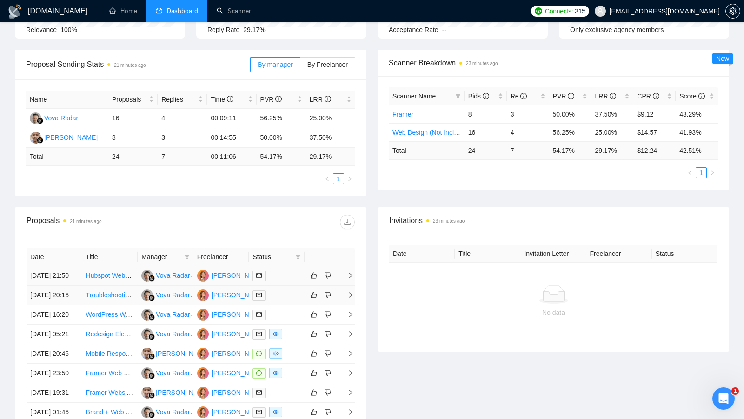
scroll to position [113, 0]
click at [296, 364] on td at bounding box center [277, 355] width 56 height 20
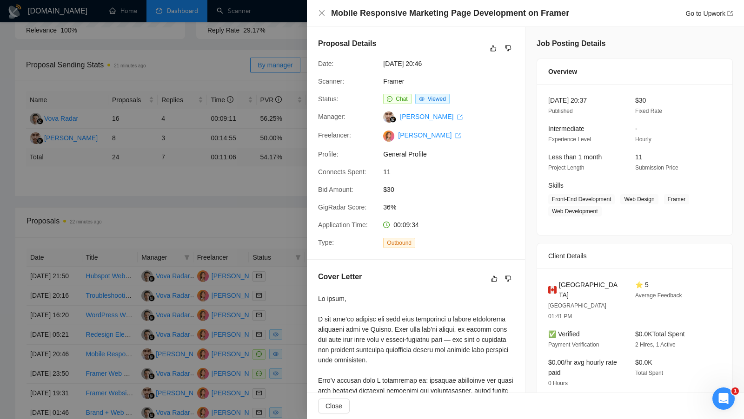
click at [256, 384] on div at bounding box center [372, 209] width 744 height 419
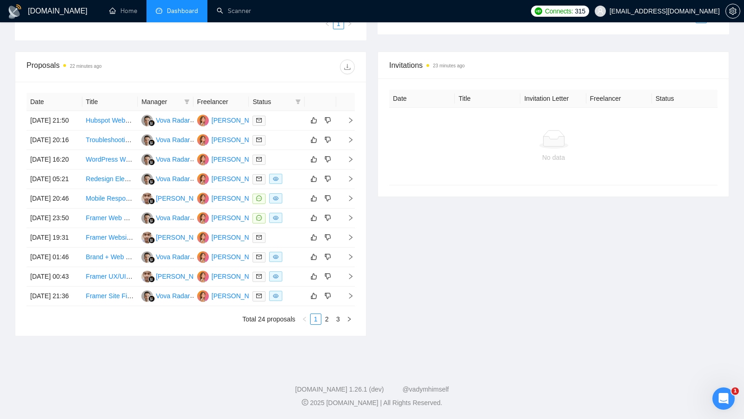
scroll to position [353, 0]
click at [336, 321] on link "3" at bounding box center [338, 319] width 10 height 10
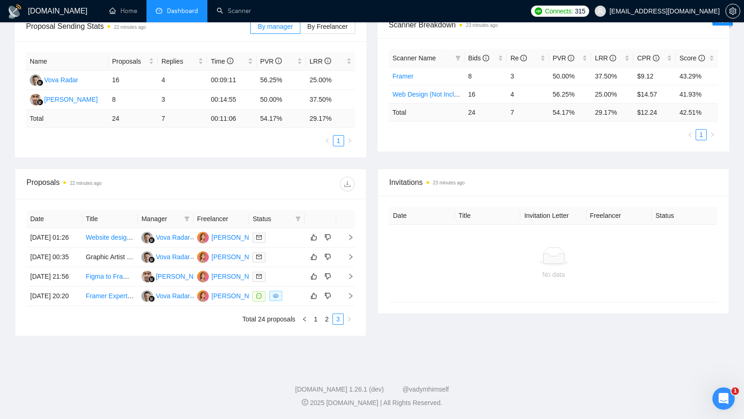
scroll to position [177, 0]
click at [226, 301] on div "[PERSON_NAME]" at bounding box center [237, 296] width 53 height 10
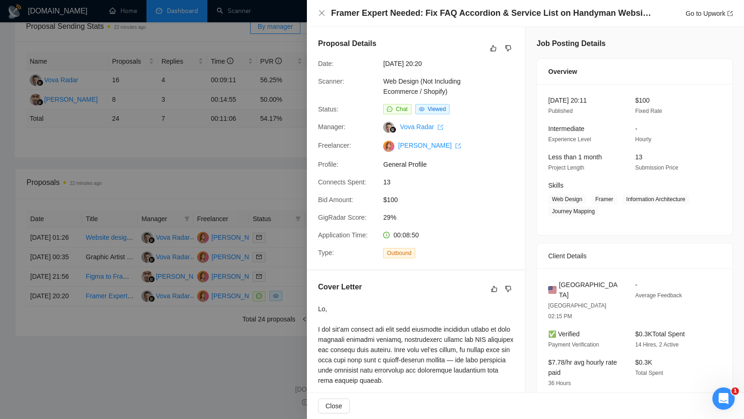
click at [229, 174] on div at bounding box center [372, 209] width 744 height 419
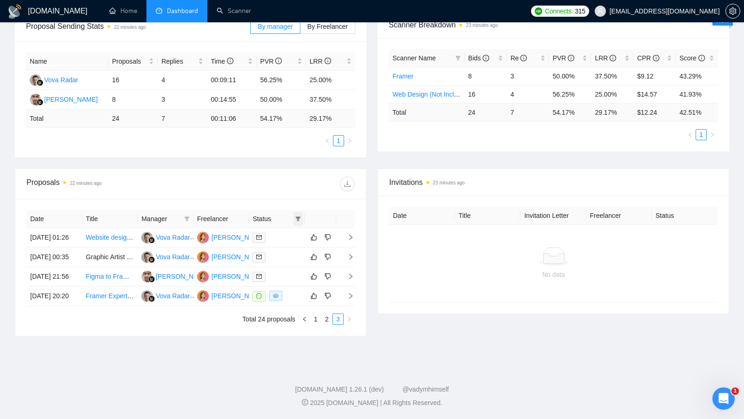
click at [300, 216] on icon "filter" at bounding box center [298, 219] width 6 height 6
click at [286, 230] on span "Chat" at bounding box center [274, 235] width 45 height 10
click at [285, 133] on div "Proposal Sending Stats 22 minutes ago By manager By Freelancer Name Proposals R…" at bounding box center [371, 90] width 725 height 157
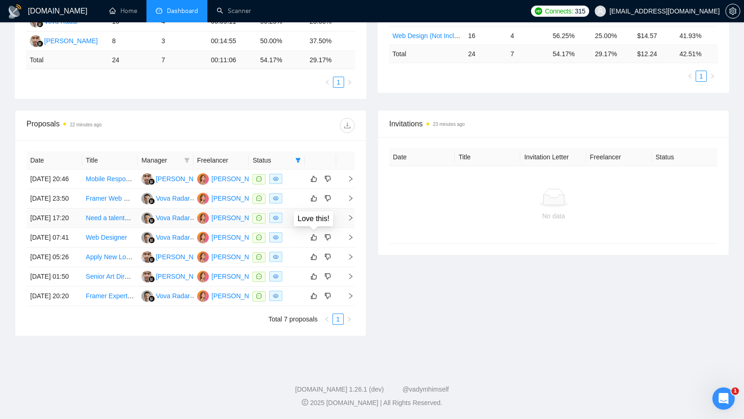
scroll to position [223, 0]
click at [289, 191] on td at bounding box center [277, 199] width 56 height 20
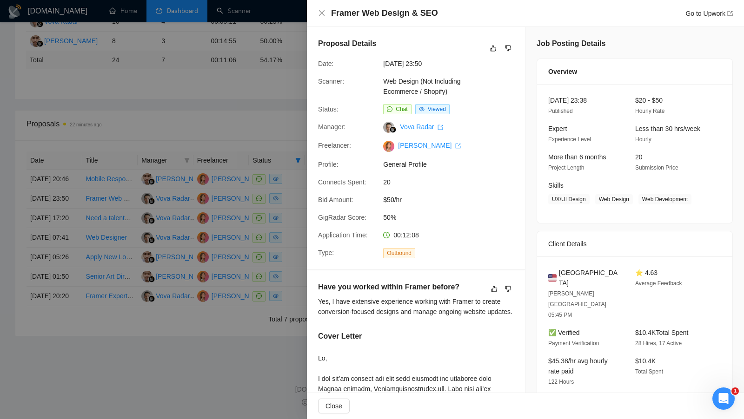
click at [283, 188] on div at bounding box center [372, 209] width 744 height 419
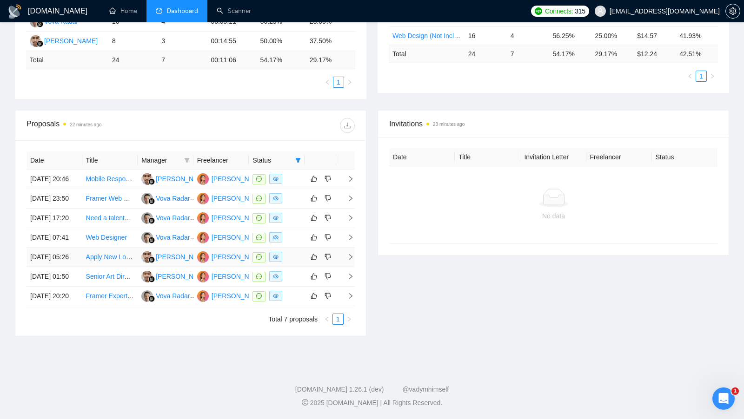
click at [299, 263] on div at bounding box center [276, 257] width 48 height 11
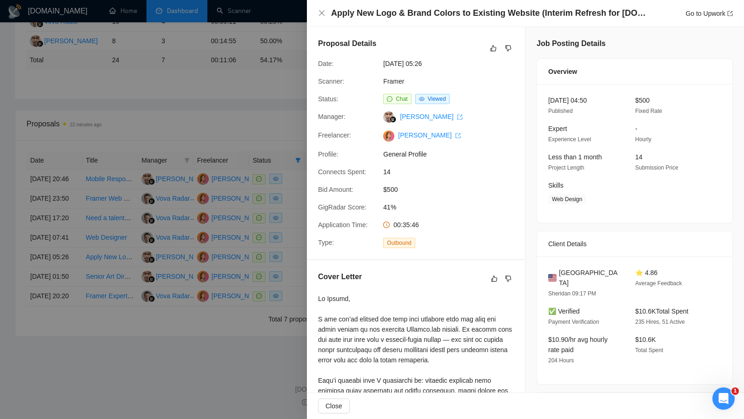
click at [295, 277] on div at bounding box center [372, 209] width 744 height 419
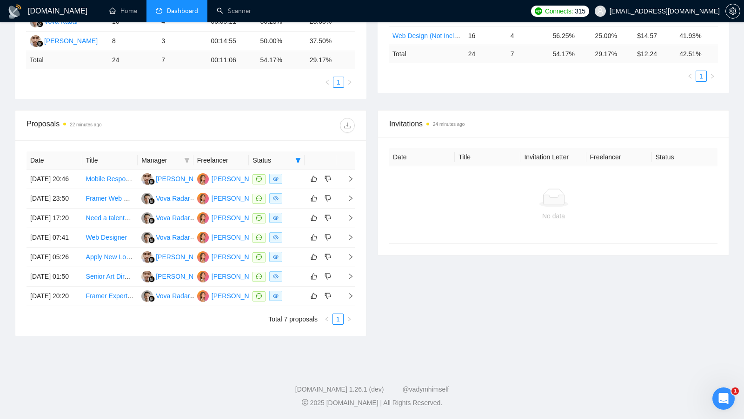
click at [195, 111] on div "Proposals 22 minutes ago" at bounding box center [190, 126] width 328 height 30
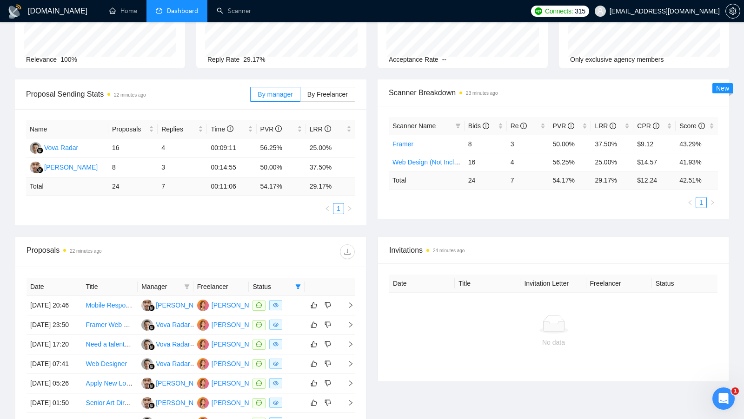
scroll to position [70, 0]
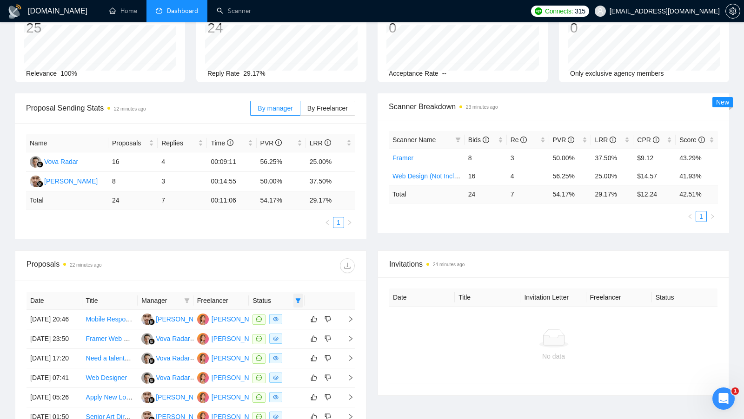
click at [300, 294] on span at bounding box center [297, 301] width 9 height 14
click at [268, 317] on span "Chat" at bounding box center [268, 316] width 18 height 7
checkbox input "false"
click at [272, 292] on th "Status" at bounding box center [277, 301] width 56 height 18
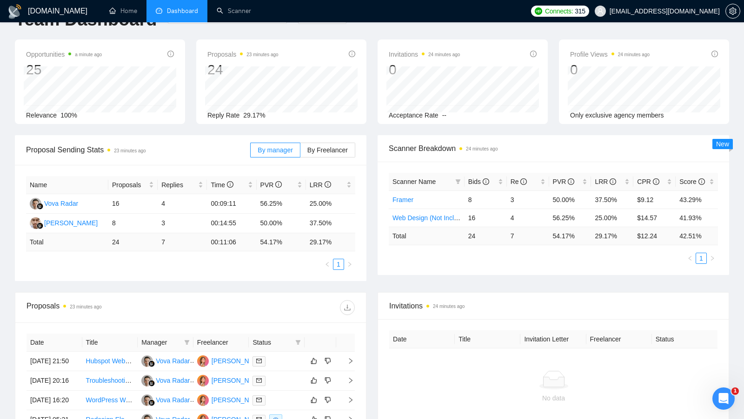
scroll to position [5, 0]
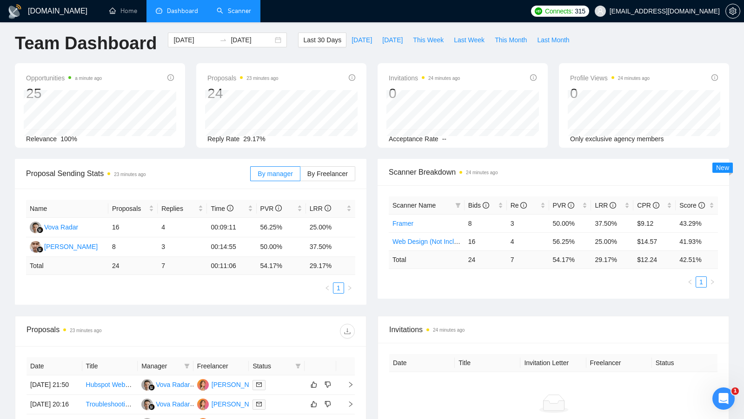
click at [238, 15] on link "Scanner" at bounding box center [234, 11] width 34 height 8
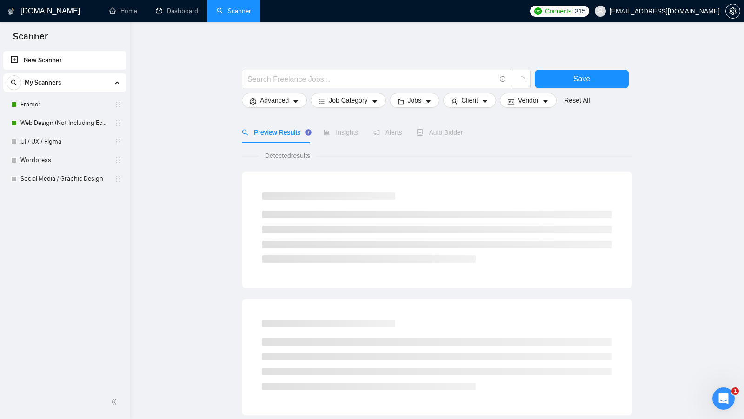
click at [213, 88] on main "Save Advanced Job Category Jobs Client Vendor Reset All Preview Results Insight…" at bounding box center [437, 417] width 584 height 760
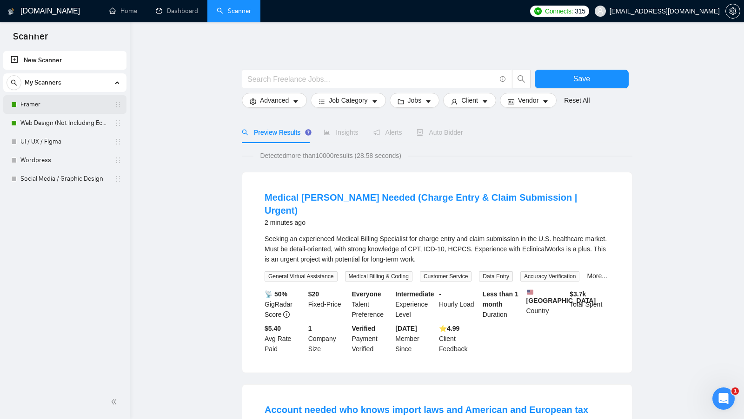
click at [96, 99] on link "Framer" at bounding box center [64, 104] width 88 height 19
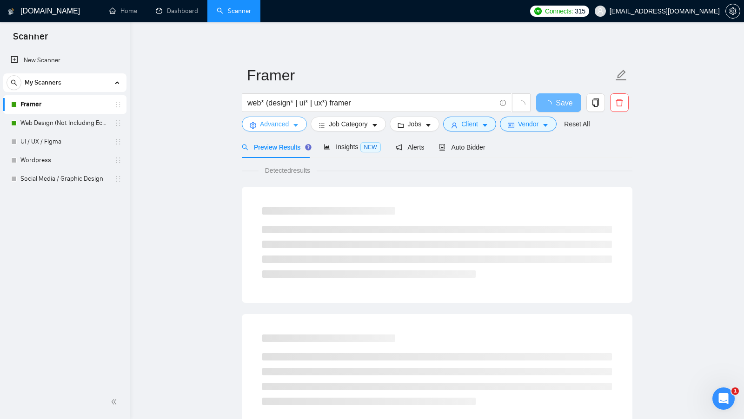
click at [263, 125] on span "Advanced" at bounding box center [274, 124] width 29 height 10
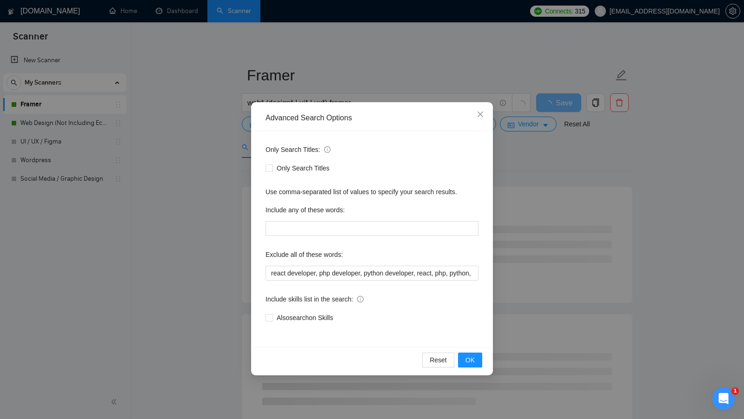
click at [184, 138] on div "Advanced Search Options Only Search Titles: Only Search Titles Use comma-separa…" at bounding box center [372, 209] width 744 height 419
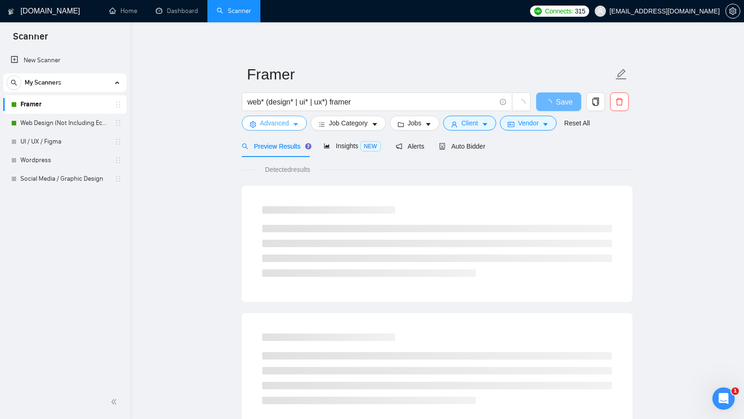
scroll to position [0, 0]
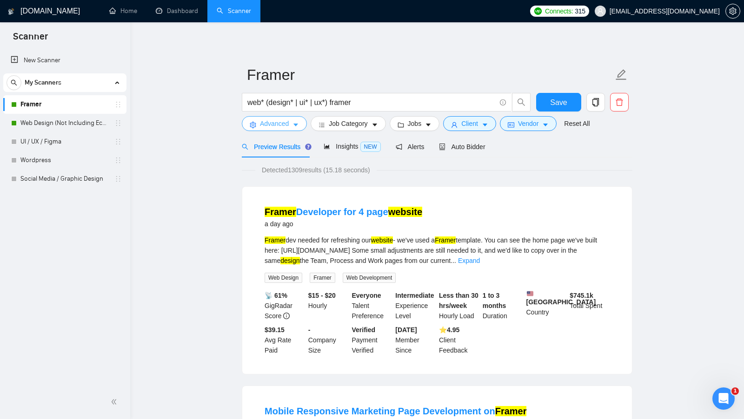
click at [283, 127] on span "Advanced" at bounding box center [274, 124] width 29 height 10
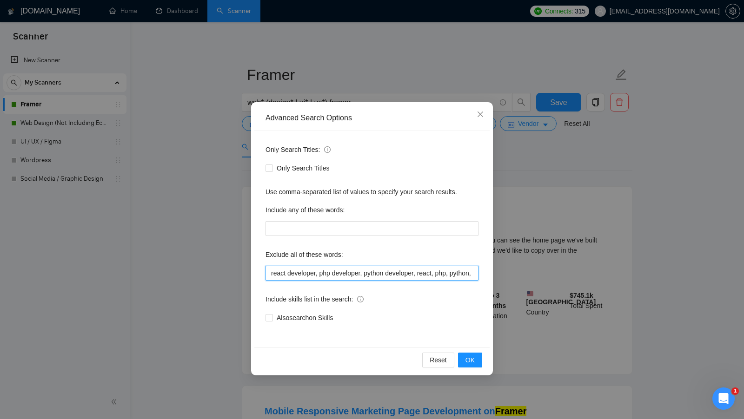
click at [271, 270] on input "react developer, php developer, python developer, react, php, python, project m…" at bounding box center [371, 273] width 213 height 15
click at [529, 223] on div "Advanced Search Options Only Search Titles: Only Search Titles Use comma-separa…" at bounding box center [372, 209] width 744 height 419
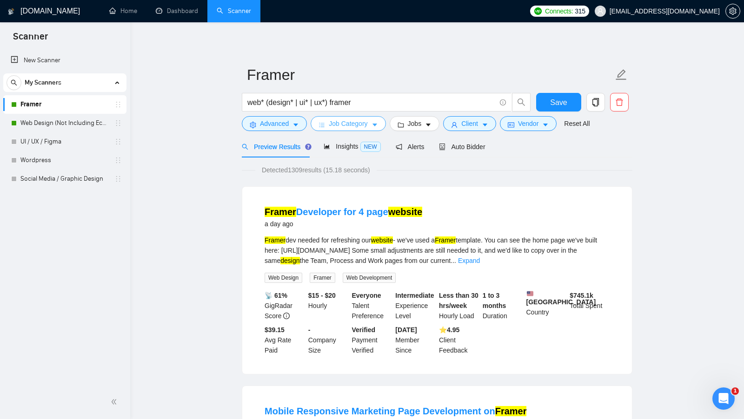
click at [334, 121] on span "Job Category" at bounding box center [348, 124] width 39 height 10
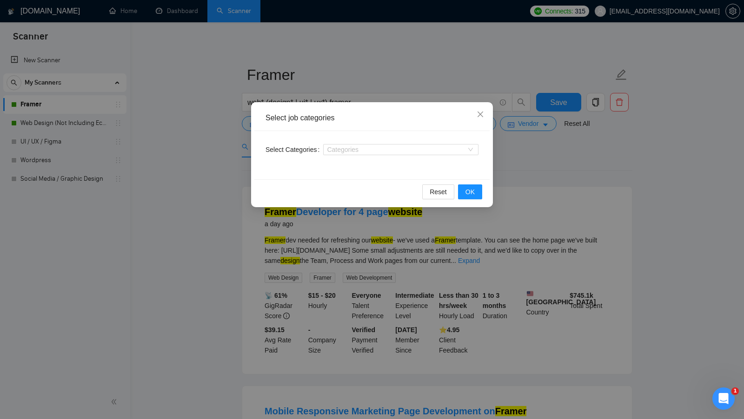
click at [242, 133] on div "Select job categories Select Categories Categories Reset OK" at bounding box center [372, 209] width 744 height 419
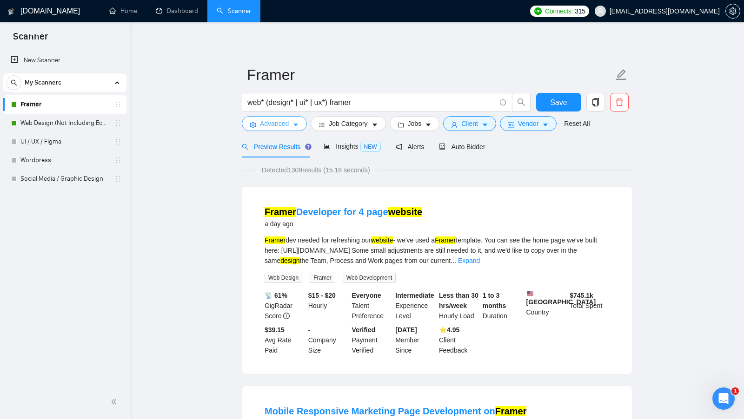
click at [265, 127] on span "Advanced" at bounding box center [274, 124] width 29 height 10
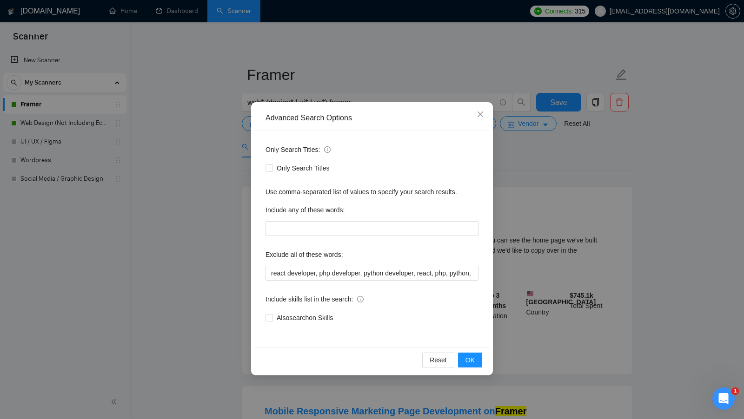
click at [230, 211] on div "Advanced Search Options Only Search Titles: Only Search Titles Use comma-separa…" at bounding box center [372, 209] width 744 height 419
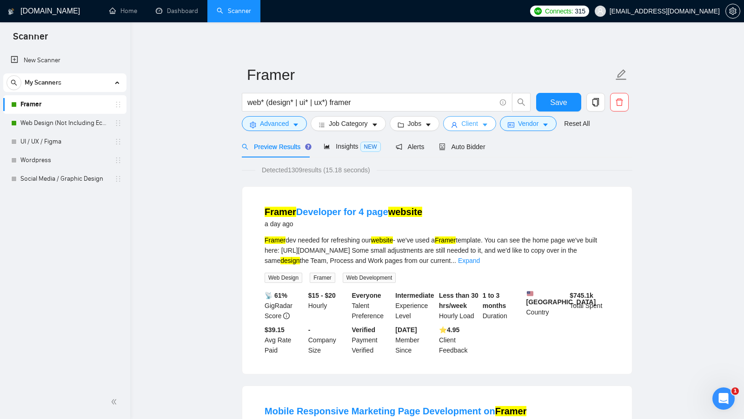
click at [467, 124] on span "Client" at bounding box center [469, 124] width 17 height 10
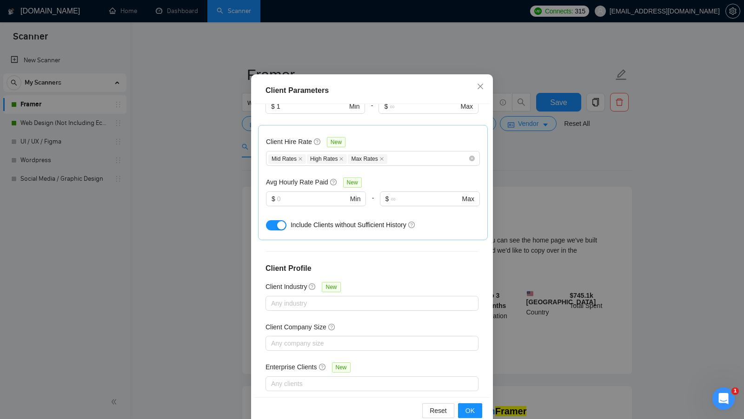
scroll to position [52, 0]
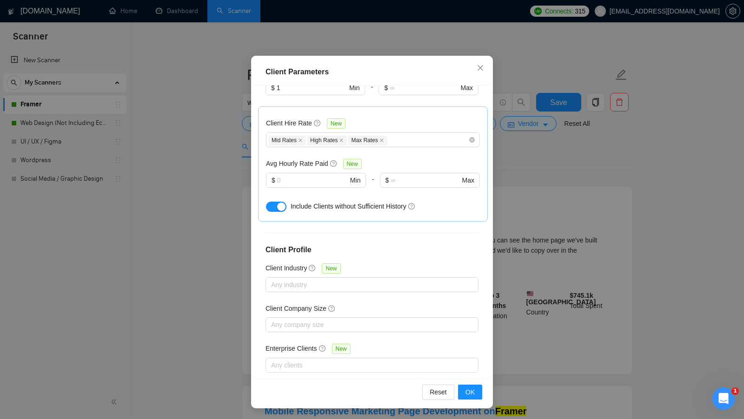
click at [548, 205] on div "Client Parameters Client Location Include Client Countries Americas United King…" at bounding box center [372, 209] width 744 height 419
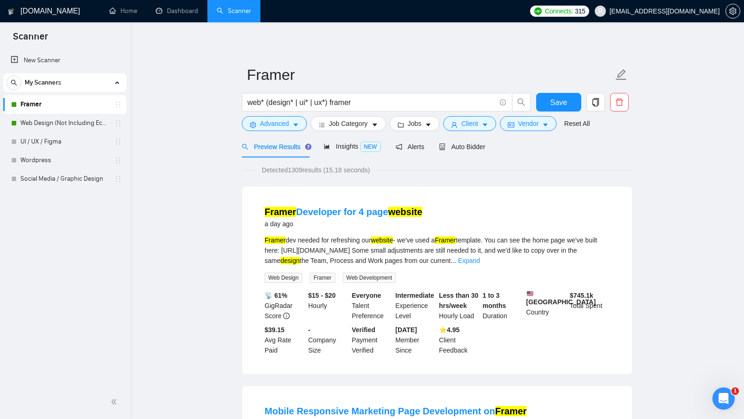
scroll to position [0, 0]
click at [526, 127] on span "Vendor" at bounding box center [528, 124] width 20 height 10
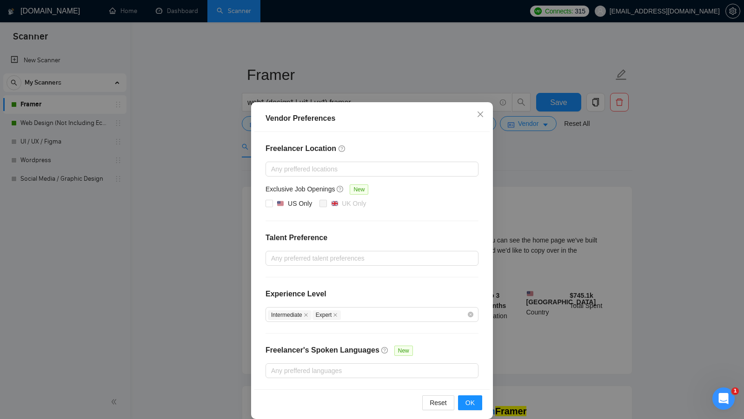
click at [530, 197] on div "Vendor Preferences Freelancer Location Any preffered locations Exclusive Job Op…" at bounding box center [372, 209] width 744 height 419
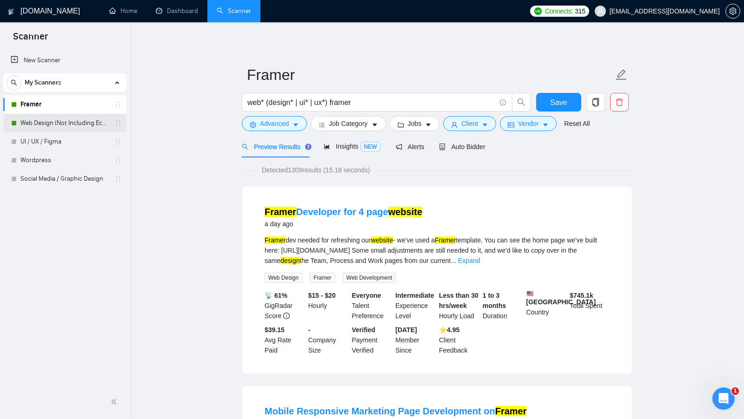
click at [63, 119] on link "Web Design (Not Including Ecommerce / Shopify)" at bounding box center [64, 123] width 88 height 19
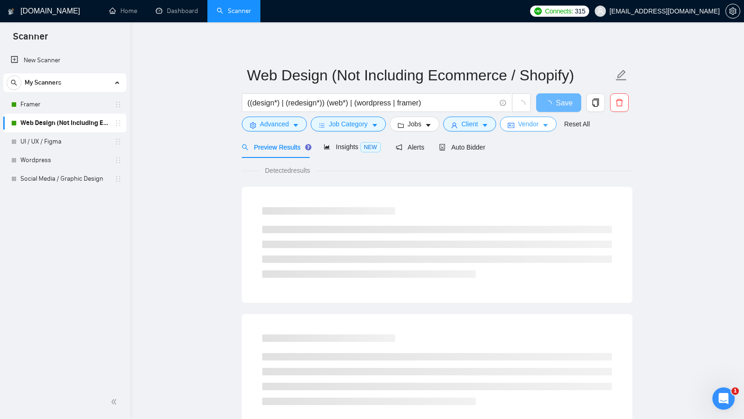
click at [509, 118] on button "Vendor" at bounding box center [528, 124] width 57 height 15
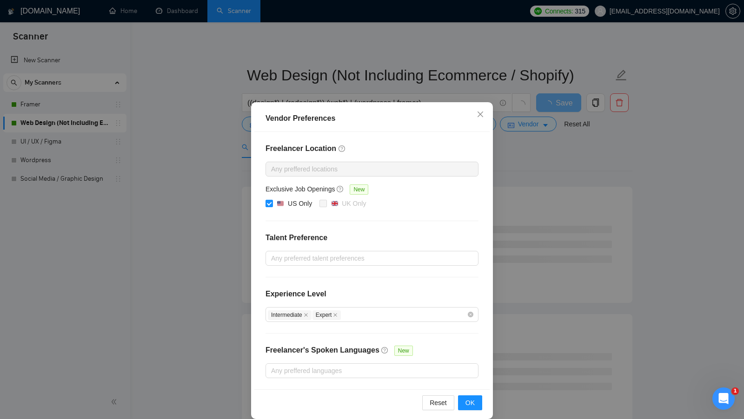
click at [512, 147] on div "Vendor Preferences Freelancer Location Any preffered locations Exclusive Job Op…" at bounding box center [372, 209] width 744 height 419
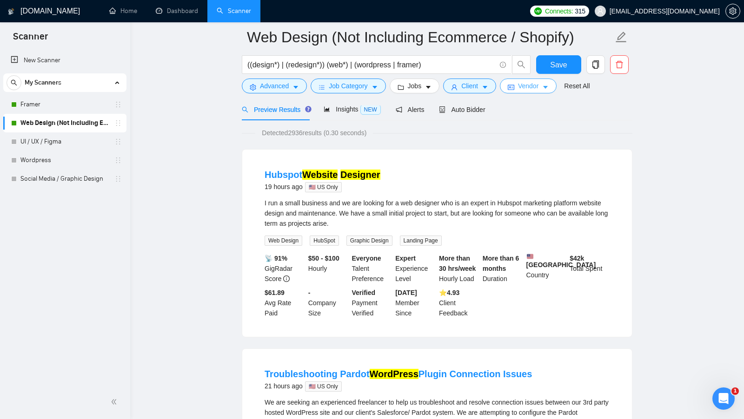
scroll to position [14, 0]
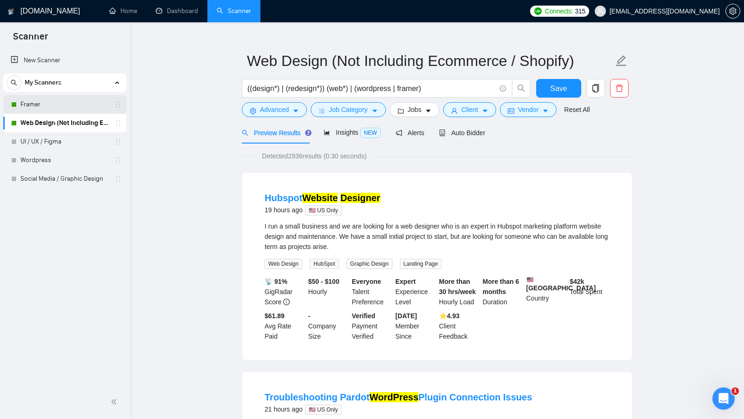
click at [74, 112] on link "Framer" at bounding box center [64, 104] width 88 height 19
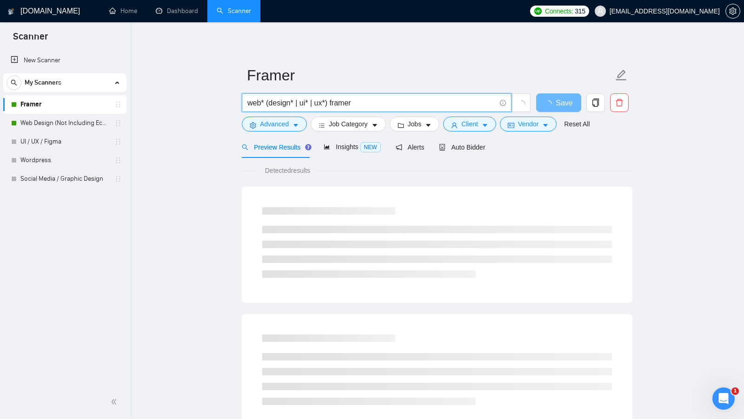
drag, startPoint x: 379, startPoint y: 102, endPoint x: 283, endPoint y: 102, distance: 96.7
click at [283, 102] on input "web* (design* | ui* | ux*) framer" at bounding box center [371, 103] width 248 height 12
click at [282, 102] on input "web* (design* | ui* | ux*) framer" at bounding box center [371, 103] width 248 height 12
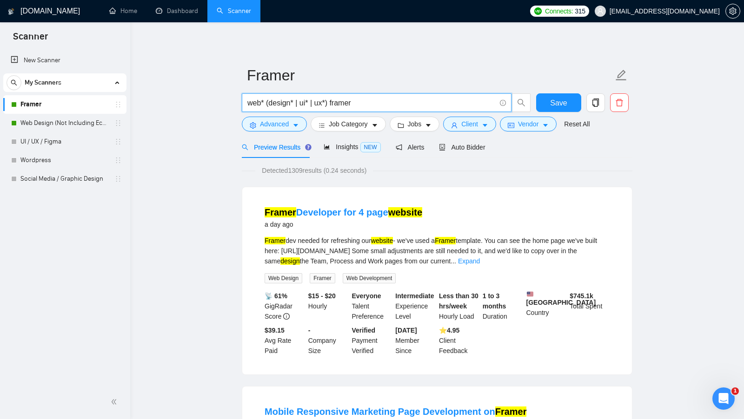
drag, startPoint x: 331, startPoint y: 103, endPoint x: 251, endPoint y: 103, distance: 79.9
click at [251, 103] on input "web* (design* | ui* | ux*) framer" at bounding box center [371, 103] width 248 height 12
click at [342, 98] on input "web* (design* | ui* | ux*) framer" at bounding box center [371, 103] width 248 height 12
click at [253, 103] on input "web* (design* | ui* | ux*) framer" at bounding box center [371, 103] width 248 height 12
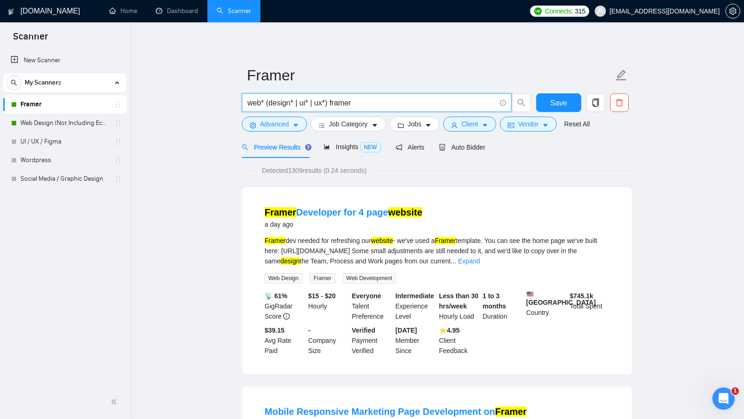
click at [261, 103] on input "web* (design* | ui* | ux*) framer" at bounding box center [371, 103] width 248 height 12
drag, startPoint x: 264, startPoint y: 102, endPoint x: 240, endPoint y: 102, distance: 24.6
click at [240, 102] on div "web* (design* | ui* | ux*) framer" at bounding box center [386, 104] width 293 height 23
click at [266, 102] on input "web* (design* | ui* | ux*) framer" at bounding box center [371, 103] width 248 height 12
click at [272, 102] on input "web* (design* | ui* | ux*) framer" at bounding box center [371, 103] width 248 height 12
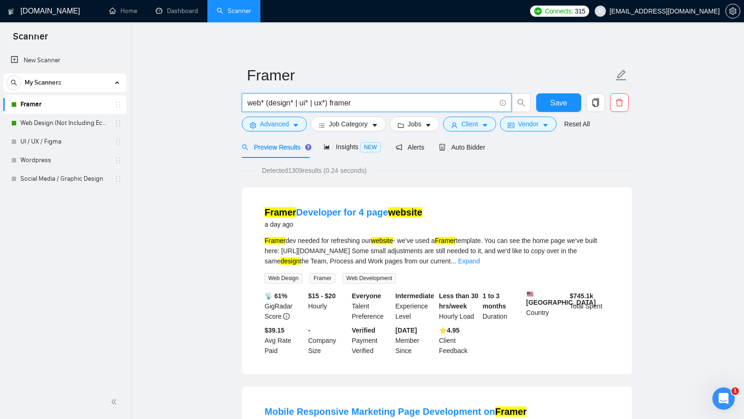
click at [272, 102] on input "web* (design* | ui* | ux*) framer" at bounding box center [371, 103] width 248 height 12
click at [303, 104] on input "web* (design* | ui* | ux*) framer" at bounding box center [371, 103] width 248 height 12
click at [321, 104] on input "web* (design* | ui* | ux*) framer" at bounding box center [371, 103] width 248 height 12
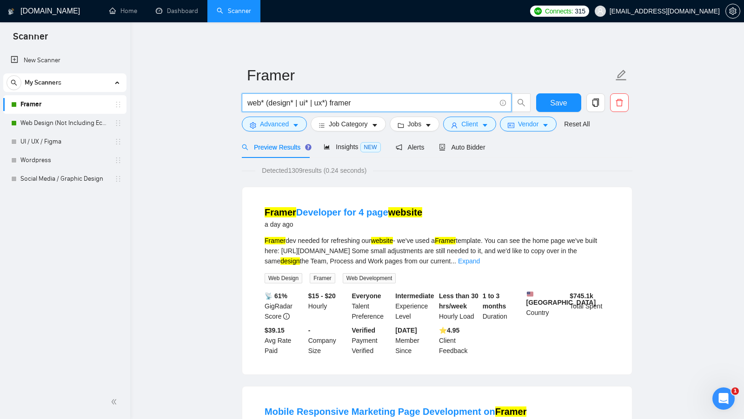
click at [350, 101] on input "web* (design* | ui* | ux*) framer" at bounding box center [371, 103] width 248 height 12
click at [442, 104] on input "web* (design* | ui* | ux*) framer" at bounding box center [371, 103] width 248 height 12
drag, startPoint x: 389, startPoint y: 100, endPoint x: 375, endPoint y: 100, distance: 14.4
click at [380, 100] on input "web* (design* | ui* | ux*) framer" at bounding box center [371, 103] width 248 height 12
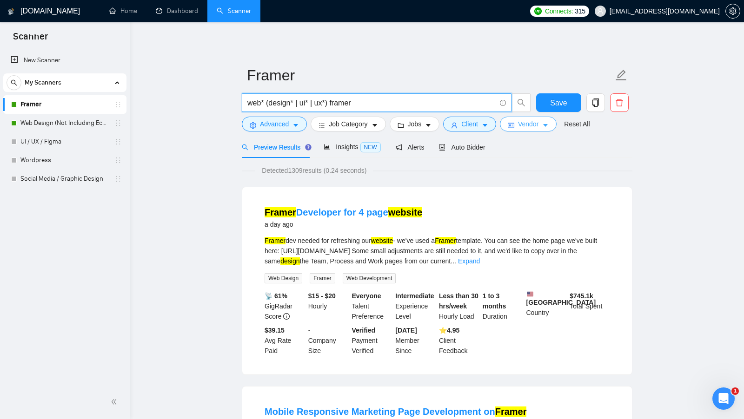
click at [522, 121] on span "Vendor" at bounding box center [528, 124] width 20 height 10
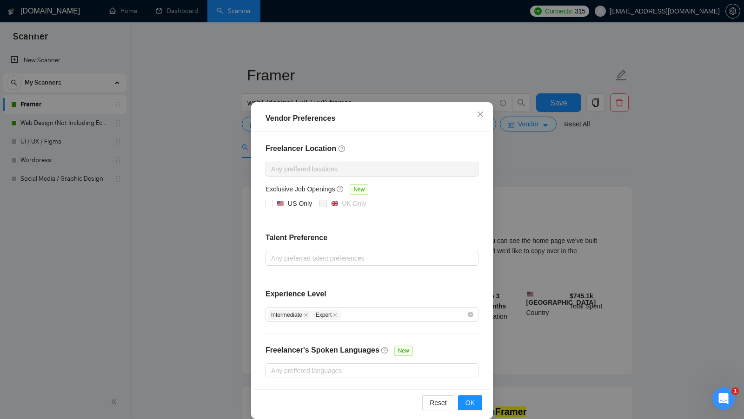
click at [513, 176] on div "Vendor Preferences Freelancer Location Any preffered locations Exclusive Job Op…" at bounding box center [372, 209] width 744 height 419
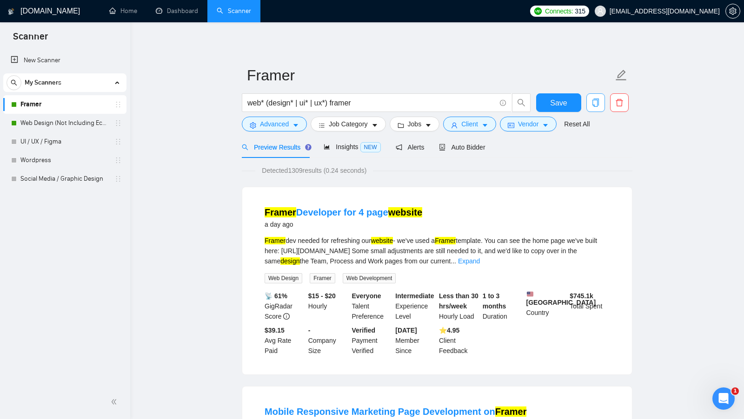
click at [594, 105] on icon "copy" at bounding box center [595, 103] width 8 height 8
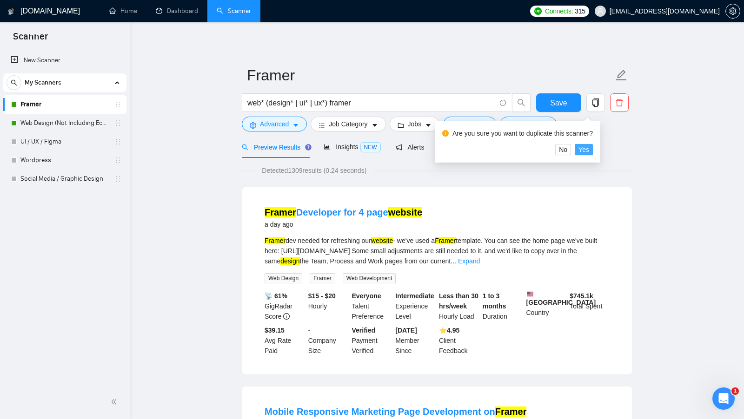
click at [585, 147] on span "Yes" at bounding box center [583, 150] width 11 height 10
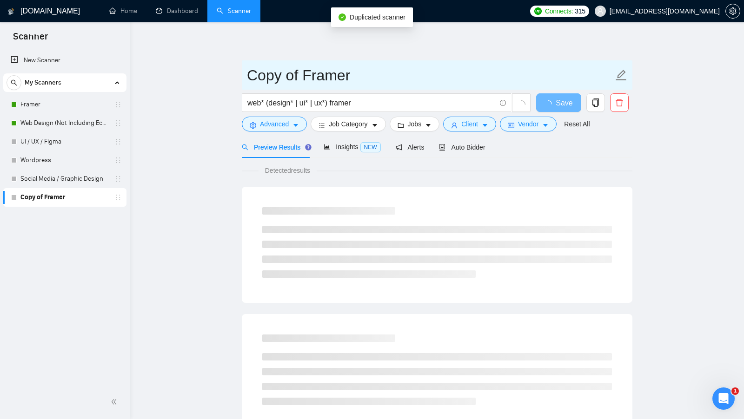
drag, startPoint x: 297, startPoint y: 72, endPoint x: 217, endPoint y: 72, distance: 79.9
click at [217, 72] on main "Copy of Framer web* (design* | ui* | ux*) framer Save Advanced Job Category Job…" at bounding box center [437, 424] width 584 height 775
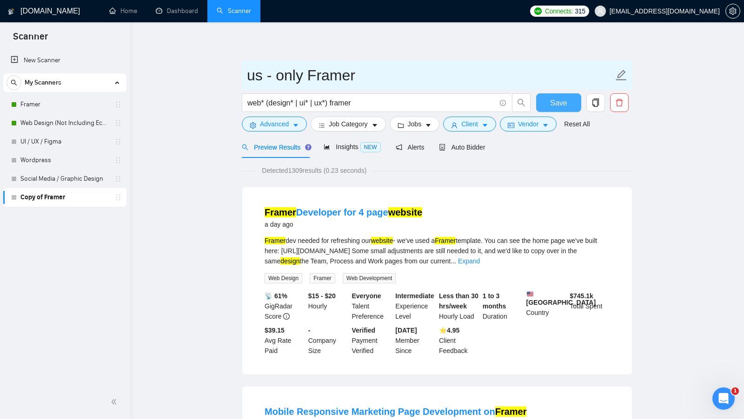
type input "us - only Framer"
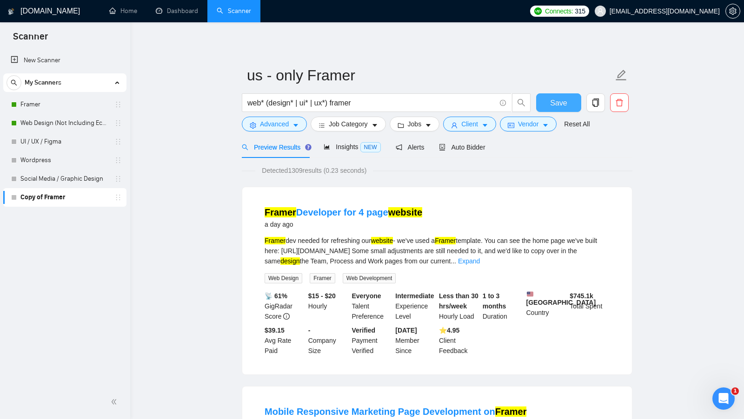
click at [556, 99] on span "Save" at bounding box center [558, 103] width 17 height 12
click at [527, 120] on span "Vendor" at bounding box center [528, 124] width 20 height 10
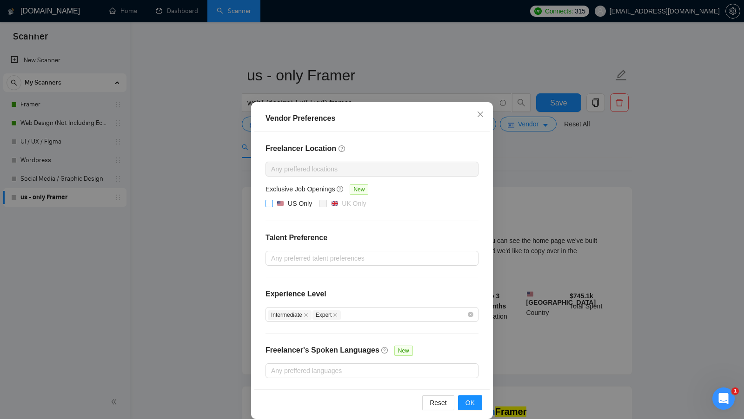
click at [269, 203] on input "US Only" at bounding box center [268, 203] width 7 height 7
checkbox input "true"
click at [466, 401] on span "OK" at bounding box center [469, 403] width 9 height 10
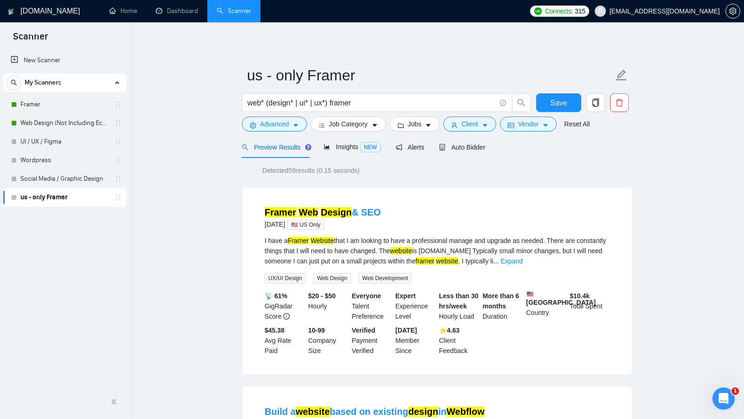
click at [293, 167] on span "Detected 59 results (0.15 seconds)" at bounding box center [311, 170] width 110 height 10
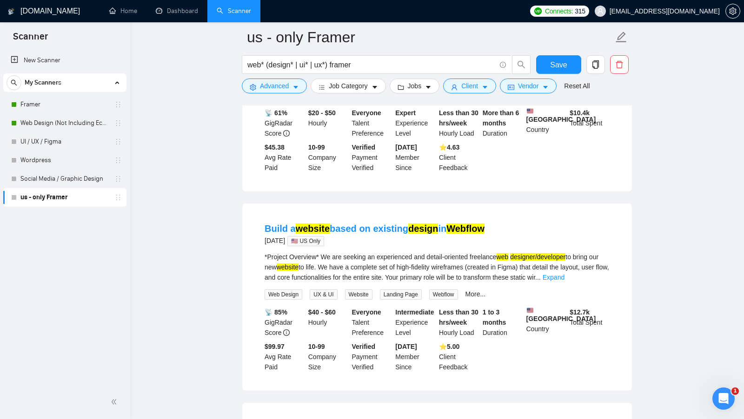
scroll to position [59, 0]
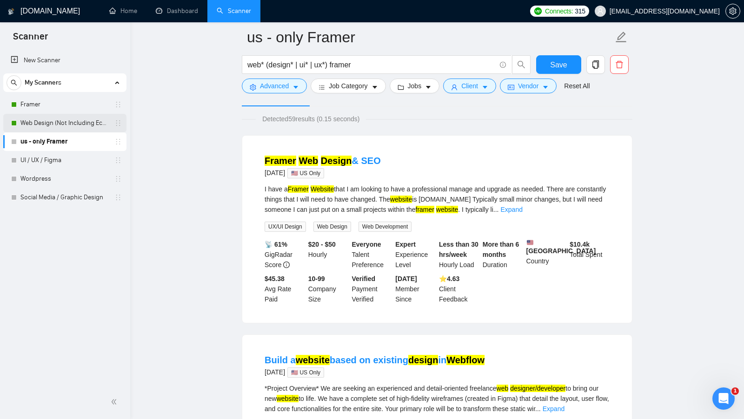
click at [71, 126] on link "Web Design (Not Including Ecommerce / Shopify)" at bounding box center [64, 123] width 88 height 19
click at [552, 67] on span "Save" at bounding box center [558, 65] width 17 height 12
click at [59, 124] on link "Web Design (Not Including Ecommerce / Shopify)" at bounding box center [64, 123] width 88 height 19
click at [77, 123] on link "Web Design (Not Including Ecommerce / Shopify)" at bounding box center [64, 123] width 88 height 19
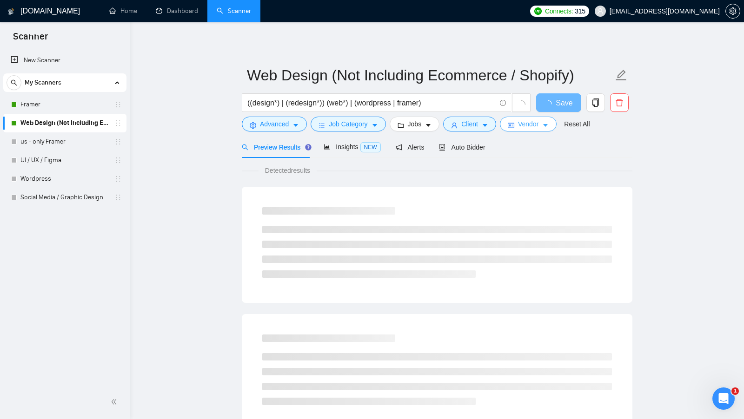
click at [520, 122] on span "Vendor" at bounding box center [528, 124] width 20 height 10
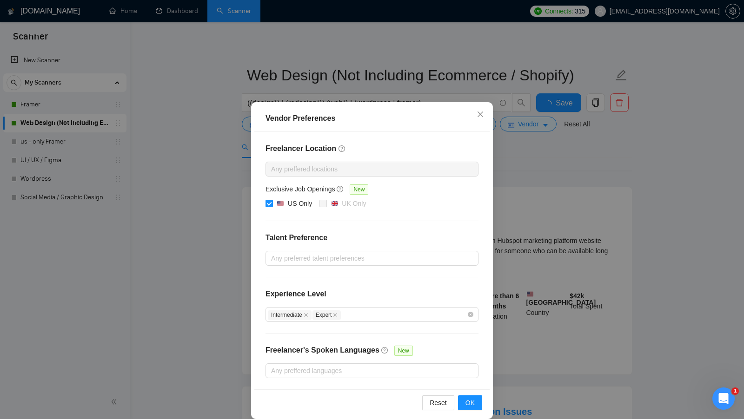
click at [531, 175] on div "Vendor Preferences Freelancer Location Any preffered locations Exclusive Job Op…" at bounding box center [372, 209] width 744 height 419
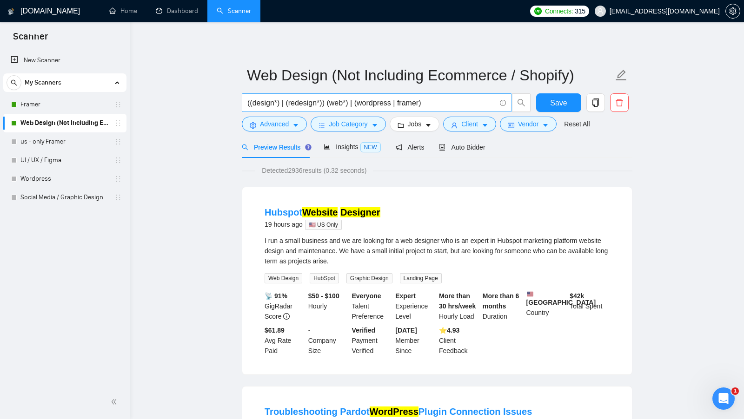
click at [335, 103] on input "((design*) | (redesign*)) (web*) | (wordpress | framer)" at bounding box center [371, 103] width 248 height 12
click at [541, 153] on div "Preview Results Insights NEW Alerts Auto Bidder" at bounding box center [437, 147] width 390 height 22
click at [32, 108] on link "Framer" at bounding box center [64, 104] width 88 height 19
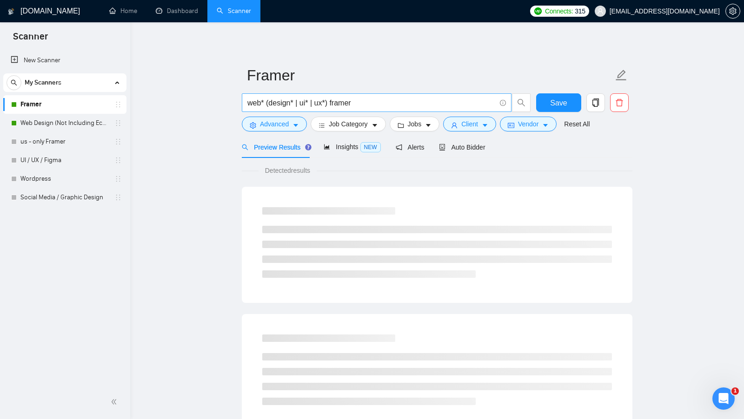
checkbox input "false"
click at [533, 122] on span "Vendor" at bounding box center [528, 124] width 20 height 10
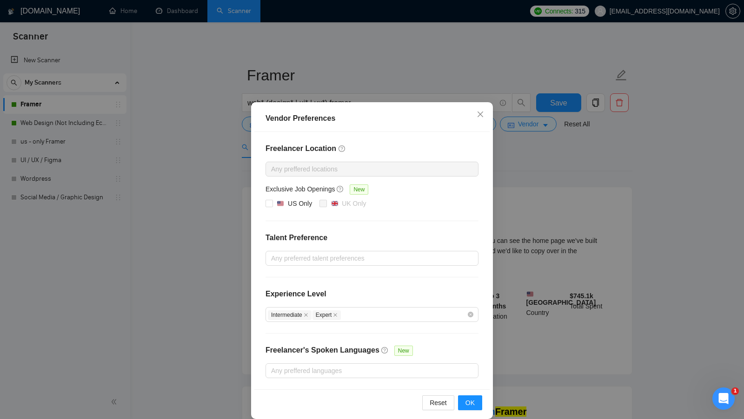
click at [508, 192] on div "Vendor Preferences Freelancer Location Any preffered locations Exclusive Job Op…" at bounding box center [372, 209] width 744 height 419
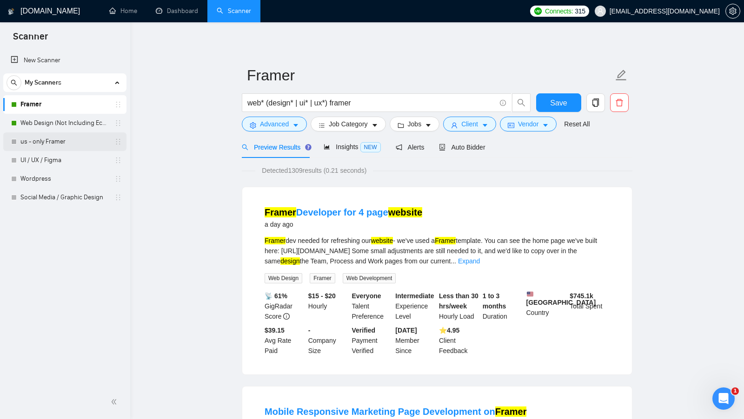
click at [69, 139] on link "us - only Framer" at bounding box center [64, 141] width 88 height 19
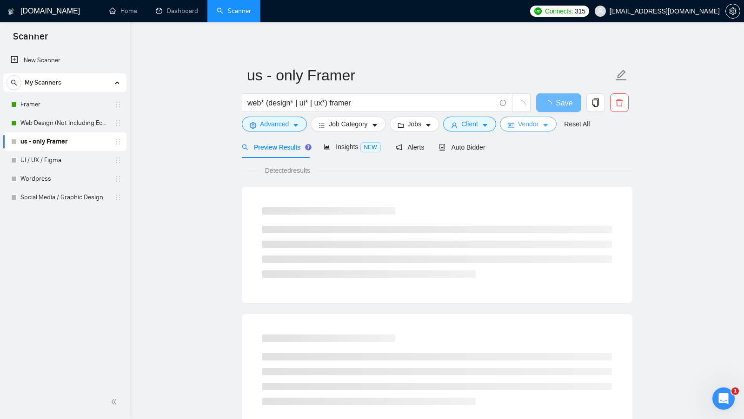
click at [521, 122] on span "Vendor" at bounding box center [528, 124] width 20 height 10
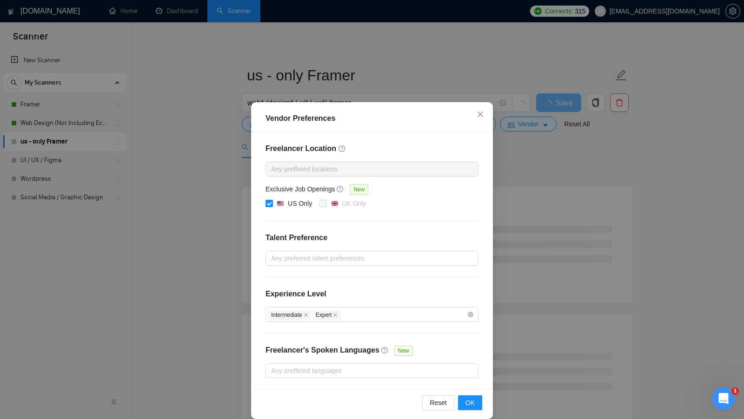
click at [551, 225] on div "Vendor Preferences Freelancer Location Any preffered locations Exclusive Job Op…" at bounding box center [372, 209] width 744 height 419
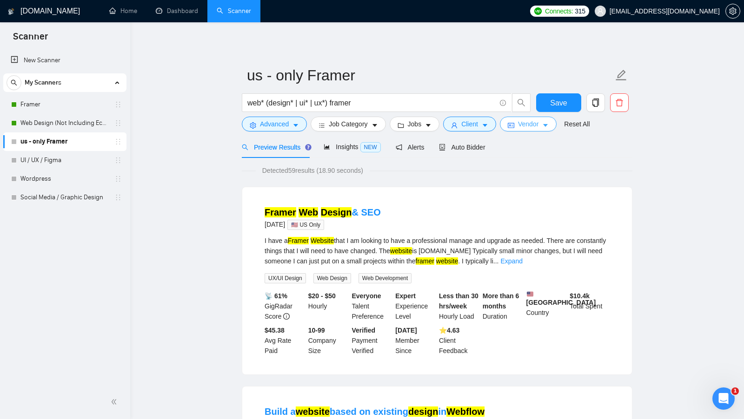
click at [543, 123] on button "Vendor" at bounding box center [528, 124] width 57 height 15
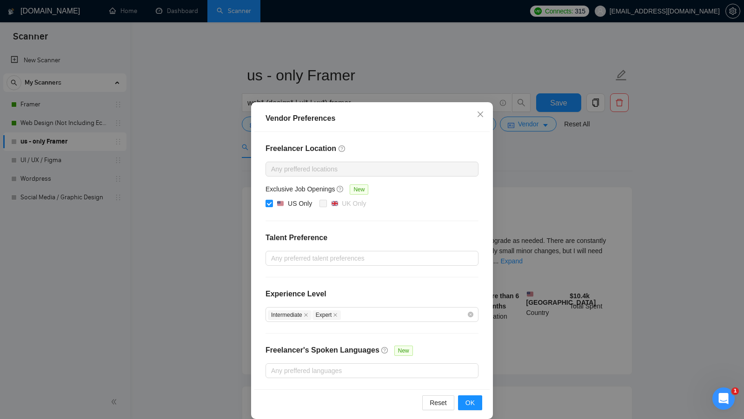
click at [523, 160] on div "Vendor Preferences Freelancer Location Any preffered locations Exclusive Job Op…" at bounding box center [372, 209] width 744 height 419
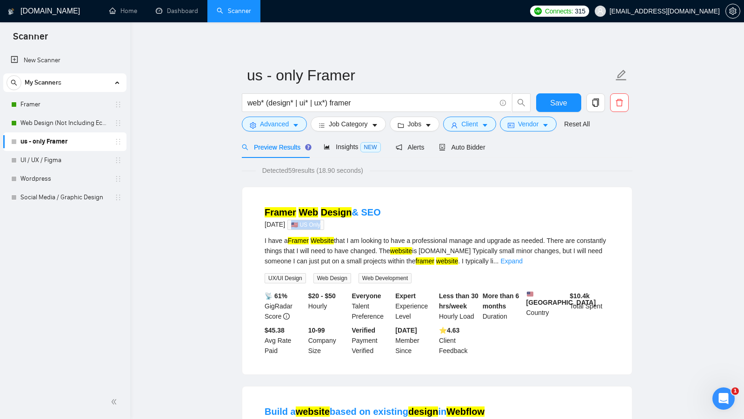
drag, startPoint x: 332, startPoint y: 225, endPoint x: 303, endPoint y: 226, distance: 29.3
click at [303, 226] on span "🇺🇸 US Only" at bounding box center [305, 225] width 37 height 10
click at [336, 228] on div "3 days ago 🇺🇸 US Only" at bounding box center [322, 224] width 116 height 11
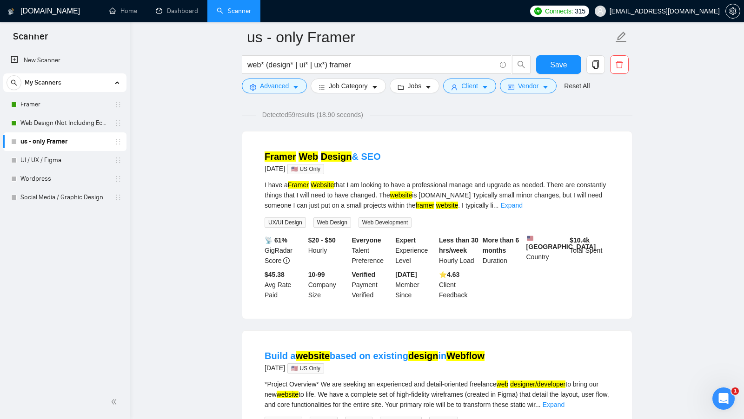
scroll to position [62, 0]
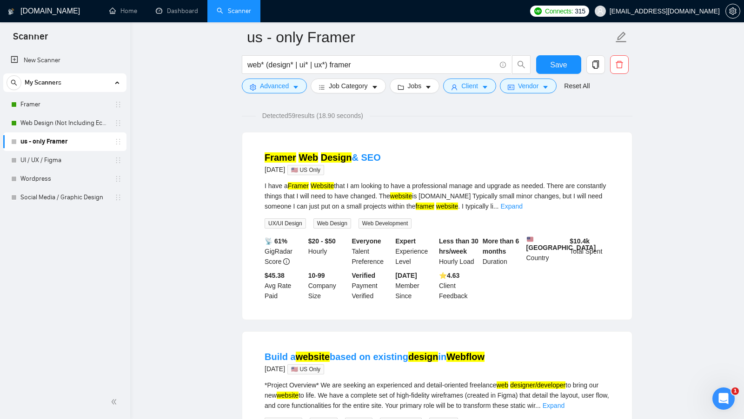
click at [53, 103] on link "Framer" at bounding box center [64, 104] width 88 height 19
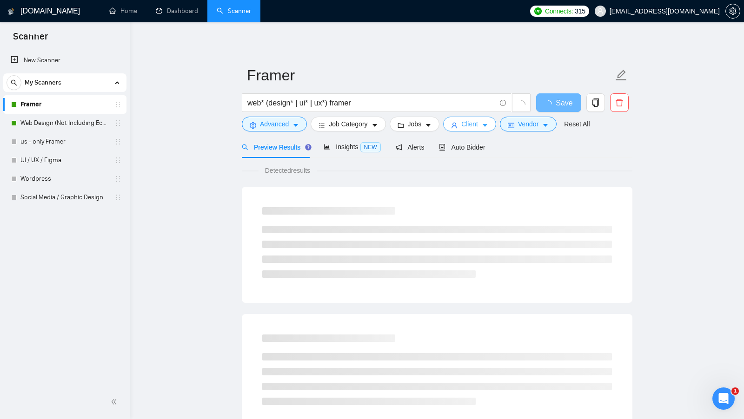
click at [486, 120] on button "Client" at bounding box center [469, 124] width 53 height 15
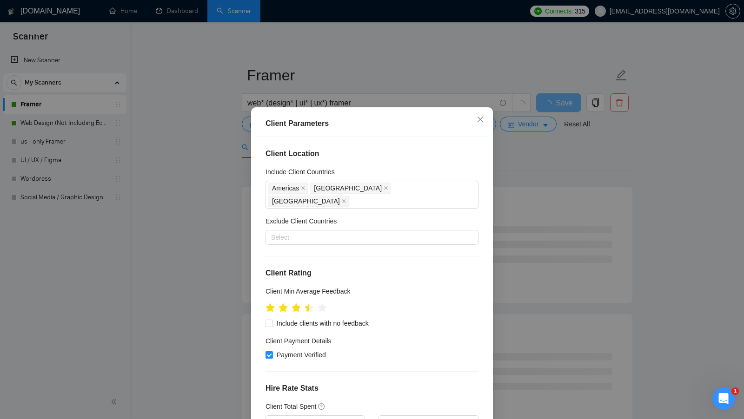
click at [497, 178] on div "Client Parameters Client Location Include Client Countries Americas United King…" at bounding box center [372, 209] width 744 height 419
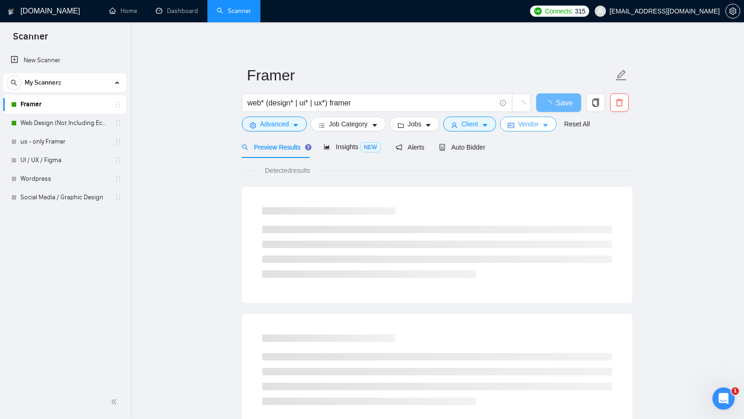
click at [538, 129] on span "Vendor" at bounding box center [528, 124] width 20 height 10
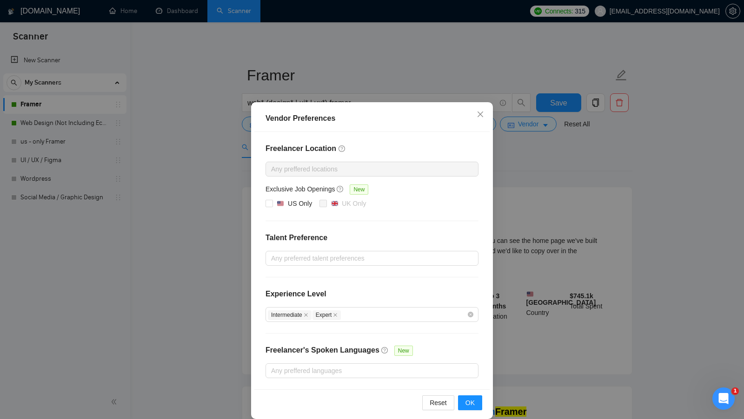
click at [524, 147] on div "Vendor Preferences Freelancer Location Any preffered locations Exclusive Job Op…" at bounding box center [372, 209] width 744 height 419
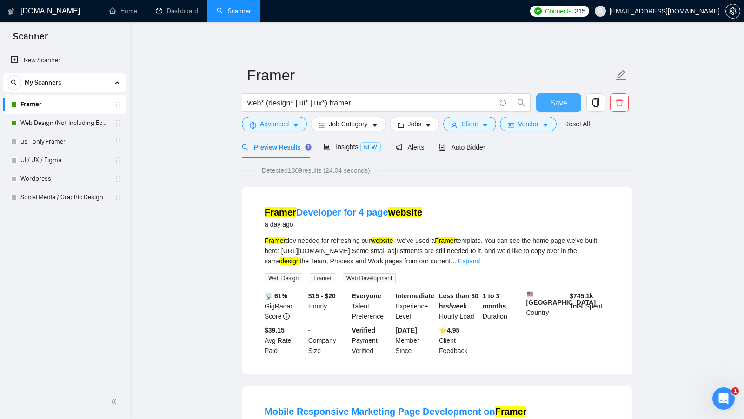
click at [539, 105] on button "Save" at bounding box center [558, 102] width 45 height 19
click at [514, 125] on icon "idcard" at bounding box center [510, 125] width 7 height 5
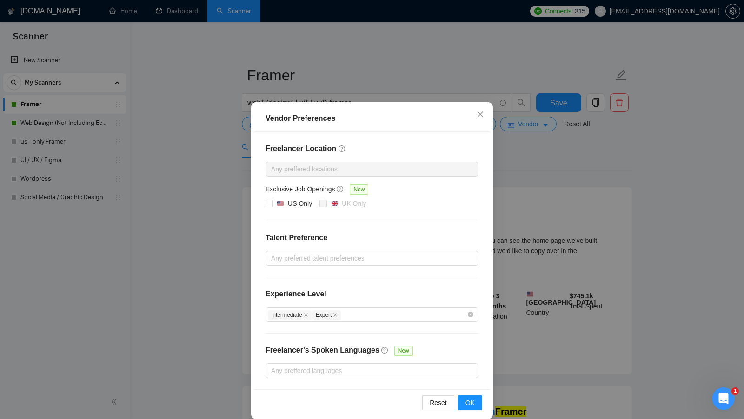
click at [509, 194] on div "Vendor Preferences Freelancer Location Any preffered locations Exclusive Job Op…" at bounding box center [372, 209] width 744 height 419
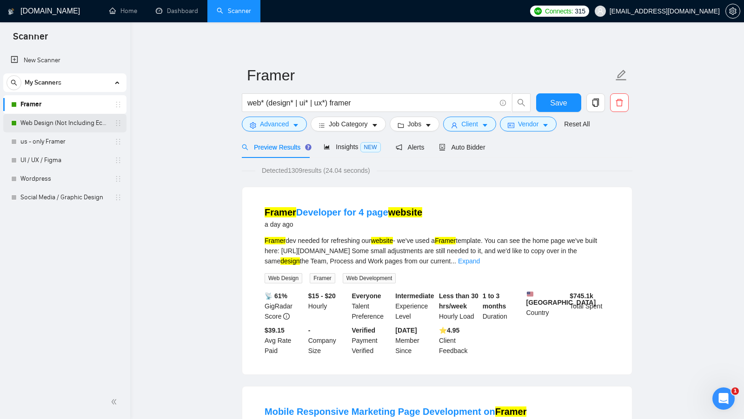
click at [69, 129] on link "Web Design (Not Including Ecommerce / Shopify)" at bounding box center [64, 123] width 88 height 19
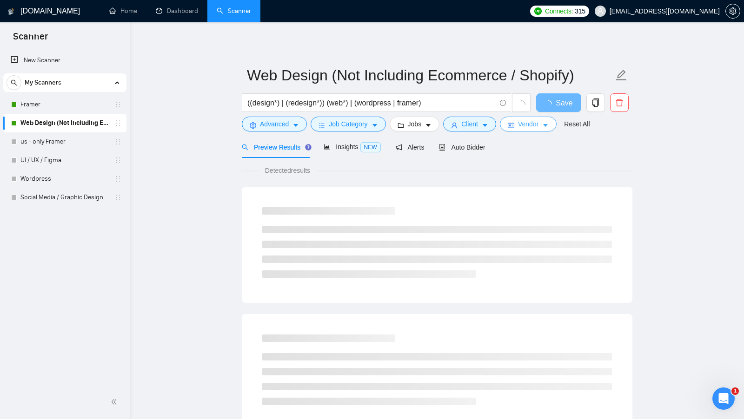
click at [548, 122] on icon "caret-down" at bounding box center [545, 125] width 7 height 7
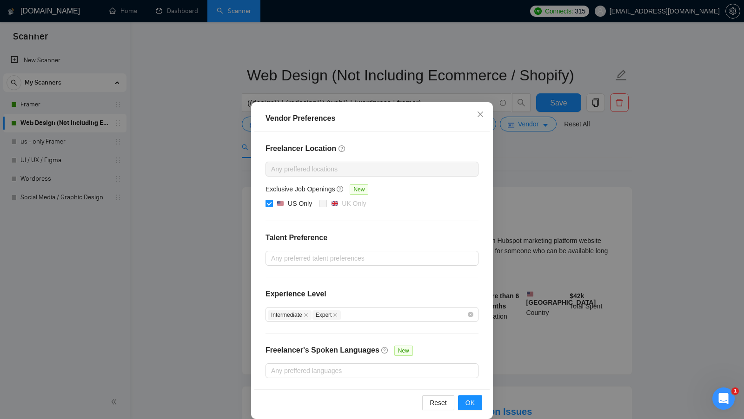
click at [520, 204] on div "Vendor Preferences Freelancer Location Any preffered locations Exclusive Job Op…" at bounding box center [372, 209] width 744 height 419
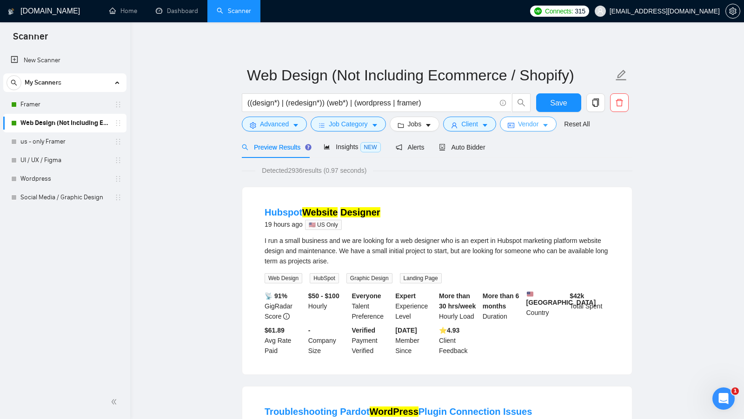
click at [512, 129] on button "Vendor" at bounding box center [528, 124] width 57 height 15
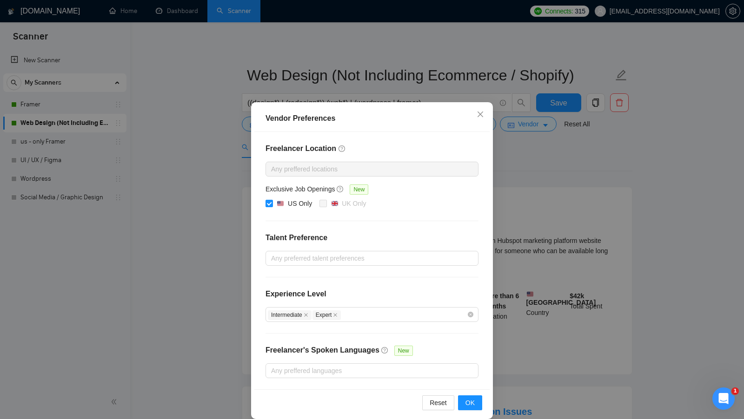
click at [525, 217] on div "Vendor Preferences Freelancer Location Any preffered locations Exclusive Job Op…" at bounding box center [372, 209] width 744 height 419
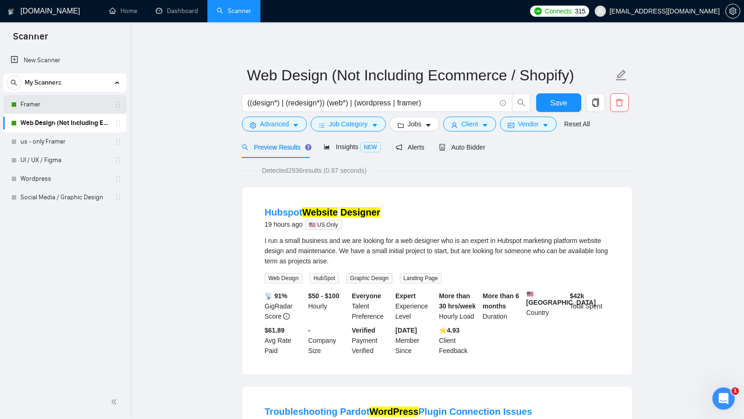
click at [94, 109] on link "Framer" at bounding box center [64, 104] width 88 height 19
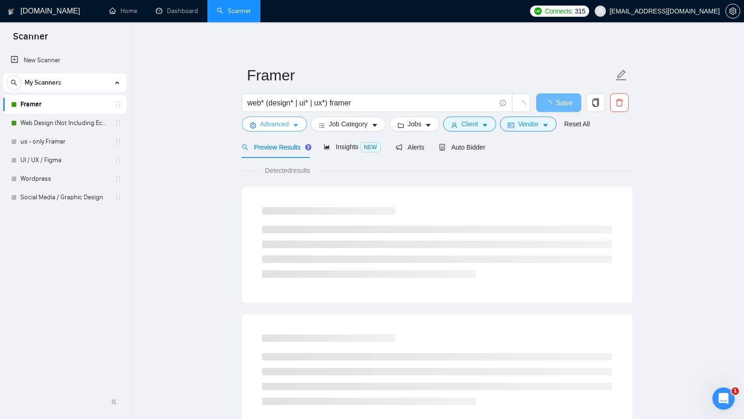
click at [269, 127] on span "Advanced" at bounding box center [274, 124] width 29 height 10
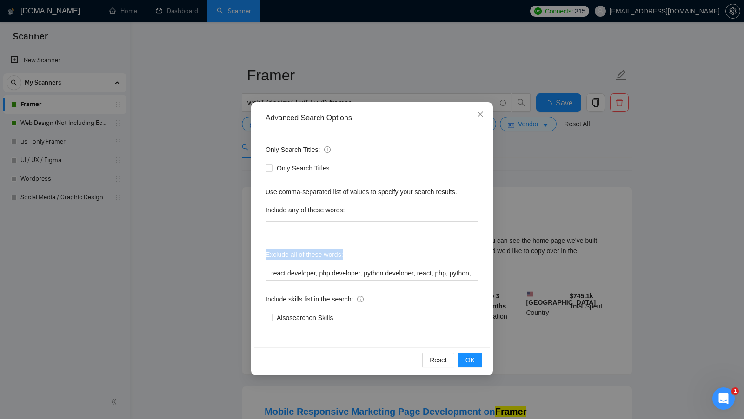
drag, startPoint x: 347, startPoint y: 255, endPoint x: 369, endPoint y: 256, distance: 21.9
click at [369, 256] on div "Only Search Titles: Only Search Titles Use comma-separated list of values to sp…" at bounding box center [371, 239] width 235 height 217
click at [369, 256] on div "Exclude all of these words:" at bounding box center [371, 256] width 213 height 19
click at [501, 256] on div "Advanced Search Options Only Search Titles: Only Search Titles Use comma-separa…" at bounding box center [372, 209] width 744 height 419
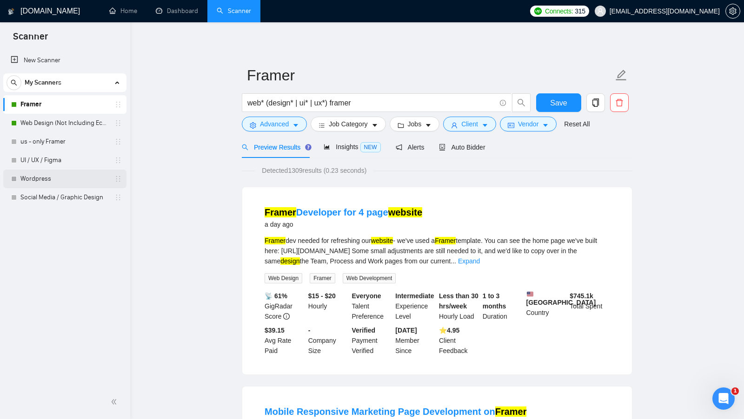
click at [66, 174] on link "Wordpress" at bounding box center [64, 179] width 88 height 19
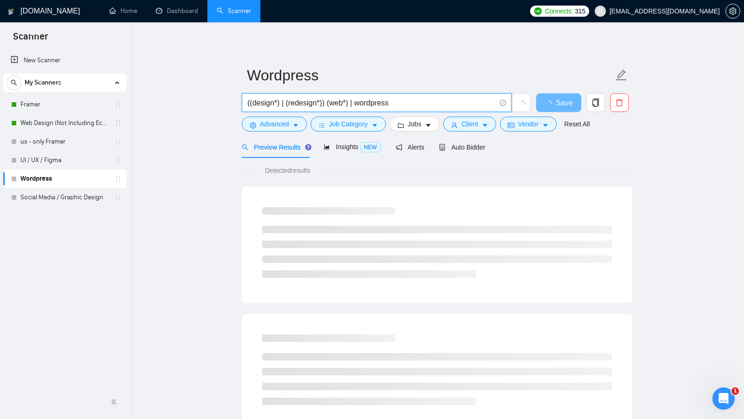
drag, startPoint x: 405, startPoint y: 98, endPoint x: 242, endPoint y: 107, distance: 163.4
click at [242, 107] on span "((design*) | (redesign*)) (web*) | wordpress" at bounding box center [377, 102] width 270 height 19
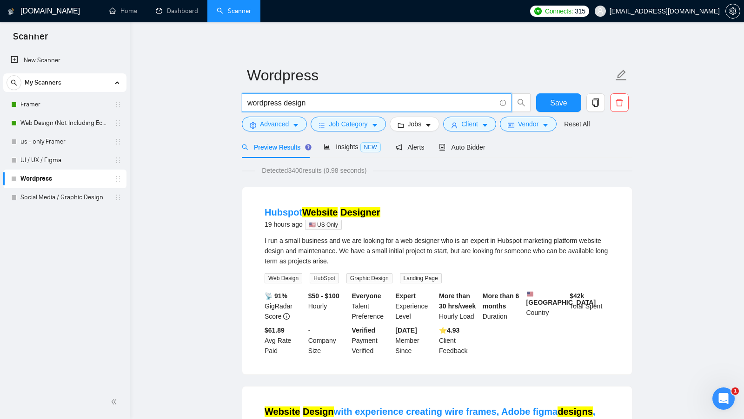
click at [325, 105] on input "wordpress design" at bounding box center [371, 103] width 248 height 12
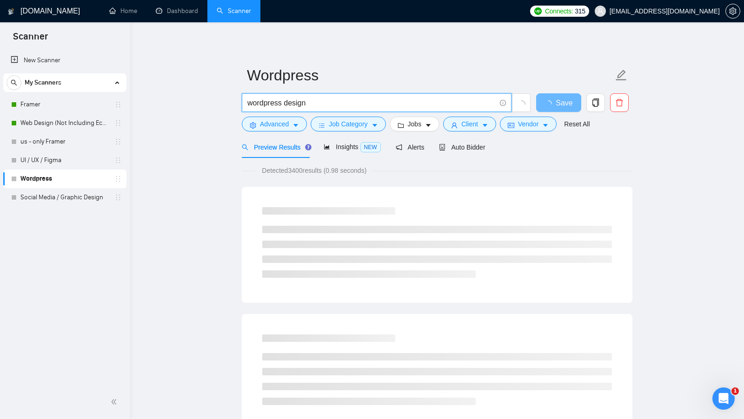
click at [277, 105] on input "wordpress design" at bounding box center [371, 103] width 248 height 12
click at [292, 105] on input "wordpress design" at bounding box center [371, 103] width 248 height 12
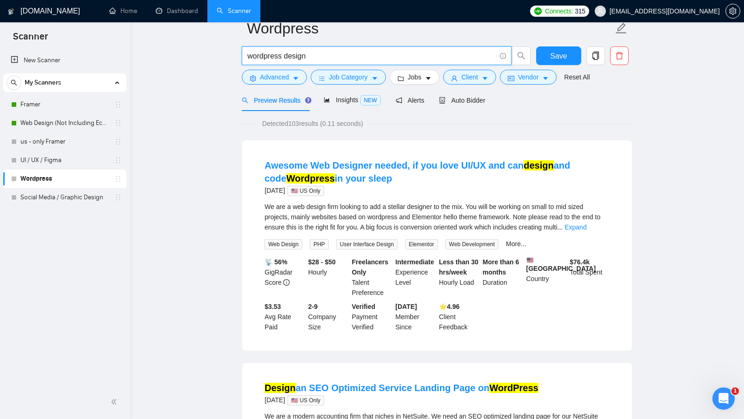
scroll to position [18, 0]
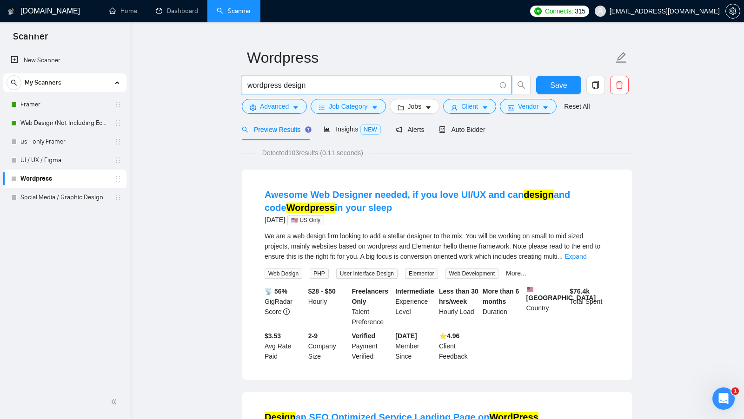
click at [313, 87] on input "wordpress design" at bounding box center [371, 85] width 248 height 12
click at [248, 85] on input "wordpress design"" at bounding box center [371, 85] width 248 height 12
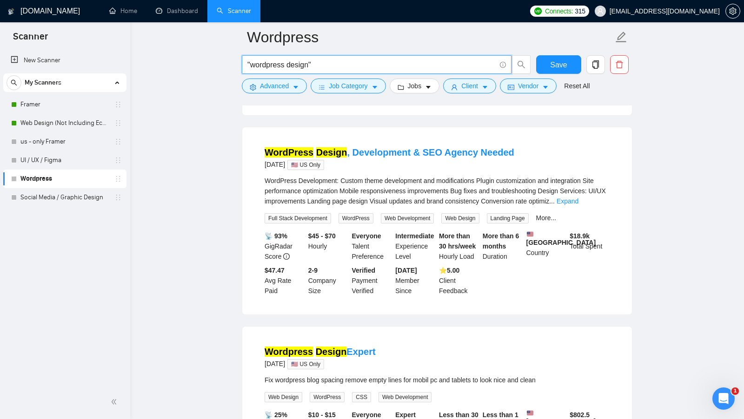
scroll to position [278, 0]
type input ""wordpress design""
click at [74, 106] on link "Framer" at bounding box center [64, 104] width 88 height 19
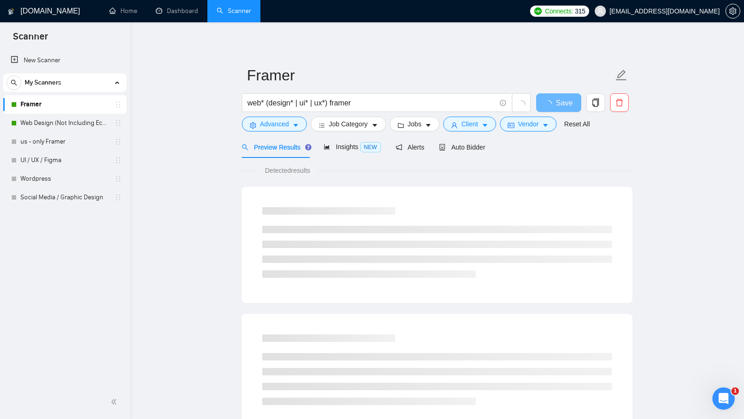
click at [279, 134] on form "Framer web* (design* | ui* | ux*) framer Save Advanced Job Category Jobs Client…" at bounding box center [437, 98] width 390 height 76
click at [285, 130] on button "Advanced" at bounding box center [274, 124] width 65 height 15
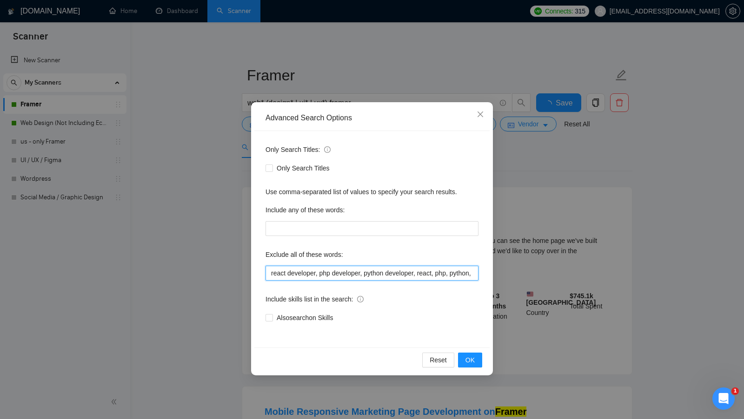
drag, startPoint x: 267, startPoint y: 275, endPoint x: 317, endPoint y: 275, distance: 50.2
click at [317, 275] on input "react developer, php developer, python developer, react, php, python, project m…" at bounding box center [371, 273] width 213 height 15
click at [269, 270] on input "react developer", php developer, python developer, react, php, python, project …" at bounding box center [371, 273] width 213 height 15
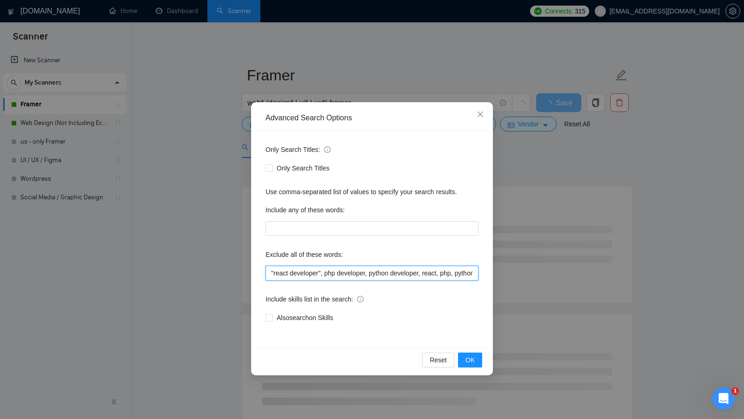
click at [283, 274] on input ""react developer", php developer, python developer, react, php, python, project…" at bounding box center [371, 273] width 213 height 15
click at [300, 274] on input ""react developer", php developer, python developer, react, php, python, project…" at bounding box center [371, 273] width 213 height 15
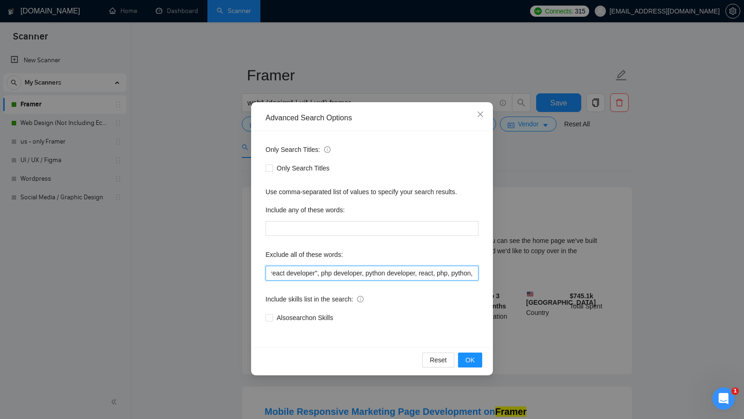
scroll to position [0, 7]
click at [321, 272] on input ""react developer", php developer, python developer, react, php, python, project…" at bounding box center [371, 273] width 213 height 15
click at [364, 273] on input ""react developer", "php developer, python developer, react, php, python, projec…" at bounding box center [371, 273] width 213 height 15
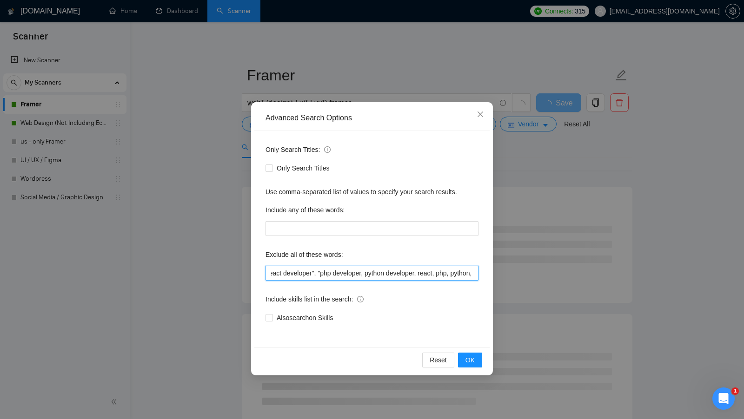
click at [366, 273] on input ""react developer", "php developer, python developer, react, php, python, projec…" at bounding box center [371, 273] width 213 height 15
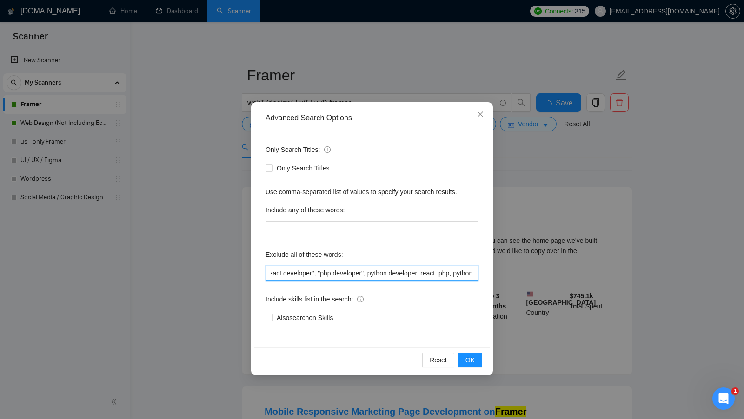
click at [373, 273] on input ""react developer", "php developer", python developer, react, php, python, proje…" at bounding box center [371, 273] width 213 height 15
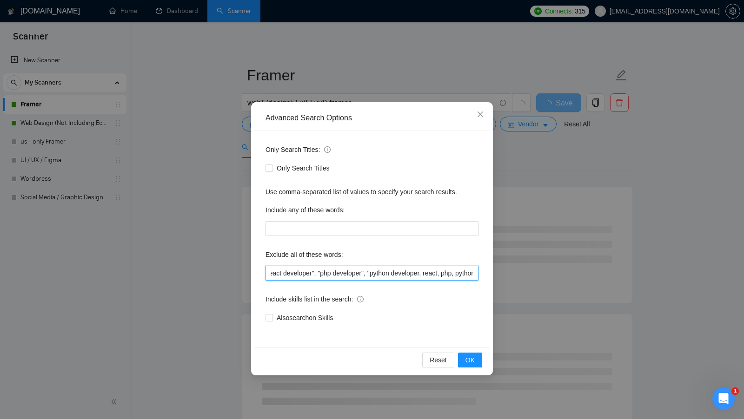
click at [428, 273] on input ""react developer", "php developer", "python developer, react, php, python, proj…" at bounding box center [371, 273] width 213 height 15
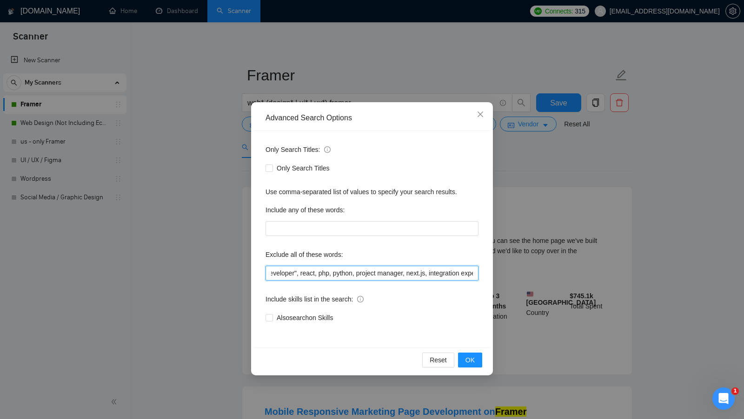
click at [367, 273] on input ""react developer", "php developer", "python developer", react, php, python, pro…" at bounding box center [371, 273] width 213 height 15
click at [419, 273] on input ""react developer", "php developer", "python developer", react, php, python, "pr…" at bounding box center [371, 273] width 213 height 15
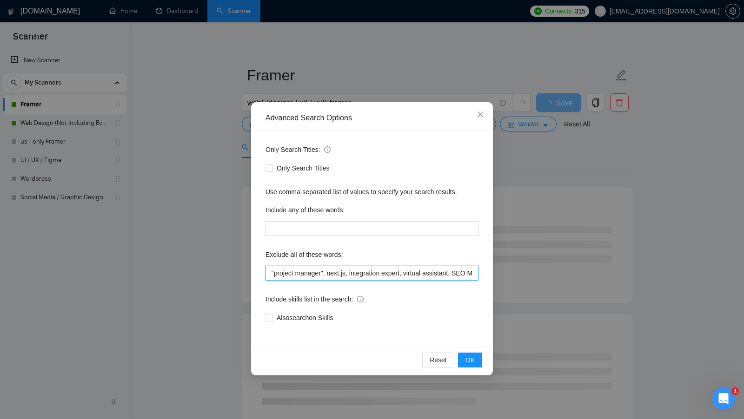
scroll to position [0, 213]
click at [298, 273] on input ""react developer", "php developer", "python developer", react, php, python, "pr…" at bounding box center [371, 273] width 213 height 15
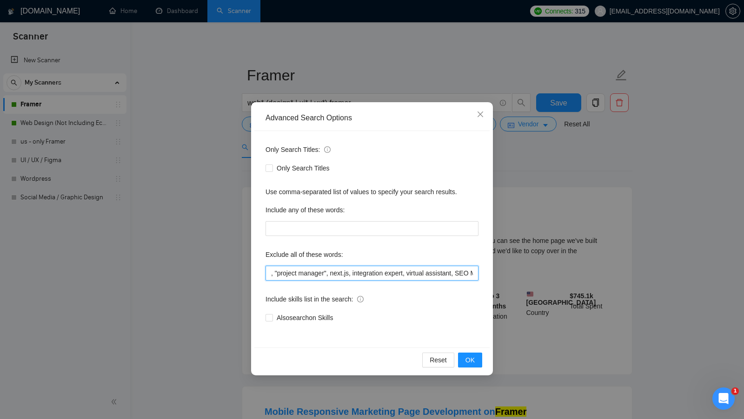
click at [319, 273] on input ""react developer", "php developer", "python developer", react, php, python, "pr…" at bounding box center [371, 273] width 213 height 15
click at [333, 273] on input ""react developer", "php developer", "python developer", react, php, python, "pr…" at bounding box center [371, 273] width 213 height 15
click at [355, 273] on input ""react developer", "php developer", "python developer", react, php, python, "pr…" at bounding box center [371, 273] width 213 height 15
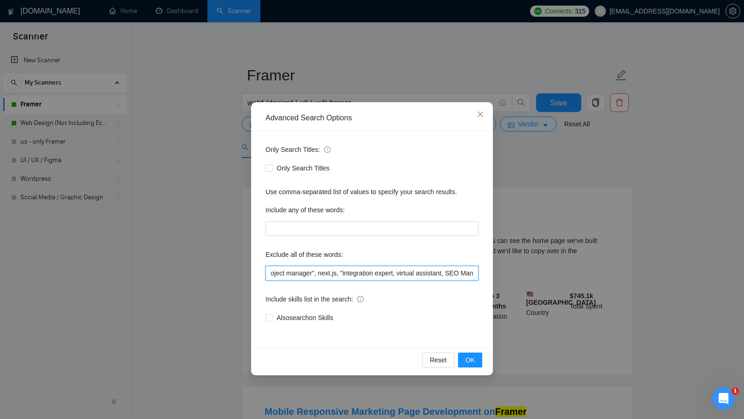
click at [413, 275] on input ""react developer", "php developer", "python developer", react, php, python, "pr…" at bounding box center [371, 273] width 213 height 15
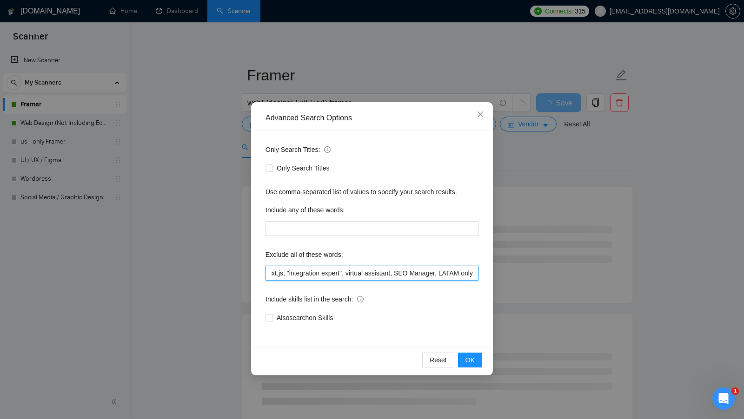
click at [351, 273] on input ""react developer", "php developer", "python developer", react, php, python, "pr…" at bounding box center [371, 273] width 213 height 15
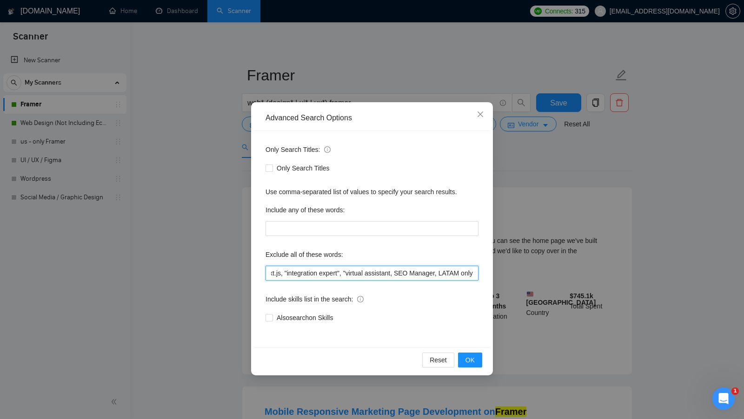
click at [400, 270] on input ""react developer", "php developer", "python developer", react, php, python, "pr…" at bounding box center [371, 273] width 213 height 15
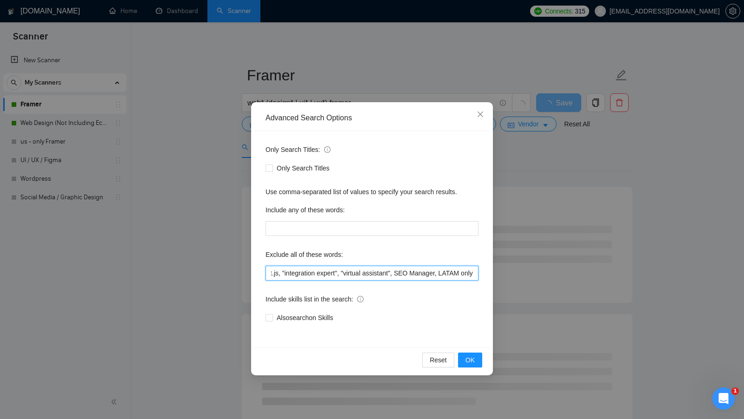
scroll to position [0, 305]
click at [394, 274] on input ""react developer", "php developer", "python developer", react, php, python, "pr…" at bounding box center [371, 273] width 213 height 15
click at [437, 272] on input ""react developer", "php developer", "python developer", react, php, python, "pr…" at bounding box center [371, 273] width 213 height 15
type input ""react developer", "php developer", "python developer", react, php, python, "pr…"
click at [474, 362] on span "OK" at bounding box center [469, 360] width 9 height 10
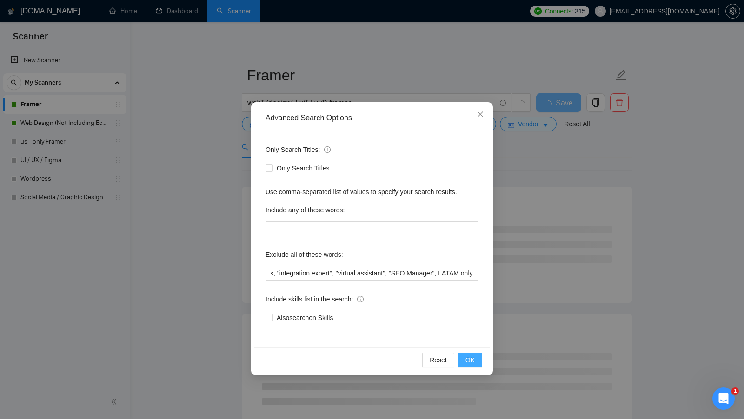
scroll to position [0, 0]
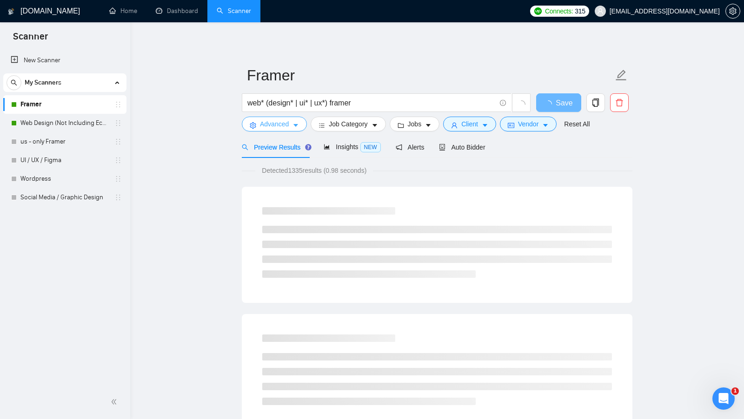
click at [275, 129] on button "Advanced" at bounding box center [274, 124] width 65 height 15
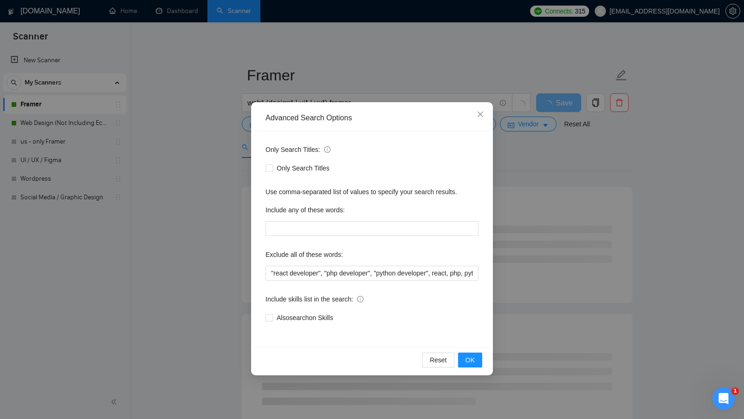
click at [343, 263] on div "Exclude all of these words:" at bounding box center [371, 256] width 213 height 19
click at [342, 274] on input ""react developer", "php developer", "python developer", react, php, python, "pr…" at bounding box center [371, 273] width 213 height 15
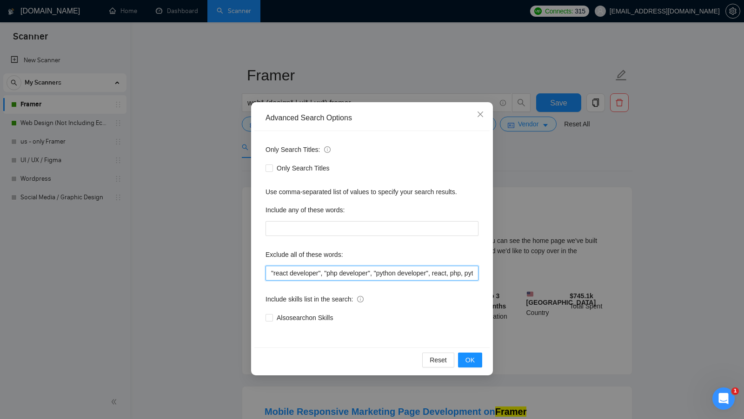
click at [342, 274] on input ""react developer", "php developer", "python developer", react, php, python, "pr…" at bounding box center [371, 273] width 213 height 15
click at [132, 109] on div "Advanced Search Options Only Search Titles: Only Search Titles Use comma-separa…" at bounding box center [372, 209] width 744 height 419
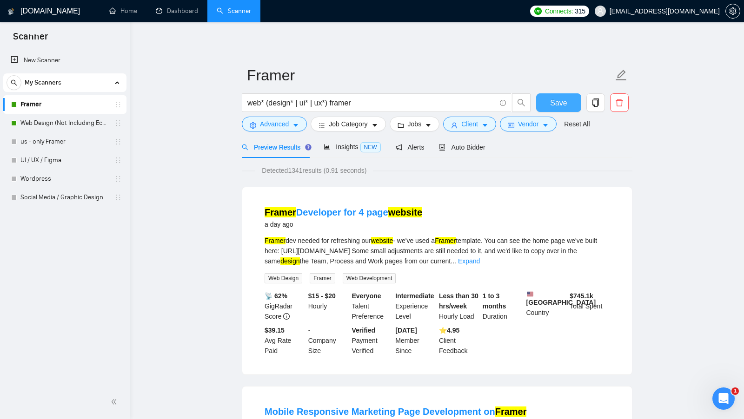
click at [544, 101] on button "Save" at bounding box center [558, 102] width 45 height 19
click at [513, 128] on icon "idcard" at bounding box center [510, 125] width 7 height 7
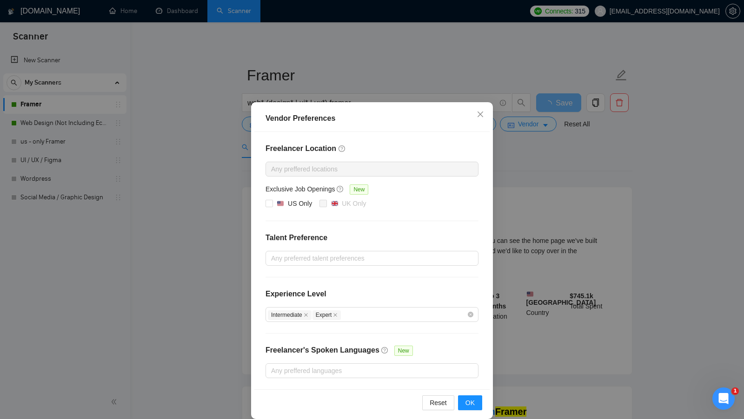
click at [526, 194] on div "Vendor Preferences Freelancer Location Any preffered locations Exclusive Job Op…" at bounding box center [372, 209] width 744 height 419
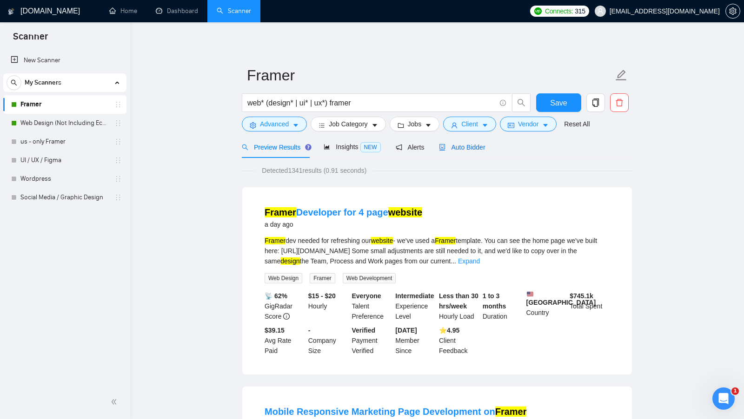
click at [469, 151] on div "Auto Bidder" at bounding box center [462, 147] width 46 height 10
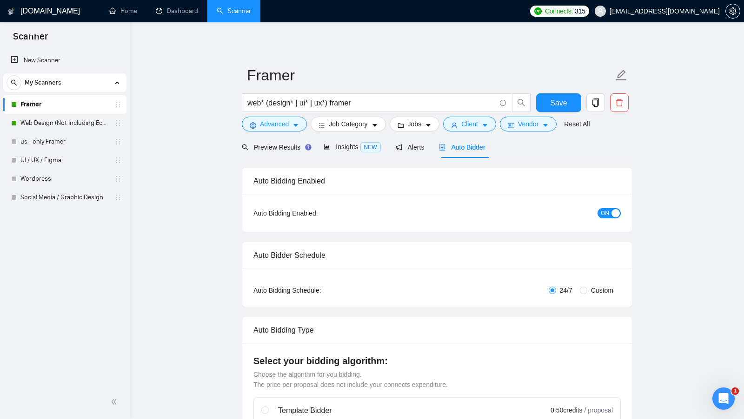
checkbox input "true"
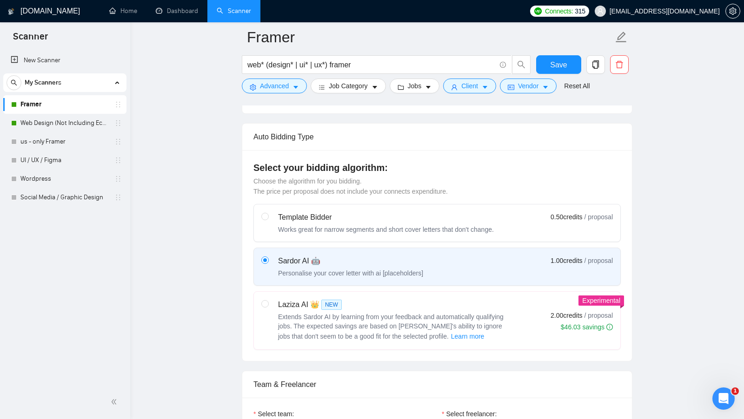
scroll to position [324, 0]
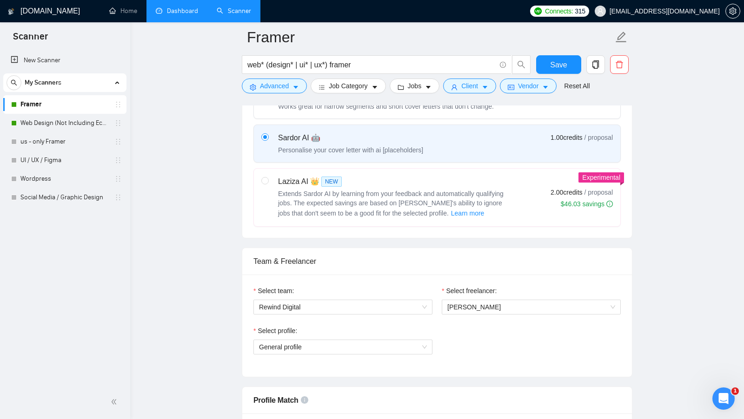
click at [172, 10] on link "Dashboard" at bounding box center [177, 11] width 42 height 8
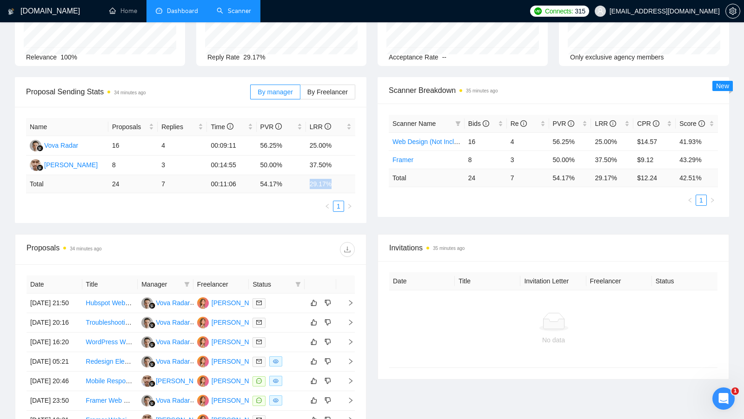
drag, startPoint x: 304, startPoint y: 180, endPoint x: 343, endPoint y: 183, distance: 39.1
click at [342, 183] on tr "Total 24 7 00:11:06 54.17 % 29.17 %" at bounding box center [190, 184] width 329 height 18
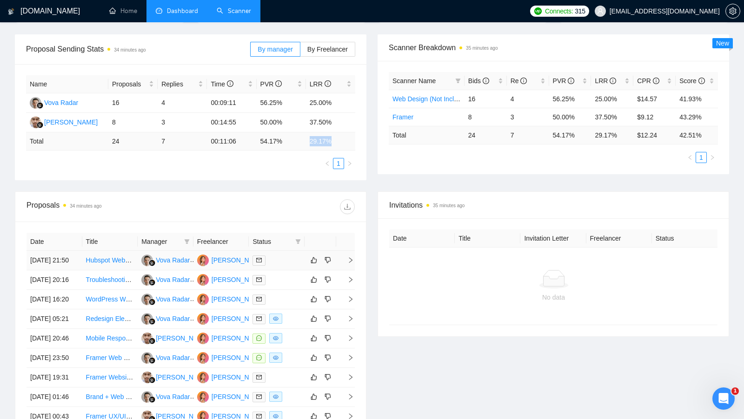
scroll to position [132, 0]
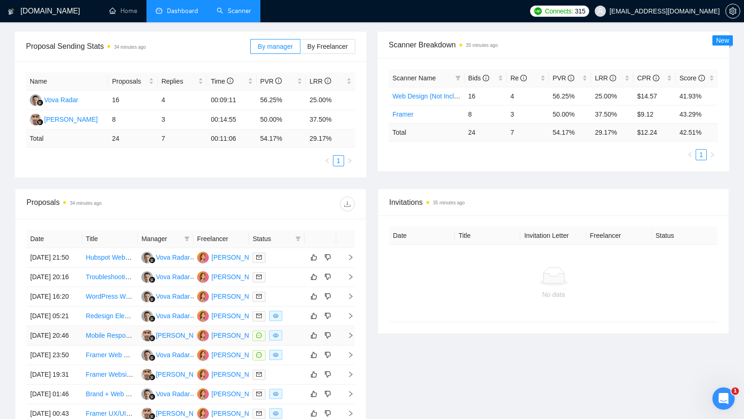
click at [292, 341] on div at bounding box center [276, 335] width 48 height 11
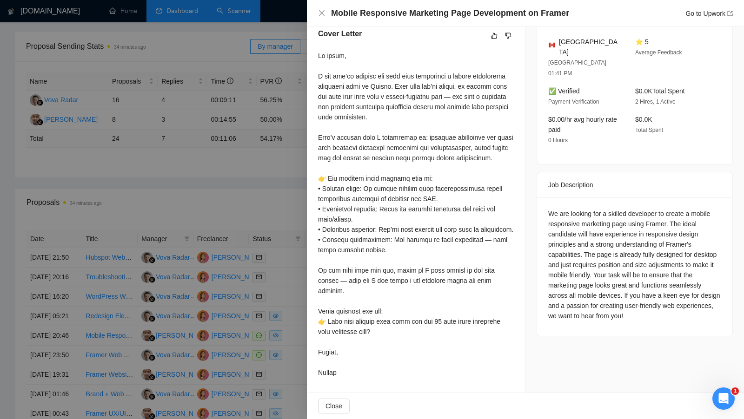
scroll to position [252, 0]
click at [294, 283] on div at bounding box center [372, 209] width 744 height 419
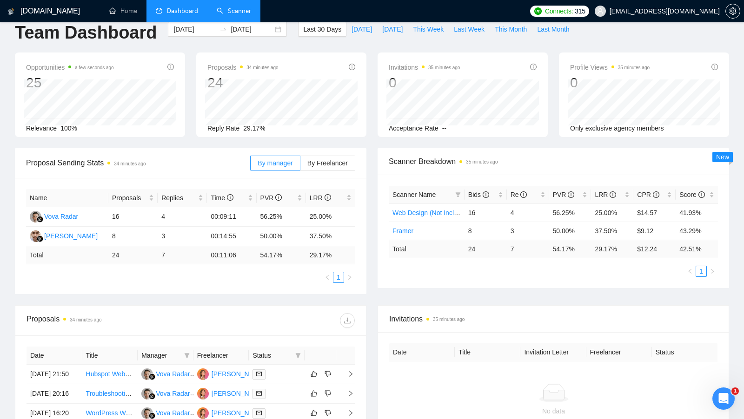
scroll to position [12, 0]
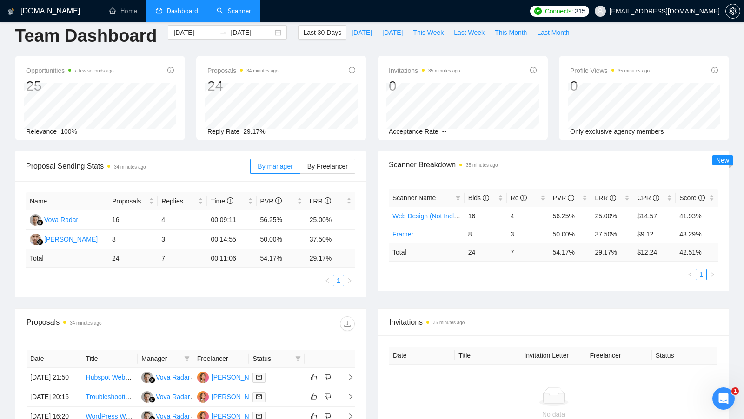
click at [242, 12] on link "Scanner" at bounding box center [234, 11] width 34 height 8
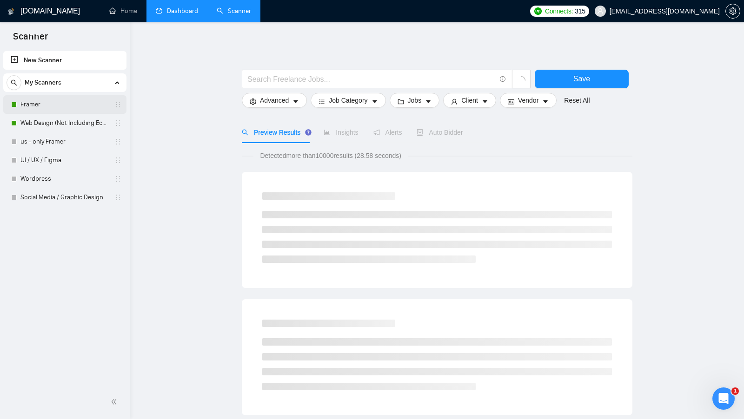
click at [59, 112] on link "Framer" at bounding box center [64, 104] width 88 height 19
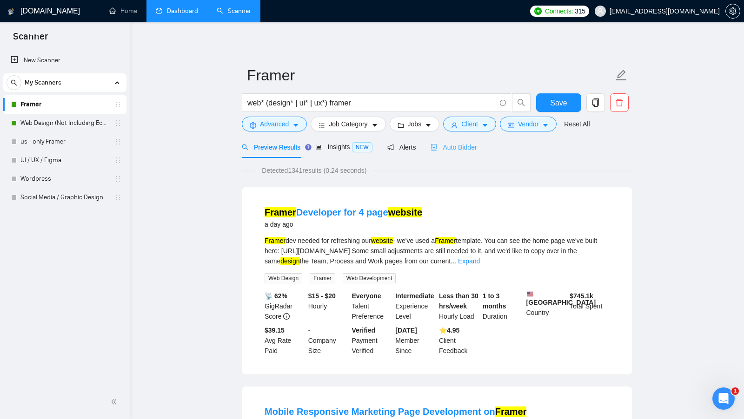
click at [468, 154] on div "Auto Bidder" at bounding box center [453, 147] width 46 height 22
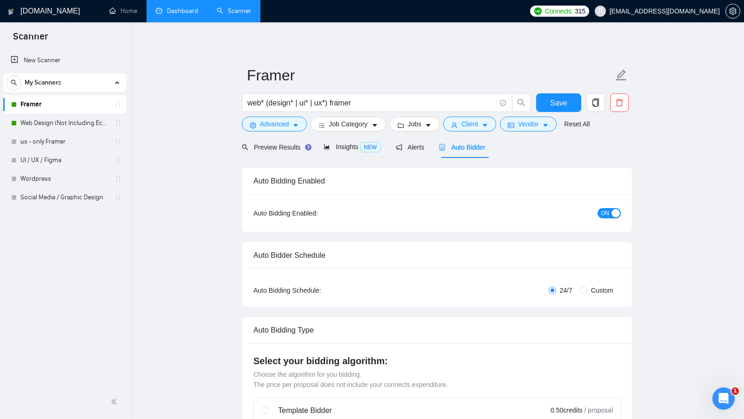
checkbox input "true"
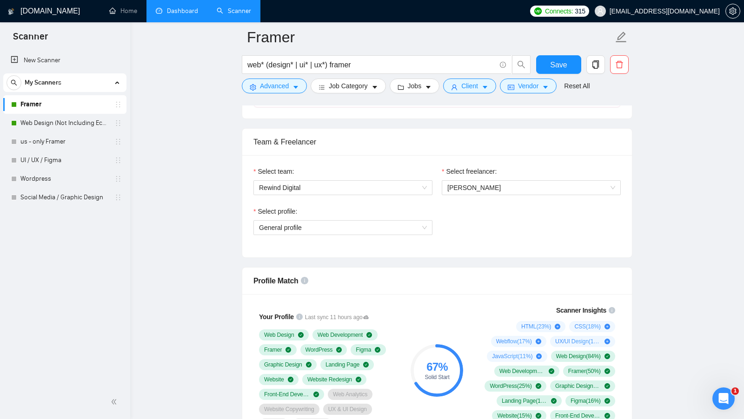
scroll to position [482, 0]
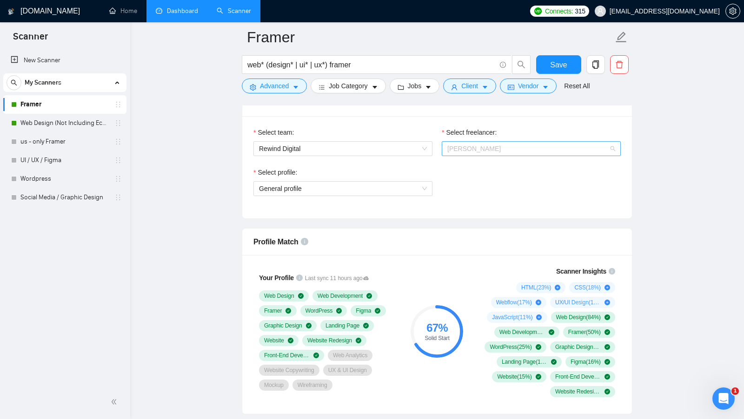
click at [573, 145] on span "[PERSON_NAME]" at bounding box center [531, 149] width 168 height 14
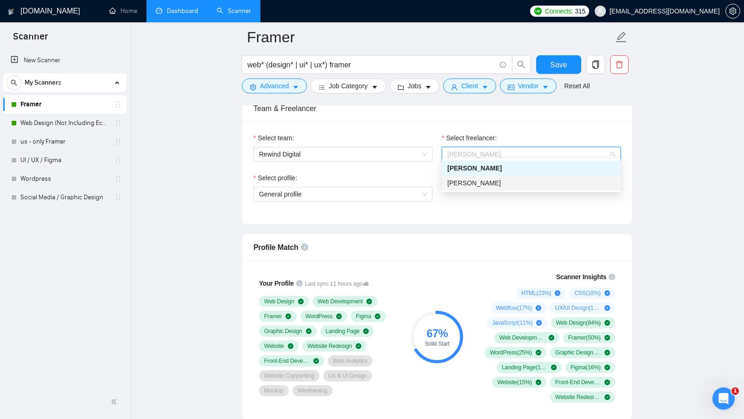
scroll to position [476, 0]
click at [481, 207] on div "Select profile: General profile" at bounding box center [437, 194] width 376 height 40
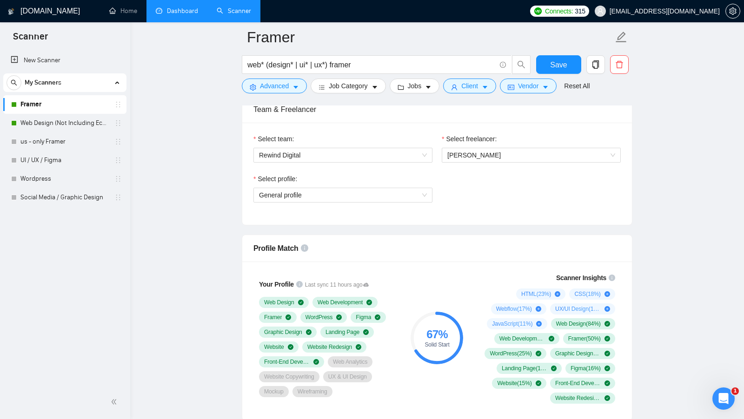
click at [594, 191] on div "Select profile: General profile" at bounding box center [437, 194] width 376 height 40
click at [711, 398] on html at bounding box center [722, 397] width 22 height 22
click at [722, 405] on div "Відкрити програму для спілкування Intercom" at bounding box center [721, 397] width 31 height 31
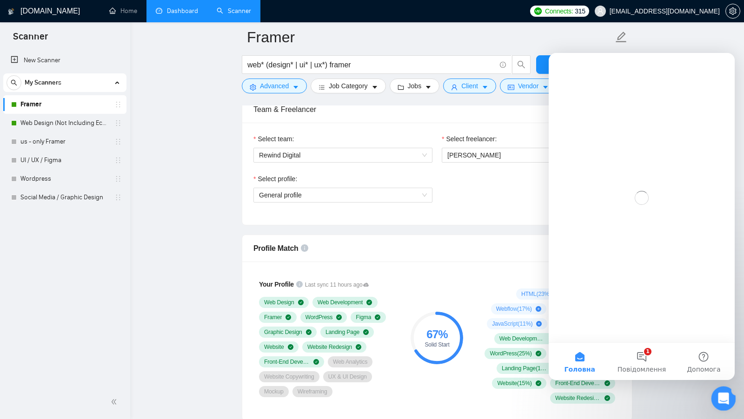
scroll to position [0, 0]
click at [652, 364] on button "1 Повідомлення" at bounding box center [641, 361] width 62 height 37
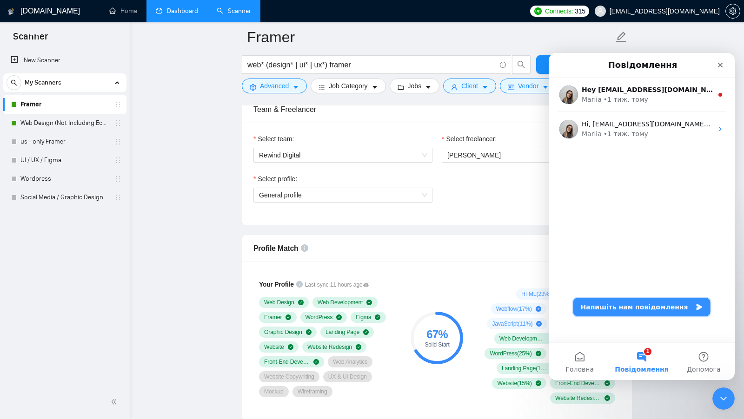
click at [631, 302] on button "Напишіть нам повідомлення" at bounding box center [641, 307] width 137 height 19
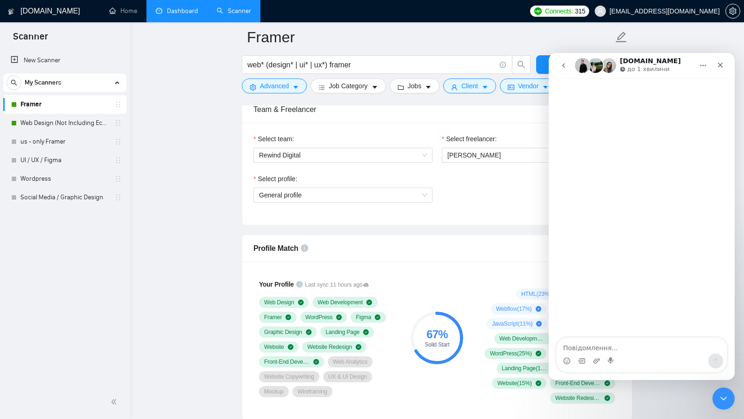
click at [612, 342] on textarea "Повідомлення..." at bounding box center [641, 346] width 170 height 16
click at [711, 395] on div "Закрити програму для спілкування Intercom" at bounding box center [722, 397] width 22 height 22
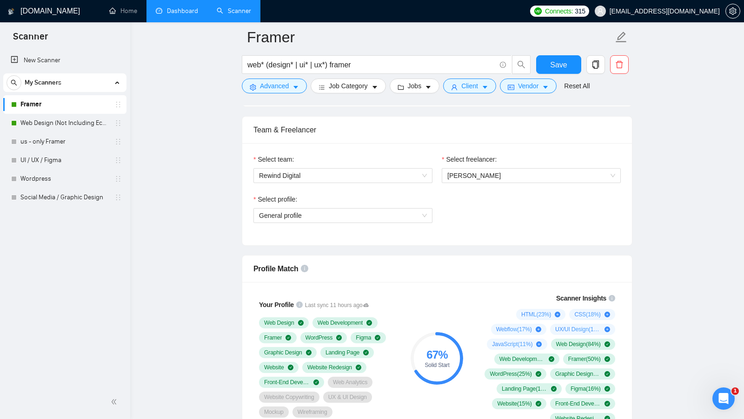
scroll to position [456, 0]
click at [595, 67] on icon "copy" at bounding box center [595, 64] width 8 height 8
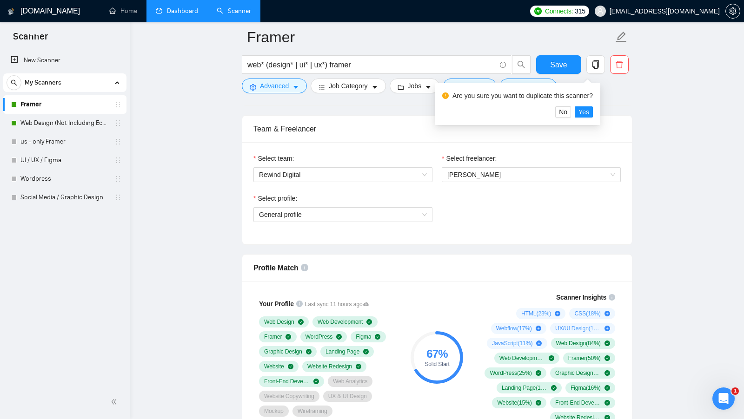
click at [523, 186] on div "Select freelancer: Alaina Laird" at bounding box center [531, 173] width 188 height 40
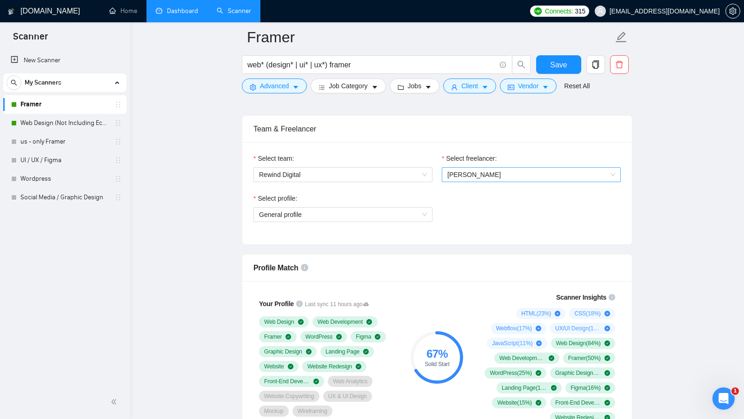
click at [507, 176] on span "[PERSON_NAME]" at bounding box center [531, 175] width 168 height 14
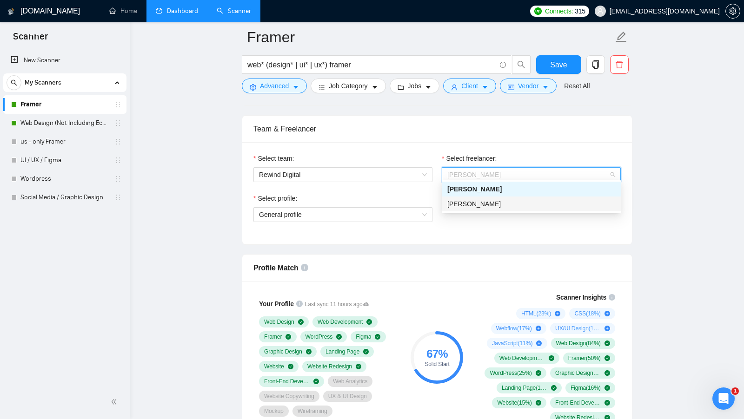
click at [480, 221] on div "Select profile: General profile" at bounding box center [437, 213] width 376 height 40
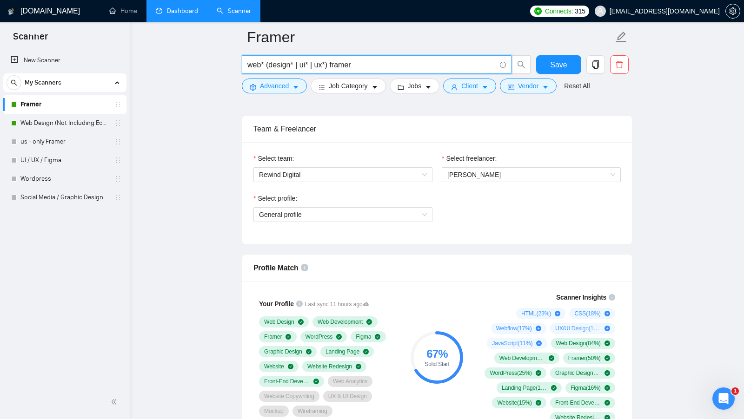
drag, startPoint x: 359, startPoint y: 66, endPoint x: 242, endPoint y: 63, distance: 117.1
click at [243, 63] on span "web* (design* | ui* | ux*) framer" at bounding box center [377, 64] width 270 height 19
click at [421, 87] on span "Jobs" at bounding box center [415, 86] width 14 height 10
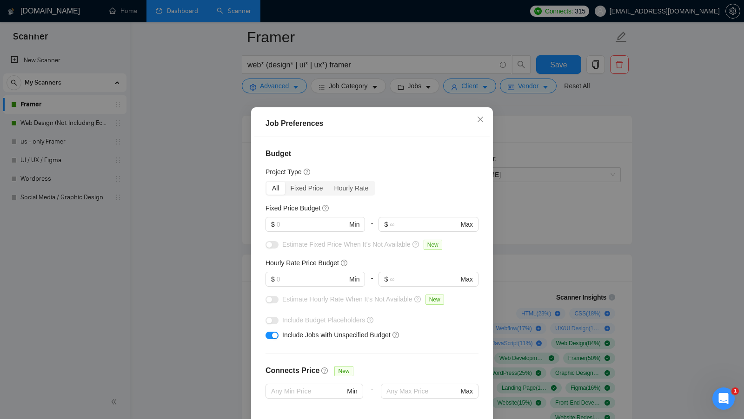
click at [534, 131] on div "Job Preferences Budget Project Type All Fixed Price Hourly Rate Fixed Price Bud…" at bounding box center [372, 209] width 744 height 419
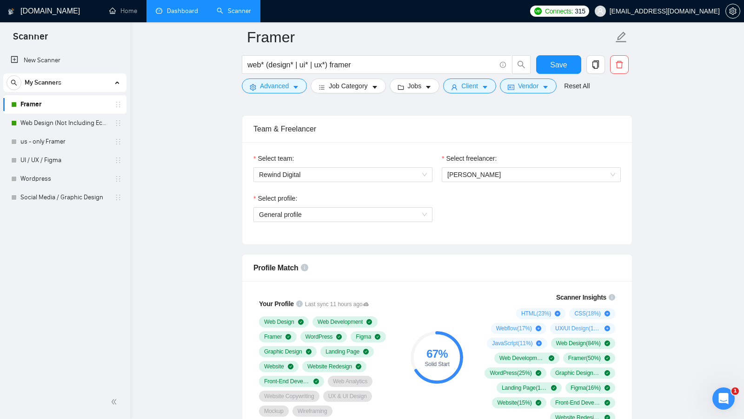
click at [484, 95] on form "Framer web* (design* | ui* | ux*) framer Save Advanced Job Category Jobs Client…" at bounding box center [437, 60] width 390 height 76
click at [482, 92] on button "Client" at bounding box center [469, 86] width 53 height 15
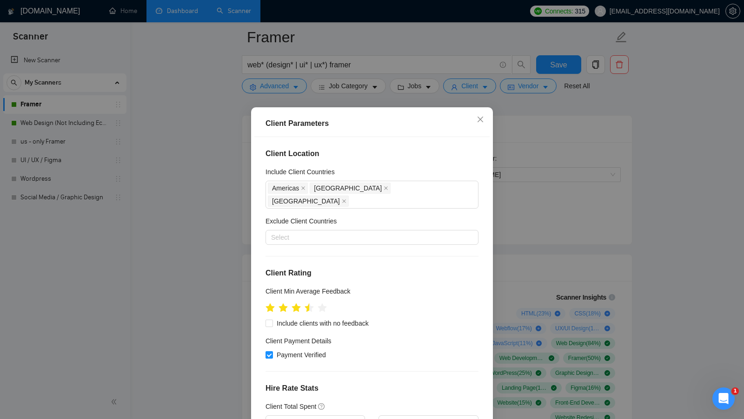
click at [257, 172] on div "Client Location Include Client Countries Americas United Kingdom Canada Exclude…" at bounding box center [371, 283] width 235 height 293
click at [501, 217] on div "Client Parameters Client Location Include Client Countries Americas United King…" at bounding box center [372, 209] width 744 height 419
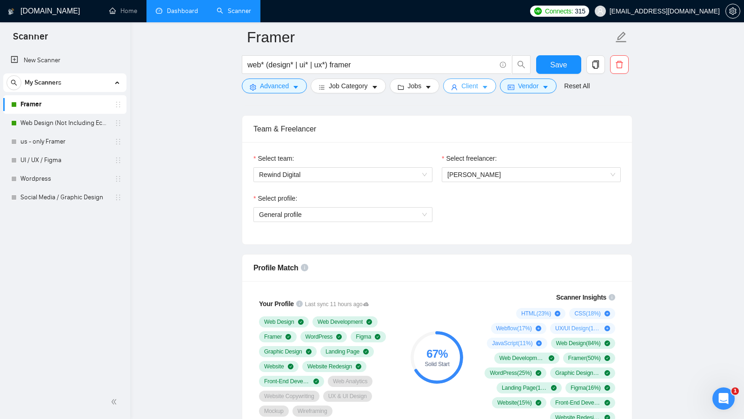
scroll to position [451, 0]
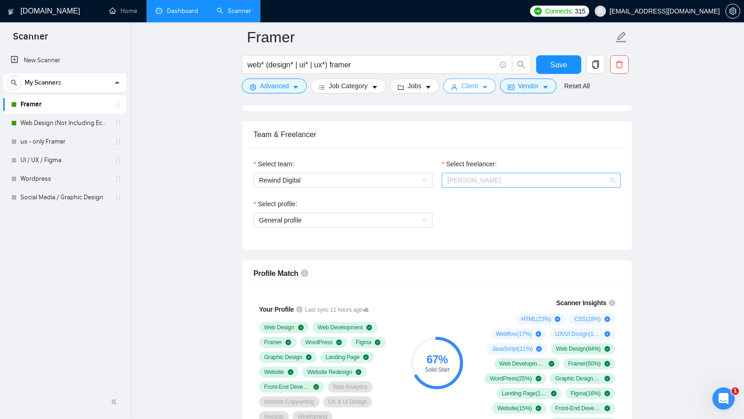
click at [513, 181] on span "[PERSON_NAME]" at bounding box center [531, 180] width 168 height 14
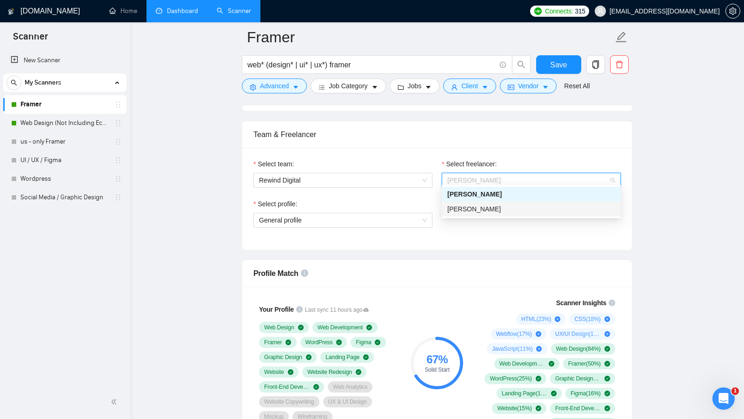
click at [495, 208] on div "Anna Klimova" at bounding box center [531, 209] width 168 height 10
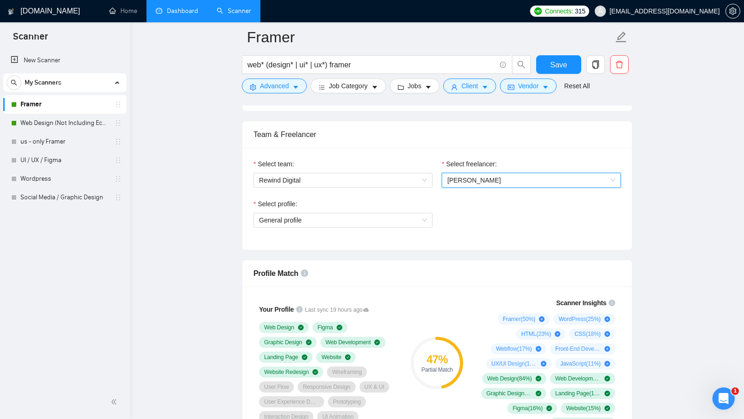
click at [509, 178] on span "Anna Klimova" at bounding box center [531, 180] width 168 height 14
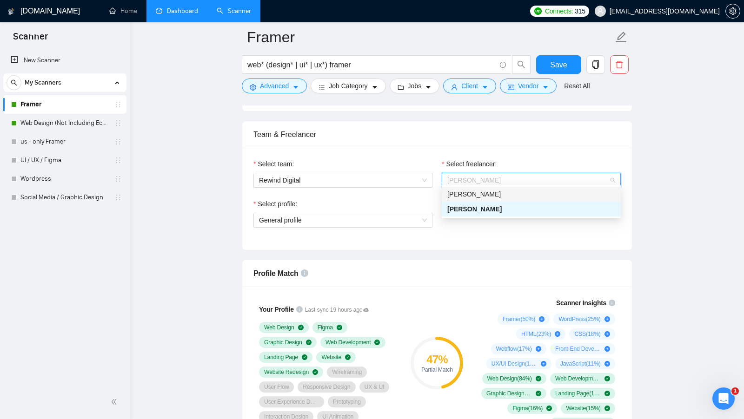
click at [496, 195] on div "[PERSON_NAME]" at bounding box center [531, 194] width 168 height 10
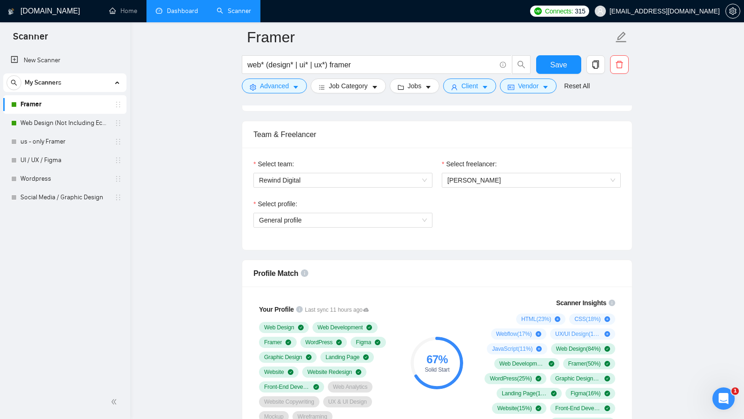
click at [491, 210] on div "Select profile: General profile" at bounding box center [437, 219] width 376 height 40
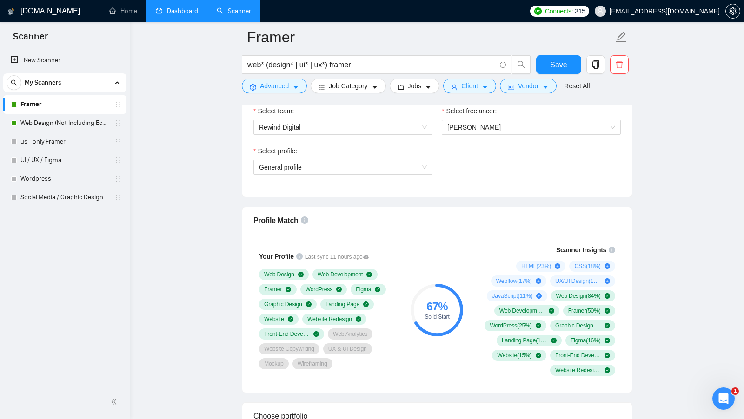
scroll to position [504, 0]
click at [551, 68] on span "Save" at bounding box center [558, 65] width 17 height 12
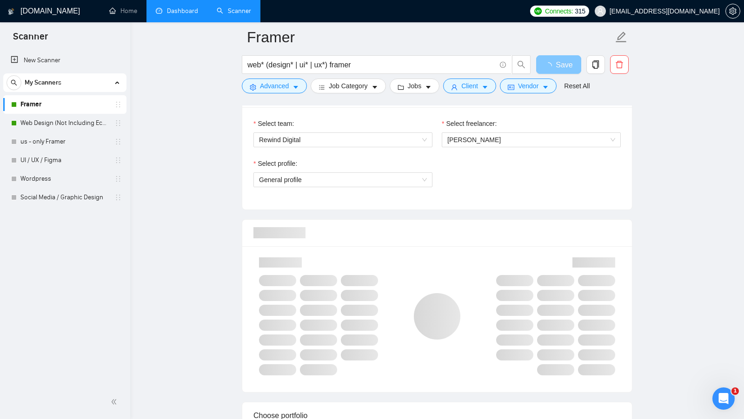
scroll to position [479, 0]
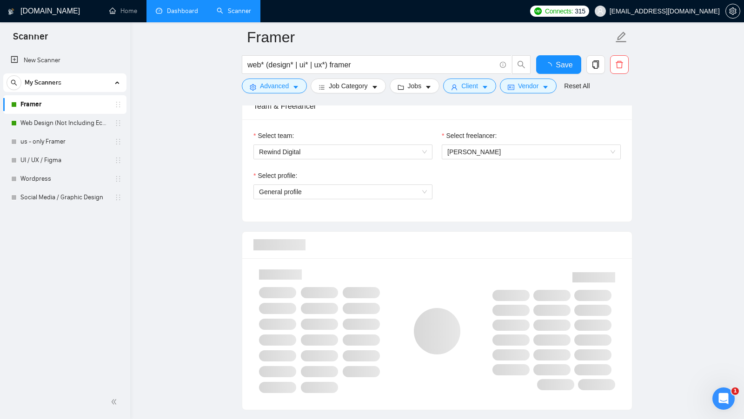
checkbox input "true"
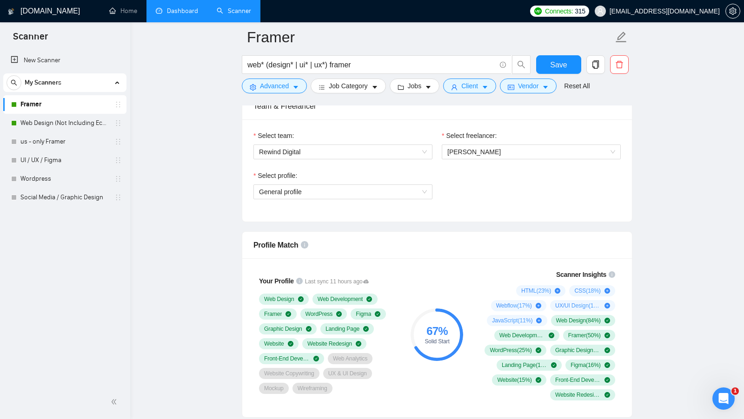
click at [479, 171] on div "Select profile: General profile" at bounding box center [437, 191] width 376 height 40
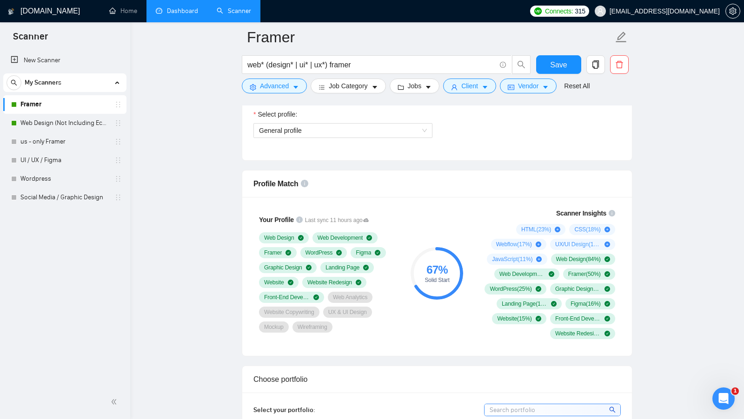
scroll to position [545, 0]
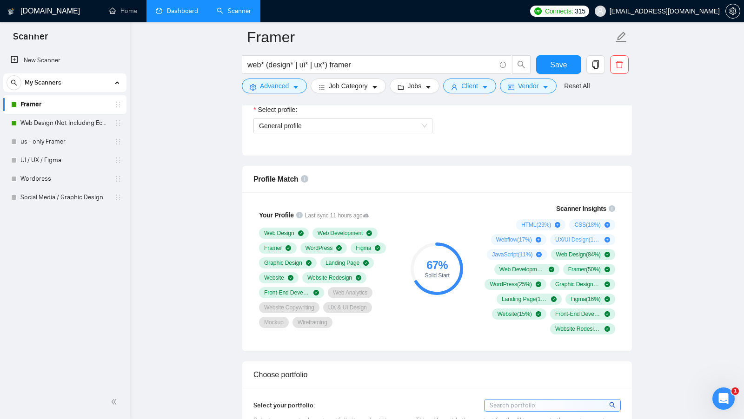
click at [459, 221] on div "67 % Solid Start" at bounding box center [437, 269] width 62 height 142
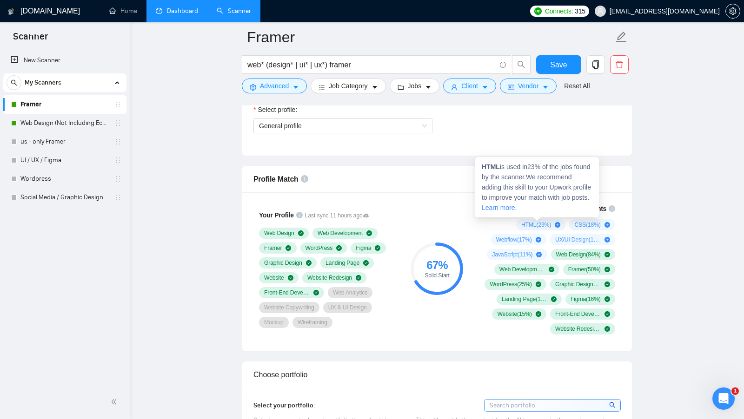
click at [495, 213] on div "HTML is used in 23 % of the jobs found by the scanner. We recommend adding this…" at bounding box center [537, 187] width 124 height 60
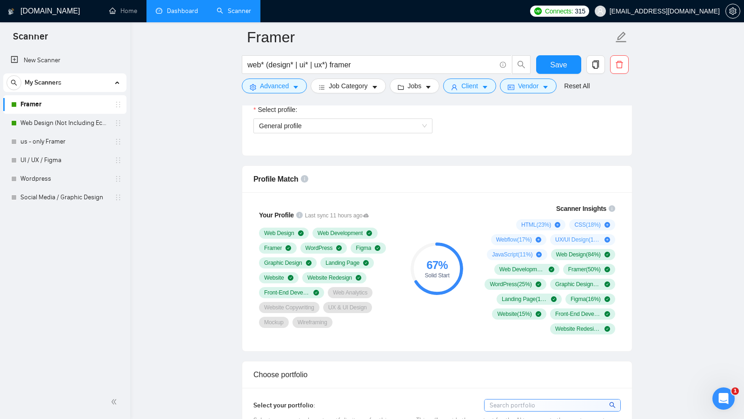
scroll to position [534, 0]
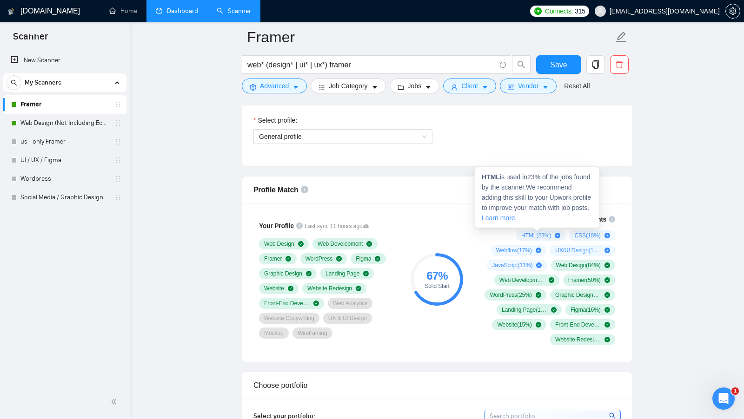
click at [480, 242] on div "HTML ( 23 %) CSS ( 18 %) Webflow ( 17 %) UX/UI Design ( 13 %) JavaScript ( 11 %…" at bounding box center [546, 287] width 138 height 115
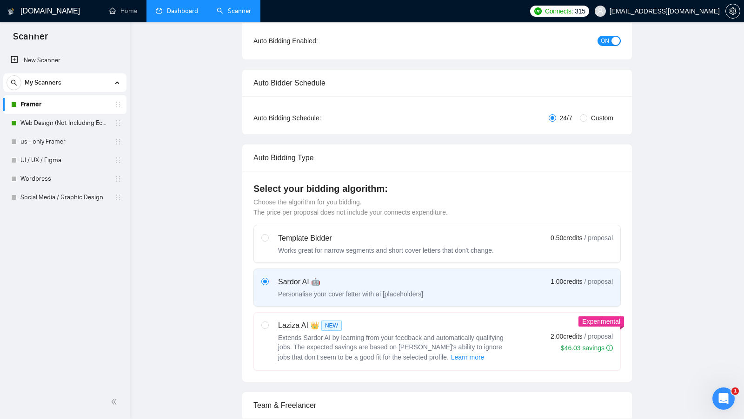
scroll to position [0, 0]
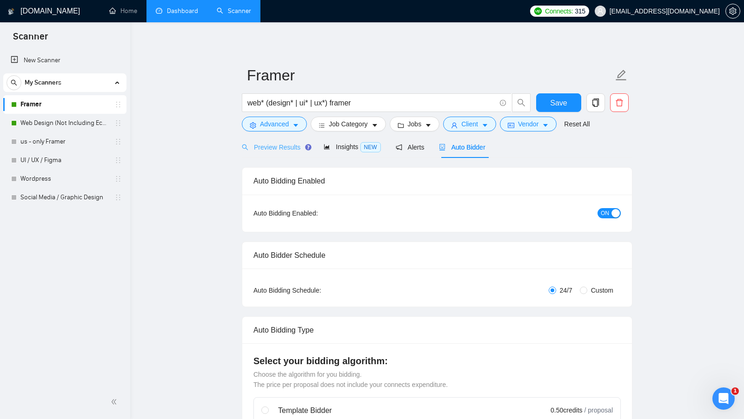
click at [288, 153] on div "Preview Results" at bounding box center [275, 147] width 67 height 22
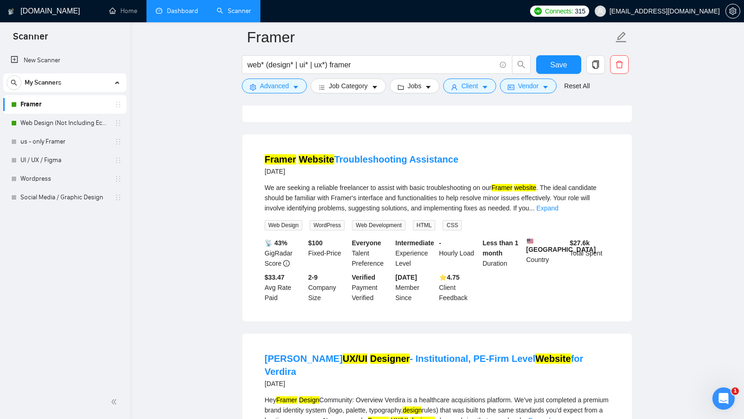
scroll to position [461, 0]
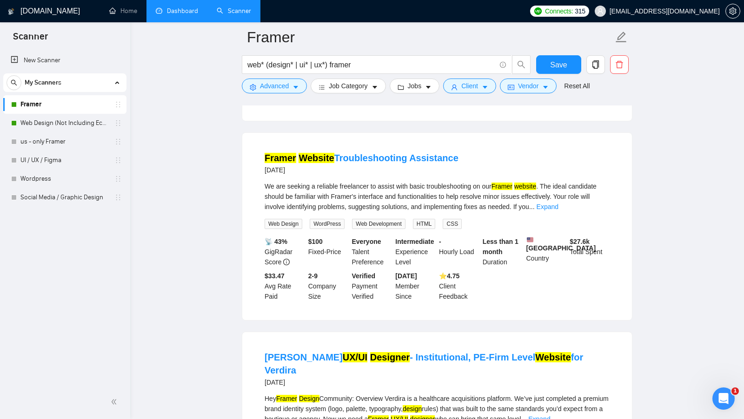
click at [426, 229] on span "HTML" at bounding box center [424, 224] width 23 height 10
click at [451, 229] on span "CSS" at bounding box center [451, 224] width 19 height 10
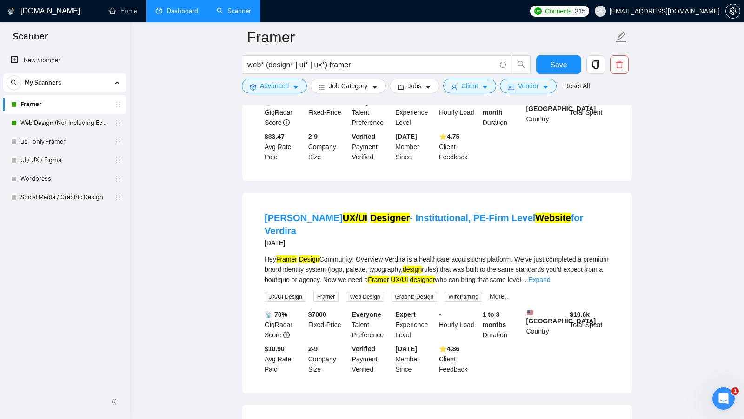
scroll to position [601, 0]
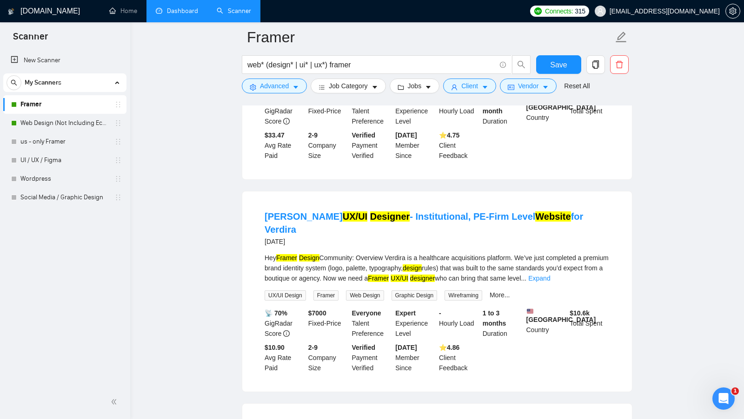
click at [505, 290] on div "More..." at bounding box center [499, 295] width 24 height 11
click at [505, 291] on link "More..." at bounding box center [499, 294] width 20 height 7
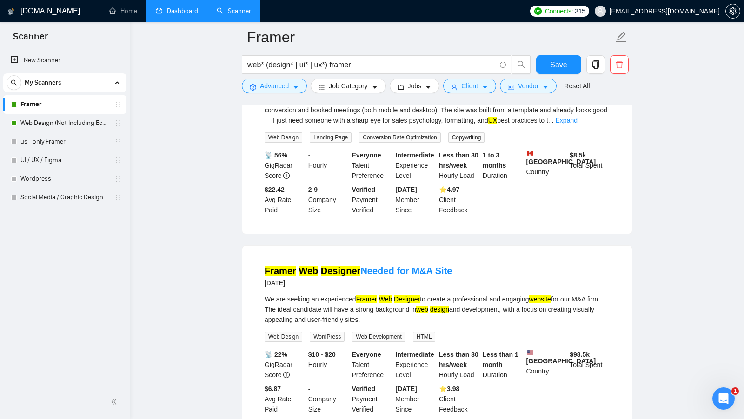
scroll to position [983, 0]
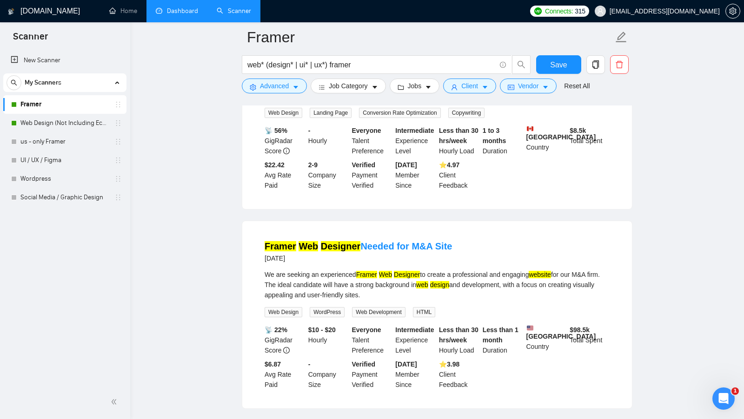
click at [422, 312] on span "HTML" at bounding box center [424, 312] width 23 height 10
click at [421, 312] on span "HTML" at bounding box center [424, 312] width 23 height 10
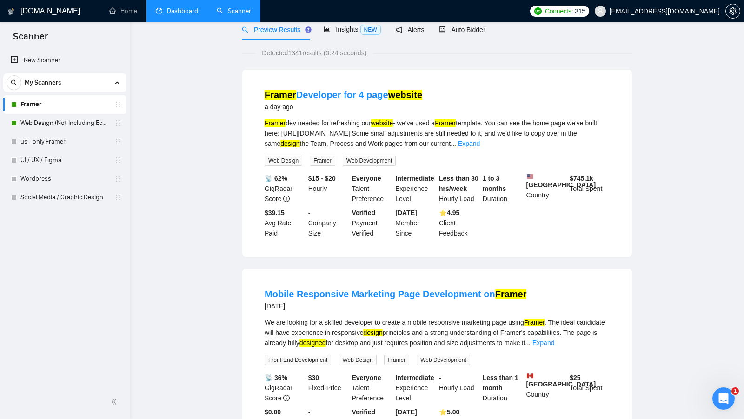
scroll to position [0, 0]
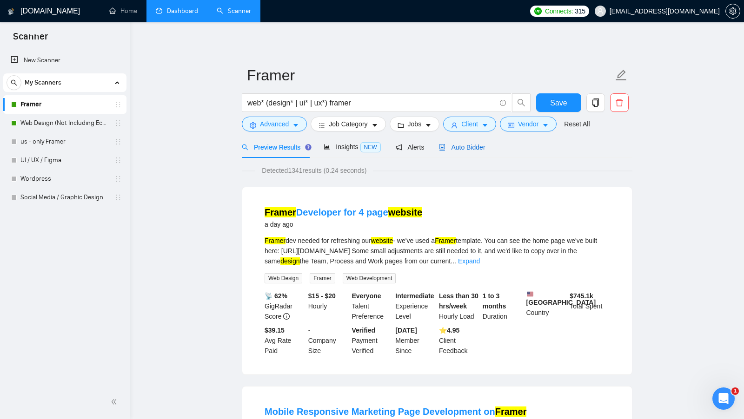
click at [471, 151] on div "Auto Bidder" at bounding box center [462, 147] width 46 height 10
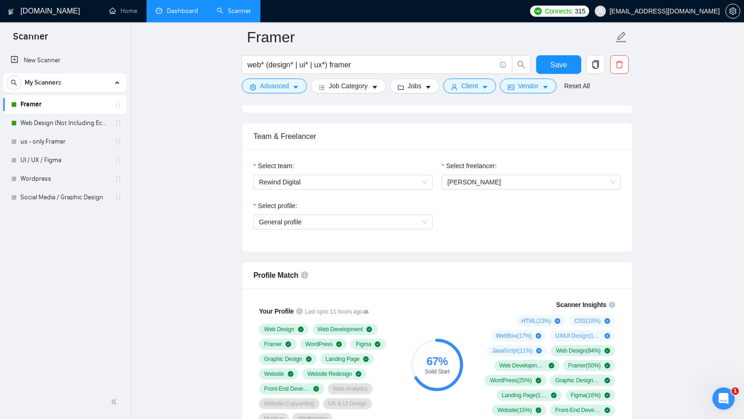
scroll to position [541, 0]
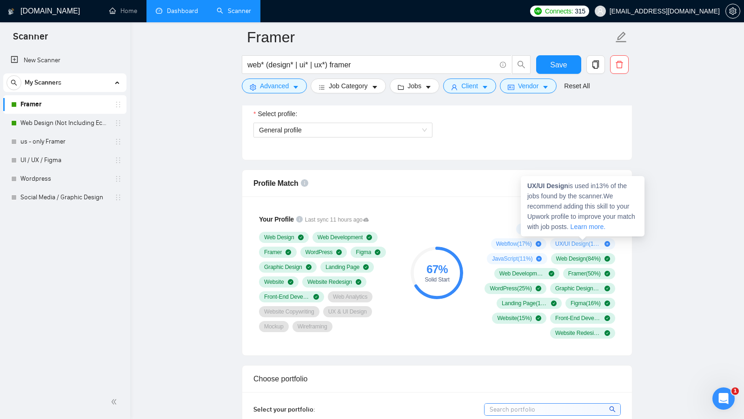
click at [622, 235] on div "UX/UI Design is used in 13 % of the jobs found by the scanner. We recommend add…" at bounding box center [582, 206] width 124 height 60
click at [620, 242] on div "Scanner Insights HTML ( 23 %) CSS ( 18 %) Webflow ( 17 %) UX/UI Design ( 13 %) …" at bounding box center [546, 273] width 149 height 142
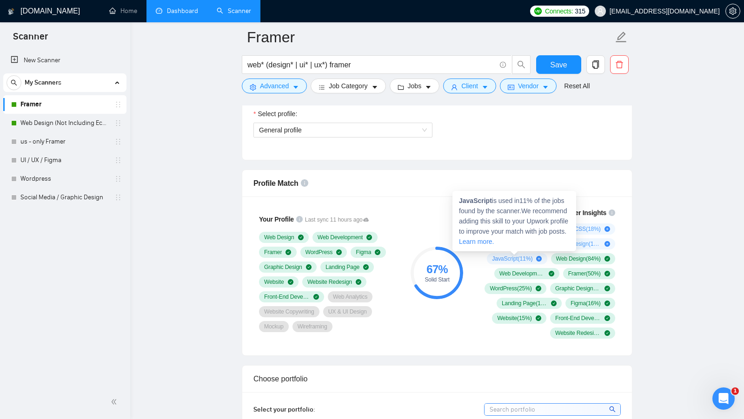
click at [476, 262] on div "Scanner Insights HTML ( 23 %) CSS ( 18 %) Webflow ( 17 %) UX/UI Design ( 13 %) …" at bounding box center [546, 273] width 149 height 142
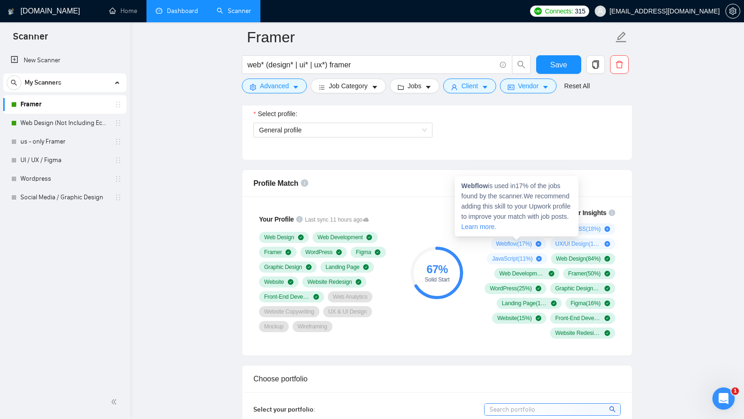
click at [440, 237] on div "67 % Solid Start" at bounding box center [437, 273] width 62 height 142
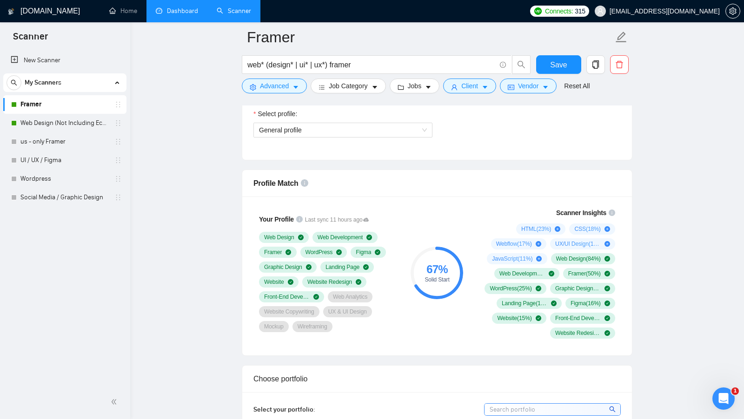
click at [621, 227] on div "Scanner Insights HTML ( 23 %) CSS ( 18 %) Webflow ( 17 %) UX/UI Design ( 13 %) …" at bounding box center [546, 273] width 156 height 142
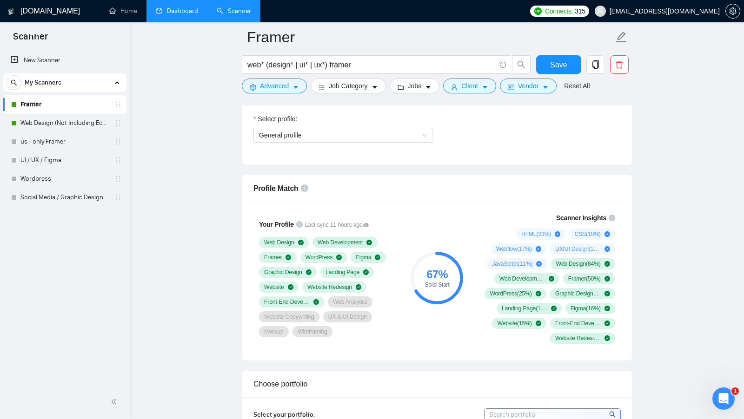
scroll to position [530, 0]
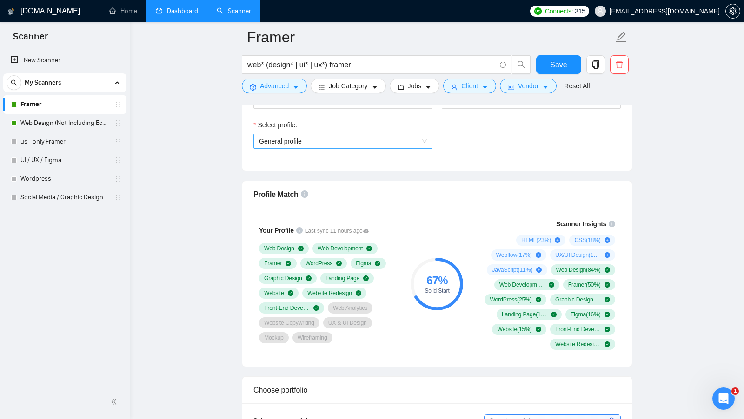
click at [399, 144] on span "General profile" at bounding box center [343, 141] width 168 height 14
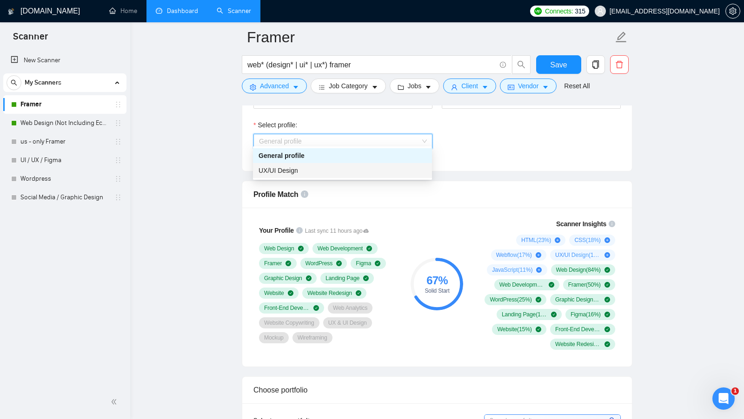
click at [341, 167] on div "UX/UI Design" at bounding box center [342, 170] width 168 height 10
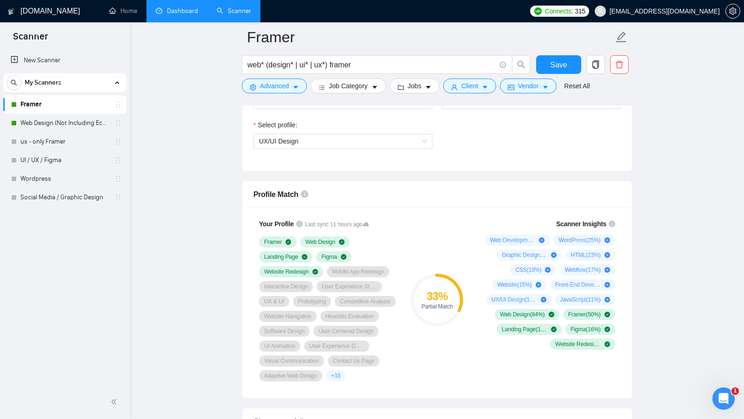
click at [420, 369] on div "33 % Partial Match" at bounding box center [437, 300] width 62 height 174
click at [352, 143] on span "UX/UI Design" at bounding box center [343, 141] width 168 height 14
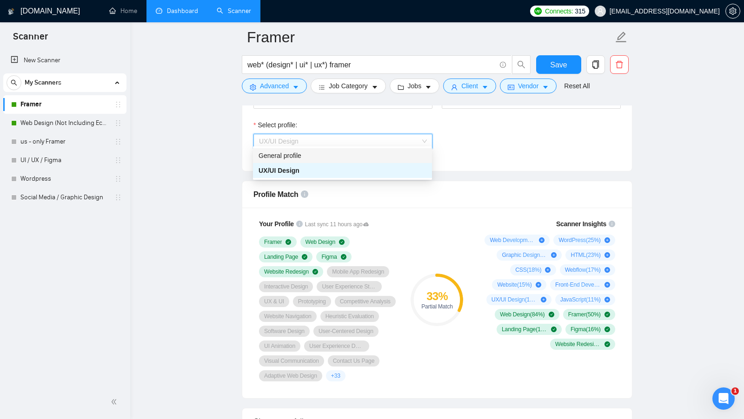
click at [329, 154] on div "General profile" at bounding box center [342, 156] width 168 height 10
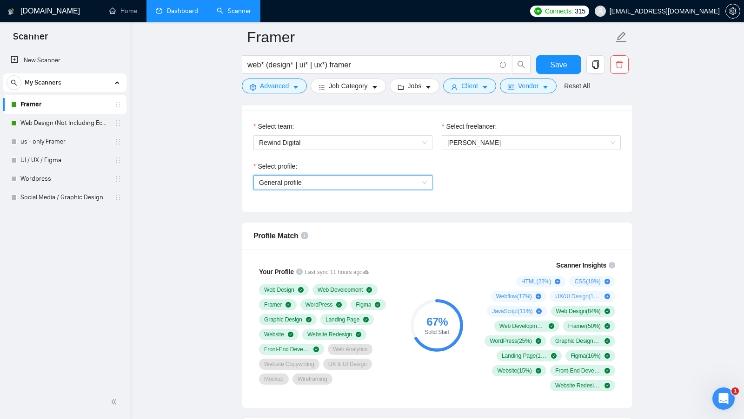
scroll to position [412, 0]
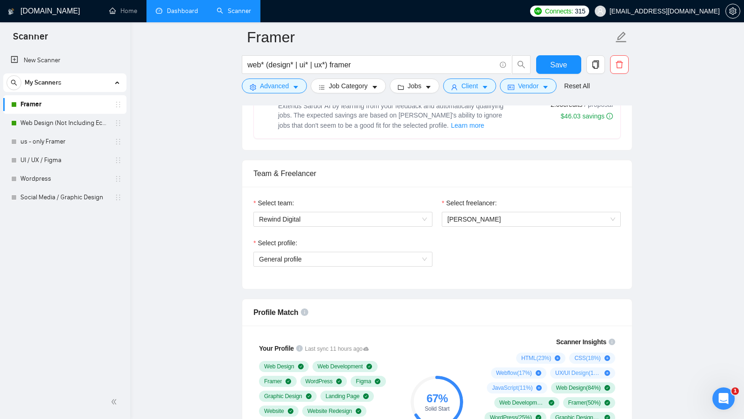
click at [183, 15] on link "Dashboard" at bounding box center [177, 11] width 42 height 8
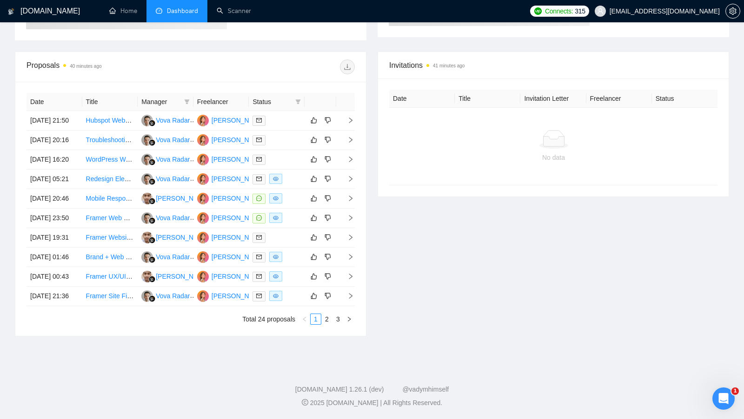
type input "[DATE]"
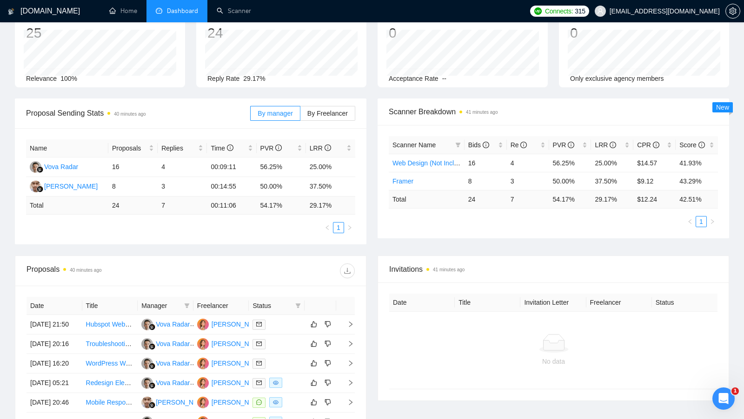
scroll to position [66, 0]
click at [225, 9] on link "Scanner" at bounding box center [234, 11] width 34 height 8
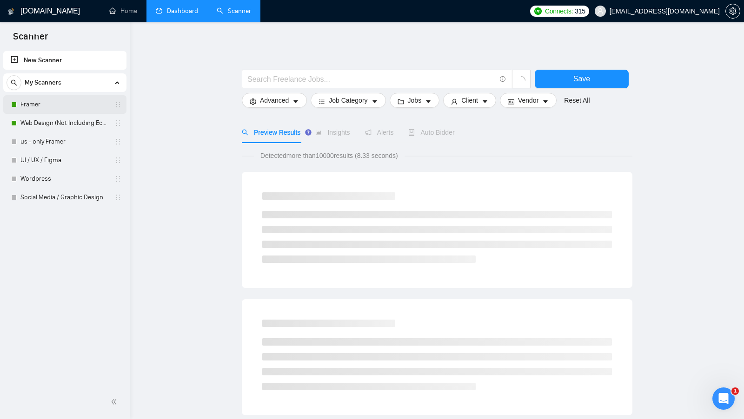
click at [64, 106] on link "Framer" at bounding box center [64, 104] width 88 height 19
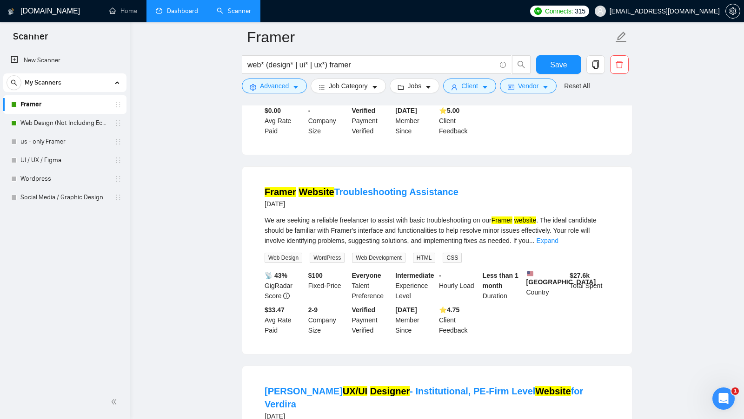
scroll to position [429, 0]
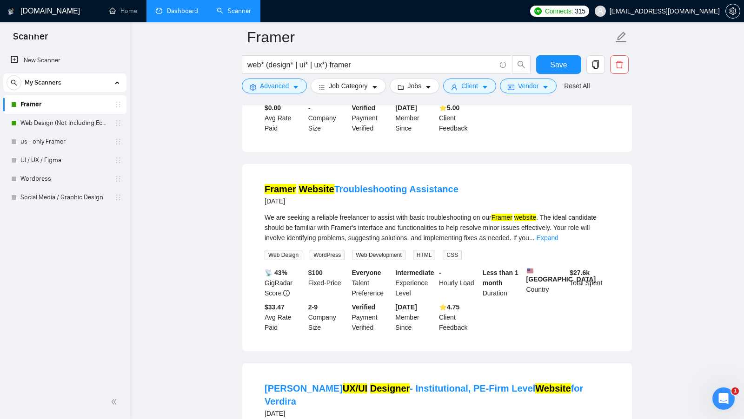
click at [258, 197] on li "Framer Website Troubleshooting Assistance 3 days ago We are seeking a reliable …" at bounding box center [436, 257] width 367 height 165
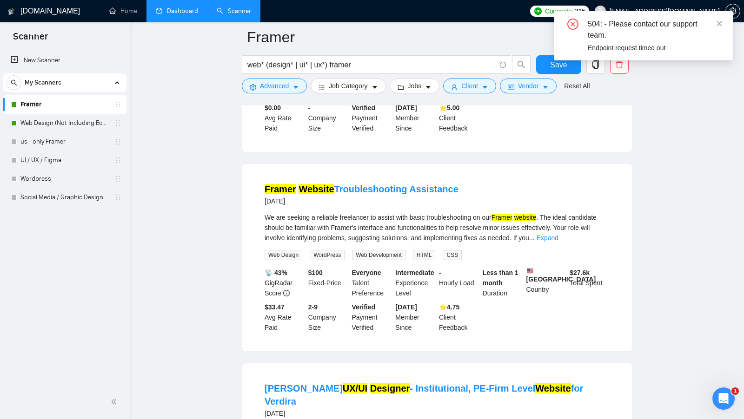
scroll to position [526, 0]
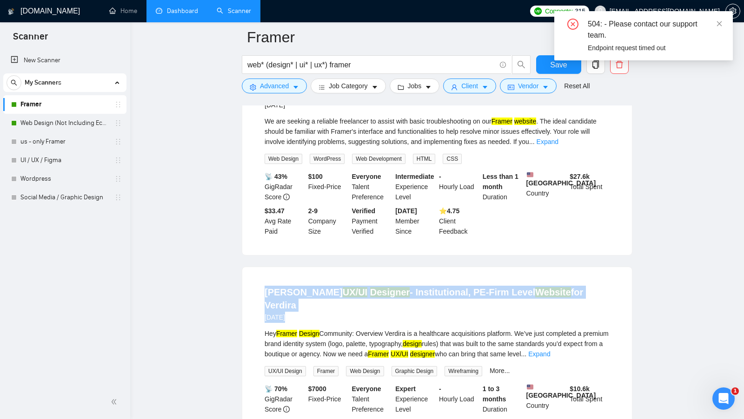
drag, startPoint x: 257, startPoint y: 297, endPoint x: 588, endPoint y: 309, distance: 331.1
click at [588, 309] on li "ramer UX/UI Designer - Institutional, PE-Firm Level Website for Verdira 4 days …" at bounding box center [436, 367] width 367 height 178
copy div "ramer UX/UI Designer - Institutional, PE-Firm Level Website for Verdira 4 days …"
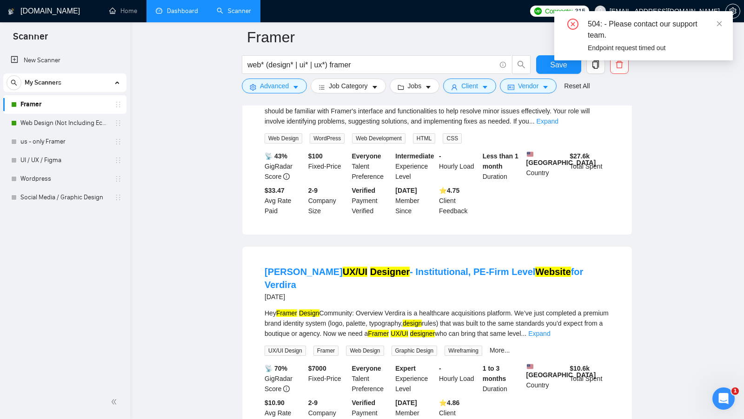
click at [549, 299] on div "ramer UX/UI Designer - Institutional, PE-Firm Level Website for Verdira 4 days …" at bounding box center [436, 285] width 345 height 40
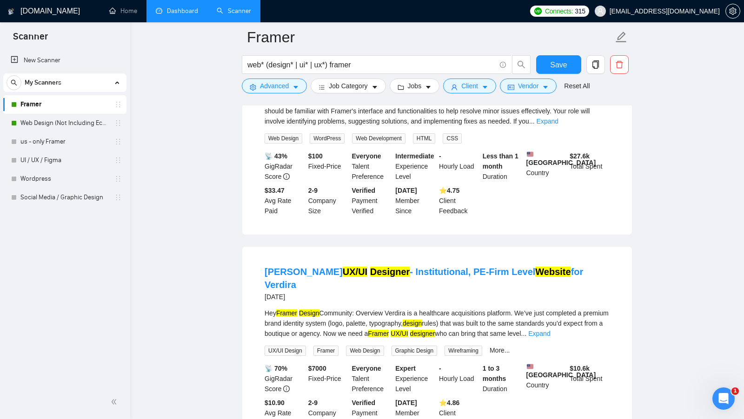
drag, startPoint x: 578, startPoint y: 283, endPoint x: 262, endPoint y: 286, distance: 315.6
click at [262, 286] on li "ramer UX/UI Designer - Institutional, PE-Firm Level Website for Verdira 4 days …" at bounding box center [436, 347] width 367 height 178
copy link "ramer UX/UI Designer - Institutional, PE-Firm Level Website for Verdira"
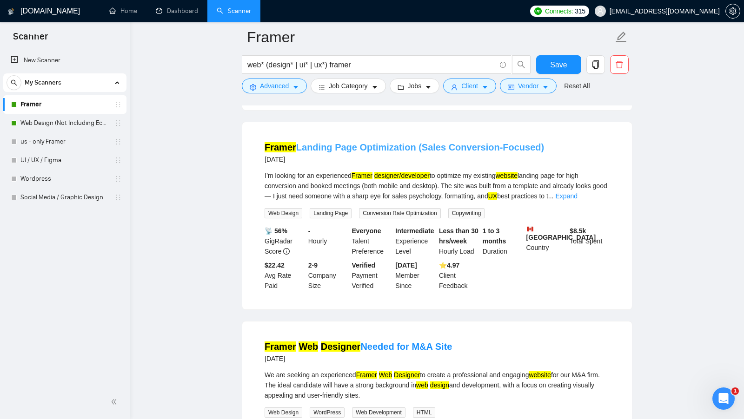
scroll to position [882, 0]
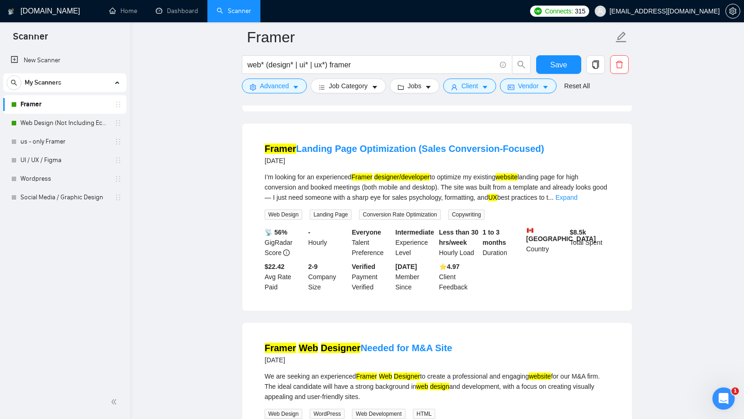
copy link "Framer Web Designer Needed for M&A Site"
drag, startPoint x: 260, startPoint y: 346, endPoint x: 486, endPoint y: 353, distance: 226.4
click at [486, 353] on li "Framer Web Designer Needed for M&A Site 4 days ago We are seeking an experience…" at bounding box center [436, 416] width 367 height 165
click at [172, 24] on main "Framer web* (design* | ui* | ux*) framer Save Advanced Job Category Jobs Client…" at bounding box center [437, 255] width 584 height 2198
click at [172, 15] on link "Dashboard" at bounding box center [177, 11] width 42 height 8
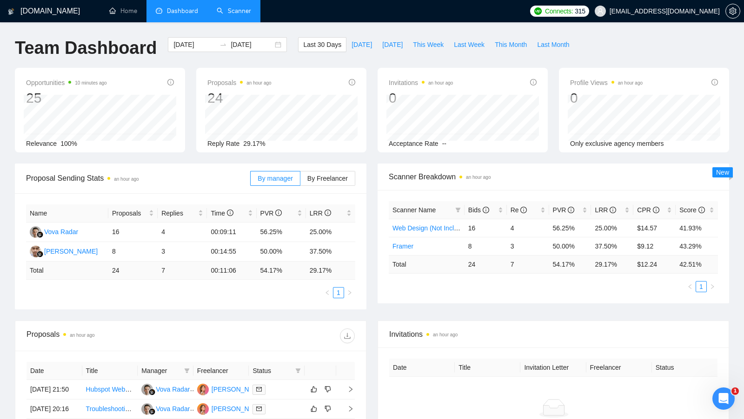
click at [239, 7] on link "Scanner" at bounding box center [234, 11] width 34 height 8
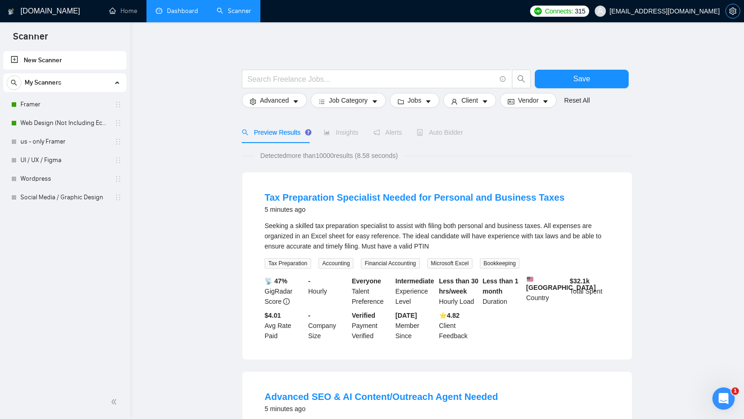
click at [734, 15] on button "button" at bounding box center [732, 11] width 15 height 15
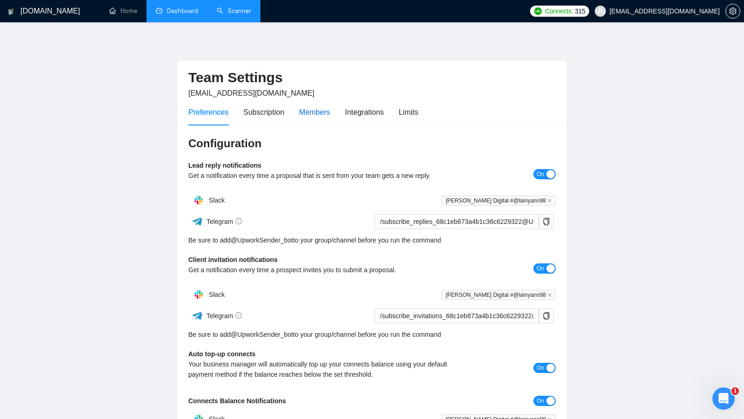
click at [319, 106] on div "Members" at bounding box center [314, 112] width 31 height 12
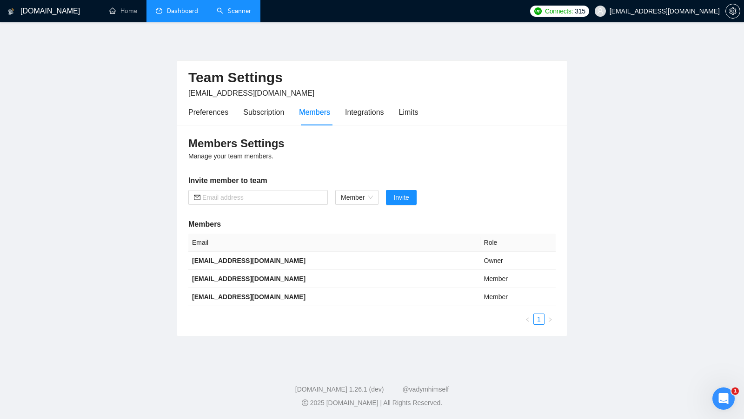
click at [241, 10] on link "Scanner" at bounding box center [234, 11] width 34 height 8
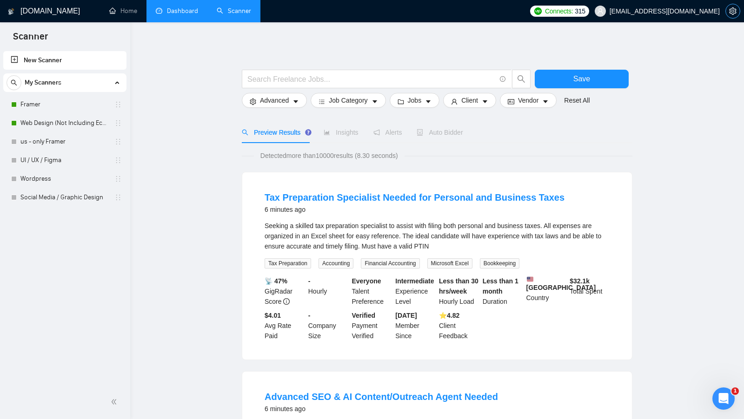
click at [735, 11] on icon "setting" at bounding box center [732, 10] width 7 height 7
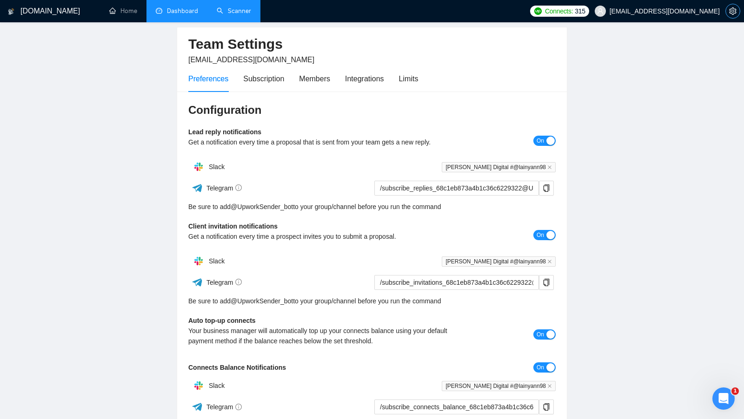
scroll to position [34, 0]
click at [246, 15] on link "Scanner" at bounding box center [234, 11] width 34 height 8
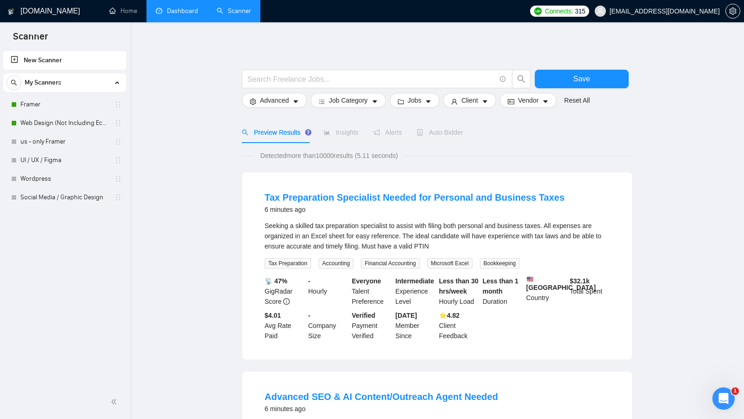
click at [186, 15] on link "Dashboard" at bounding box center [177, 11] width 42 height 8
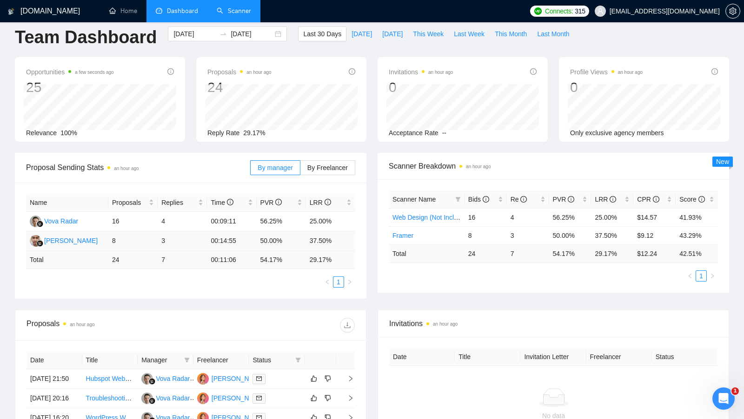
scroll to position [21, 0]
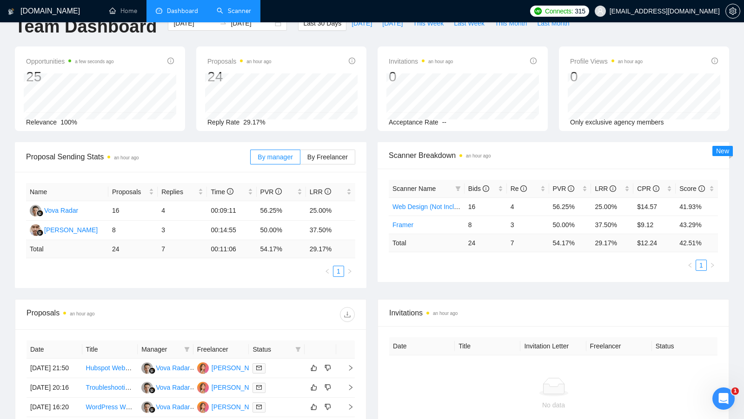
click at [90, 250] on td "Total" at bounding box center [67, 249] width 82 height 18
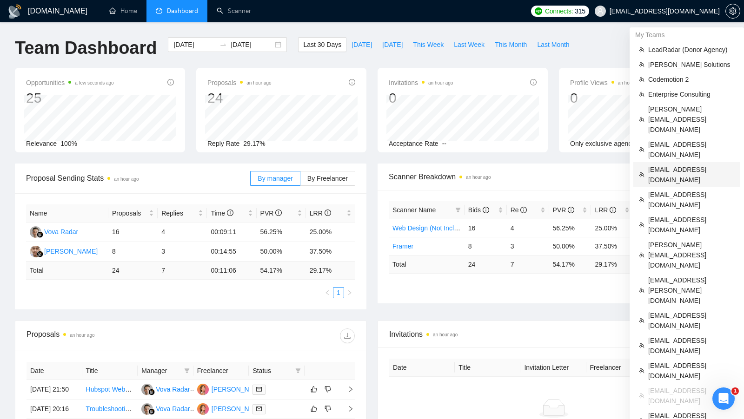
click at [669, 165] on span "[EMAIL_ADDRESS][DOMAIN_NAME]" at bounding box center [691, 175] width 86 height 20
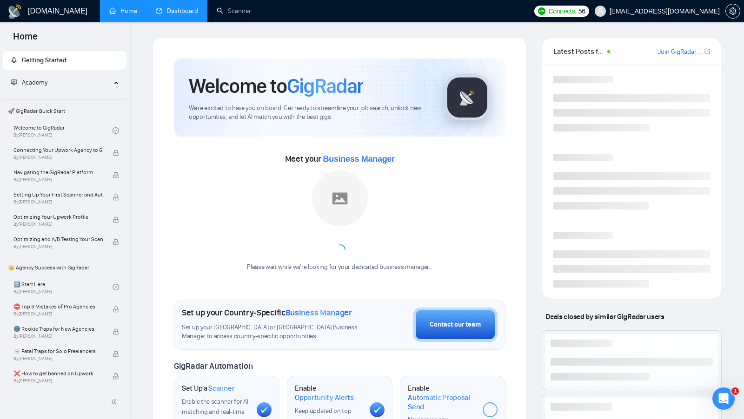
click at [189, 15] on link "Dashboard" at bounding box center [177, 11] width 42 height 8
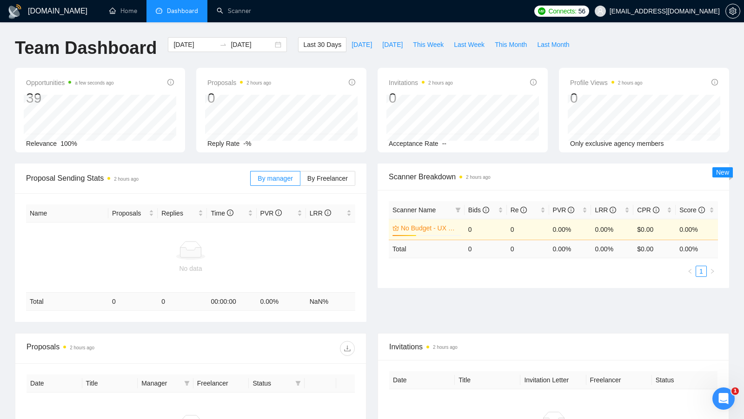
click at [288, 149] on div "Proposals 2 hours ago 0 [DATE] Replied 0 Reply Rate -%" at bounding box center [281, 110] width 170 height 85
click at [273, 47] on div "[DATE] [DATE]" at bounding box center [227, 44] width 119 height 15
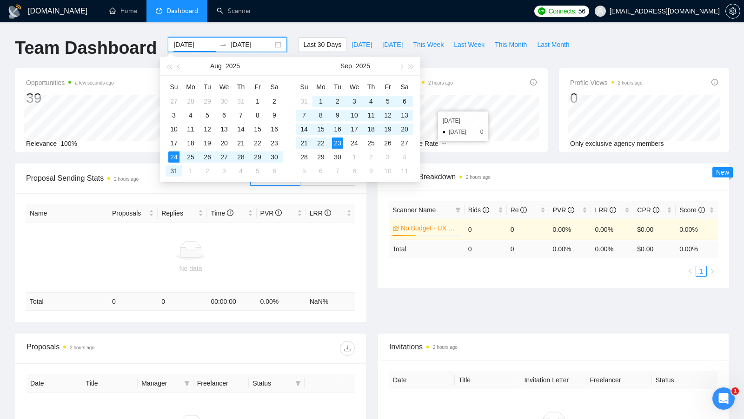
click at [186, 65] on div "[DATE]" at bounding box center [224, 66] width 81 height 19
click at [180, 65] on button "button" at bounding box center [179, 66] width 10 height 19
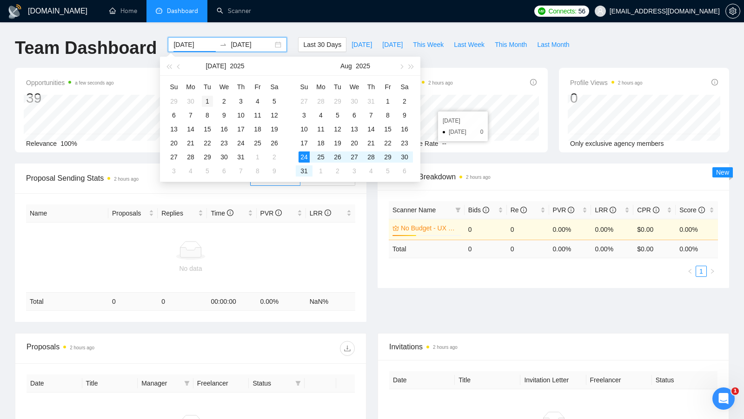
type input "[DATE]"
click at [211, 96] on div "1" at bounding box center [207, 101] width 11 height 11
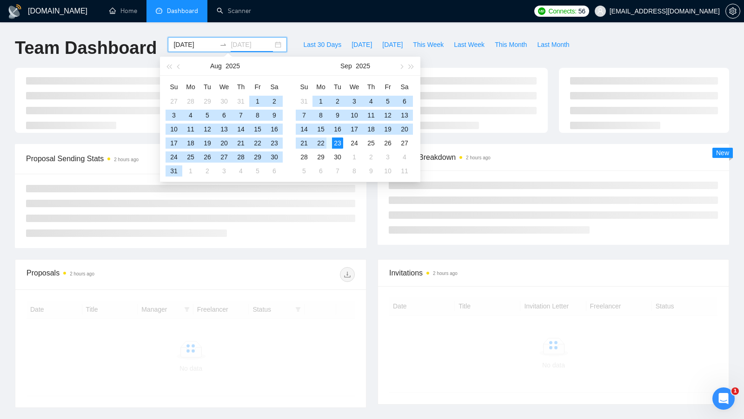
type input "[DATE]"
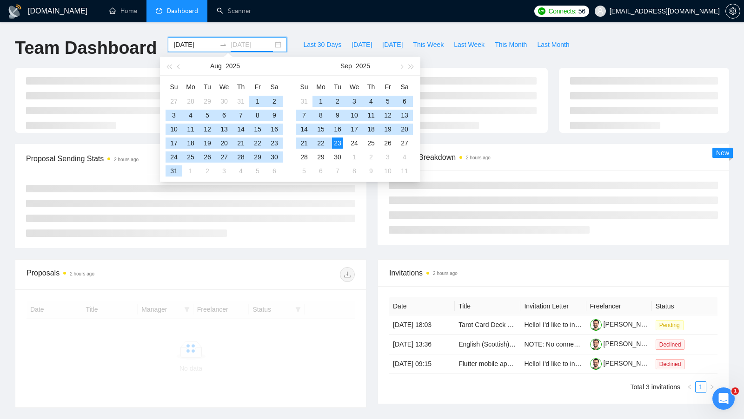
click at [333, 142] on div "23" at bounding box center [337, 143] width 11 height 11
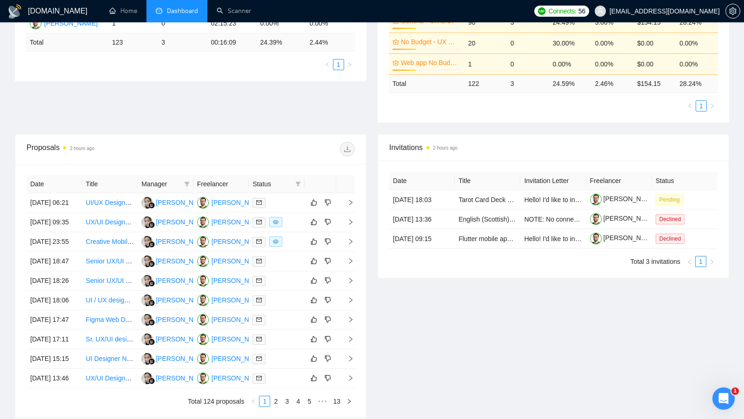
scroll to position [231, 0]
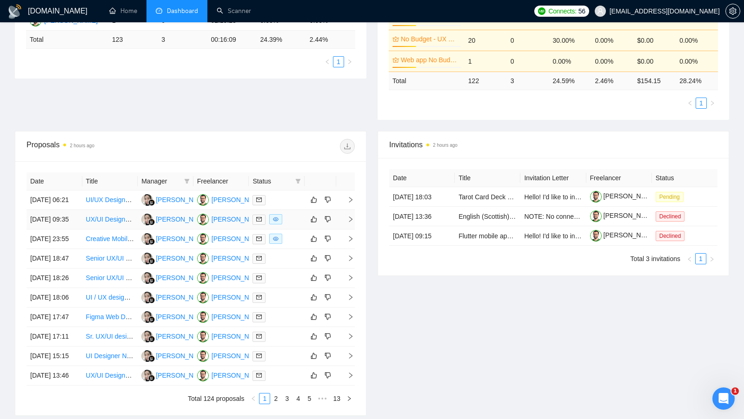
click at [293, 230] on td at bounding box center [277, 220] width 56 height 20
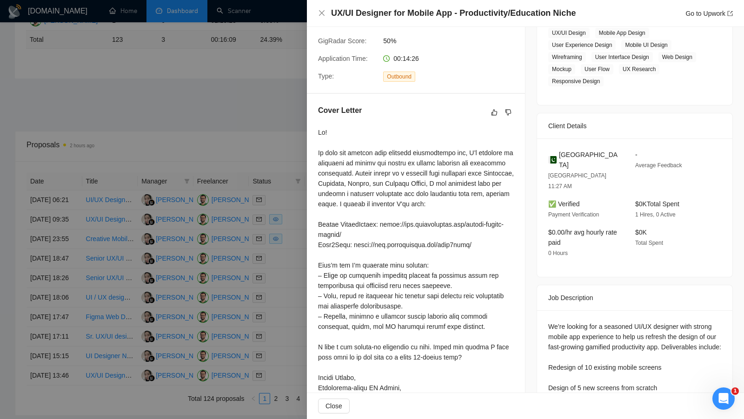
scroll to position [258, 0]
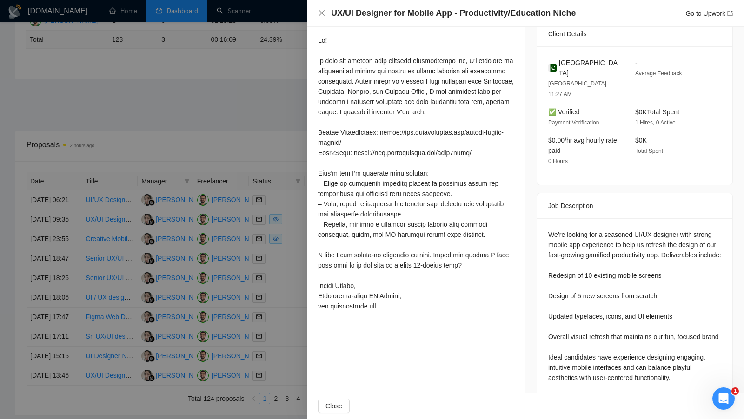
click at [240, 120] on div at bounding box center [372, 209] width 744 height 419
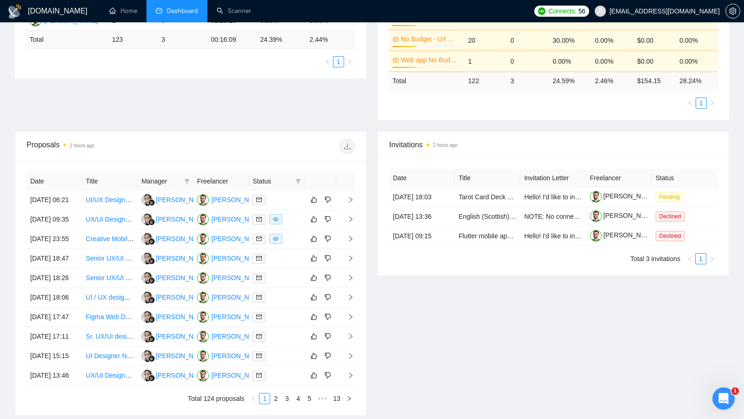
scroll to position [225, 0]
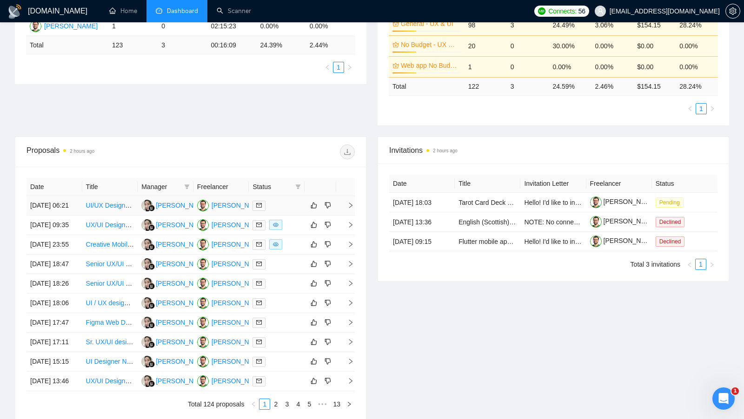
click at [225, 206] on div "[PERSON_NAME]" at bounding box center [237, 205] width 53 height 10
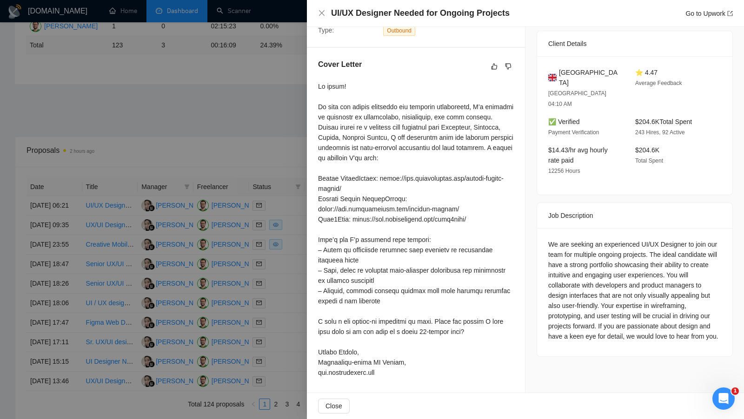
click at [186, 153] on div at bounding box center [372, 209] width 744 height 419
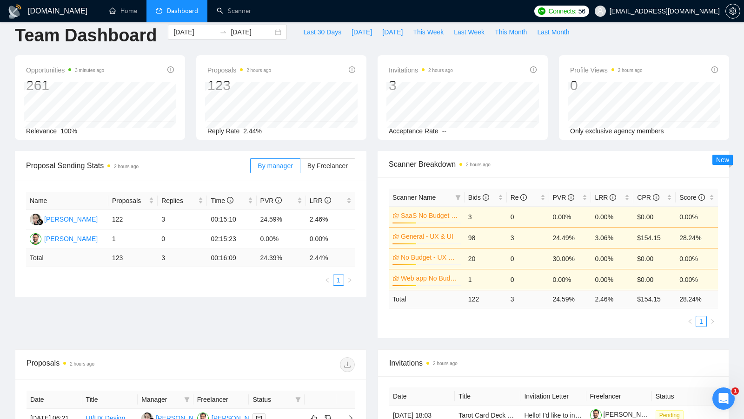
scroll to position [0, 0]
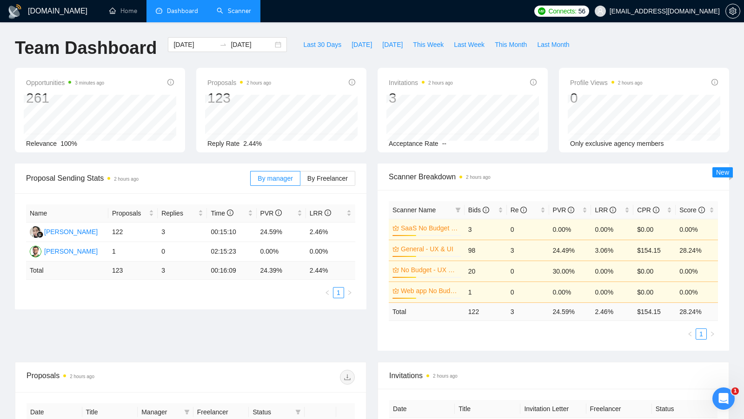
click at [217, 15] on link "Scanner" at bounding box center [234, 11] width 34 height 8
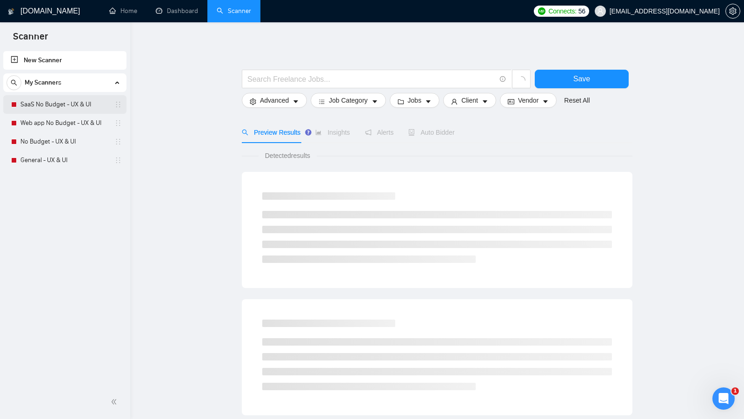
click at [74, 110] on link "SaaS No Budget - UX & UI" at bounding box center [64, 104] width 88 height 19
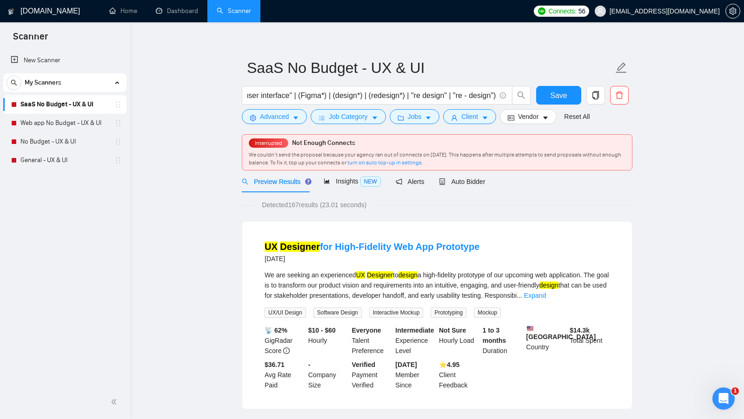
scroll to position [8, 0]
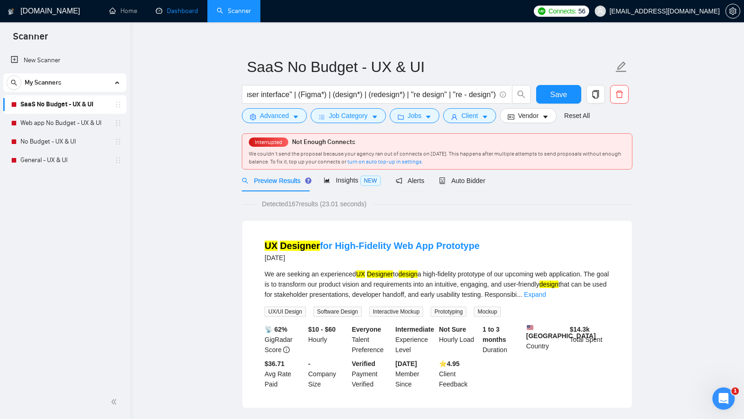
click at [169, 15] on link "Dashboard" at bounding box center [177, 11] width 42 height 8
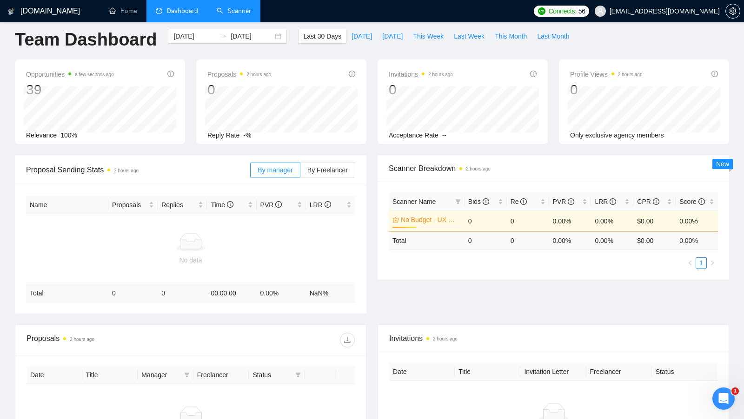
click at [237, 15] on link "Scanner" at bounding box center [234, 11] width 34 height 8
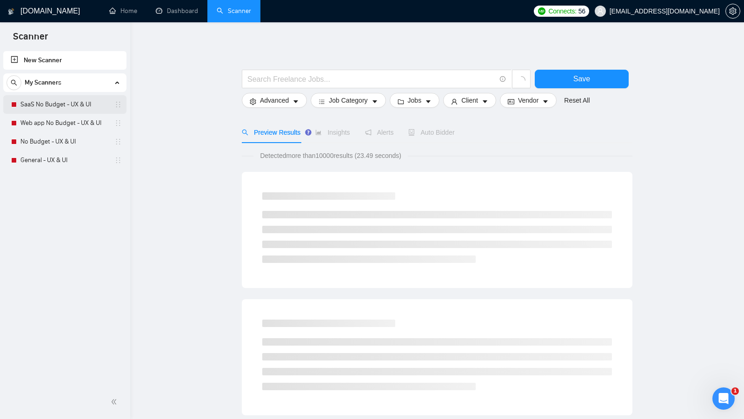
click at [78, 113] on link "SaaS No Budget - UX & UI" at bounding box center [64, 104] width 88 height 19
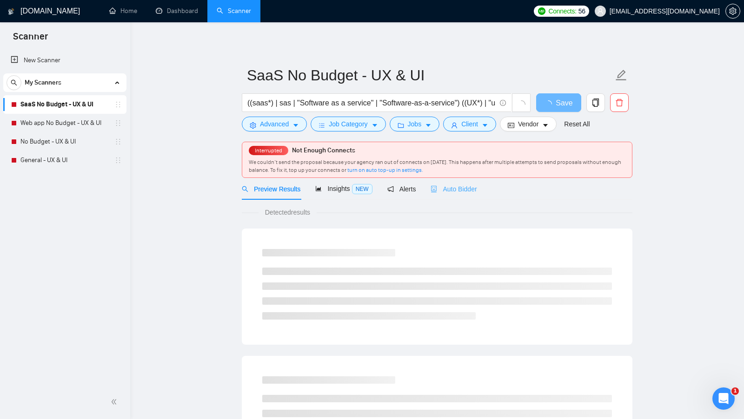
click at [469, 194] on div "Auto Bidder" at bounding box center [453, 189] width 46 height 22
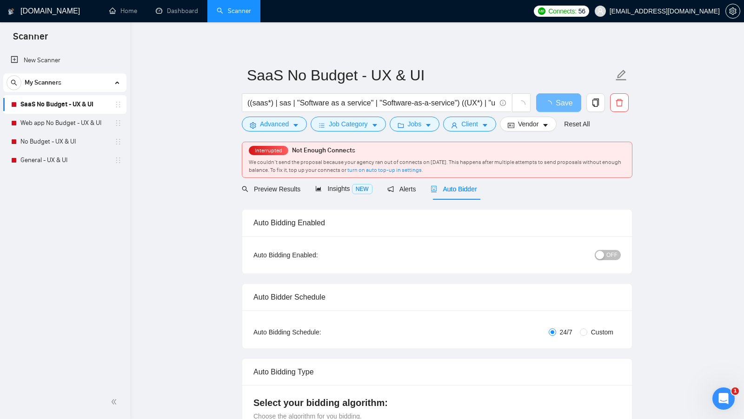
checkbox input "true"
click at [285, 190] on span "Preview Results" at bounding box center [275, 188] width 67 height 7
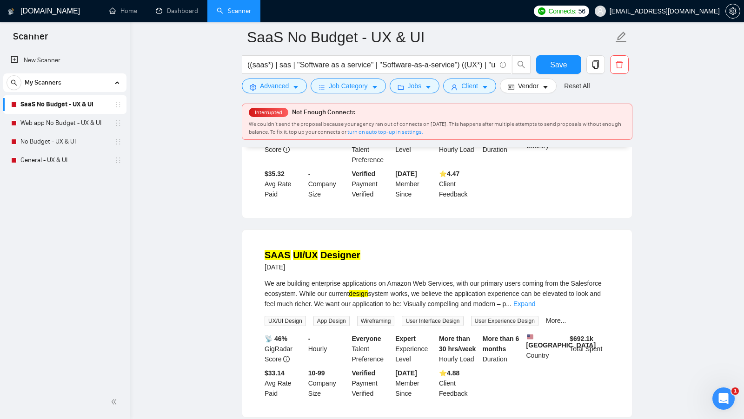
scroll to position [668, 0]
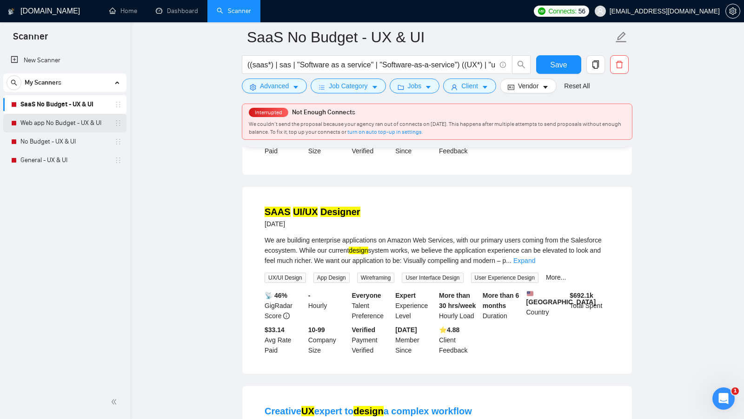
click at [41, 130] on link "Web app No Budget - UX & UI" at bounding box center [64, 123] width 88 height 19
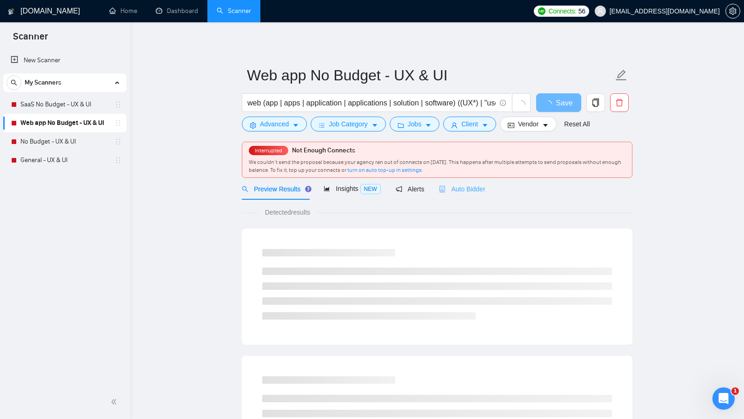
click at [458, 198] on div "Auto Bidder" at bounding box center [462, 189] width 46 height 22
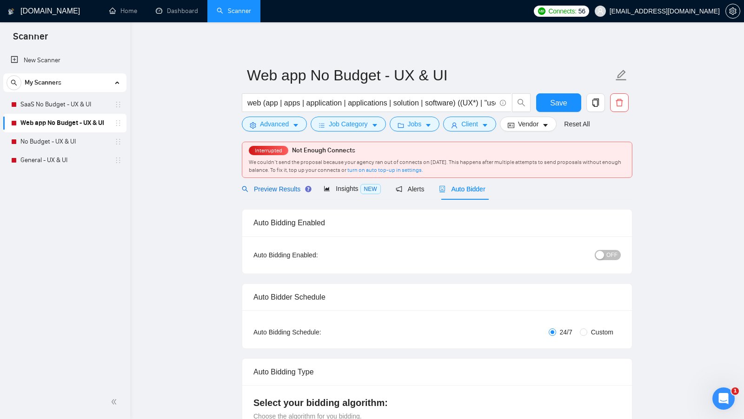
click at [282, 189] on span "Preview Results" at bounding box center [275, 188] width 67 height 7
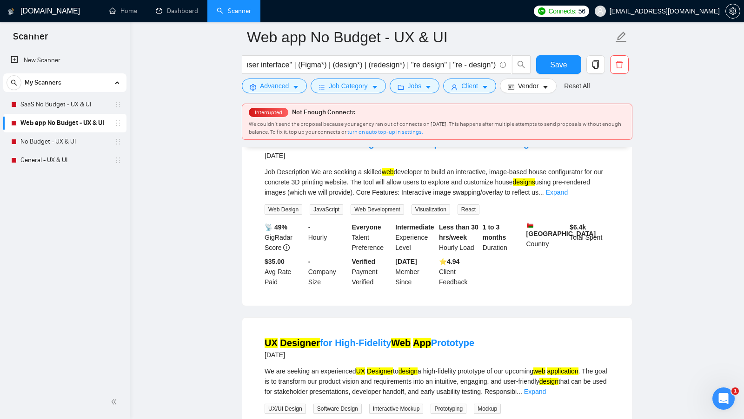
scroll to position [342, 0]
click at [66, 148] on link "No Budget - UX & UI" at bounding box center [64, 141] width 88 height 19
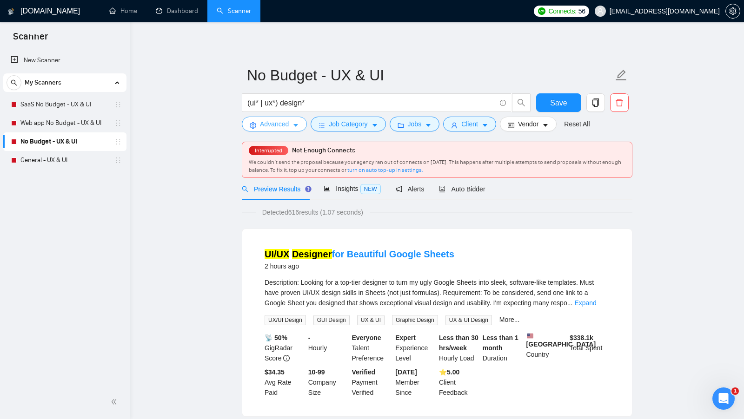
click at [287, 130] on button "Advanced" at bounding box center [274, 124] width 65 height 15
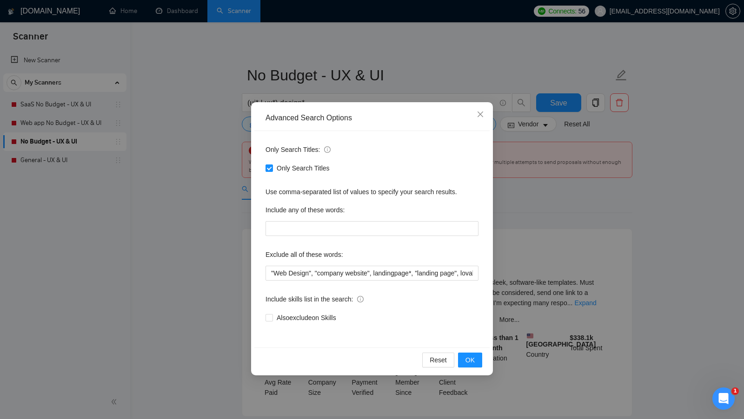
click at [191, 146] on div "Advanced Search Options Only Search Titles: Only Search Titles Use comma-separa…" at bounding box center [372, 209] width 744 height 419
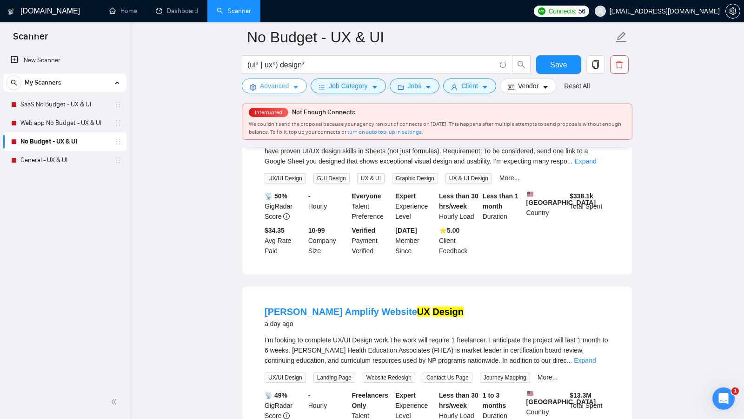
scroll to position [150, 0]
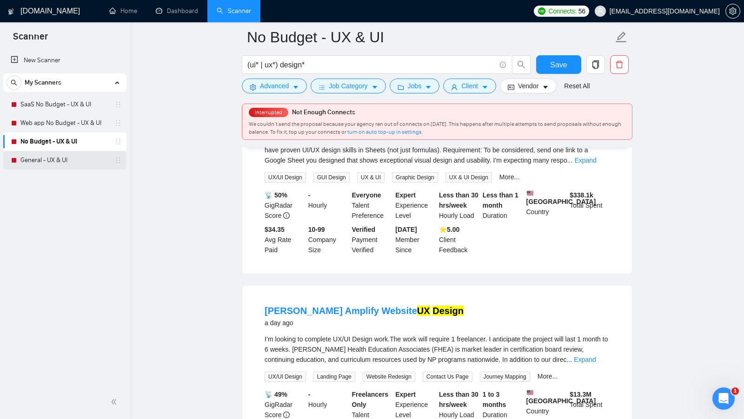
click at [60, 166] on link "General - UX & UI" at bounding box center [64, 160] width 88 height 19
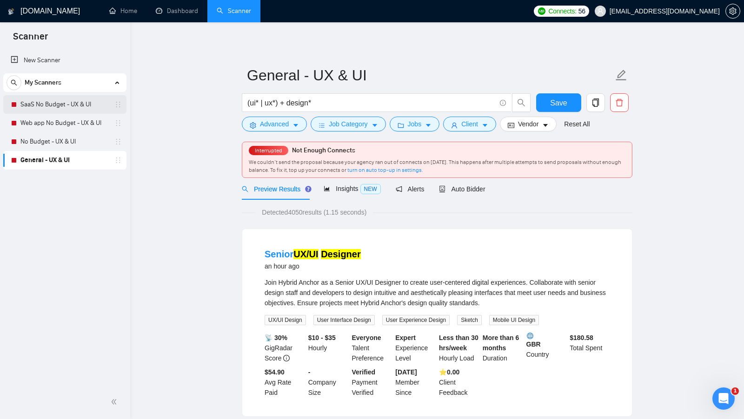
click at [60, 106] on link "SaaS No Budget - UX & UI" at bounding box center [64, 104] width 88 height 19
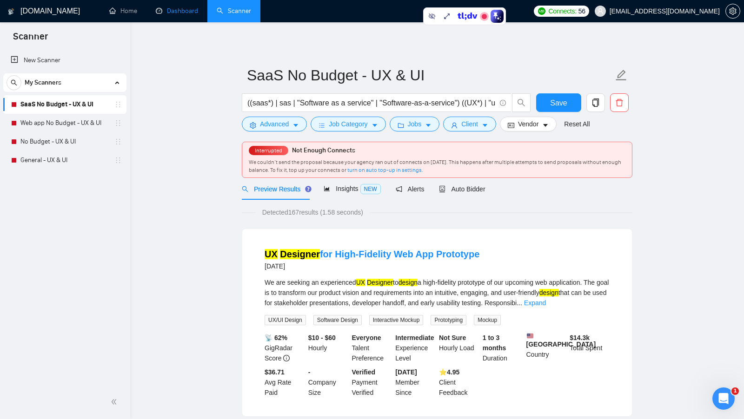
click at [183, 15] on link "Dashboard" at bounding box center [177, 11] width 42 height 8
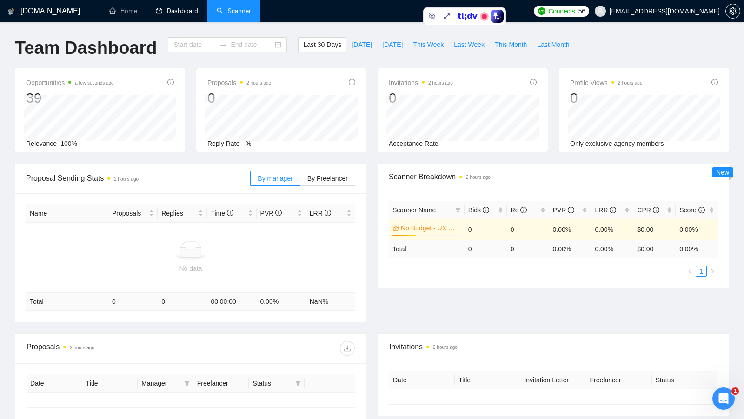
type input "[DATE]"
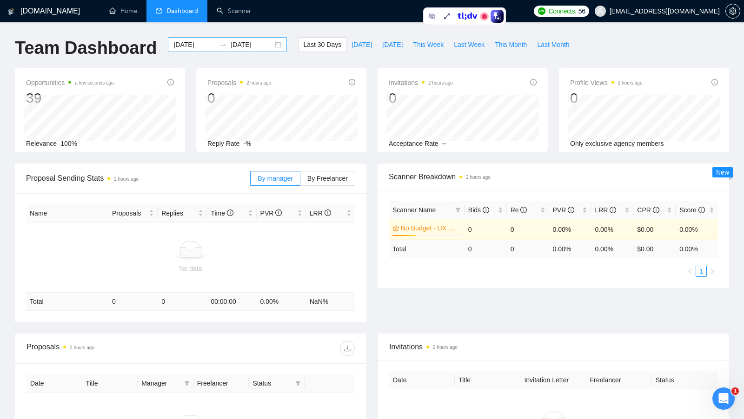
click at [273, 45] on div "[DATE] [DATE]" at bounding box center [227, 44] width 119 height 15
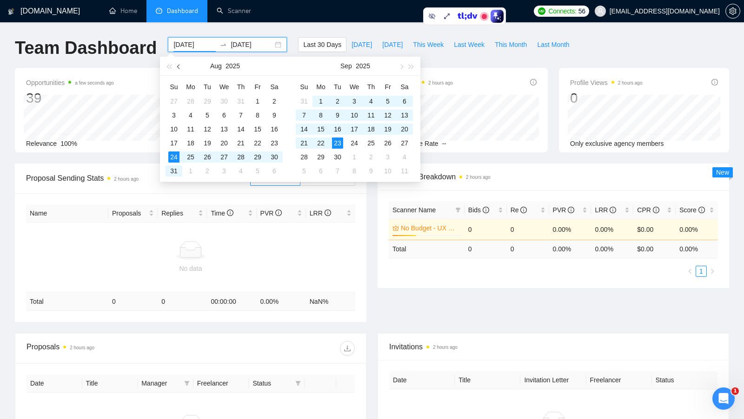
click at [180, 66] on span "button" at bounding box center [179, 66] width 5 height 5
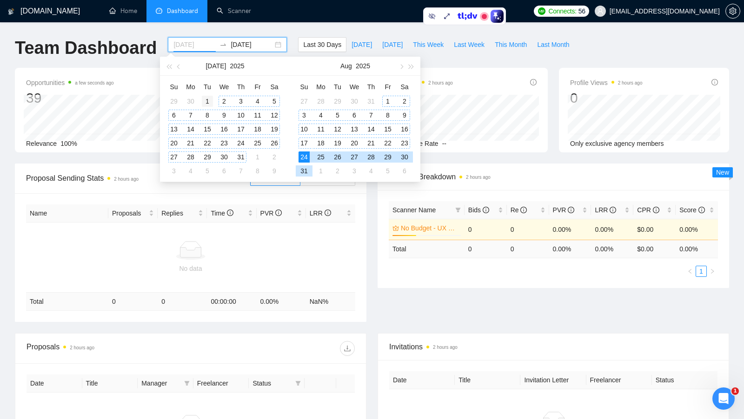
type input "[DATE]"
click at [211, 96] on div "1" at bounding box center [207, 101] width 11 height 11
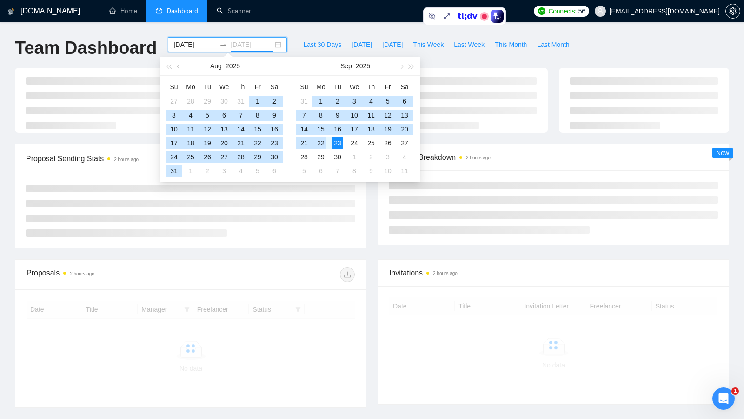
type input "[DATE]"
click at [338, 144] on div "23" at bounding box center [337, 143] width 11 height 11
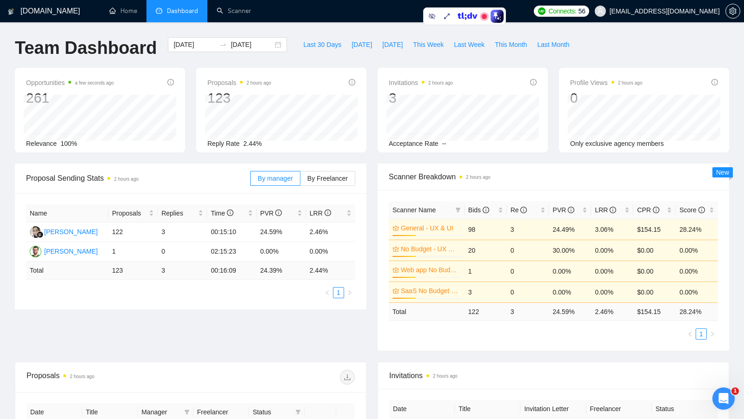
click at [380, 246] on div "Scanner Name Bids Re PVR LRR CPR Score General - UX & UI 35% 98 3 24.49% 3.06% …" at bounding box center [552, 270] width 351 height 161
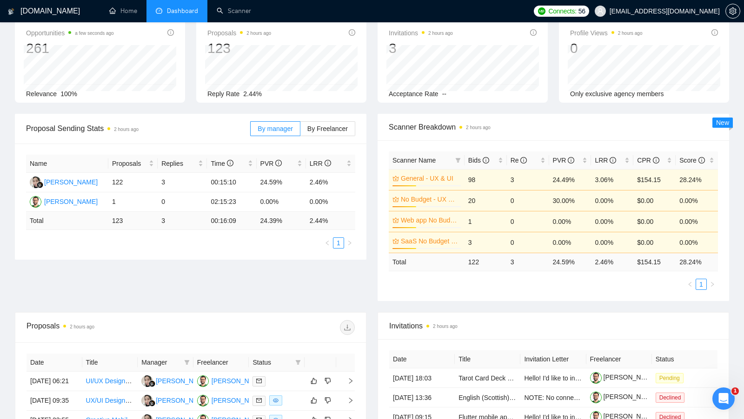
scroll to position [50, 0]
click at [388, 292] on div "Scanner Name Bids Re PVR LRR CPR Score General - UX & UI 35% 98 3 24.49% 3.06% …" at bounding box center [552, 220] width 351 height 161
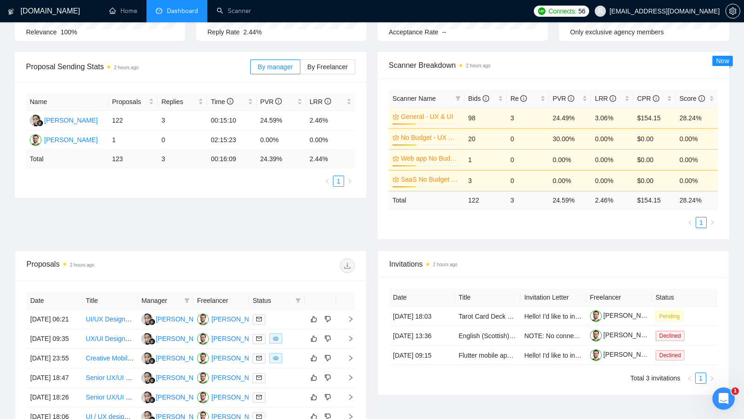
scroll to position [133, 0]
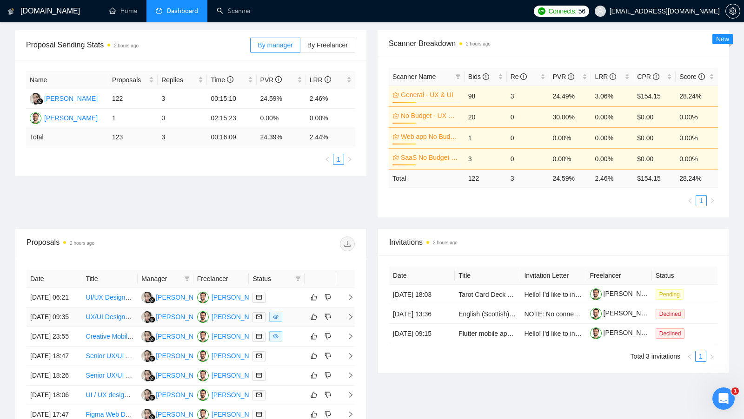
click at [294, 318] on td at bounding box center [277, 318] width 56 height 20
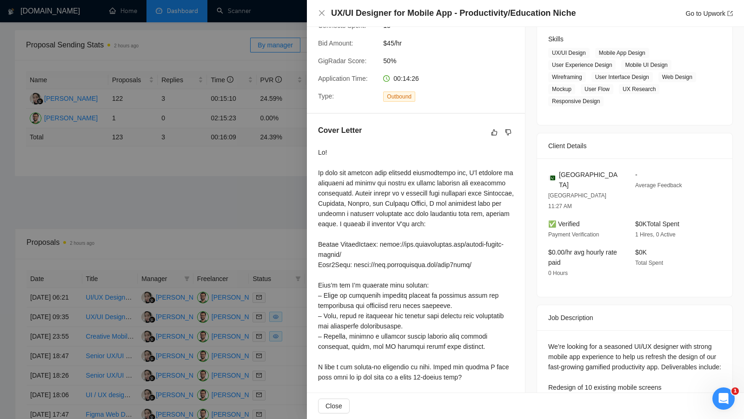
scroll to position [211, 0]
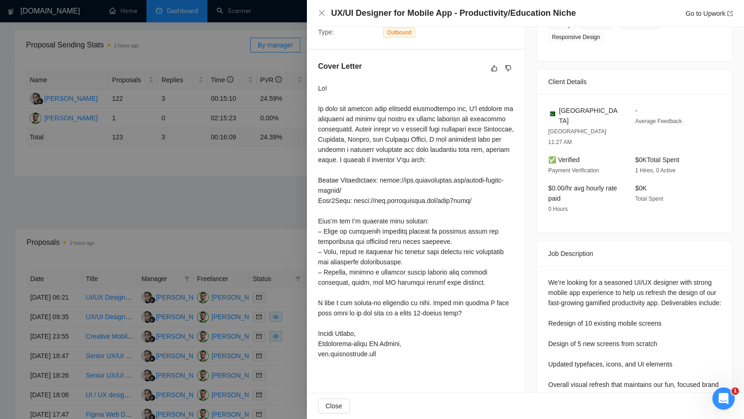
click at [289, 240] on div at bounding box center [372, 209] width 744 height 419
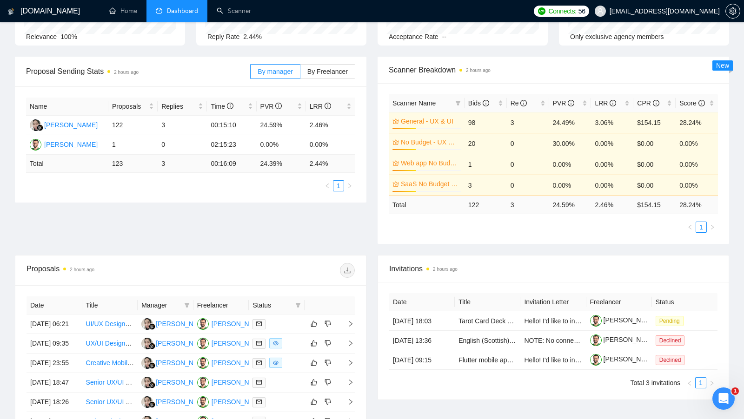
scroll to position [68, 0]
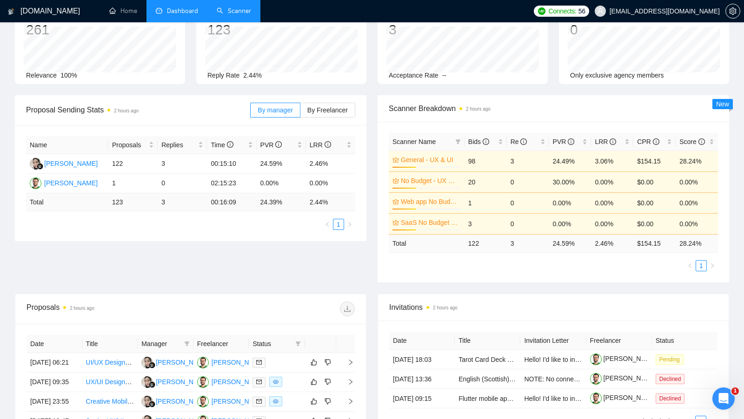
click at [224, 15] on link "Scanner" at bounding box center [234, 11] width 34 height 8
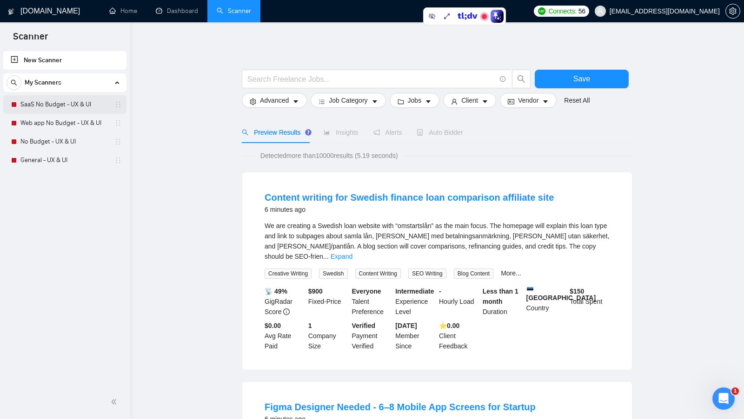
click at [81, 102] on link "SaaS No Budget - UX & UI" at bounding box center [64, 104] width 88 height 19
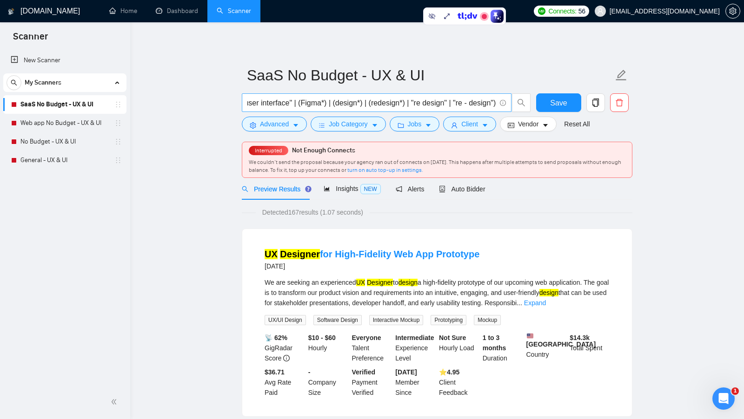
scroll to position [0, 352]
click at [477, 189] on span "Auto Bidder" at bounding box center [462, 188] width 46 height 7
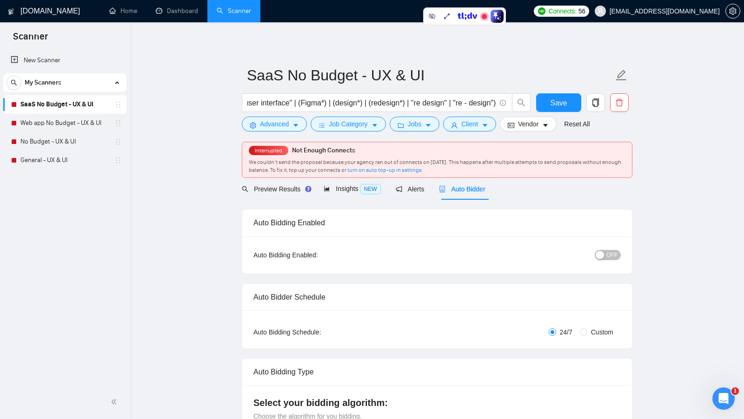
checkbox input "true"
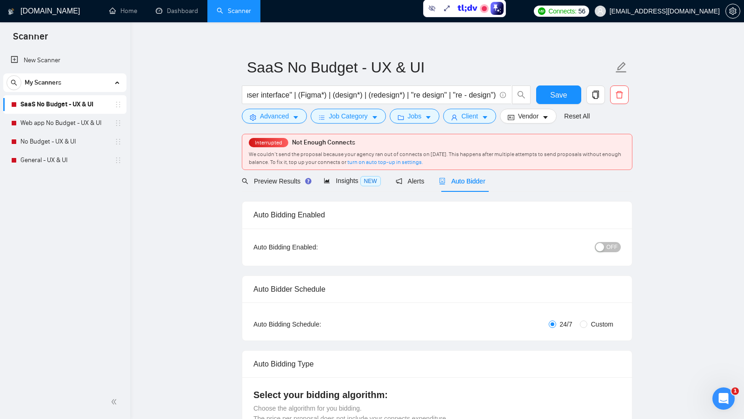
scroll to position [8, 0]
click at [277, 183] on span "Preview Results" at bounding box center [275, 180] width 67 height 7
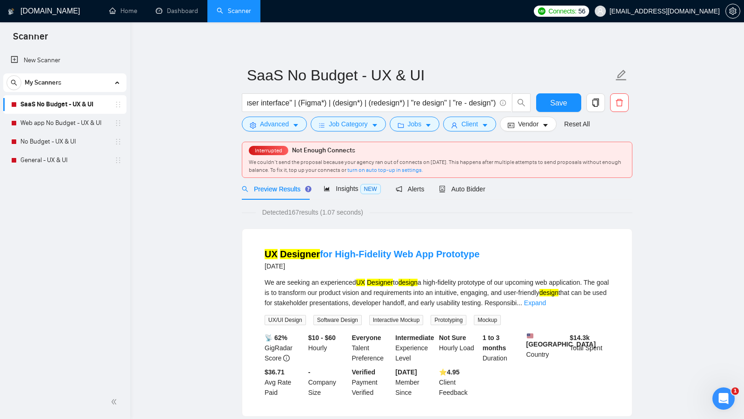
click at [296, 209] on span "Detected 167 results (1.07 seconds)" at bounding box center [313, 212] width 114 height 10
click at [66, 154] on link "General - UX & UI" at bounding box center [64, 160] width 88 height 19
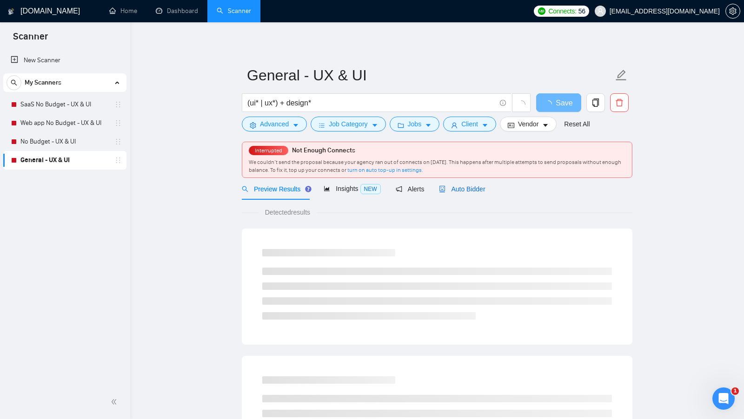
click at [468, 191] on span "Auto Bidder" at bounding box center [462, 188] width 46 height 7
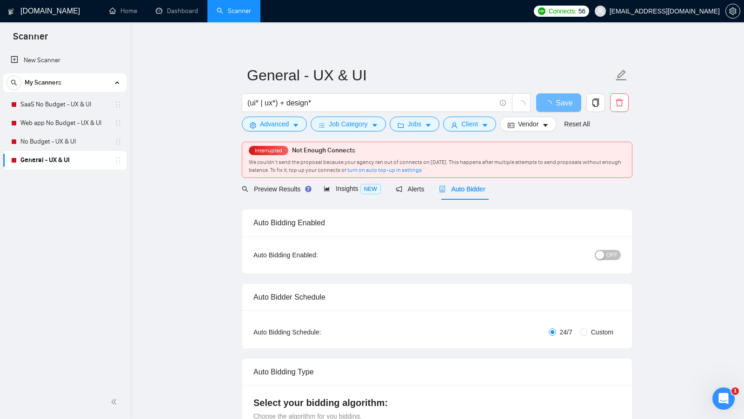
checkbox input "true"
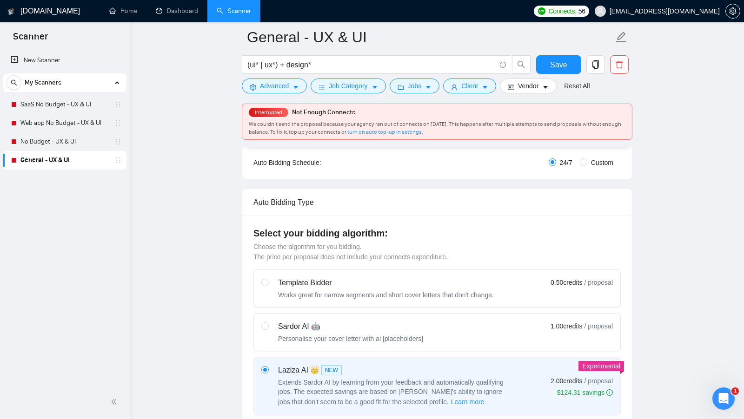
scroll to position [178, 0]
click at [95, 125] on link "Web app No Budget - UX & UI" at bounding box center [64, 123] width 88 height 19
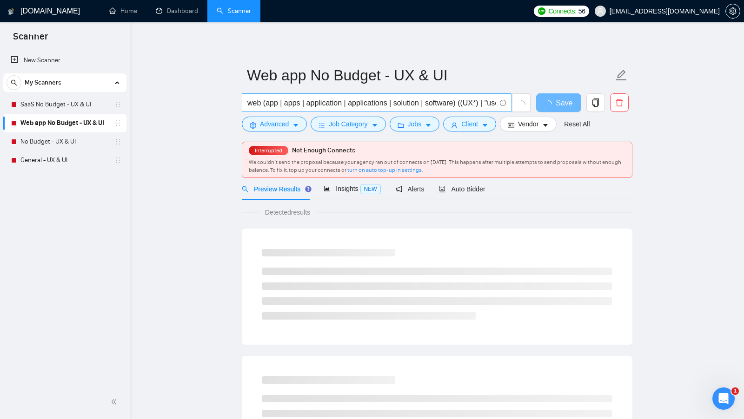
click at [253, 103] on input "web (app | apps | application | applications | solution | software) ((UX*) | "u…" at bounding box center [371, 103] width 248 height 12
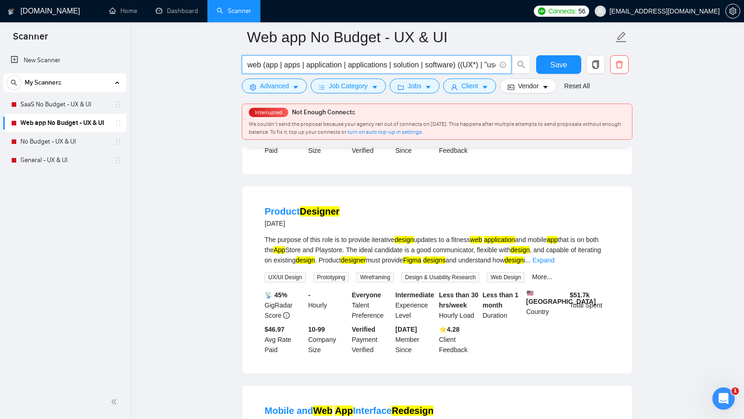
scroll to position [754, 0]
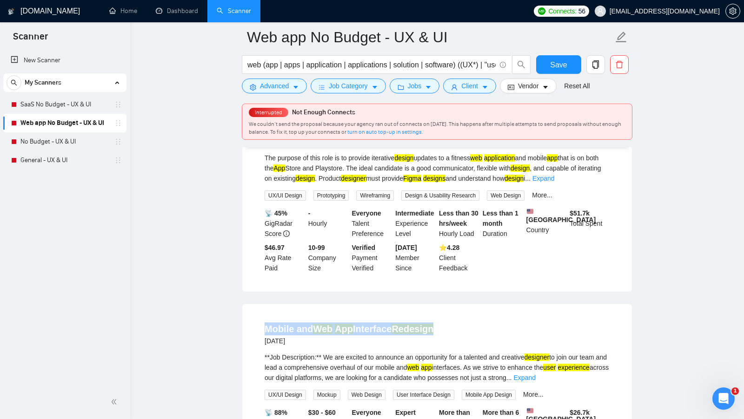
drag, startPoint x: 264, startPoint y: 320, endPoint x: 449, endPoint y: 323, distance: 184.5
click at [449, 323] on li "Mobile and Web App Interface Redesign [DATE] **Job Description:** We are excite…" at bounding box center [436, 397] width 367 height 165
copy link "Mobile and Web App Interface Redesign"
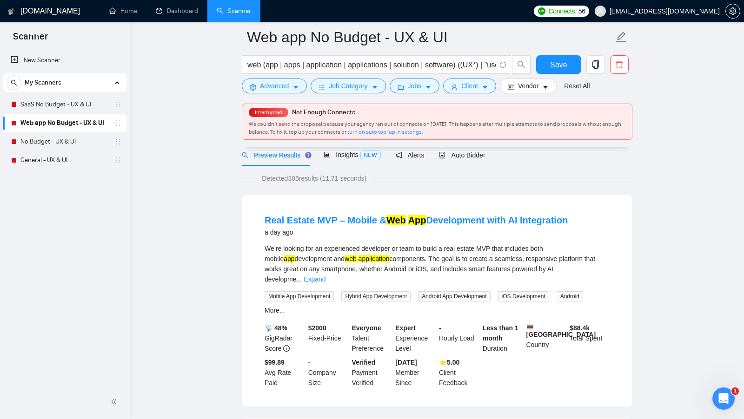
scroll to position [0, 0]
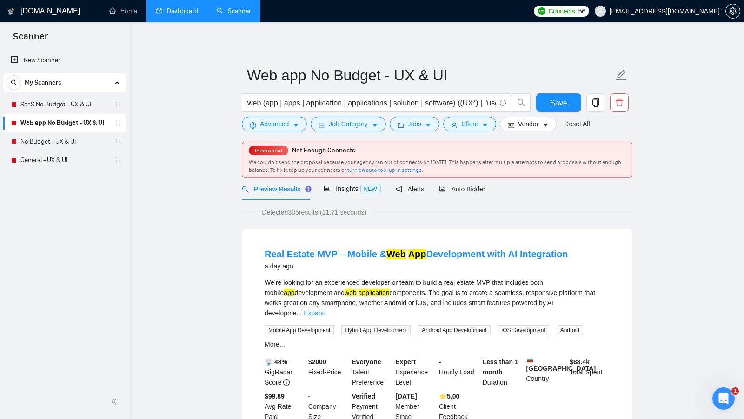
click at [166, 15] on link "Dashboard" at bounding box center [177, 11] width 42 height 8
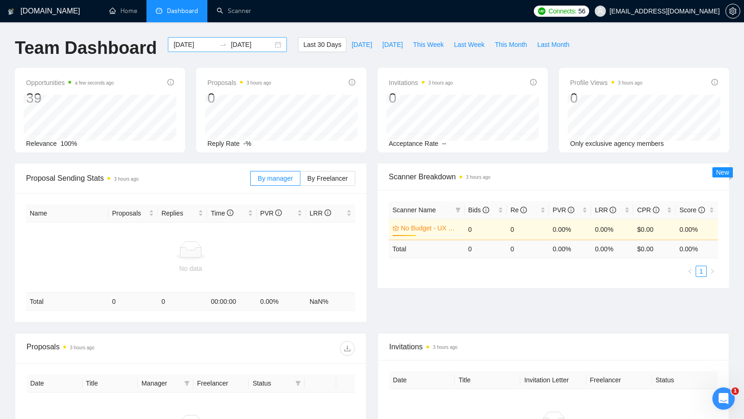
click at [271, 47] on div "[DATE] [DATE]" at bounding box center [227, 44] width 119 height 15
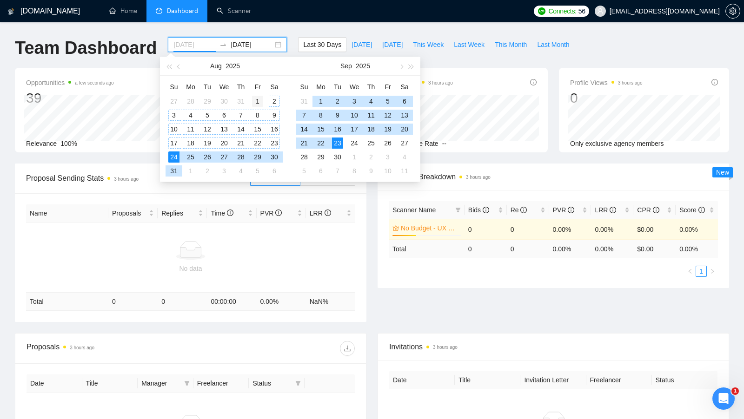
type input "[DATE]"
click at [259, 102] on div "1" at bounding box center [257, 101] width 11 height 11
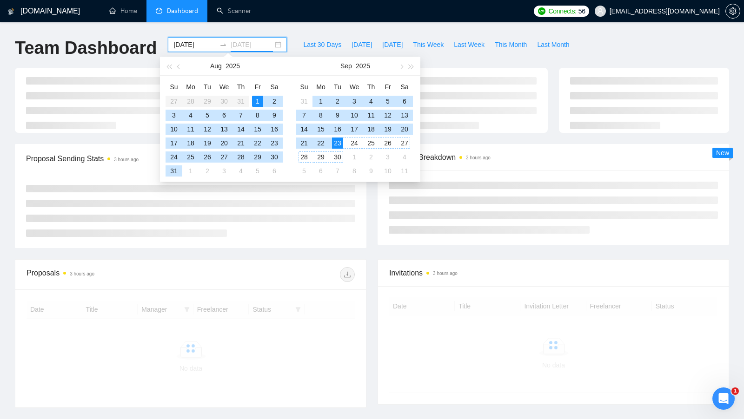
type input "[DATE]"
click at [342, 145] on div "23" at bounding box center [337, 143] width 11 height 11
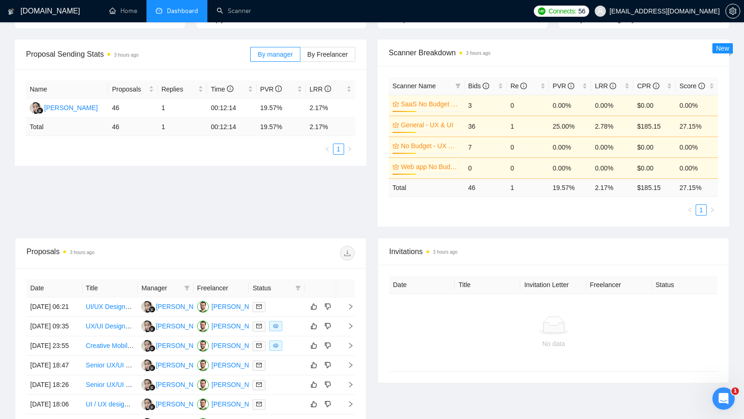
scroll to position [125, 0]
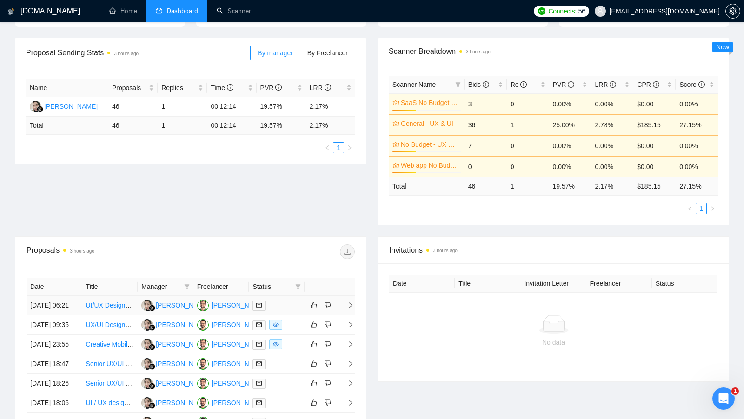
click at [295, 314] on td at bounding box center [277, 306] width 56 height 20
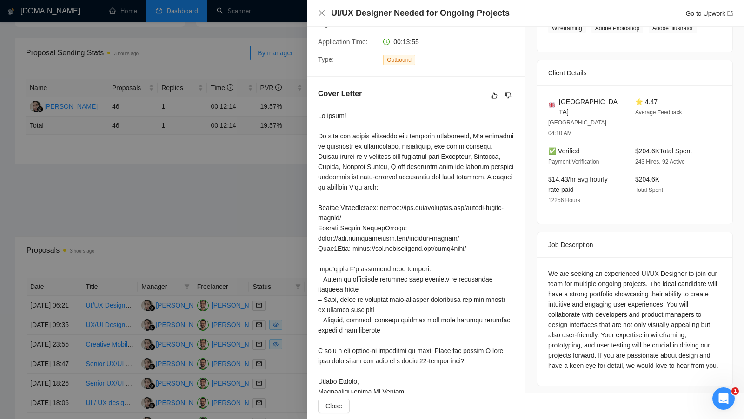
scroll to position [221, 0]
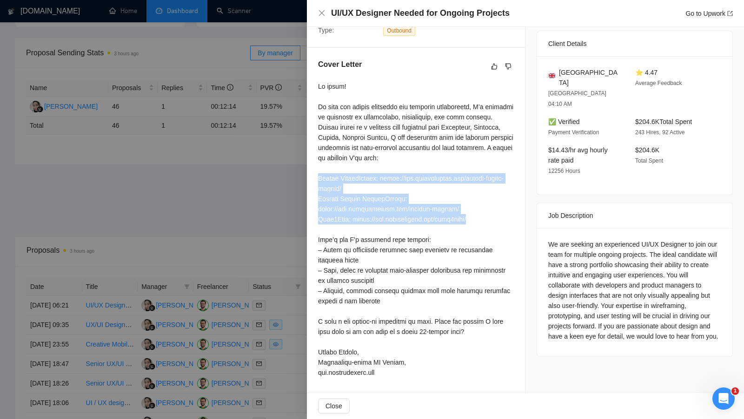
drag, startPoint x: 488, startPoint y: 216, endPoint x: 318, endPoint y: 178, distance: 173.9
click at [318, 178] on div at bounding box center [416, 229] width 196 height 296
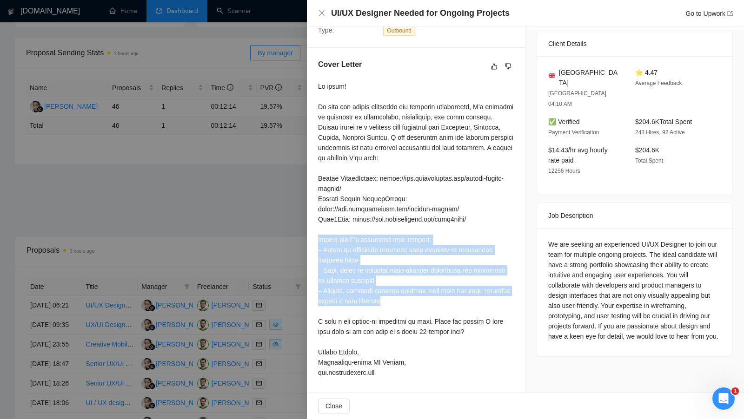
drag, startPoint x: 317, startPoint y: 238, endPoint x: 395, endPoint y: 300, distance: 99.2
click at [395, 300] on div at bounding box center [416, 229] width 196 height 296
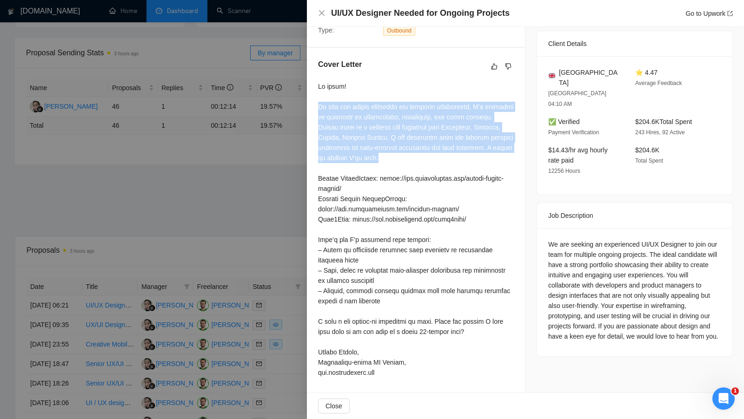
drag, startPoint x: 457, startPoint y: 155, endPoint x: 309, endPoint y: 108, distance: 155.1
click at [309, 108] on div "Cover Letter" at bounding box center [416, 220] width 218 height 345
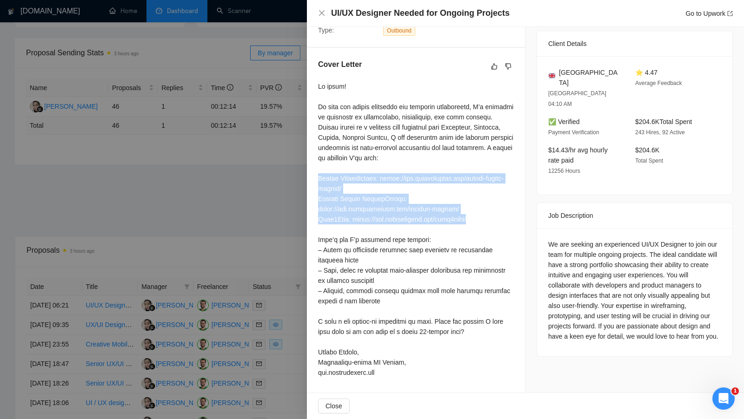
drag, startPoint x: 319, startPoint y: 178, endPoint x: 481, endPoint y: 223, distance: 167.8
click at [481, 223] on div at bounding box center [416, 229] width 196 height 296
click at [377, 224] on div at bounding box center [416, 229] width 196 height 296
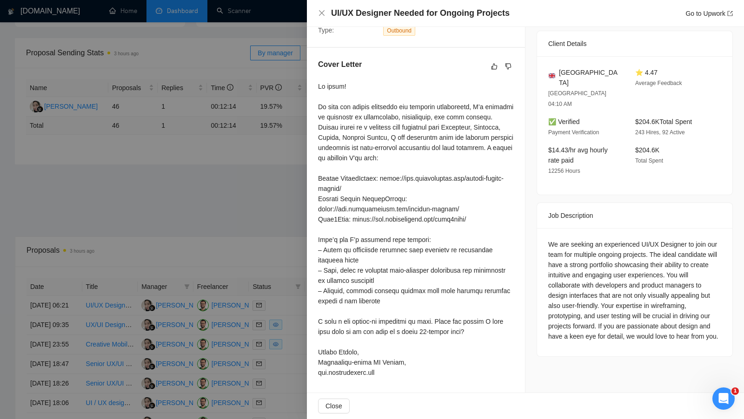
scroll to position [213, 0]
click at [298, 218] on div at bounding box center [372, 209] width 744 height 419
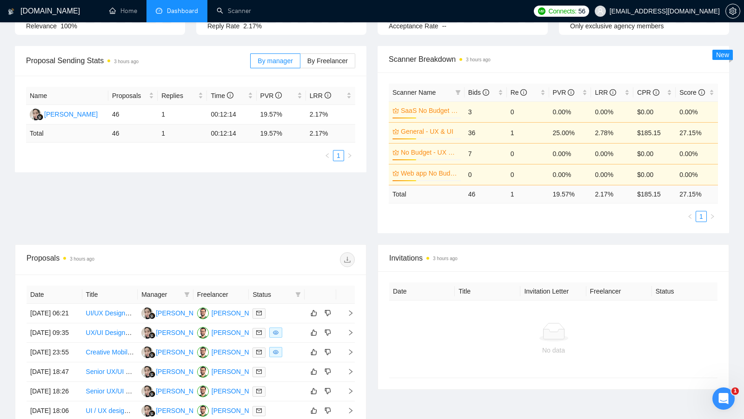
scroll to position [112, 0]
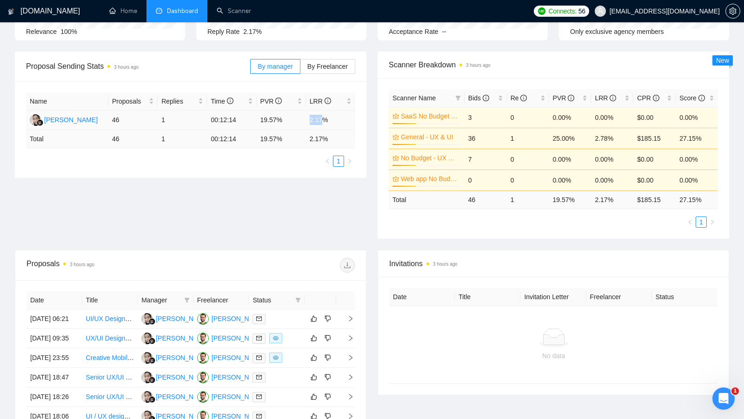
drag, startPoint x: 308, startPoint y: 120, endPoint x: 327, endPoint y: 120, distance: 19.5
click at [327, 120] on td "2.17%" at bounding box center [330, 121] width 49 height 20
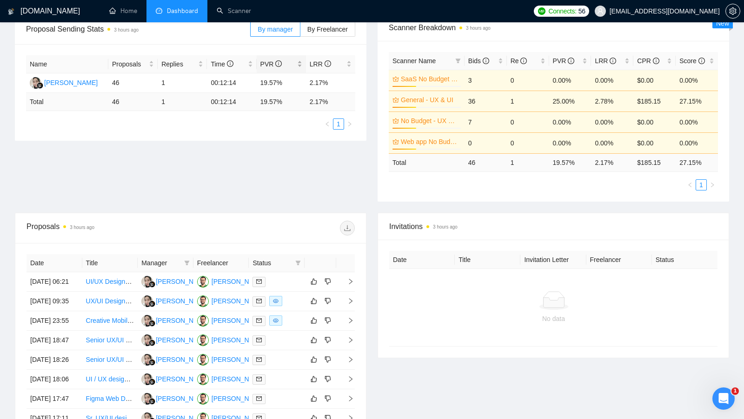
scroll to position [150, 0]
click at [251, 15] on link "Scanner" at bounding box center [234, 11] width 34 height 8
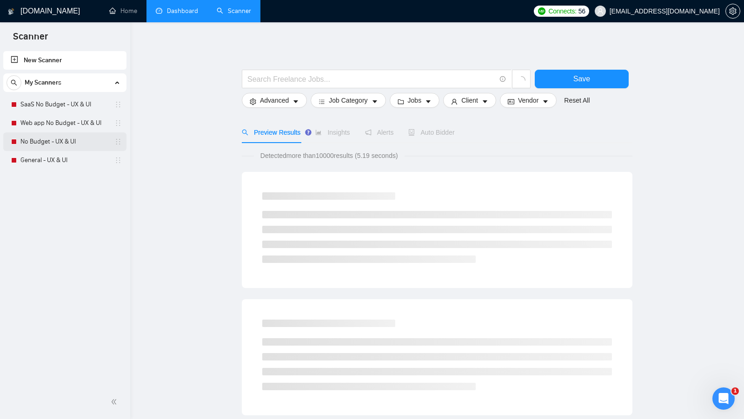
click at [80, 145] on link "No Budget - UX & UI" at bounding box center [64, 141] width 88 height 19
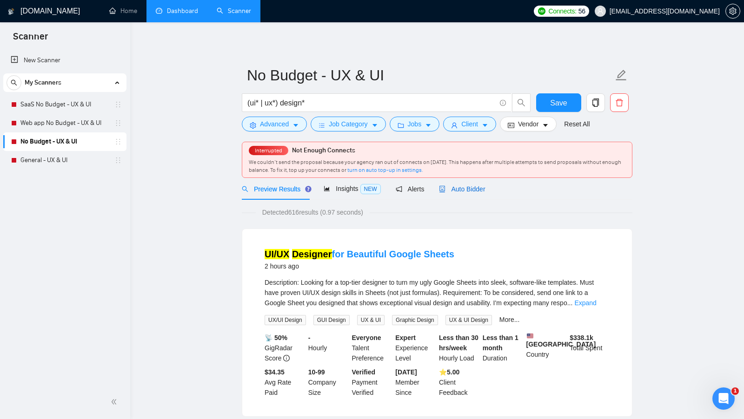
click at [474, 190] on span "Auto Bidder" at bounding box center [462, 188] width 46 height 7
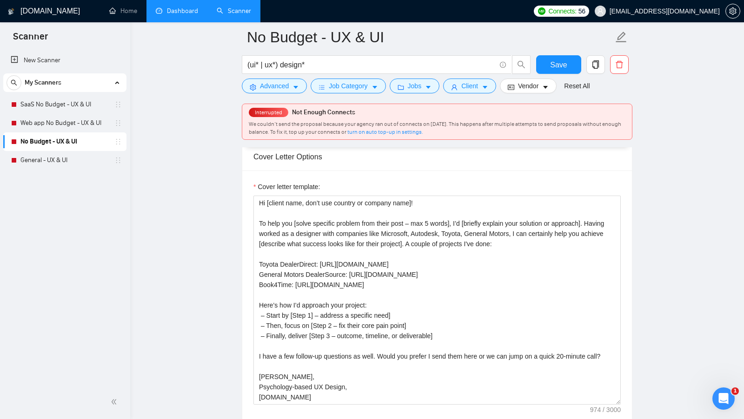
scroll to position [998, 0]
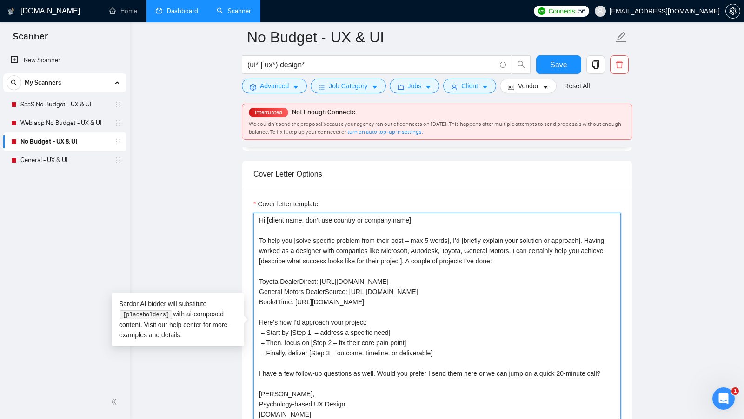
drag, startPoint x: 546, startPoint y: 274, endPoint x: 257, endPoint y: 247, distance: 289.9
click at [258, 247] on textarea "Hi [client name, don’t use country or company name]! To help you [solve specifi…" at bounding box center [436, 317] width 367 height 209
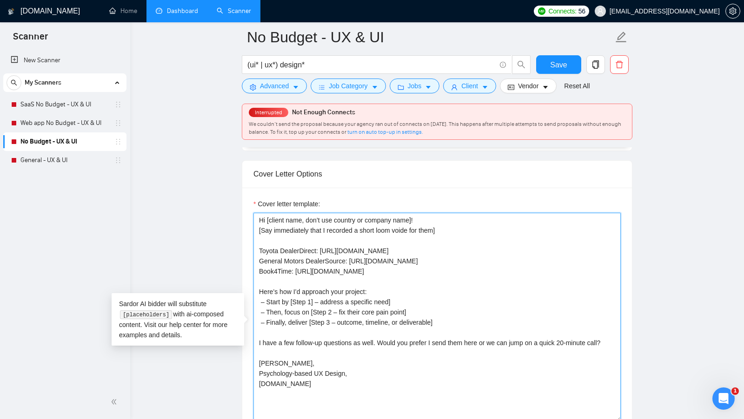
click at [404, 238] on textarea "Hi [client name, don’t use country or company name]! [Say immediately that I re…" at bounding box center [436, 317] width 367 height 209
click at [404, 239] on textarea "Hi [client name, don’t use country or company name]! [Say immediately that I re…" at bounding box center [436, 317] width 367 height 209
click at [440, 238] on textarea "Hi [client name, don’t use country or company name]! [Say immediately that I re…" at bounding box center [436, 317] width 367 height 209
click at [573, 236] on textarea "Hi [client name, don’t use country or company name]! [Say immediately that I re…" at bounding box center [436, 317] width 367 height 209
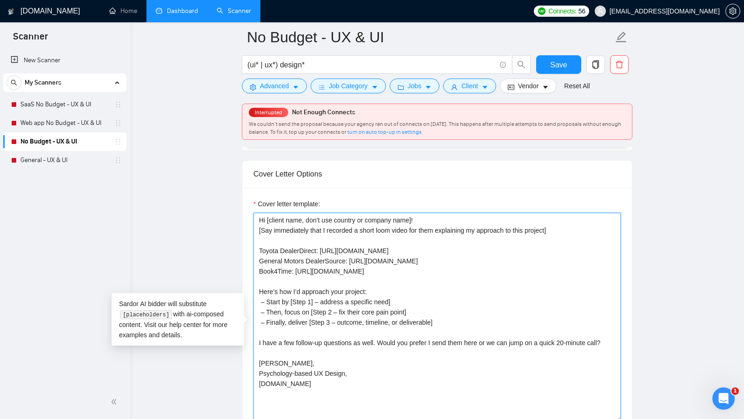
click at [573, 240] on textarea "Hi [client name, don’t use country or company name]! [Say immediately that I re…" at bounding box center [436, 317] width 367 height 209
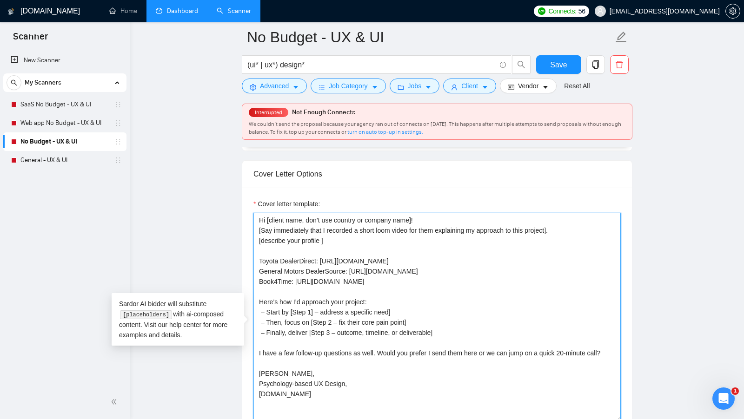
click at [296, 254] on textarea "Hi [client name, don’t use country or company name]! [Say immediately that I re…" at bounding box center [436, 317] width 367 height 209
click at [319, 249] on textarea "Hi [client name, don’t use country or company name]! [Say immediately that I re…" at bounding box center [436, 317] width 367 height 209
drag, startPoint x: 322, startPoint y: 249, endPoint x: 287, endPoint y: 249, distance: 34.9
click at [287, 249] on textarea "Hi [client name, don’t use country or company name]! [Say immediately that I re…" at bounding box center [436, 317] width 367 height 209
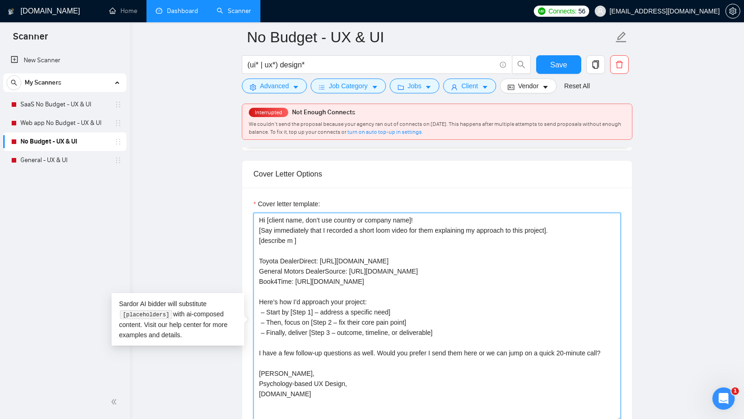
click at [262, 245] on textarea "Hi [client name, don’t use country or company name]! [Say immediately that I re…" at bounding box center [436, 317] width 367 height 209
click at [315, 249] on textarea "Hi [client name, don’t use country or company name]! [Say immediately that I re…" at bounding box center [436, 317] width 367 height 209
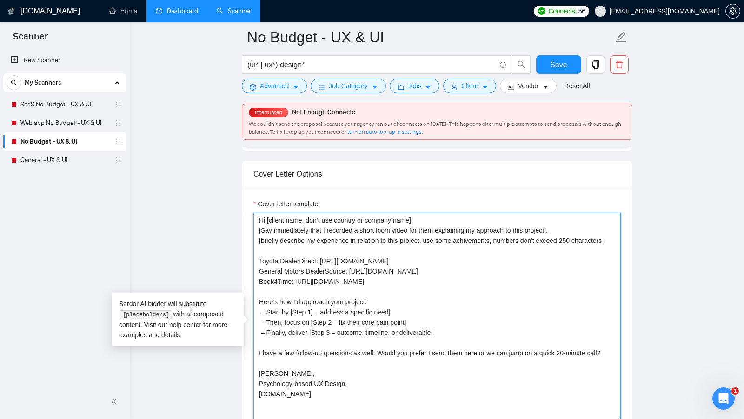
click at [280, 270] on textarea "Hi [client name, don’t use country or company name]! [Say immediately that I re…" at bounding box center [436, 317] width 367 height 209
click at [315, 263] on textarea "Hi [client name, don’t use country or company name]! [Say immediately that I re…" at bounding box center [436, 317] width 367 height 209
click at [294, 277] on textarea "Hi [client name, don’t use country or company name]! [Say immediately that I re…" at bounding box center [436, 317] width 367 height 209
click at [297, 271] on textarea "Hi [client name, don’t use country or company name]! [Say immediately that I re…" at bounding box center [436, 317] width 367 height 209
click at [312, 253] on textarea "Hi [client name, don’t use country or company name]! [Say immediately that I re…" at bounding box center [436, 317] width 367 height 209
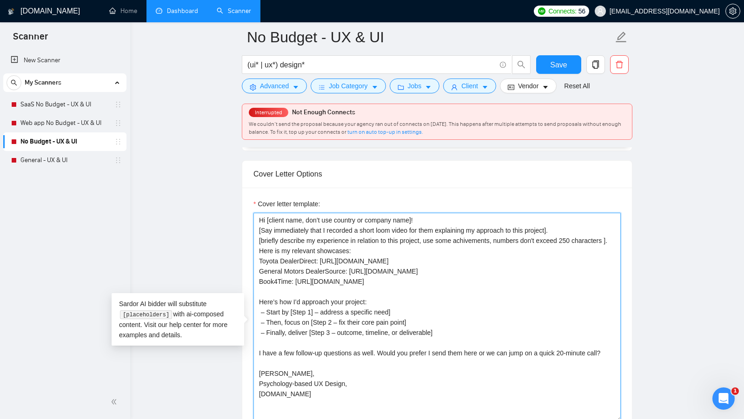
click at [312, 253] on textarea "Hi [client name, don’t use country or company name]! [Say immediately that I re…" at bounding box center [436, 317] width 367 height 209
click at [308, 262] on textarea "Hi [client name, don’t use country or company name]! [Say immediately that I re…" at bounding box center [436, 317] width 367 height 209
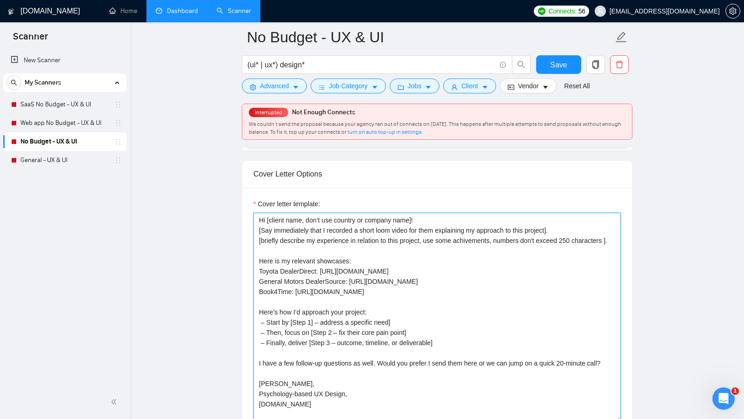
scroll to position [1011, 0]
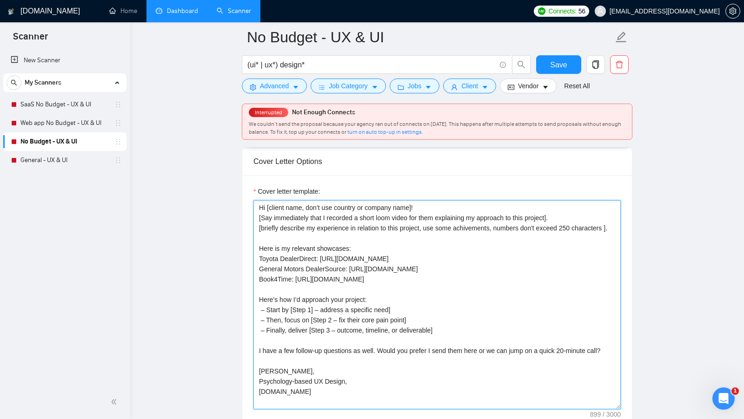
drag, startPoint x: 448, startPoint y: 347, endPoint x: 256, endPoint y: 318, distance: 195.0
click at [256, 317] on textarea "Hi [client name, don’t use country or company name]! [Say immediately that I re…" at bounding box center [436, 304] width 367 height 209
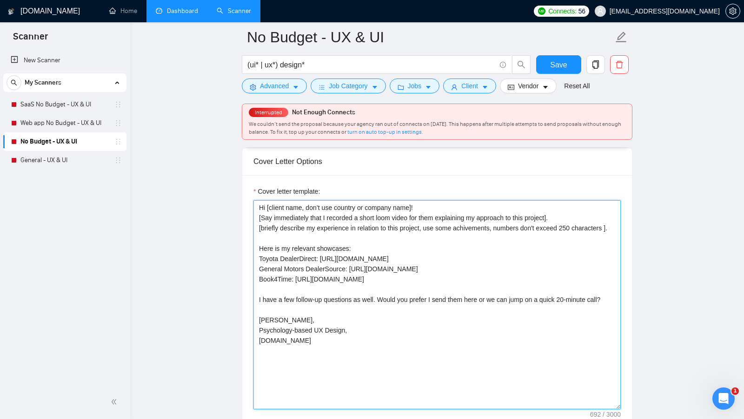
click at [388, 319] on textarea "Hi [client name, don’t use country or company name]! [Say immediately that I re…" at bounding box center [436, 304] width 367 height 209
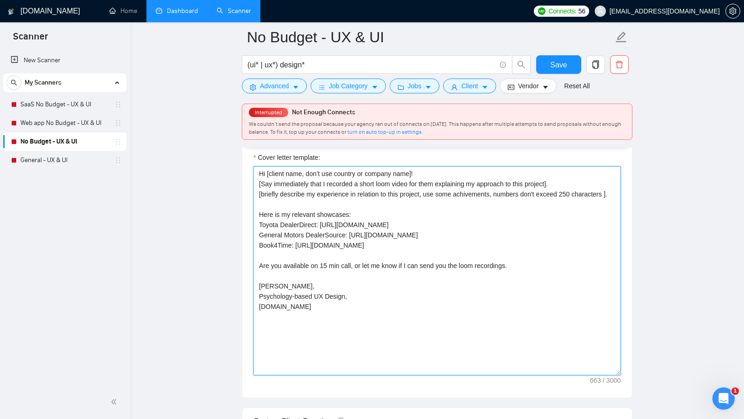
drag, startPoint x: 368, startPoint y: 329, endPoint x: 233, endPoint y: 329, distance: 134.8
click at [233, 329] on main "No Budget - UX & UI (ui* | ux*) design* Save Advanced Job Category Jobs Client …" at bounding box center [437, 407] width 584 height 2829
click at [390, 329] on textarea "Hi [client name, don’t use country or company name]! [Say immediately that I re…" at bounding box center [436, 270] width 367 height 209
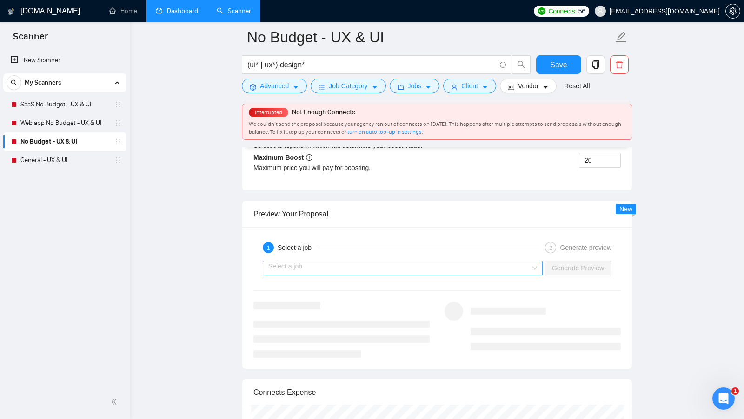
scroll to position [1731, 0]
type textarea "Hi [client name, don’t use country or company name]! [Say immediately that I re…"
click at [524, 274] on input "search" at bounding box center [399, 267] width 262 height 14
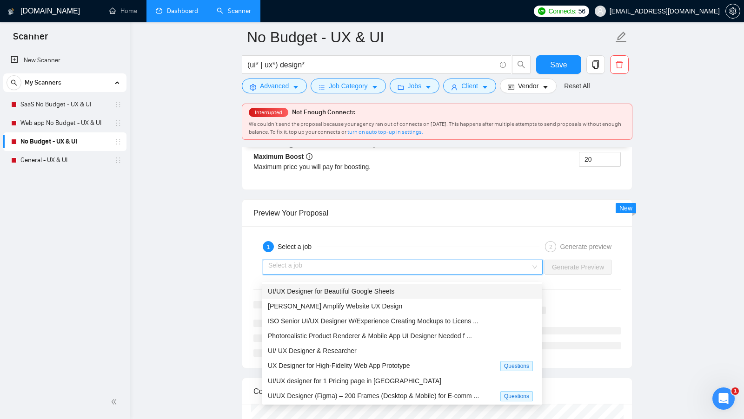
click at [429, 295] on div "UI/UX Designer for Beautiful Google Sheets" at bounding box center [402, 291] width 269 height 10
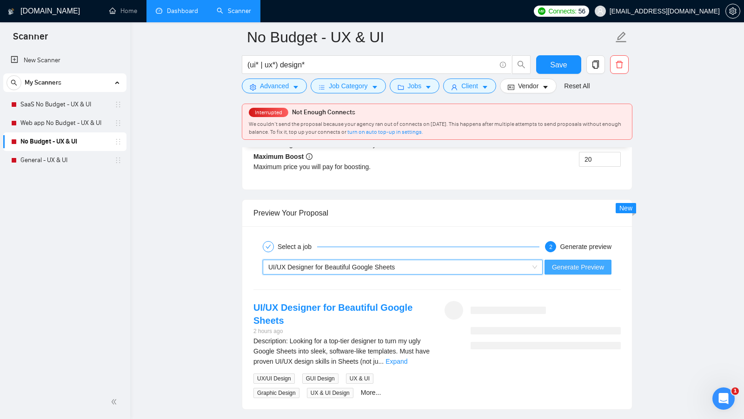
click at [550, 271] on button "Generate Preview" at bounding box center [577, 267] width 67 height 15
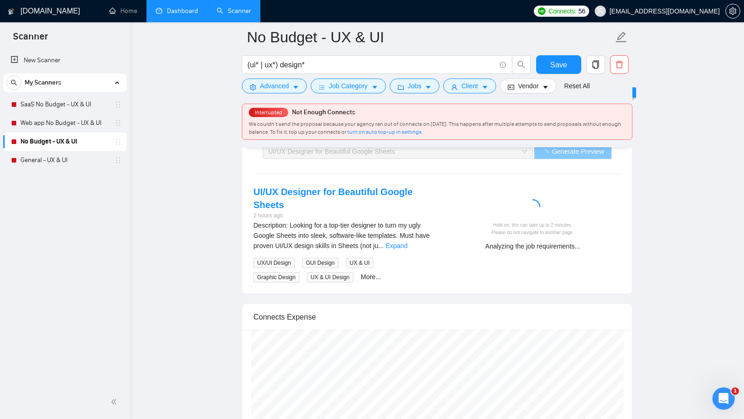
scroll to position [1848, 0]
click at [407, 247] on link "Expand" at bounding box center [396, 244] width 22 height 7
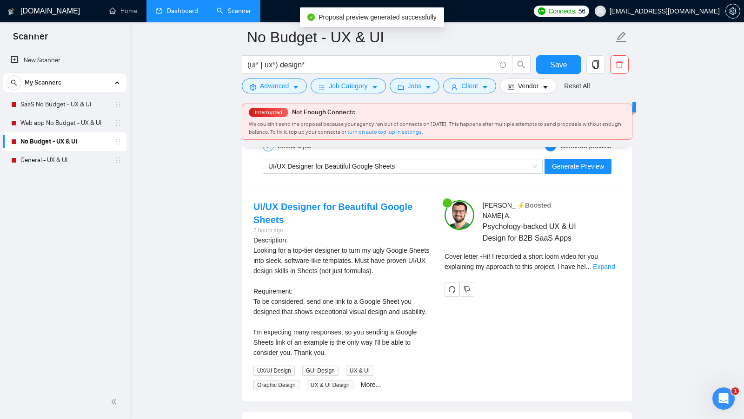
scroll to position [1830, 0]
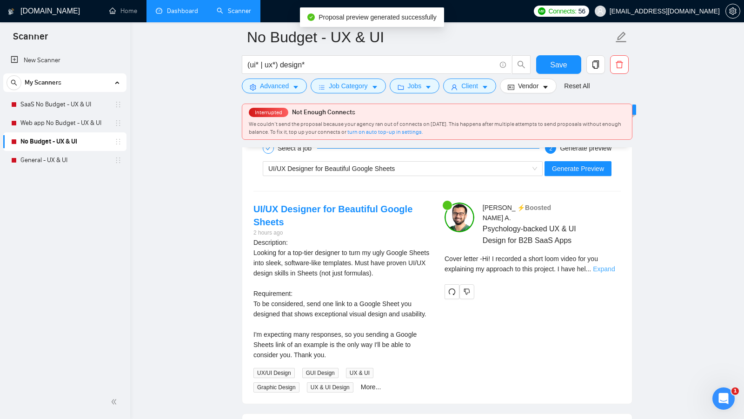
click at [613, 265] on link "Expand" at bounding box center [604, 268] width 22 height 7
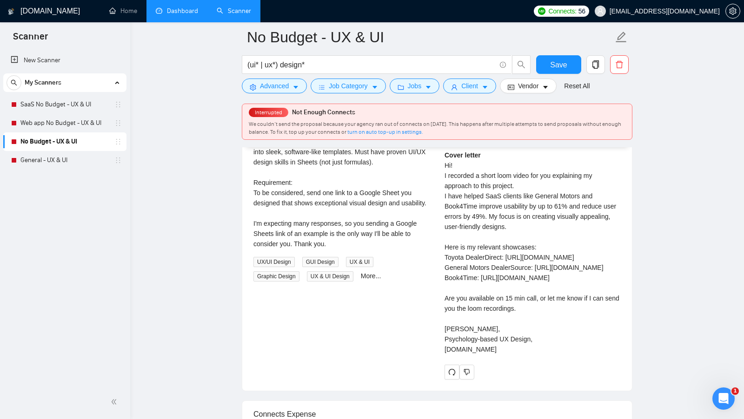
scroll to position [1942, 0]
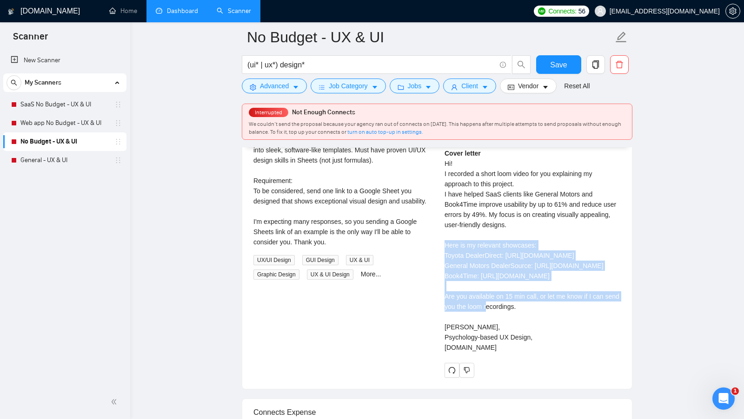
drag, startPoint x: 616, startPoint y: 296, endPoint x: 443, endPoint y: 243, distance: 180.9
click at [443, 243] on div "[PERSON_NAME] ⚡️Boosted Psychology-backed UX & UI Design for B2B SaaS Apps Cove…" at bounding box center [532, 234] width 191 height 288
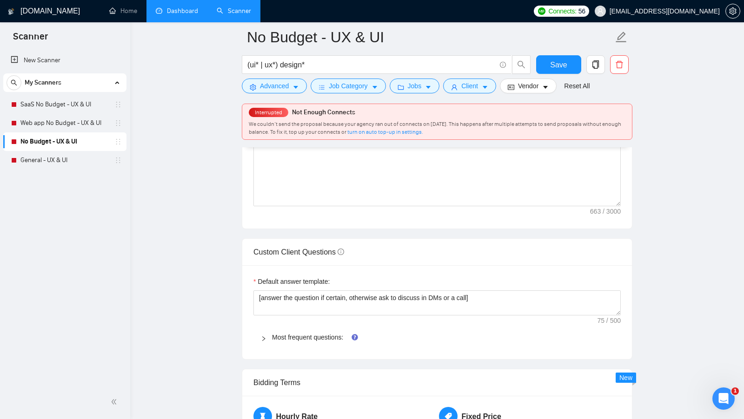
scroll to position [1086, 0]
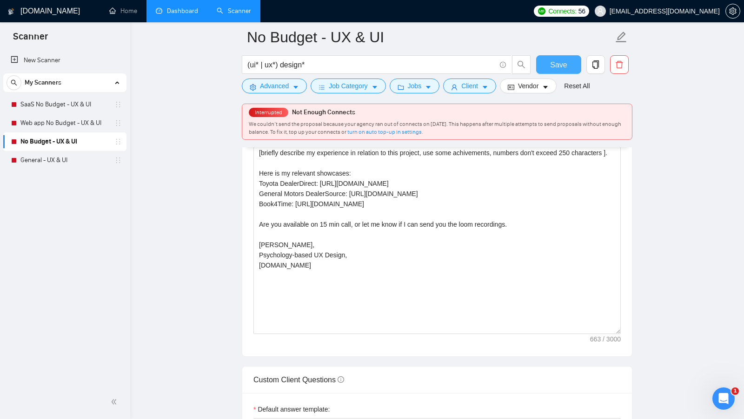
click at [558, 64] on span "Save" at bounding box center [558, 65] width 17 height 12
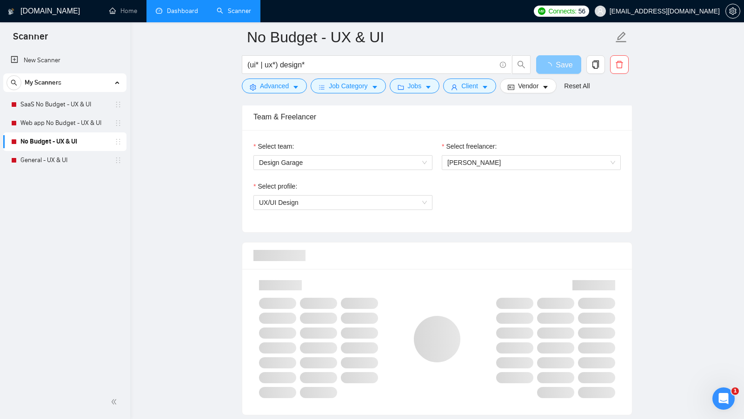
scroll to position [0, 0]
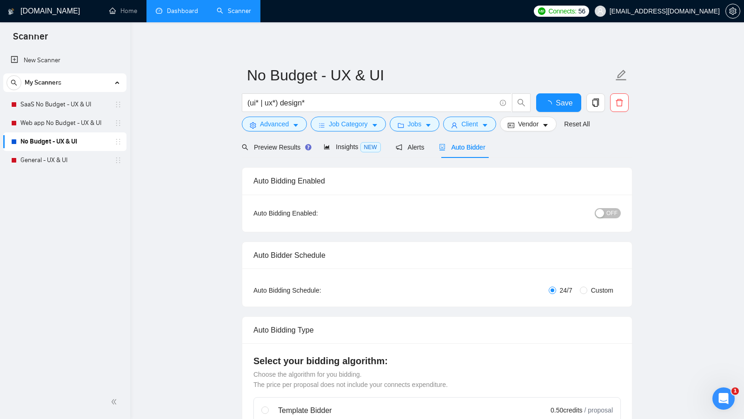
checkbox input "true"
drag, startPoint x: 299, startPoint y: 286, endPoint x: 326, endPoint y: 286, distance: 27.0
click at [326, 286] on div "Auto Bidding Type: Automated (recommended) Semi-automated Auto Bidding Schedule…" at bounding box center [436, 288] width 389 height 38
click at [587, 290] on span "Custom" at bounding box center [602, 290] width 30 height 10
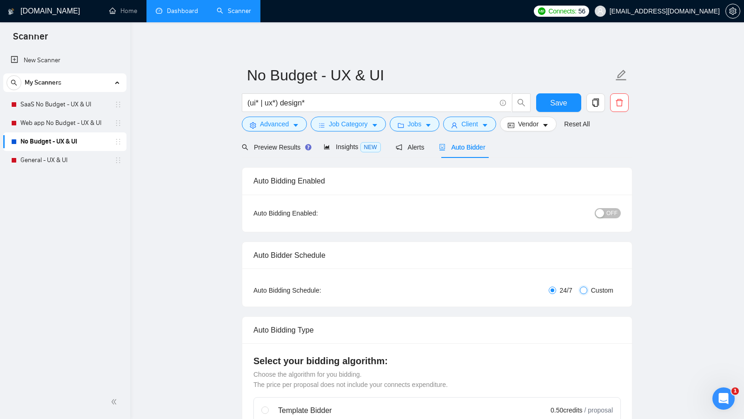
click at [587, 290] on input "Custom" at bounding box center [582, 290] width 7 height 7
radio input "true"
radio input "false"
checkbox input "true"
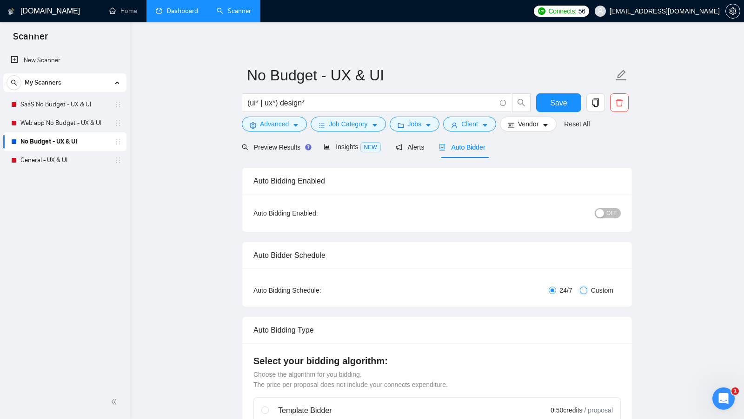
checkbox input "true"
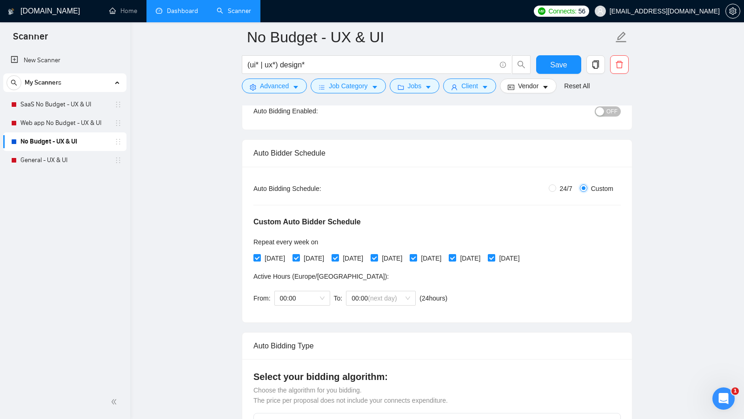
scroll to position [108, 0]
click at [321, 298] on span "00:00" at bounding box center [302, 299] width 45 height 14
drag, startPoint x: 291, startPoint y: 274, endPoint x: 333, endPoint y: 274, distance: 41.4
click at [333, 274] on span "Active Hours ( [GEOGRAPHIC_DATA]/[GEOGRAPHIC_DATA] ):" at bounding box center [320, 277] width 135 height 7
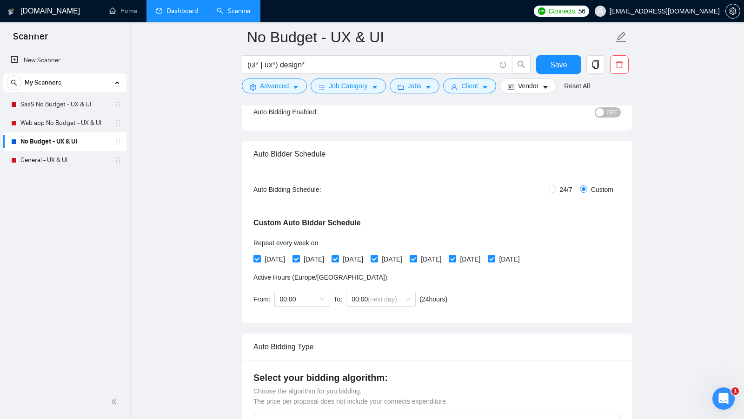
click at [348, 272] on div "Active Hours ( [GEOGRAPHIC_DATA]/[GEOGRAPHIC_DATA] ):" at bounding box center [352, 277] width 198 height 10
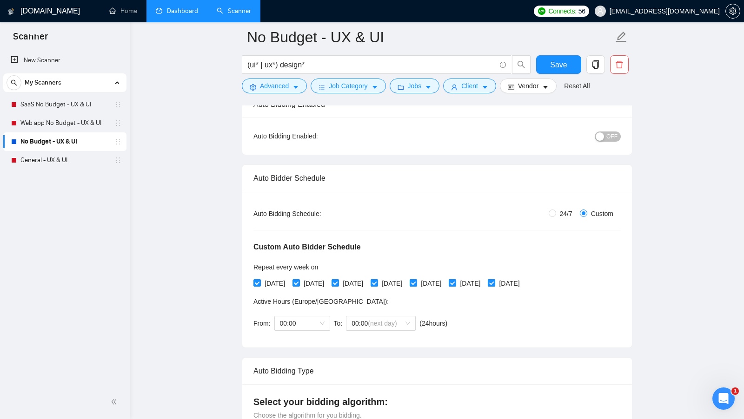
scroll to position [82, 0]
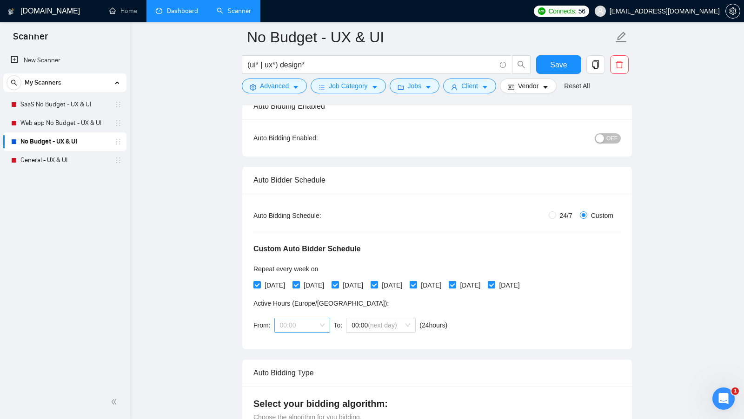
click at [323, 321] on span "00:00" at bounding box center [302, 325] width 45 height 14
click at [315, 342] on div "00:00" at bounding box center [301, 341] width 45 height 10
click at [407, 322] on span "00:00 (next day)" at bounding box center [380, 325] width 59 height 14
click at [375, 363] on div "08:00" at bounding box center [381, 366] width 59 height 10
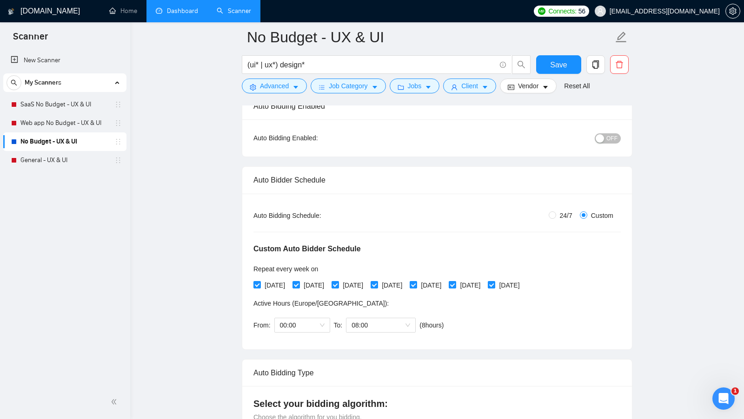
click at [485, 345] on div "Auto Bidding Type: Automated (recommended) Semi-automated Auto Bidding Schedule…" at bounding box center [436, 272] width 389 height 156
click at [548, 212] on input "24/7" at bounding box center [551, 214] width 7 height 7
radio input "true"
radio input "false"
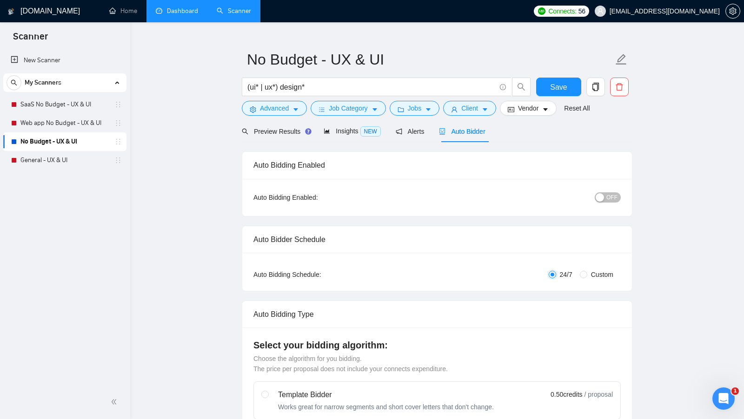
scroll to position [0, 0]
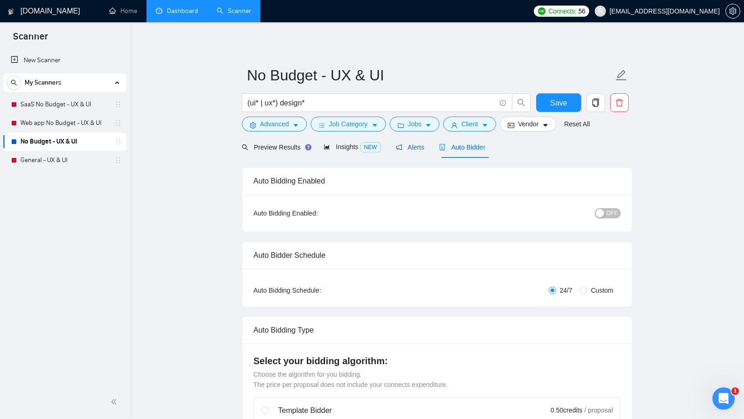
click at [414, 151] on div "Alerts" at bounding box center [409, 147] width 29 height 10
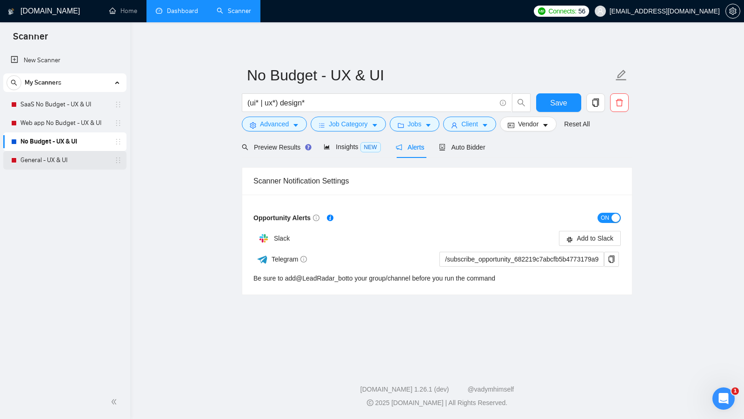
click at [24, 164] on link "General - UX & UI" at bounding box center [64, 160] width 88 height 19
click at [567, 104] on button "Save" at bounding box center [558, 102] width 45 height 19
click at [474, 150] on span "Auto Bidder" at bounding box center [462, 147] width 46 height 7
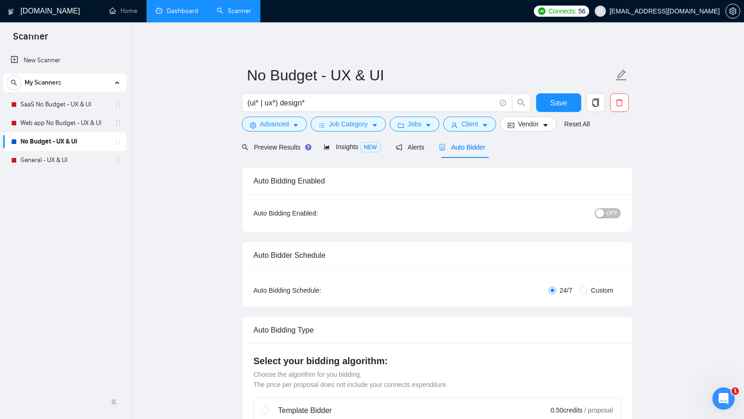
checkbox input "true"
click at [414, 150] on span "Alerts" at bounding box center [409, 147] width 29 height 7
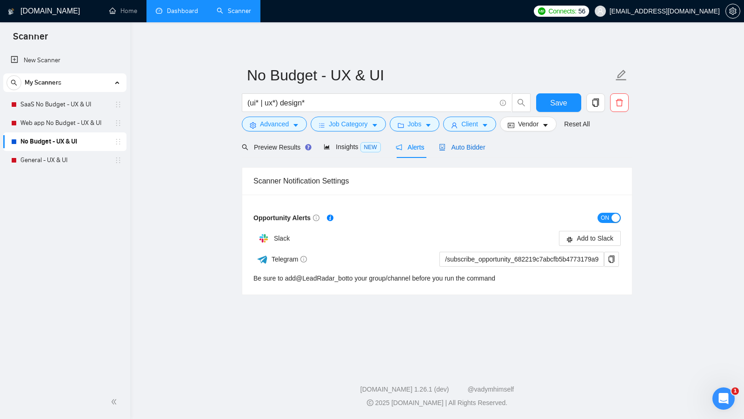
click at [480, 145] on span "Auto Bidder" at bounding box center [462, 147] width 46 height 7
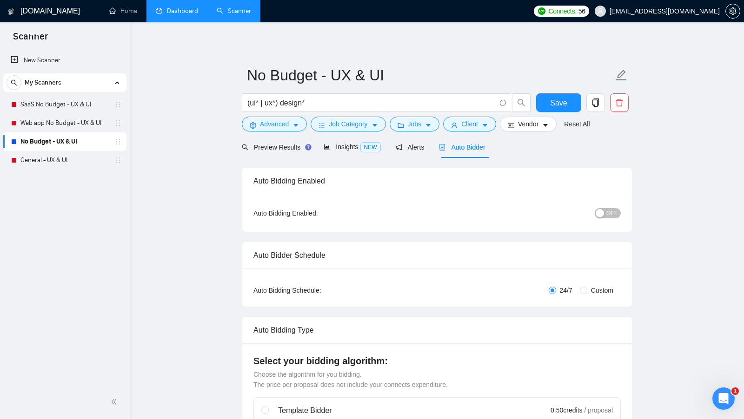
checkbox input "true"
click at [283, 143] on div "Preview Results" at bounding box center [275, 147] width 67 height 10
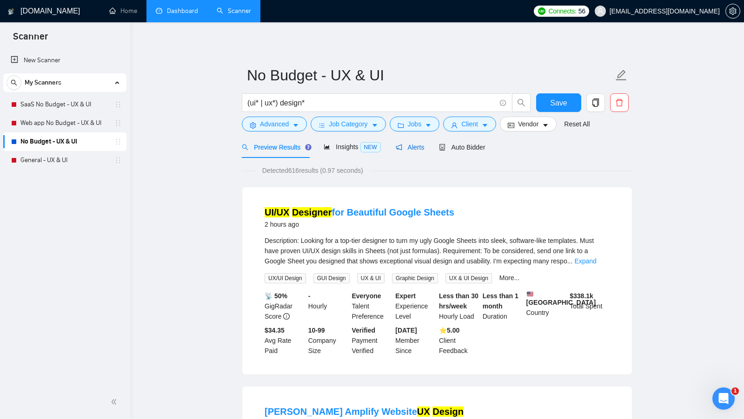
click at [423, 144] on span "Alerts" at bounding box center [409, 147] width 29 height 7
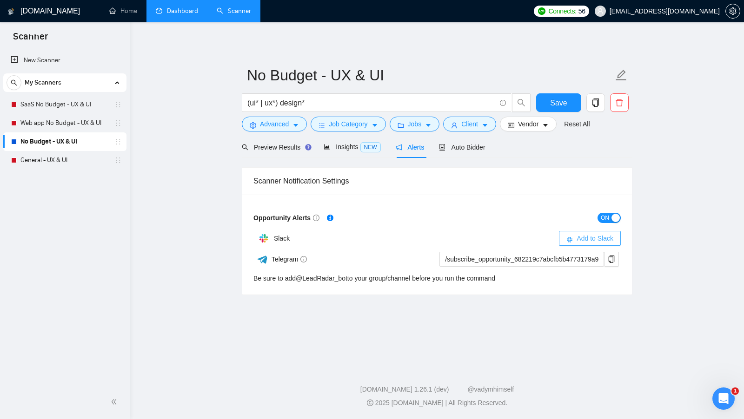
click at [595, 240] on span "Add to Slack" at bounding box center [594, 238] width 37 height 10
click at [53, 155] on link "General - UX & UI" at bounding box center [64, 160] width 88 height 19
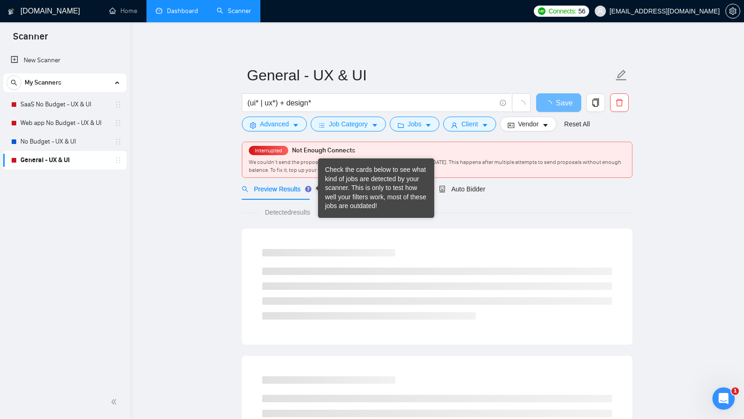
click at [469, 210] on div "Detected results" at bounding box center [437, 212] width 390 height 10
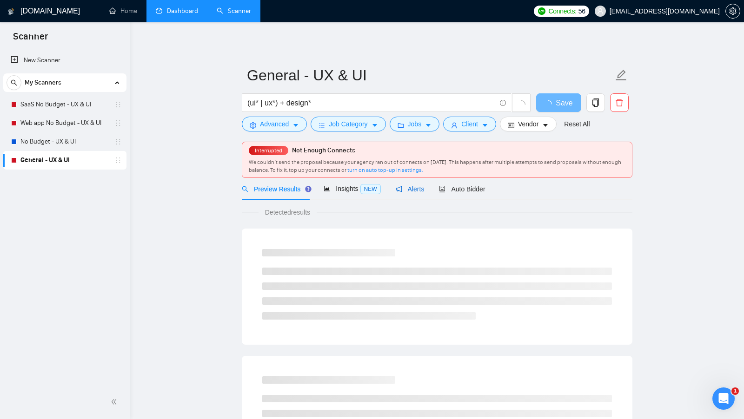
click at [415, 186] on span "Alerts" at bounding box center [409, 188] width 29 height 7
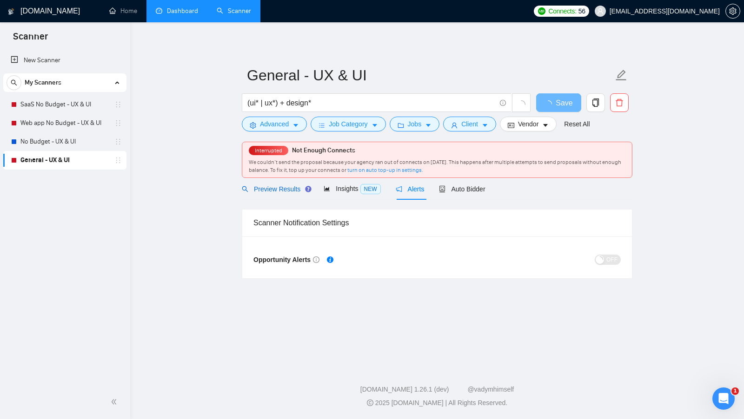
click at [256, 188] on span "Preview Results" at bounding box center [275, 188] width 67 height 7
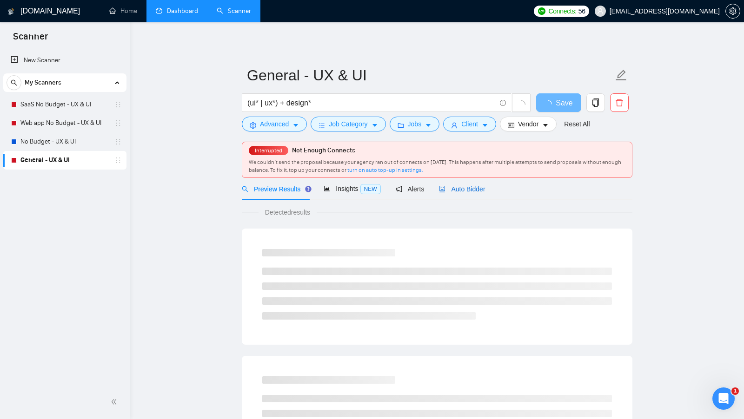
click at [480, 191] on span "Auto Bidder" at bounding box center [462, 188] width 46 height 7
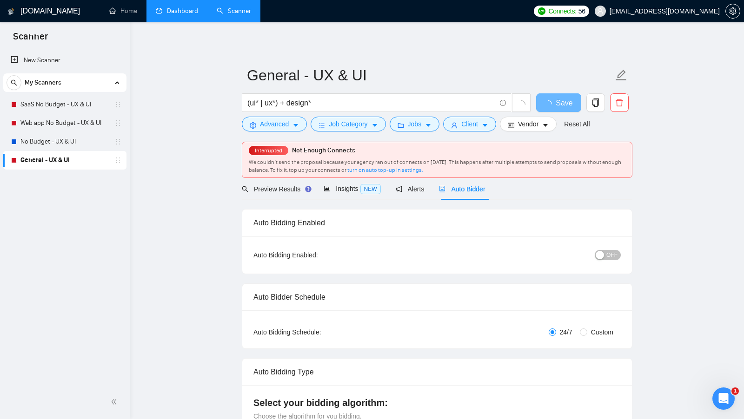
checkbox input "true"
click at [414, 191] on span "Alerts" at bounding box center [409, 188] width 29 height 7
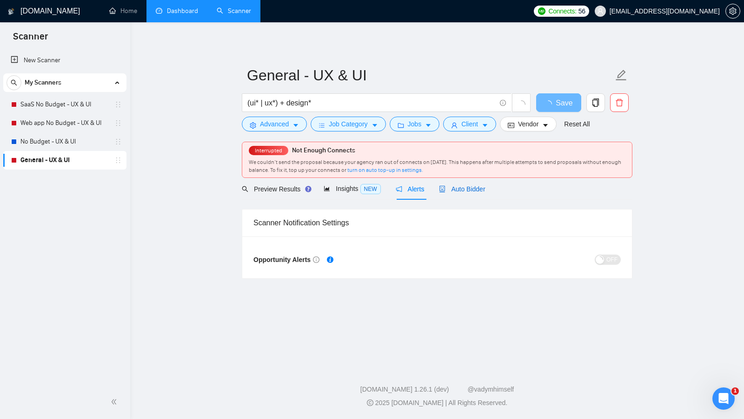
click at [481, 189] on span "Auto Bidder" at bounding box center [462, 188] width 46 height 7
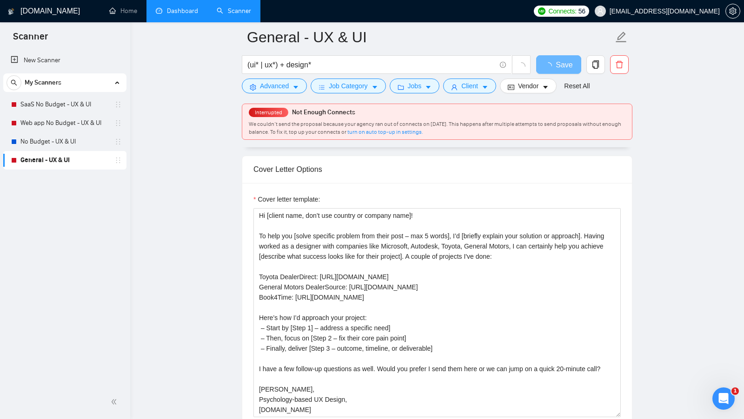
scroll to position [996, 0]
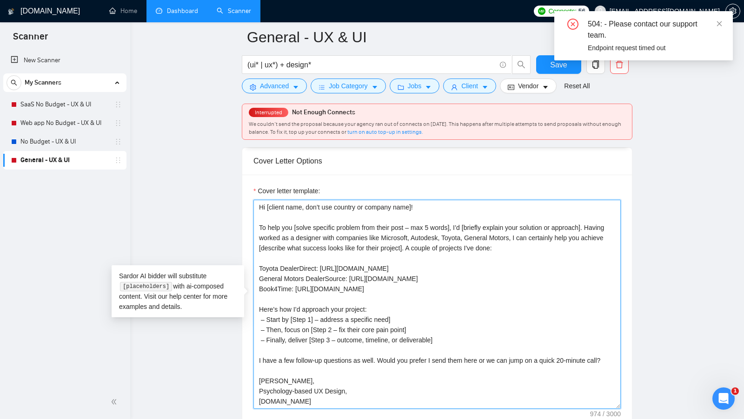
drag, startPoint x: 453, startPoint y: 333, endPoint x: 258, endPoint y: 304, distance: 196.8
click at [258, 304] on textarea "Hi [client name, don’t use country or company name]! To help you [solve specifi…" at bounding box center [436, 304] width 367 height 209
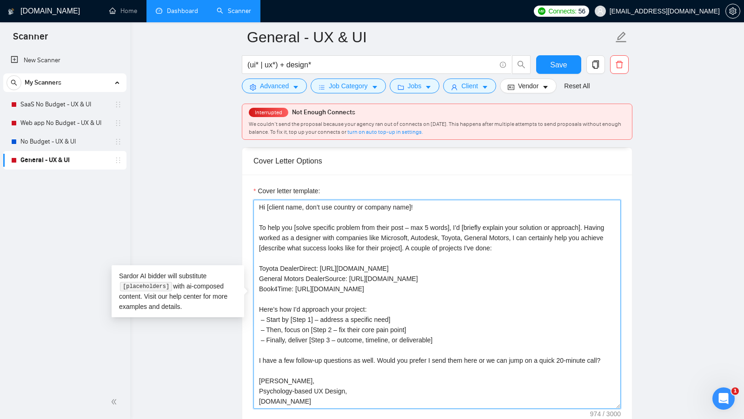
drag, startPoint x: 539, startPoint y: 244, endPoint x: 254, endPoint y: 226, distance: 285.5
click at [254, 226] on textarea "Hi [client name, don’t use country or company name]! To help you [solve specifi…" at bounding box center [436, 304] width 367 height 209
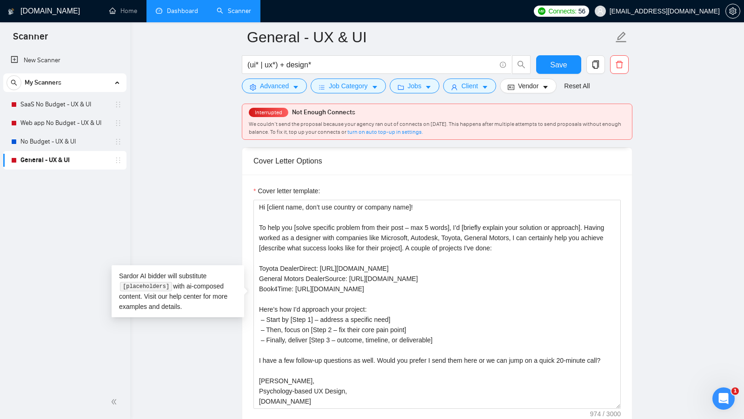
click at [214, 239] on main "General - UX & UI (ui* | ux*) + design* Save Advanced Job Category Jobs Client …" at bounding box center [437, 427] width 584 height 2772
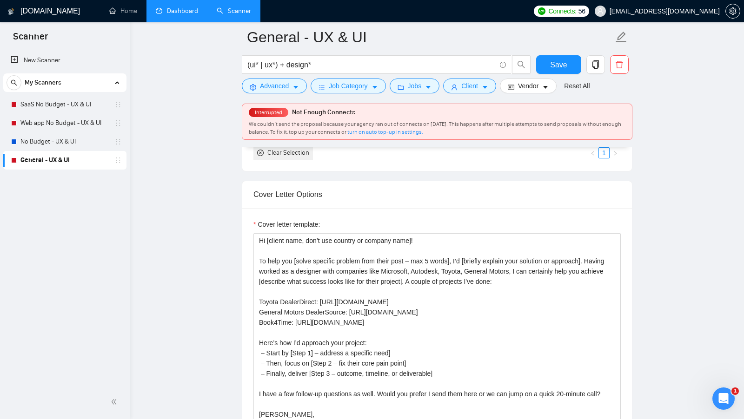
scroll to position [937, 0]
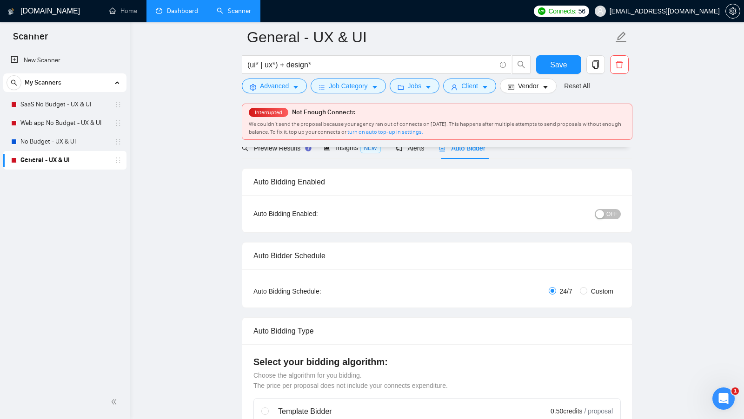
scroll to position [0, 0]
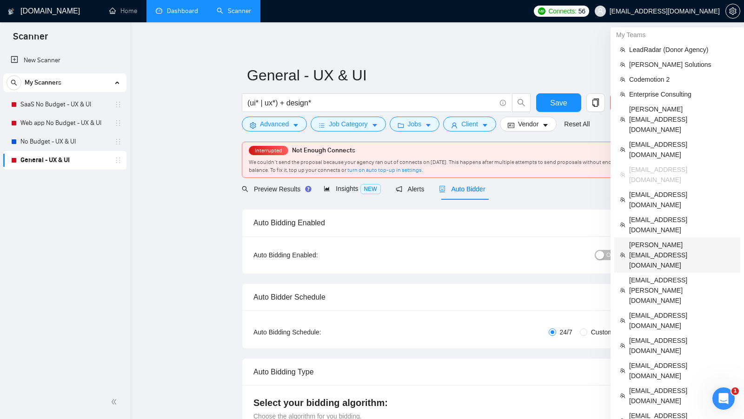
click at [688, 240] on span "[PERSON_NAME][EMAIL_ADDRESS][DOMAIN_NAME]" at bounding box center [681, 255] width 105 height 31
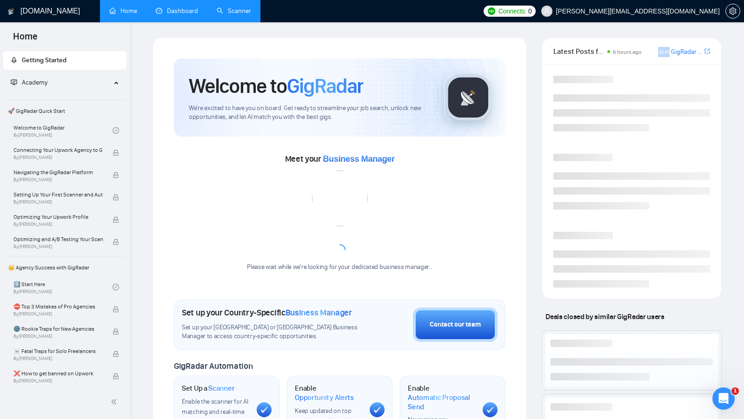
click at [197, 15] on link "Dashboard" at bounding box center [177, 11] width 42 height 8
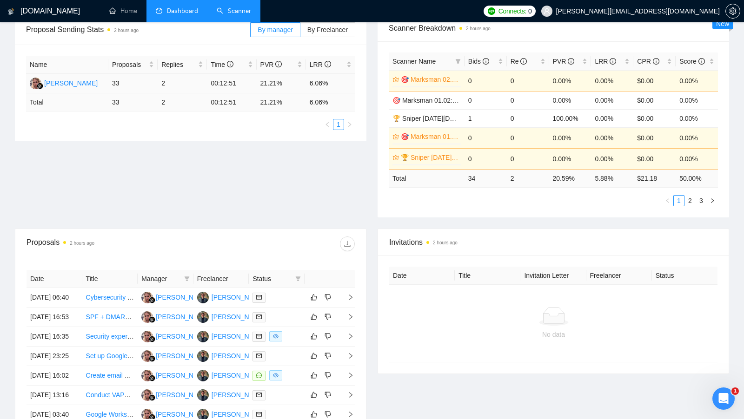
scroll to position [286, 0]
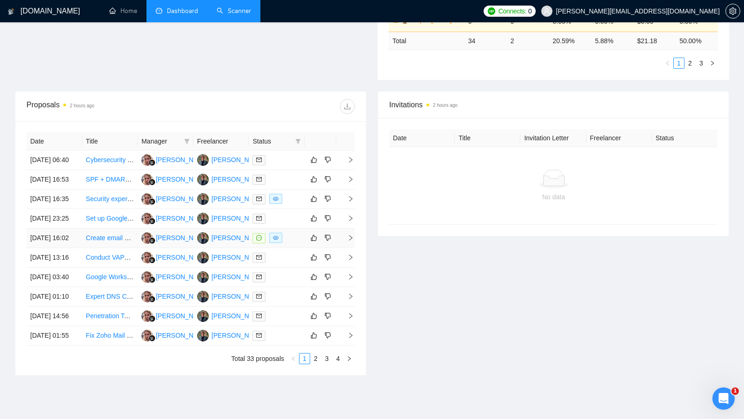
click at [294, 248] on td at bounding box center [277, 239] width 56 height 20
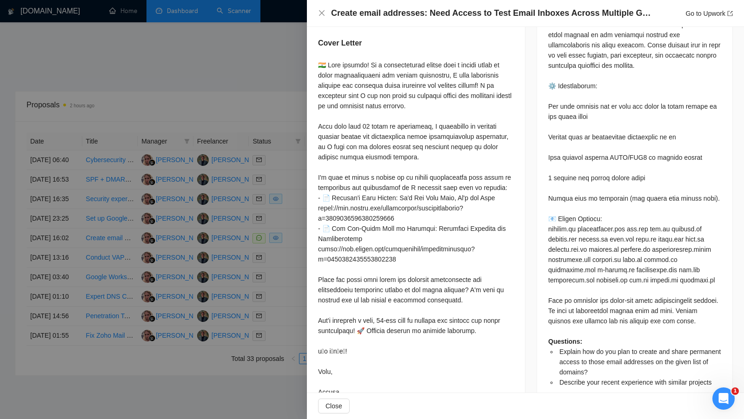
scroll to position [428, 0]
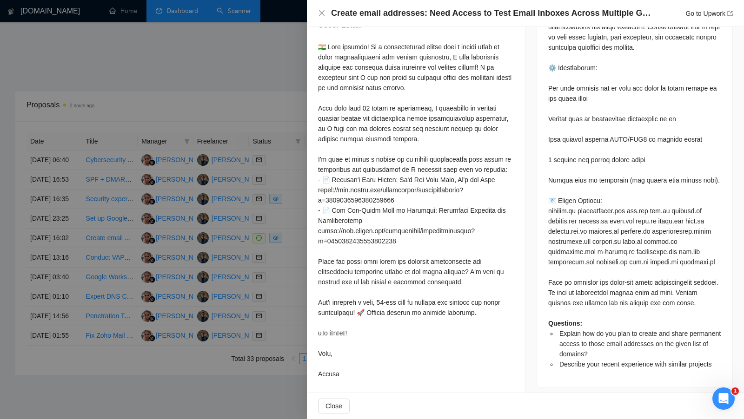
click at [292, 249] on div at bounding box center [372, 209] width 744 height 419
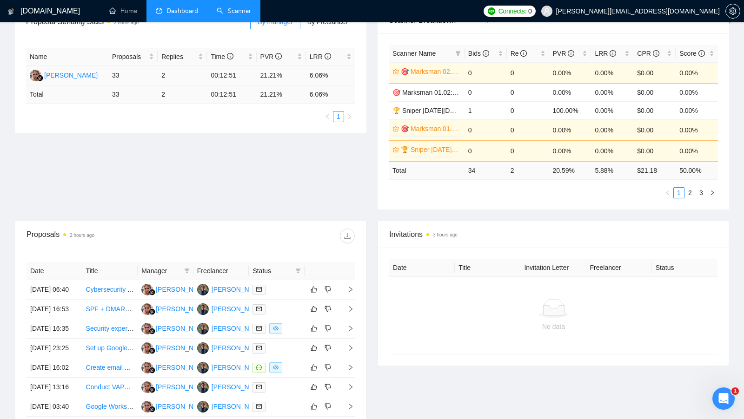
scroll to position [168, 0]
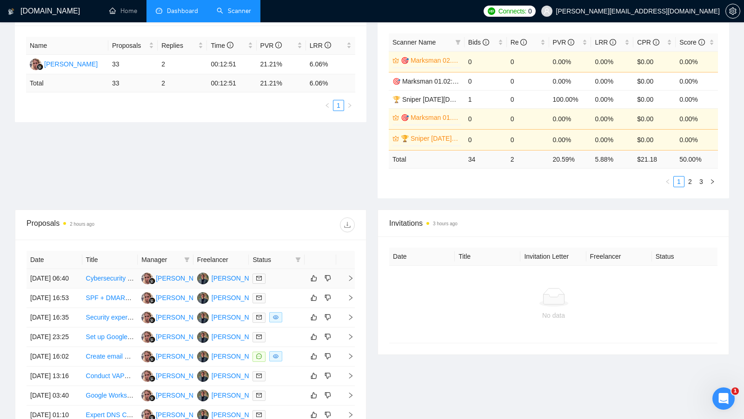
click at [237, 251] on body "[DOMAIN_NAME] Home Dashboard Scanner Connects: 0 [PERSON_NAME][EMAIL_ADDRESS][D…" at bounding box center [372, 41] width 744 height 419
click at [235, 280] on div "[PERSON_NAME]" at bounding box center [237, 278] width 53 height 10
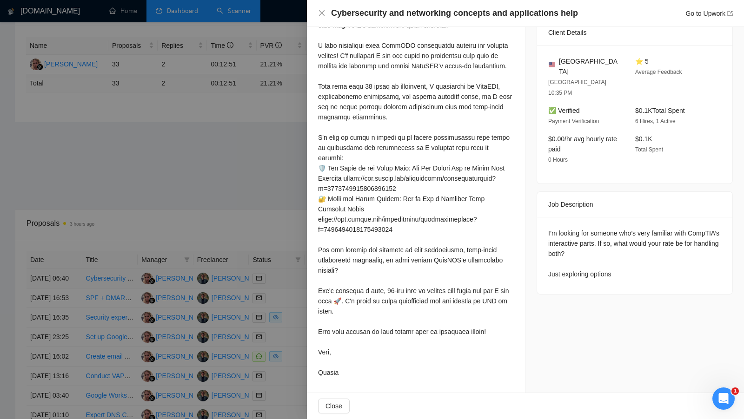
scroll to position [293, 0]
click at [171, 59] on div at bounding box center [372, 209] width 744 height 419
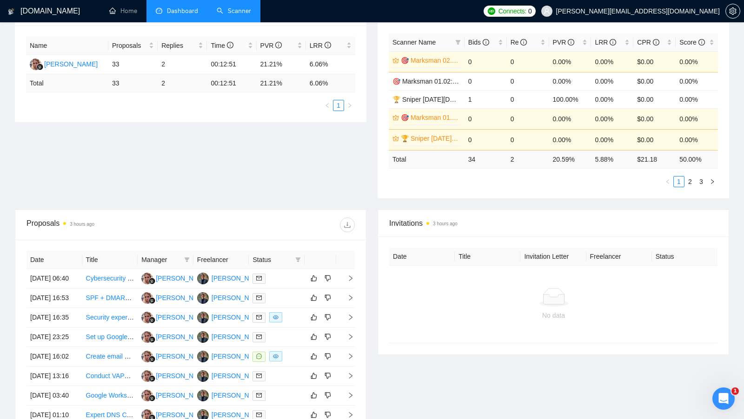
click at [222, 15] on link "Scanner" at bounding box center [234, 11] width 34 height 8
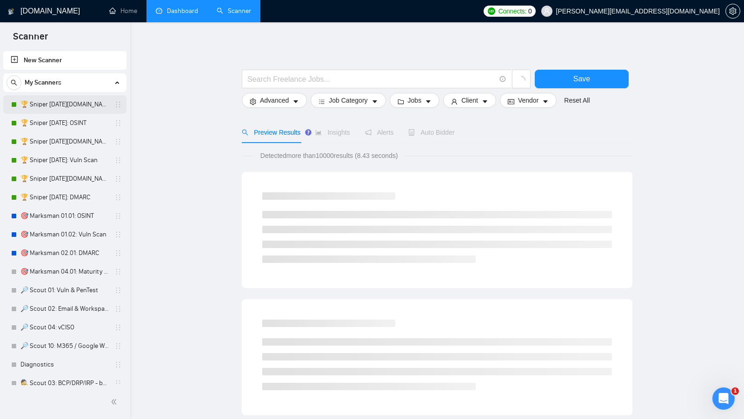
click at [76, 100] on link "🏆 Sniper [DATE][DOMAIN_NAME]: OSINT" at bounding box center [64, 104] width 88 height 19
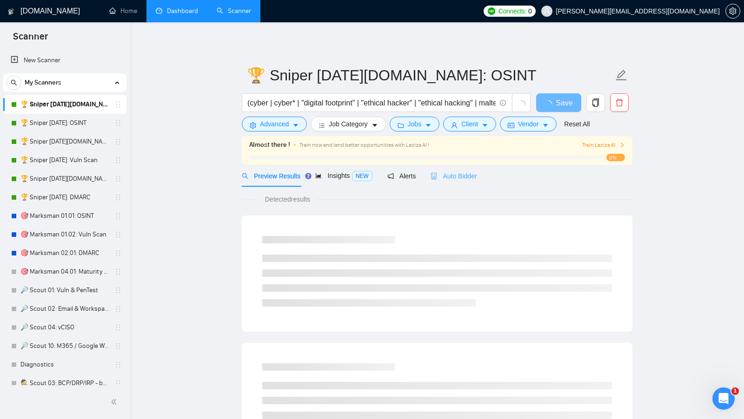
click at [476, 165] on div "Auto Bidder" at bounding box center [453, 176] width 46 height 22
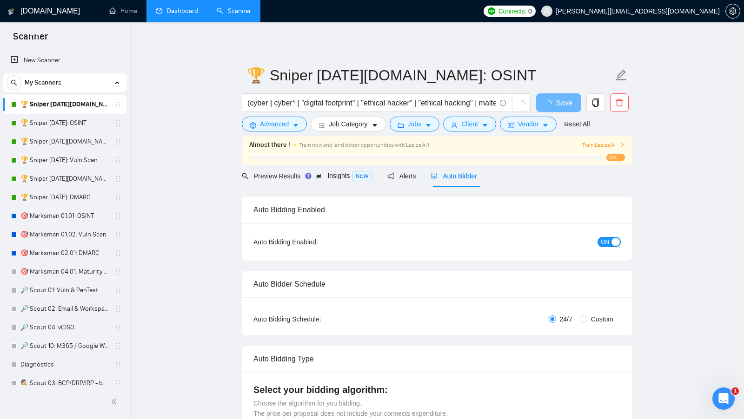
checkbox input "true"
click at [471, 174] on span "Auto Bidder" at bounding box center [453, 175] width 46 height 7
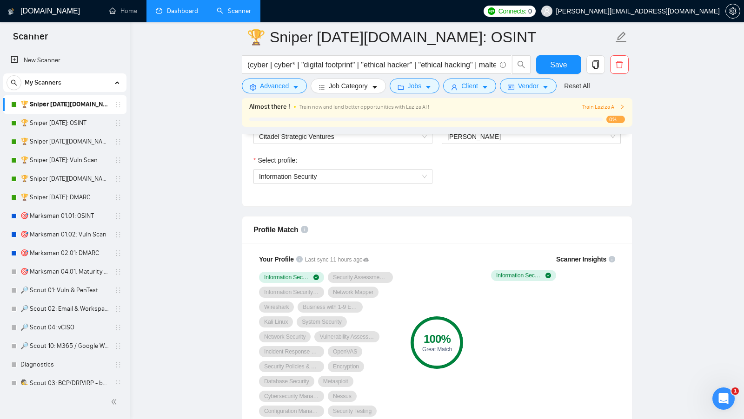
scroll to position [523, 0]
click at [67, 130] on link "🏆 Sniper [DATE]: OSINT" at bounding box center [64, 123] width 88 height 19
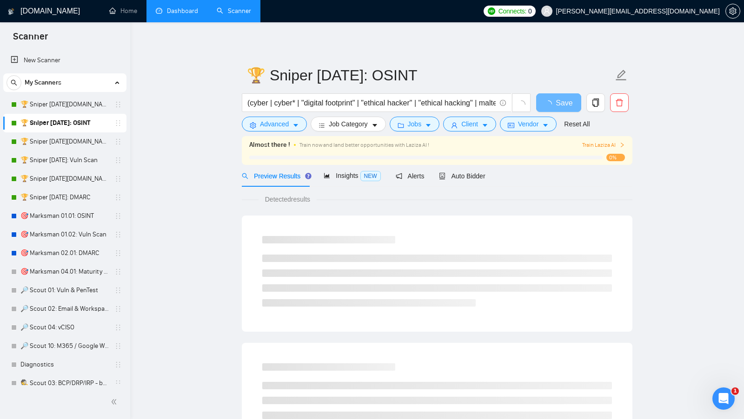
click at [464, 182] on div "Auto Bidder" at bounding box center [462, 176] width 46 height 22
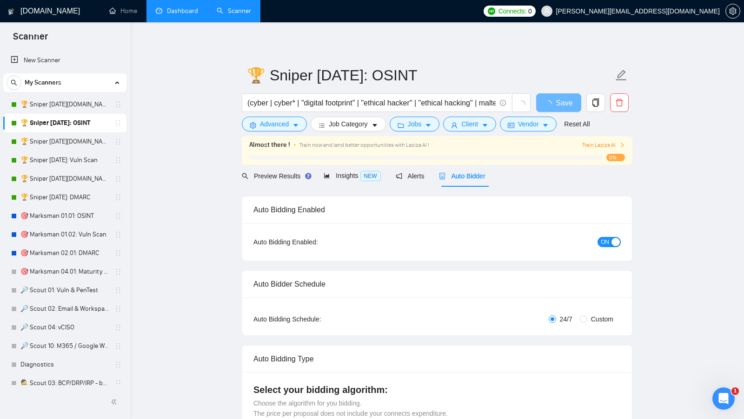
checkbox input "true"
click at [277, 173] on span "Preview Results" at bounding box center [275, 175] width 67 height 7
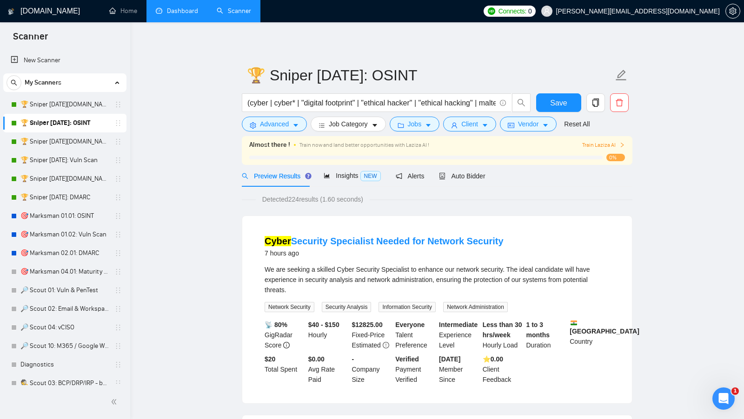
scroll to position [20, 0]
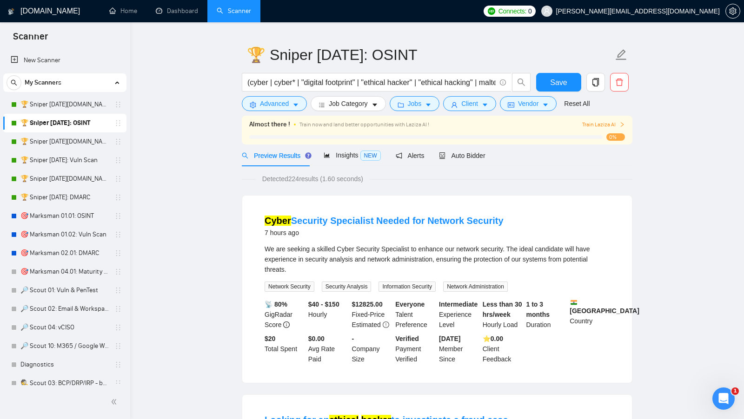
copy link "Cyber Security Specialist Needed for Network Security"
drag, startPoint x: 252, startPoint y: 216, endPoint x: 550, endPoint y: 215, distance: 297.9
click at [550, 215] on div "Cyber Security Specialist Needed for Network Security 7 hours ago We are seekin…" at bounding box center [436, 289] width 389 height 187
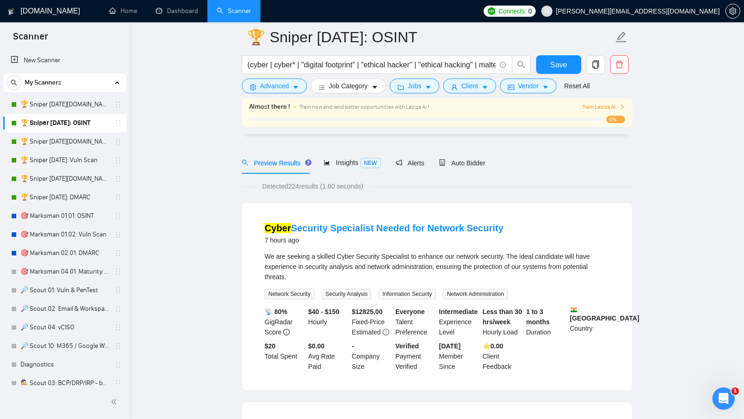
scroll to position [104, 0]
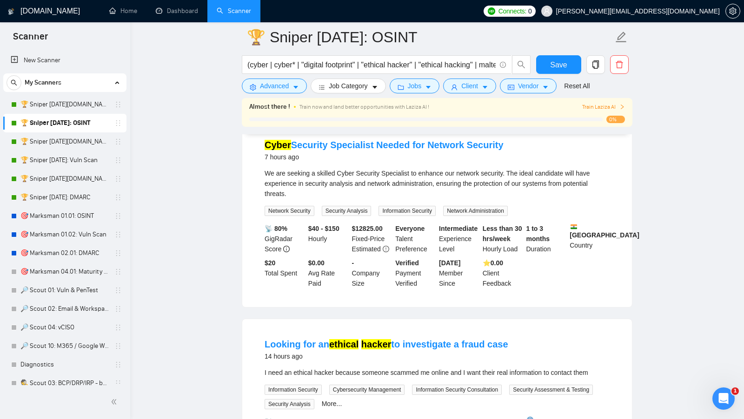
copy link "Looking for an ethical hacker to investigate a fraud case"
drag, startPoint x: 255, startPoint y: 342, endPoint x: 514, endPoint y: 341, distance: 258.4
click at [513, 341] on li "Looking for an ethical hacker to investigate a fraud case 14 hours ago I need a…" at bounding box center [436, 409] width 367 height 159
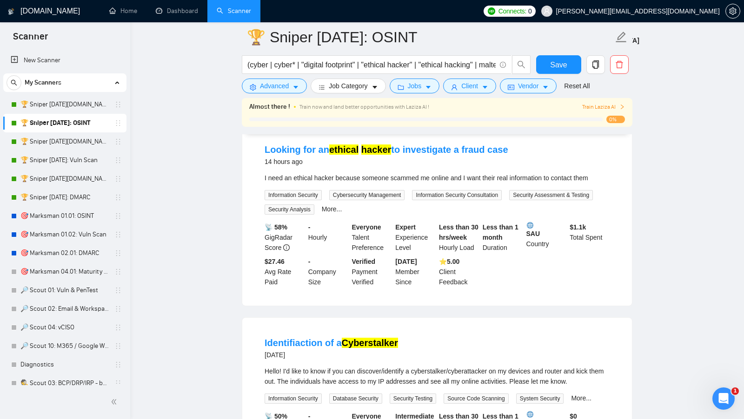
scroll to position [307, 0]
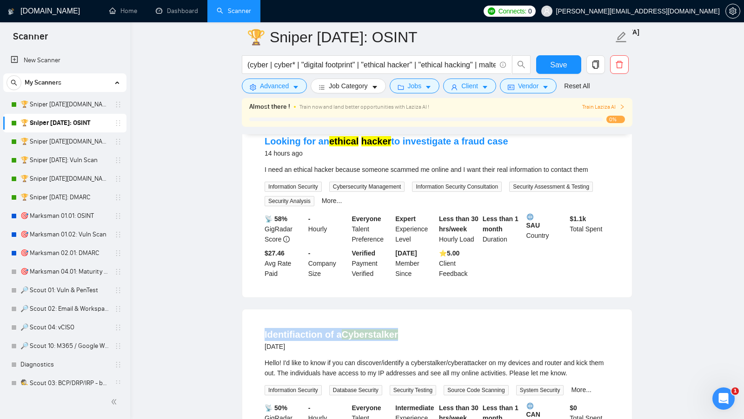
copy link "Identifiaction of a Cyberstalker"
drag, startPoint x: 250, startPoint y: 336, endPoint x: 500, endPoint y: 336, distance: 249.1
click at [500, 336] on div "Identifiaction of a Cyberstalker [DATE] Hello! I'd like to know if you can disc…" at bounding box center [436, 397] width 389 height 177
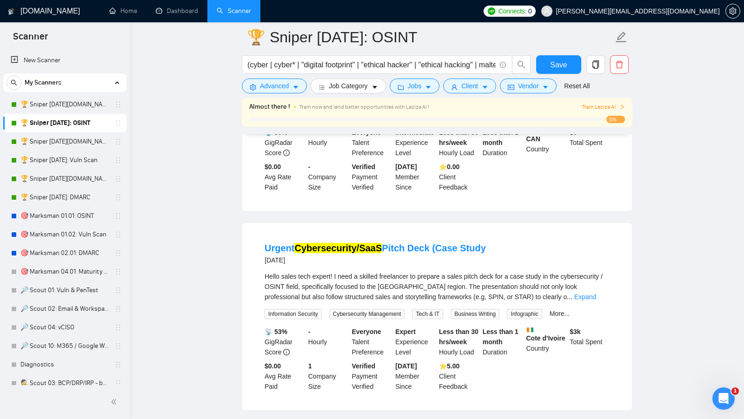
scroll to position [584, 0]
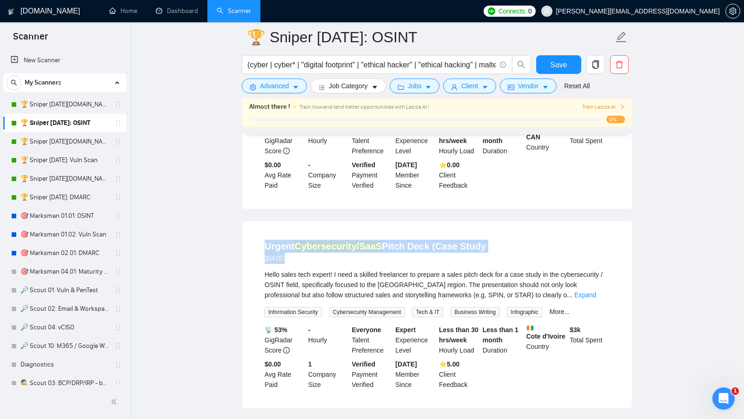
drag, startPoint x: 259, startPoint y: 237, endPoint x: 583, endPoint y: 238, distance: 323.9
click at [584, 237] on li "Urgent Cybersecurity/SaaS Pitch Deck (Case Study [DATE] Hello sales tech expert…" at bounding box center [436, 314] width 367 height 165
copy div "Urgent Cybersecurity/SaaS Pitch Deck (Case Study [DATE]"
click at [558, 240] on div "Urgent Cybersecurity/SaaS Pitch Deck (Case Study [DATE]" at bounding box center [436, 252] width 345 height 24
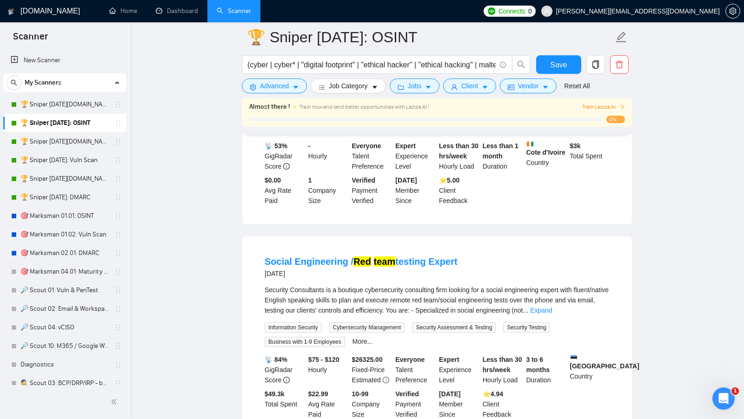
scroll to position [773, 0]
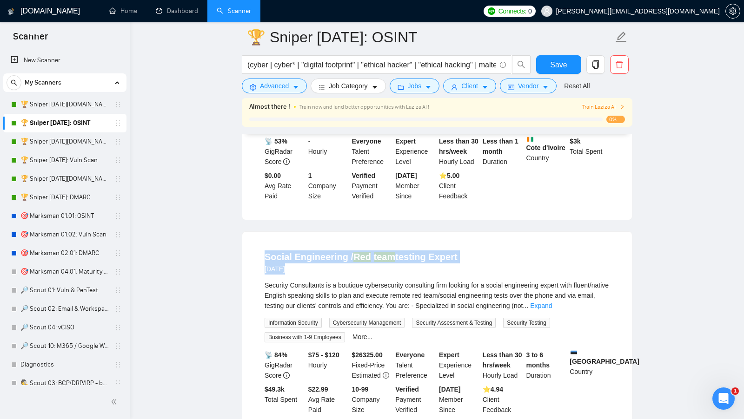
drag, startPoint x: 262, startPoint y: 257, endPoint x: 549, endPoint y: 251, distance: 286.8
click at [548, 251] on li "Social Engineering / Red team testing Expert [DATE] Security Consultants is a b…" at bounding box center [436, 332] width 367 height 179
click at [549, 251] on li "Social Engineering / Red team testing Expert [DATE] Security Consultants is a b…" at bounding box center [436, 332] width 367 height 179
drag, startPoint x: 257, startPoint y: 256, endPoint x: 452, endPoint y: 256, distance: 194.7
click at [452, 256] on li "Social Engineering / Red team testing Expert [DATE] Security Consultants is a b…" at bounding box center [436, 332] width 367 height 179
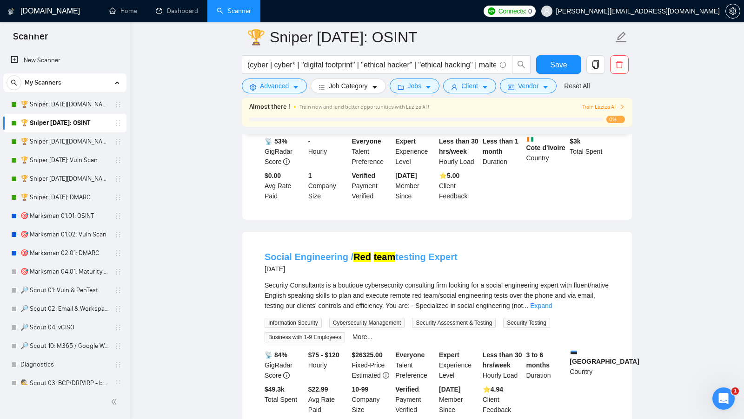
copy link "Social Engineering / Red team testing Expert"
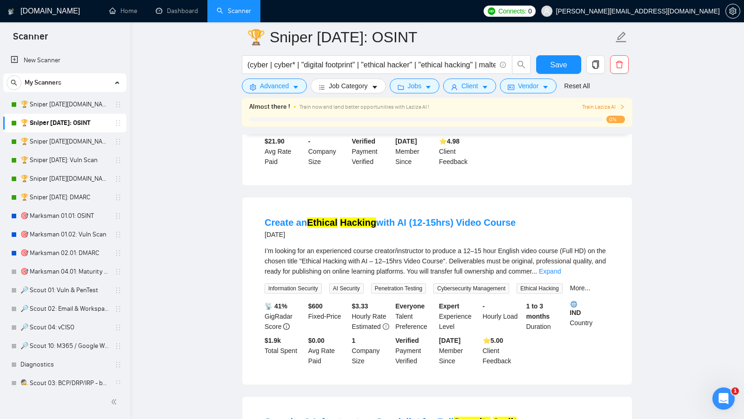
scroll to position [1221, 0]
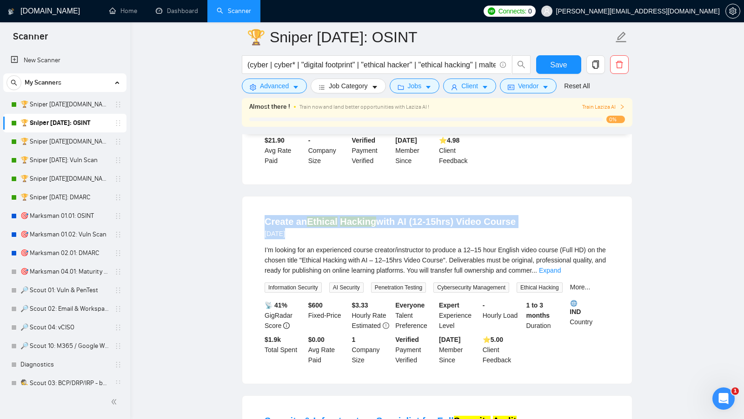
copy div "Create an Ethical Hacking with AI (12-15hrs) Video Course [DATE]"
drag, startPoint x: 256, startPoint y: 231, endPoint x: 573, endPoint y: 231, distance: 316.5
click at [573, 231] on li "Create an Ethical Hacking with AI (12-15hrs) Video Course [DATE] I’m looking fo…" at bounding box center [436, 290] width 367 height 165
click at [573, 231] on div "Create an Ethical Hacking with AI (12-15hrs) Video Course [DATE]" at bounding box center [436, 227] width 345 height 24
drag, startPoint x: 571, startPoint y: 232, endPoint x: 273, endPoint y: 231, distance: 297.4
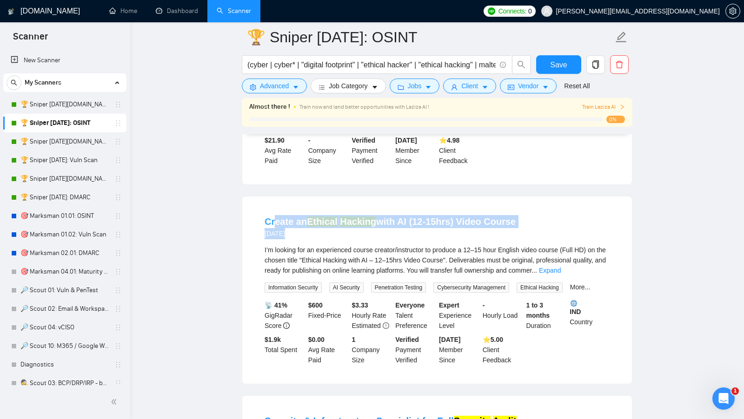
click at [273, 231] on div "Create an Ethical Hacking with AI (12-15hrs) Video Course [DATE]" at bounding box center [436, 227] width 345 height 24
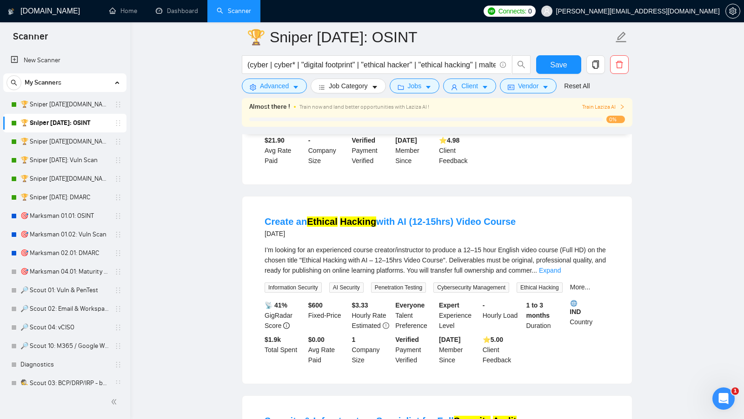
click at [250, 231] on div "Create an Ethical Hacking with AI (12-15hrs) Video Course [DATE] I’m looking fo…" at bounding box center [436, 290] width 389 height 187
drag, startPoint x: 250, startPoint y: 234, endPoint x: 521, endPoint y: 233, distance: 270.5
click at [521, 233] on div "Create an Ethical Hacking with AI (12-15hrs) Video Course [DATE] I’m looking fo…" at bounding box center [436, 290] width 389 height 187
copy link "Create an Ethical Hacking with AI (12-15hrs) Video Course"
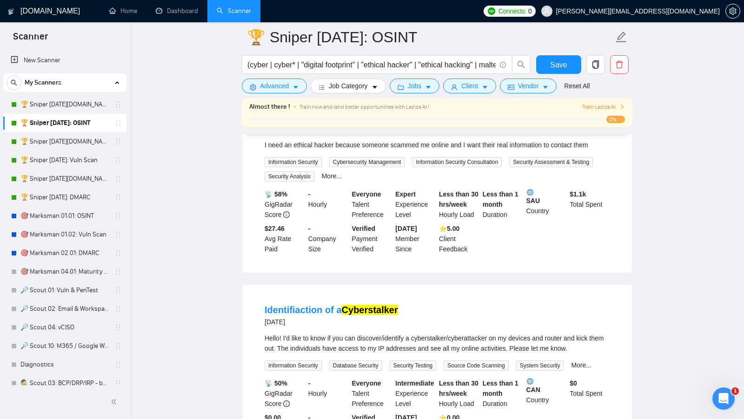
scroll to position [0, 0]
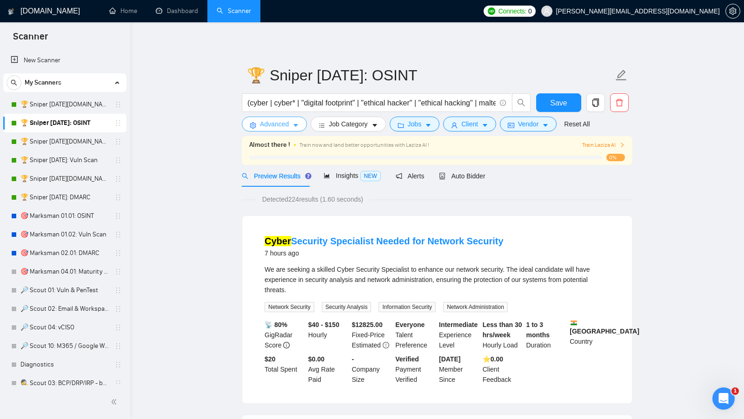
click at [279, 118] on button "Advanced" at bounding box center [274, 124] width 65 height 15
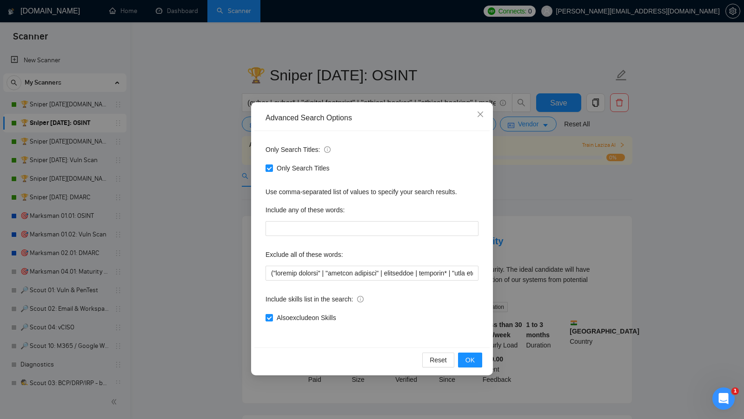
click at [533, 212] on div "Advanced Search Options Only Search Titles: Only Search Titles Use comma-separa…" at bounding box center [372, 209] width 744 height 419
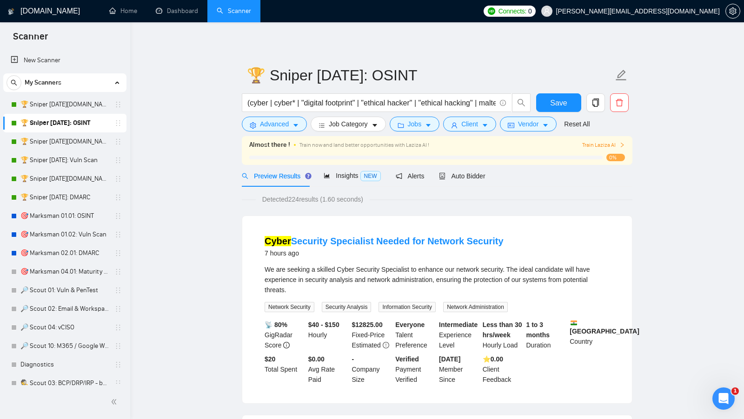
click at [400, 132] on form "🏆 Sniper [DATE]: OSINT (cyber | cyber* | "digital footprint" | "ethical hacker"…" at bounding box center [437, 98] width 390 height 76
click at [401, 129] on button "Jobs" at bounding box center [414, 124] width 50 height 15
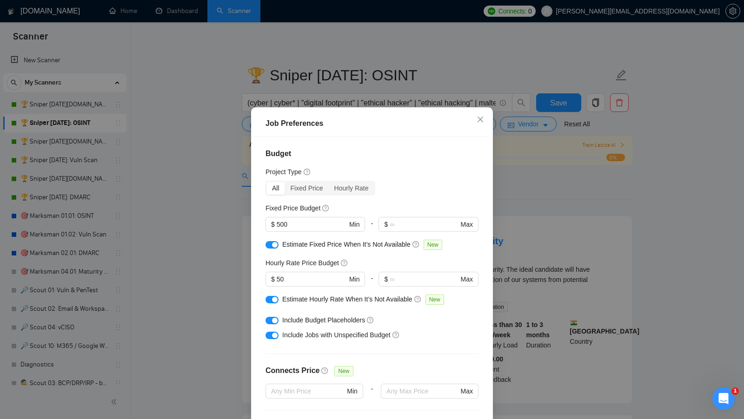
click at [517, 187] on div "Job Preferences Budget Project Type All Fixed Price Hourly Rate Fixed Price Bud…" at bounding box center [372, 209] width 744 height 419
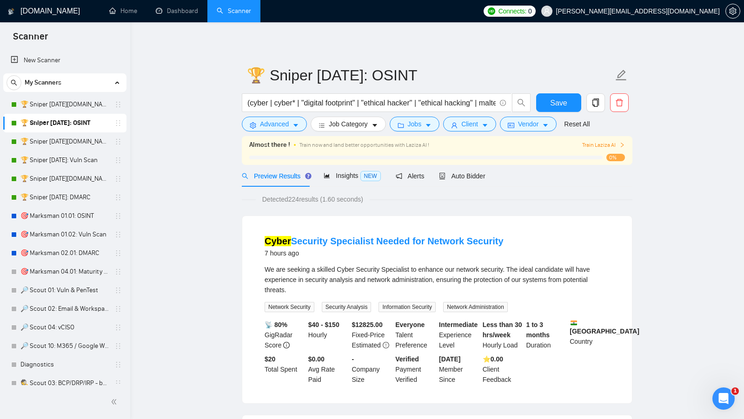
click at [294, 138] on div "Almost there ! Train now and land better opportunities with Laziza AI ! Train L…" at bounding box center [437, 150] width 390 height 29
click at [282, 125] on span "Advanced" at bounding box center [274, 124] width 29 height 10
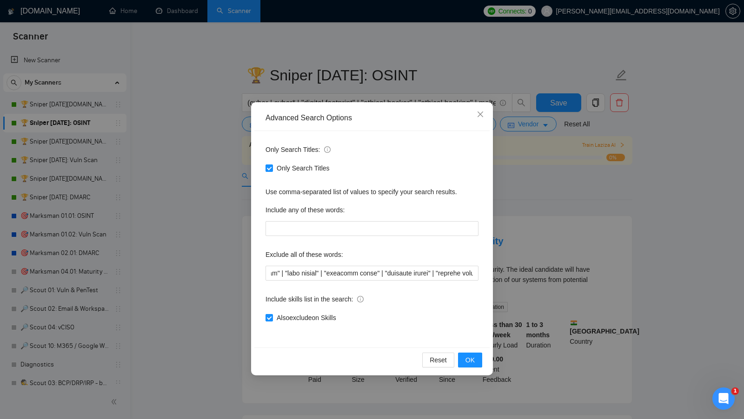
scroll to position [0, 385]
click at [605, 225] on div "Advanced Search Options Only Search Titles: Only Search Titles Use comma-separa…" at bounding box center [372, 209] width 744 height 419
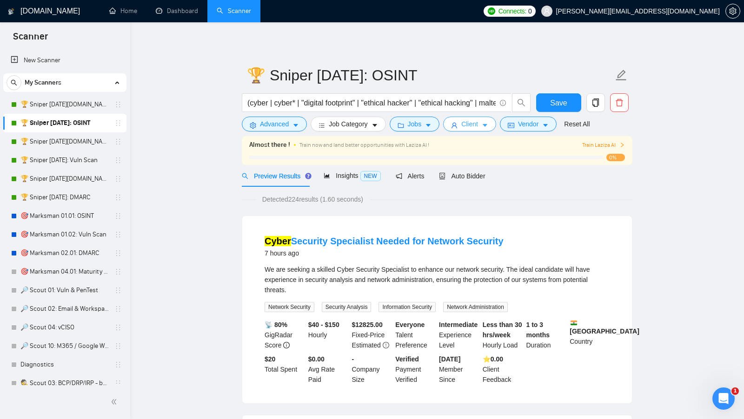
click at [486, 122] on icon "caret-down" at bounding box center [484, 125] width 7 height 7
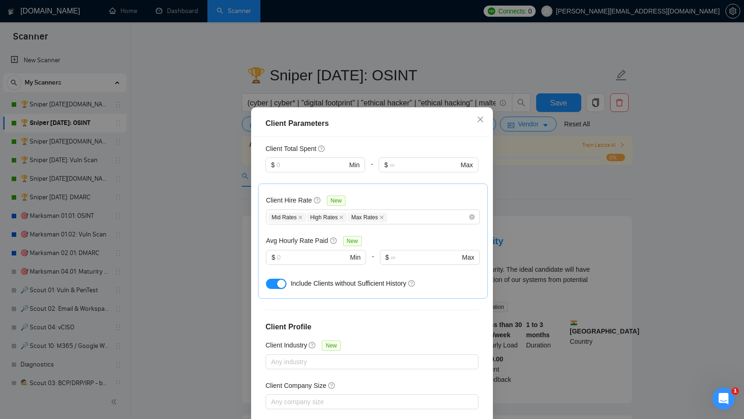
scroll to position [283, 0]
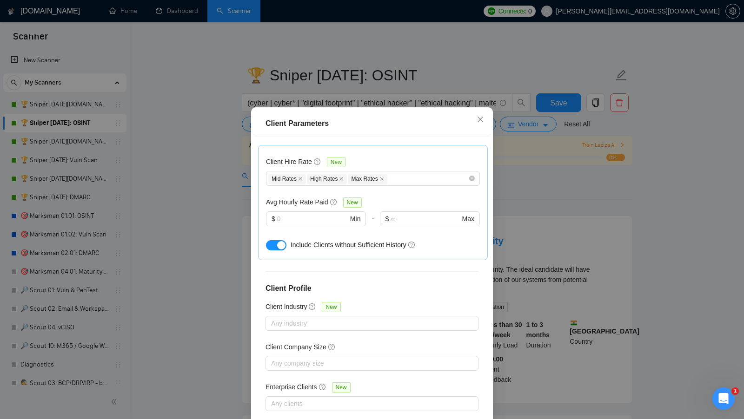
click at [589, 230] on div "Client Parameters Client Location Include Client Countries Select Exclude Clien…" at bounding box center [372, 209] width 744 height 419
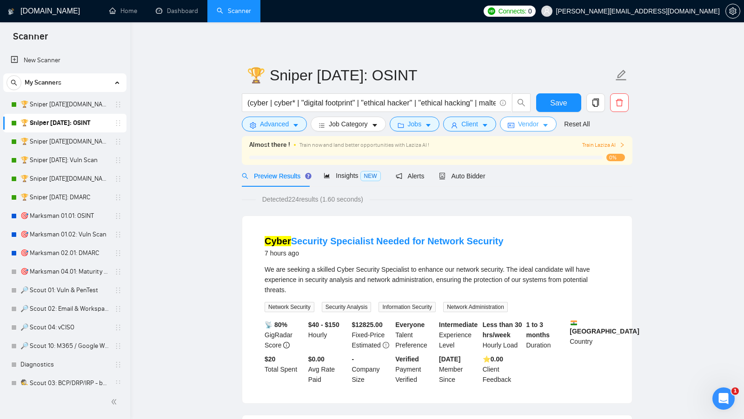
click at [523, 122] on span "Vendor" at bounding box center [528, 124] width 20 height 10
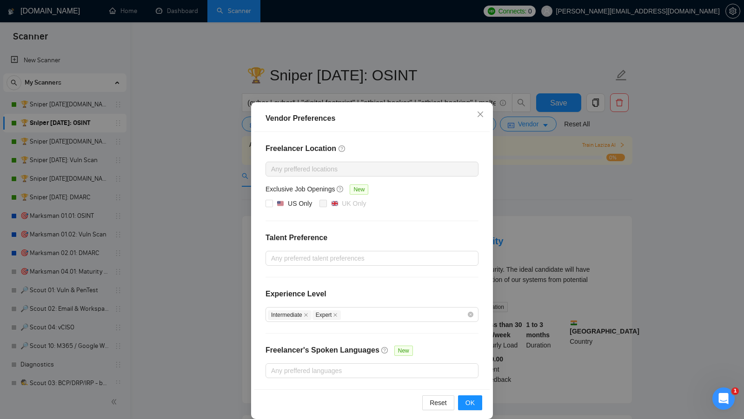
scroll to position [8, 0]
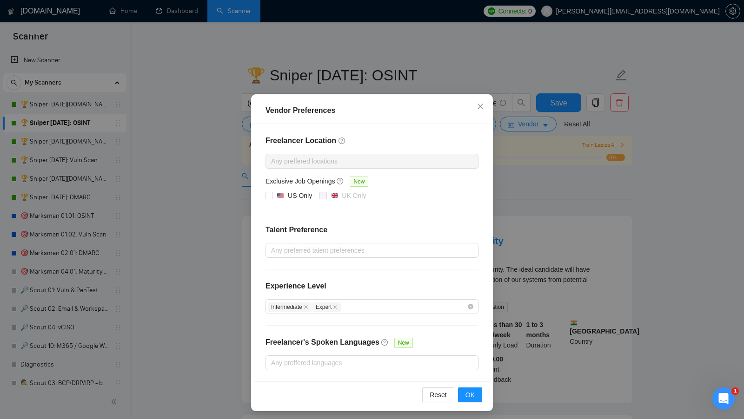
click at [558, 207] on div "Vendor Preferences Freelancer Location Any preffered locations Exclusive Job Op…" at bounding box center [372, 209] width 744 height 419
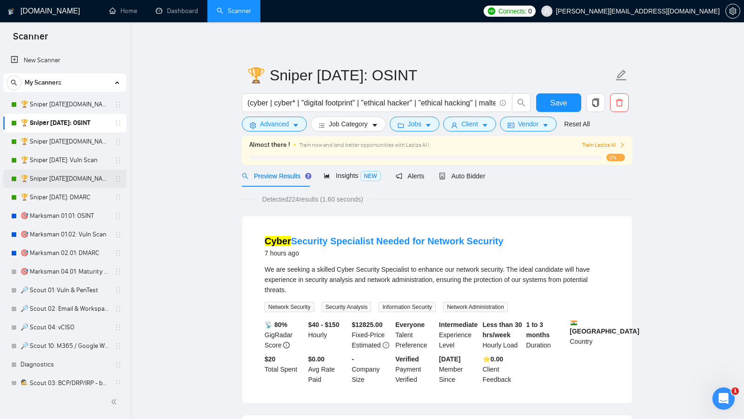
click at [77, 175] on link "🏆 Sniper [DATE][DOMAIN_NAME]: DMARC" at bounding box center [64, 179] width 88 height 19
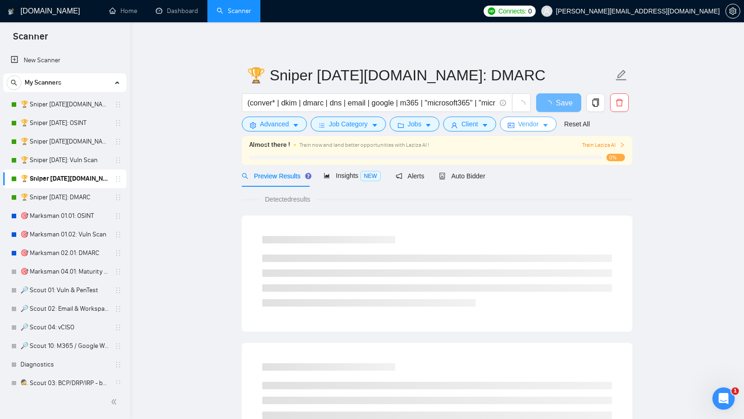
click at [528, 123] on span "Vendor" at bounding box center [528, 124] width 20 height 10
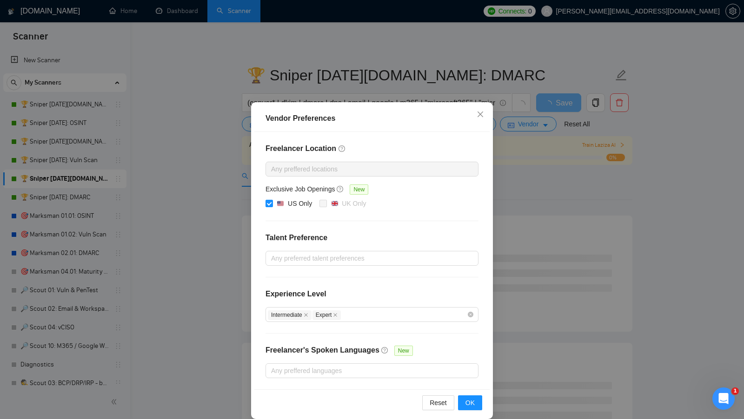
click at [504, 186] on div "Vendor Preferences Freelancer Location Any preffered locations Exclusive Job Op…" at bounding box center [372, 209] width 744 height 419
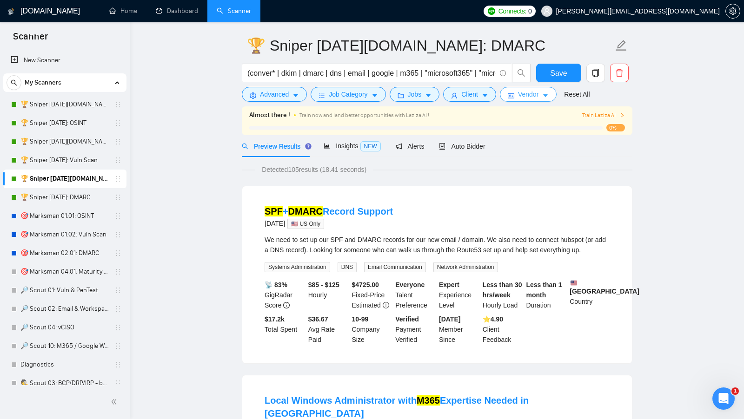
scroll to position [31, 0]
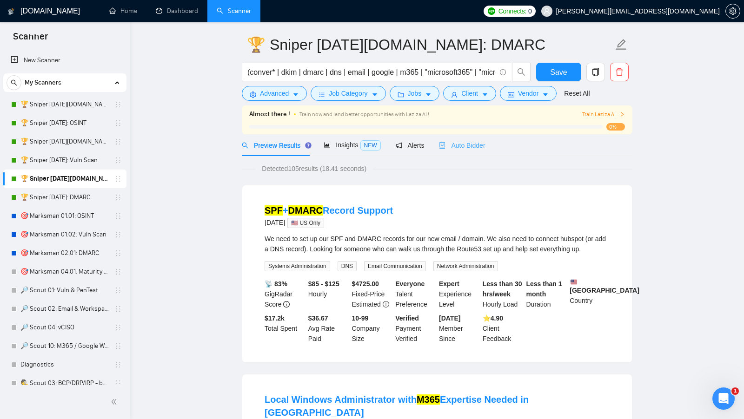
click at [469, 135] on div "Auto Bidder" at bounding box center [462, 145] width 46 height 22
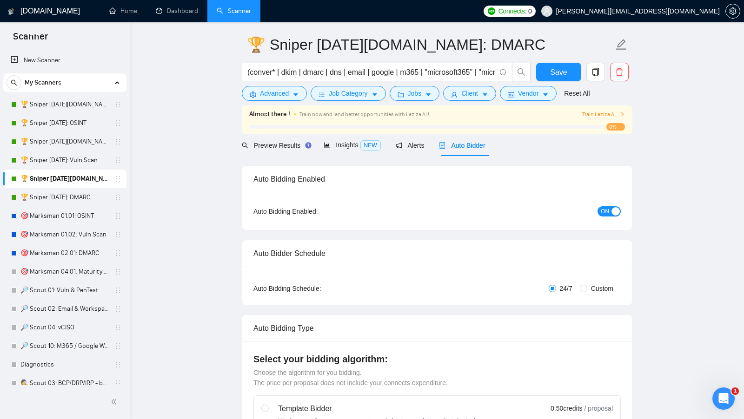
checkbox input "true"
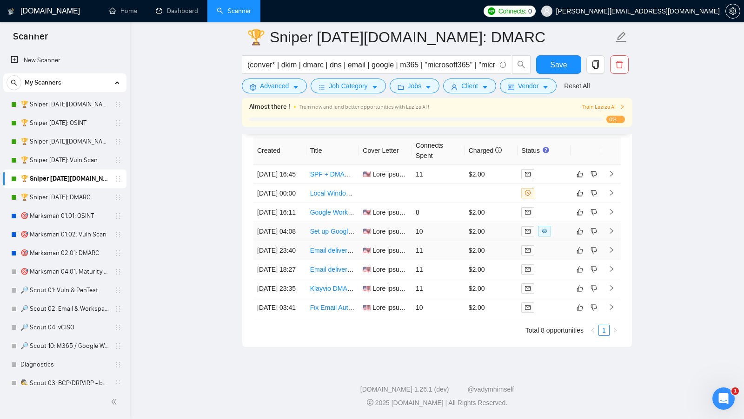
scroll to position [2532, 0]
click at [174, 9] on link "Dashboard" at bounding box center [177, 11] width 42 height 8
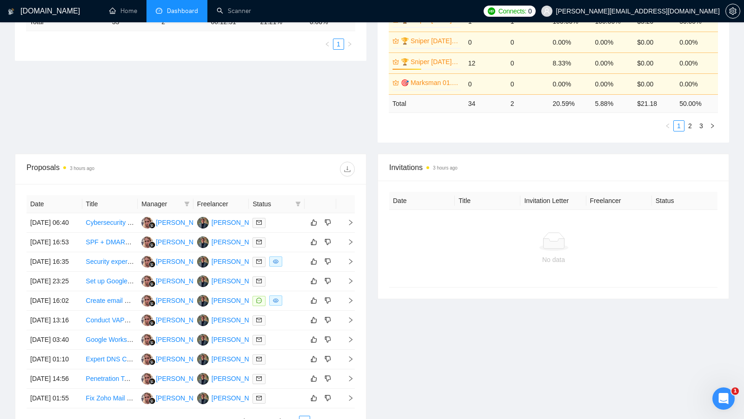
scroll to position [233, 0]
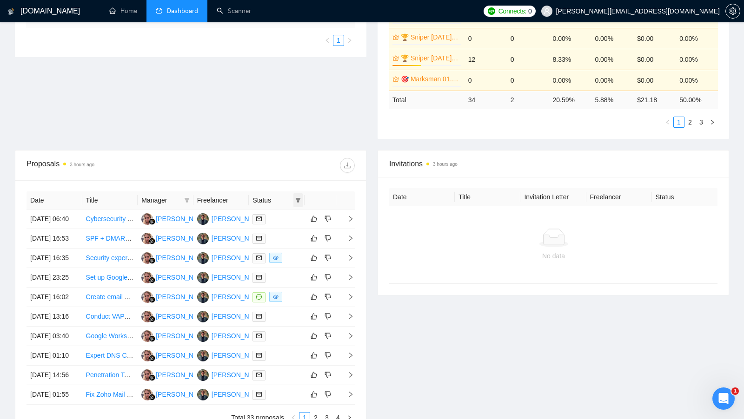
click at [296, 193] on span at bounding box center [297, 200] width 9 height 14
click at [281, 206] on ul "Chat Sent" at bounding box center [274, 222] width 56 height 33
click at [278, 211] on span "Chat" at bounding box center [274, 216] width 45 height 10
checkbox input "true"
click at [302, 161] on div at bounding box center [273, 165] width 164 height 15
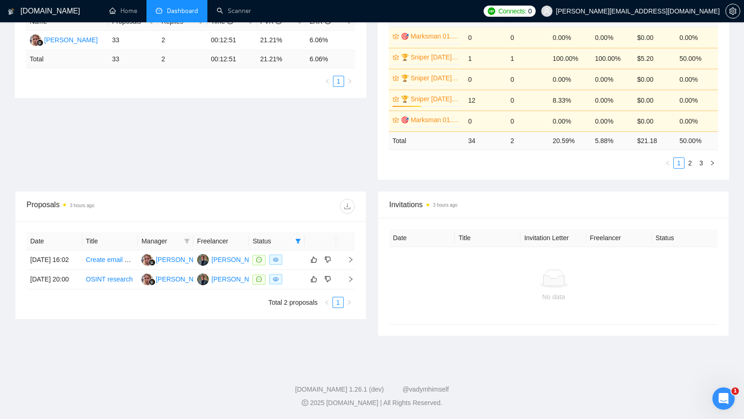
scroll to position [189, 0]
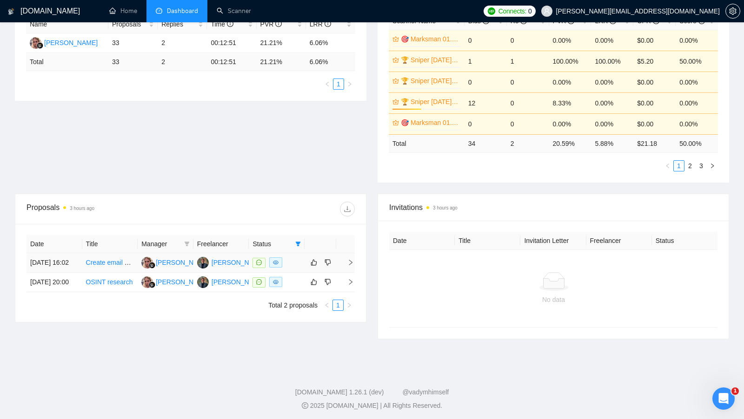
click at [288, 261] on div at bounding box center [276, 262] width 48 height 11
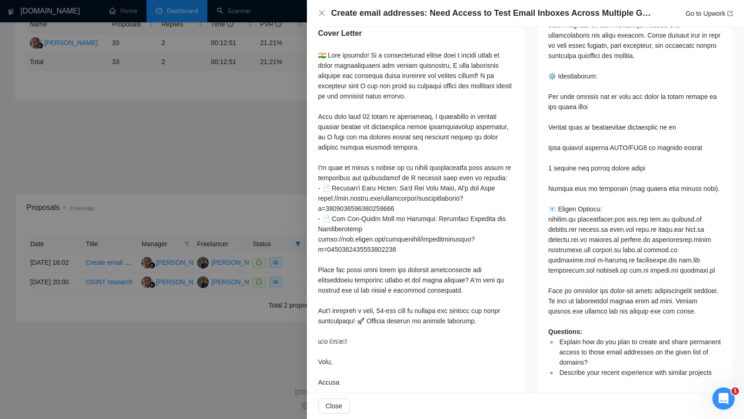
scroll to position [428, 0]
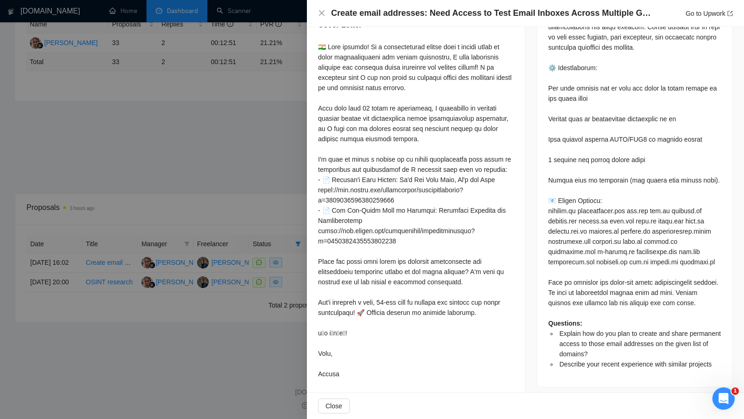
click at [260, 124] on div at bounding box center [372, 209] width 744 height 419
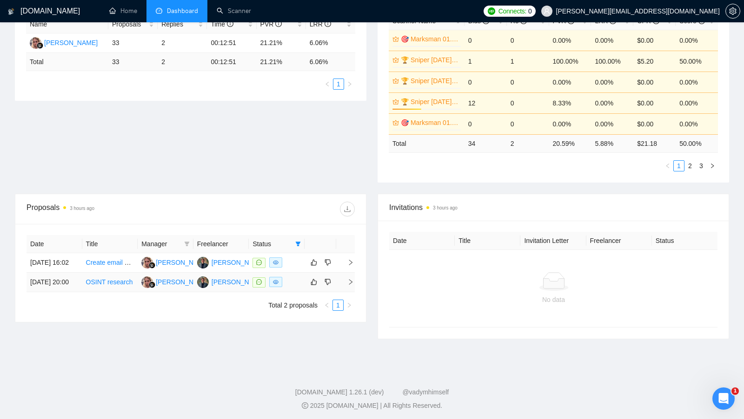
click at [288, 283] on td at bounding box center [277, 283] width 56 height 20
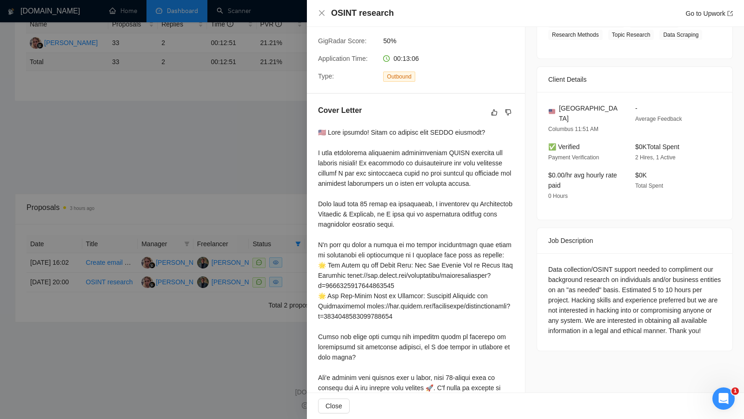
scroll to position [266, 0]
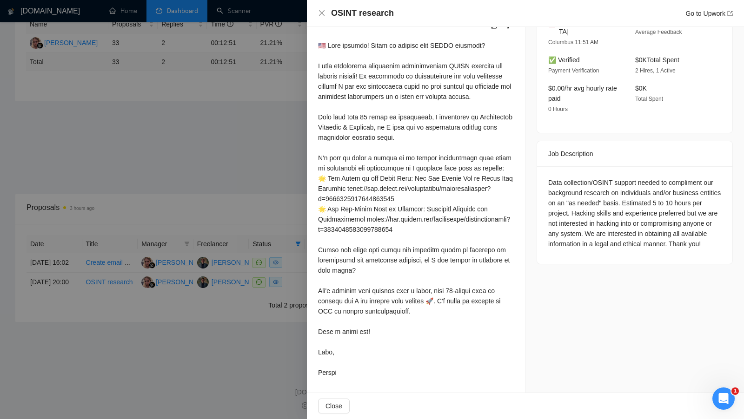
click at [192, 158] on div at bounding box center [372, 209] width 744 height 419
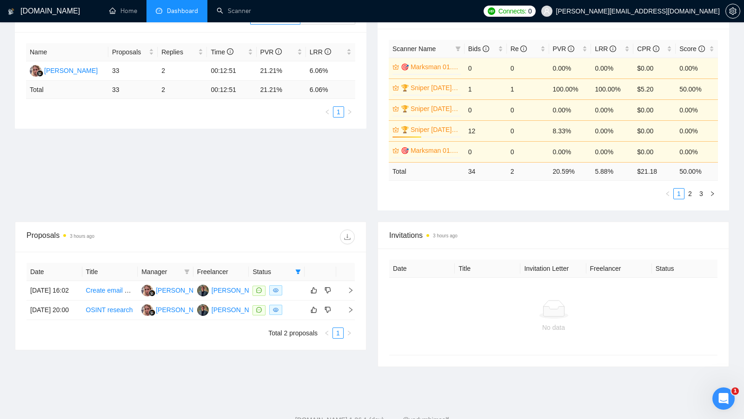
scroll to position [189, 0]
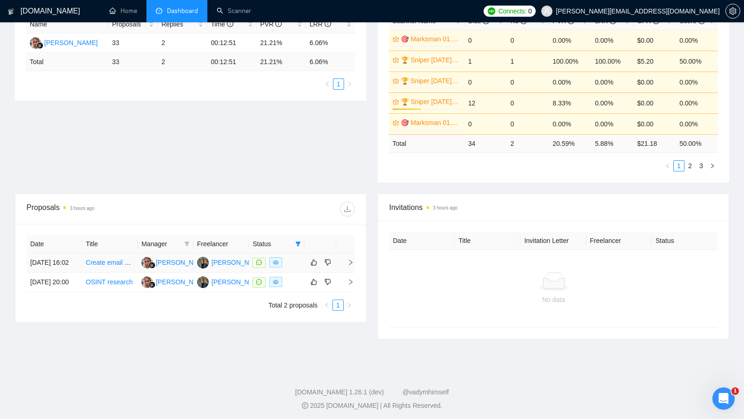
click at [221, 230] on body "[DOMAIN_NAME] Home Dashboard Scanner Connects: 0 [PERSON_NAME][EMAIL_ADDRESS][D…" at bounding box center [372, 20] width 744 height 419
click at [221, 261] on div "[PERSON_NAME]" at bounding box center [237, 262] width 53 height 10
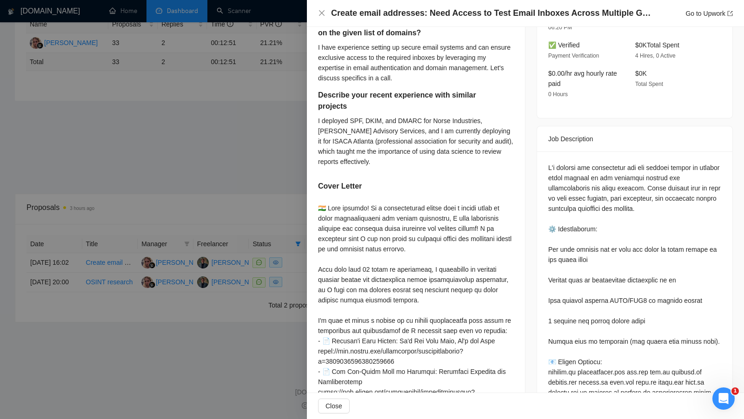
click at [97, 74] on div at bounding box center [372, 209] width 744 height 419
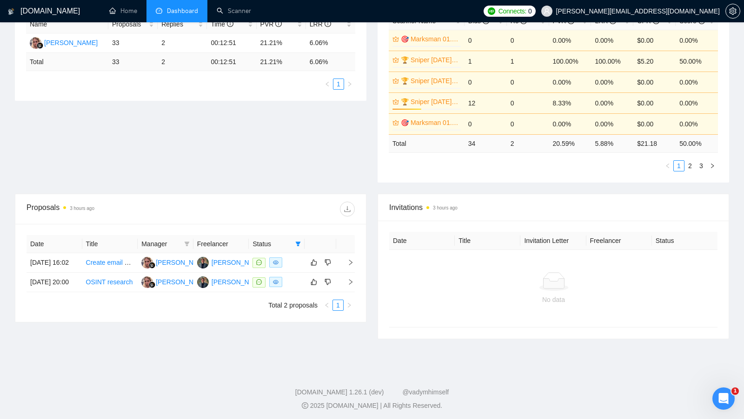
click at [205, 9] on li "Dashboard" at bounding box center [176, 11] width 61 height 22
click at [227, 10] on link "Scanner" at bounding box center [234, 11] width 34 height 8
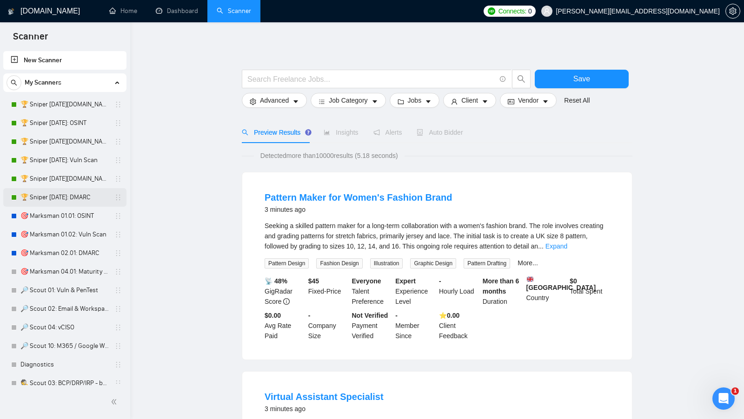
click at [66, 196] on link "🏆 Sniper [DATE]: DMARC" at bounding box center [64, 197] width 88 height 19
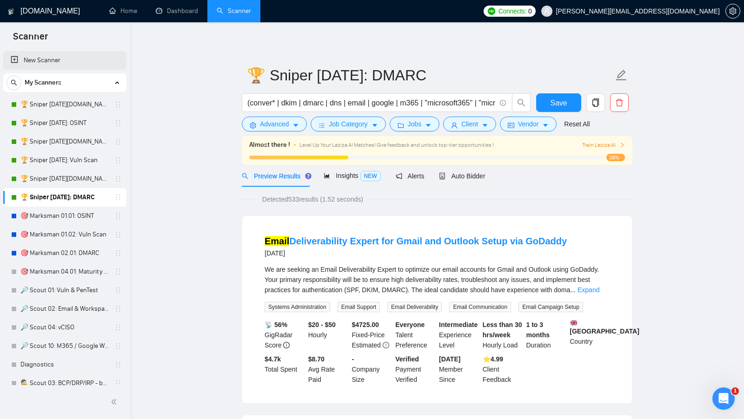
click at [86, 57] on link "New Scanner" at bounding box center [65, 60] width 108 height 19
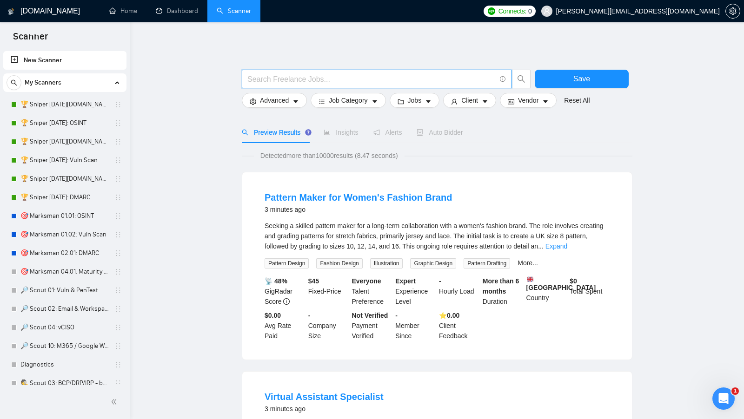
click at [364, 81] on input "text" at bounding box center [371, 79] width 248 height 12
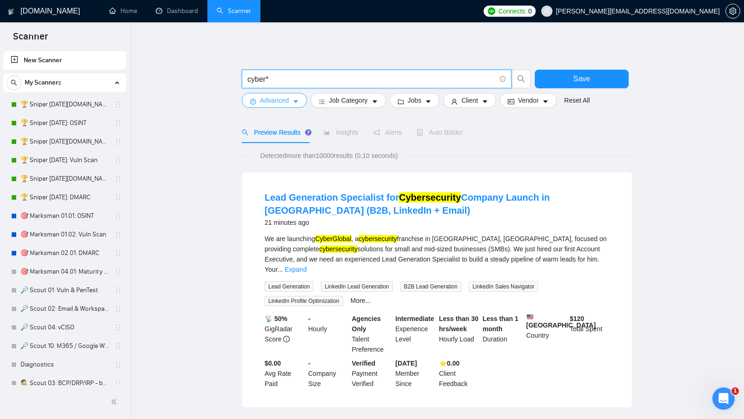
type input "cyber*"
click at [288, 94] on button "Advanced" at bounding box center [274, 100] width 65 height 15
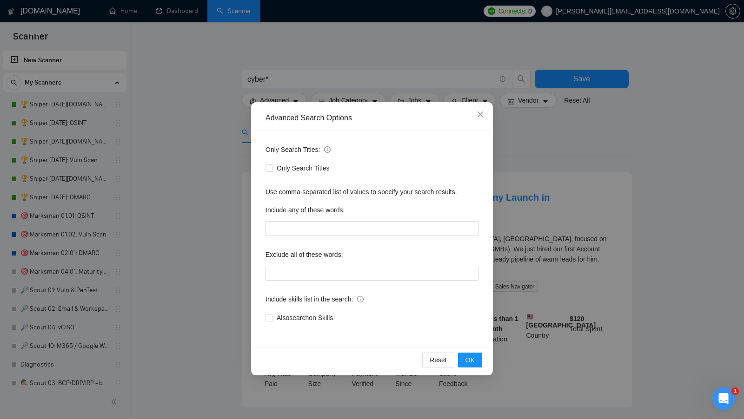
click at [278, 161] on div "Only Search Titles" at bounding box center [371, 168] width 213 height 15
click at [278, 165] on span "Only Search Titles" at bounding box center [303, 168] width 60 height 10
click at [272, 165] on input "Only Search Titles" at bounding box center [268, 168] width 7 height 7
checkbox input "true"
click at [474, 353] on button "OK" at bounding box center [470, 360] width 24 height 15
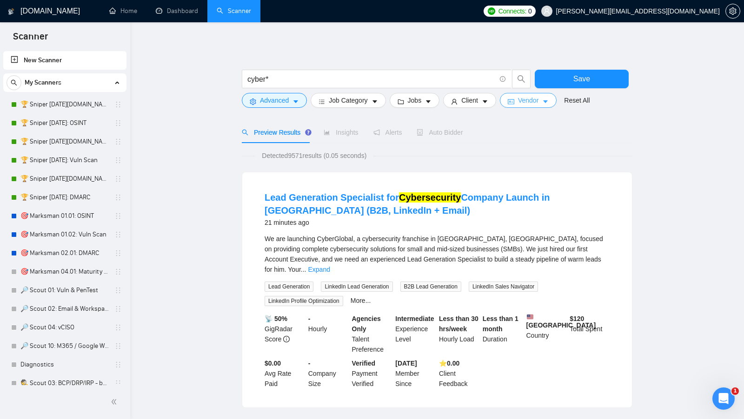
click at [525, 105] on span "Vendor" at bounding box center [528, 100] width 20 height 10
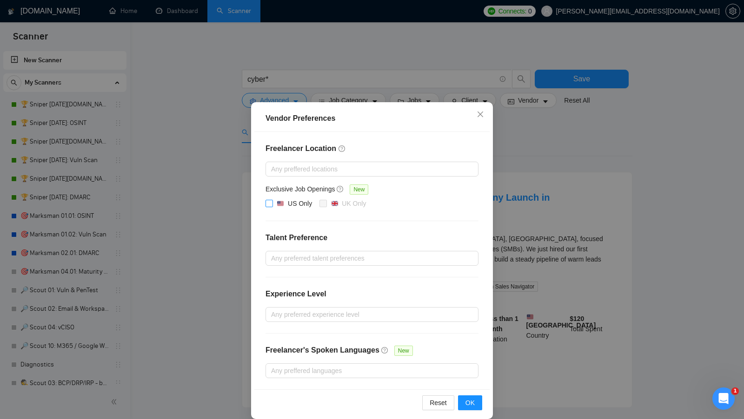
click at [292, 201] on div "US Only" at bounding box center [300, 203] width 24 height 10
click at [272, 201] on input "US Only" at bounding box center [268, 203] width 7 height 7
checkbox input "true"
click at [462, 402] on button "OK" at bounding box center [470, 402] width 24 height 15
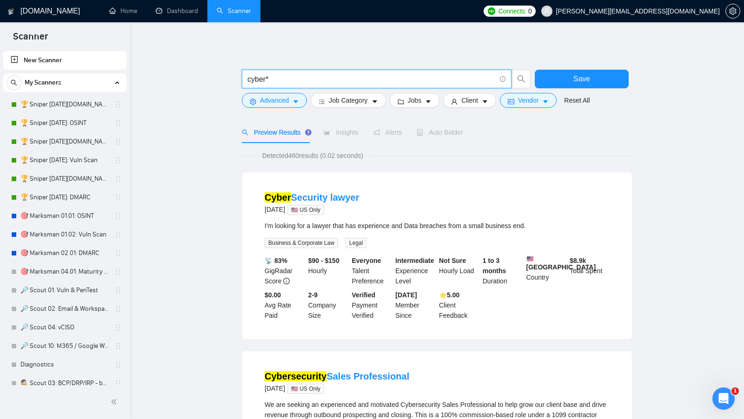
click at [356, 77] on input "cyber*" at bounding box center [371, 79] width 248 height 12
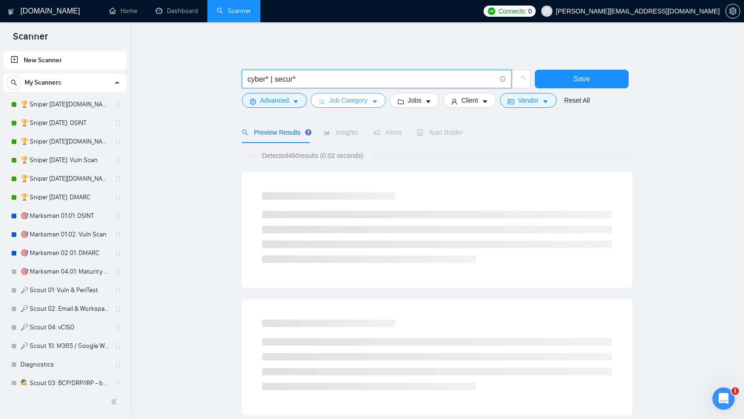
type input "cyber* | secur*"
click at [342, 94] on button "Job Category" at bounding box center [347, 100] width 75 height 15
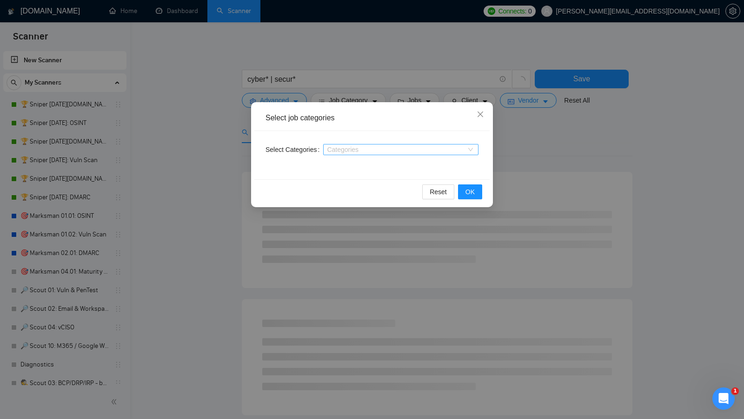
click at [357, 148] on div at bounding box center [395, 149] width 141 height 7
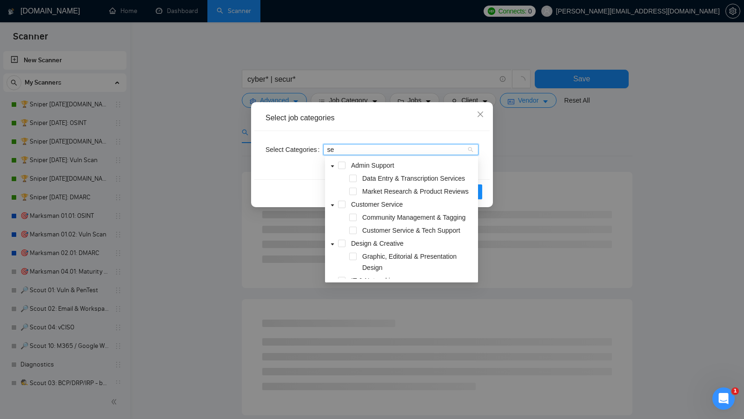
type input "sec"
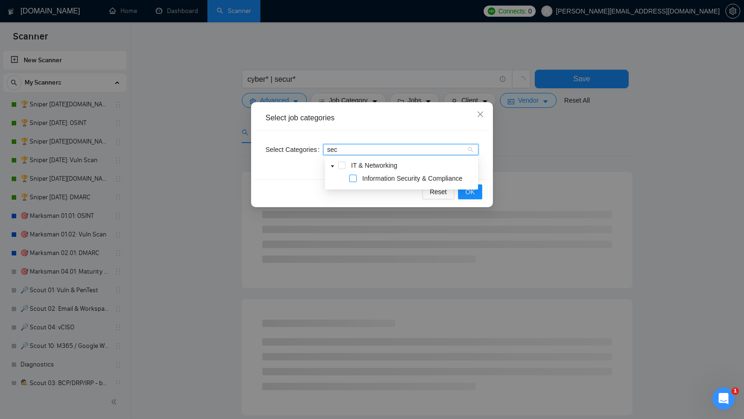
click at [356, 179] on div "Information Security & Compliance" at bounding box center [401, 179] width 149 height 13
click at [354, 178] on span at bounding box center [352, 178] width 7 height 7
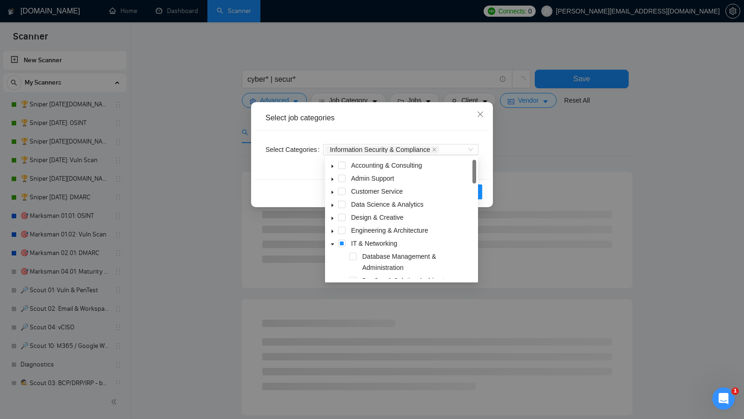
click at [302, 184] on div "Reset OK" at bounding box center [371, 191] width 235 height 25
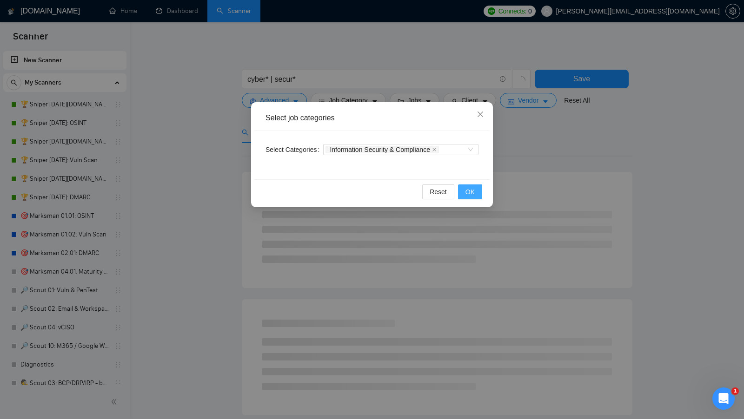
click at [467, 187] on span "OK" at bounding box center [469, 192] width 9 height 10
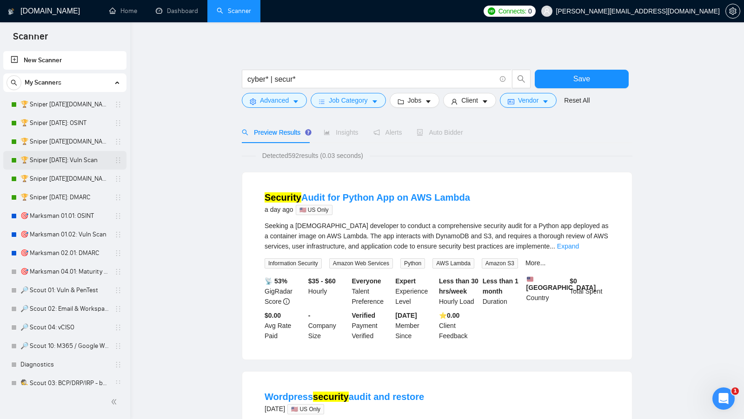
click at [78, 154] on link "🏆 Sniper [DATE]: Vuln Scan" at bounding box center [64, 160] width 88 height 19
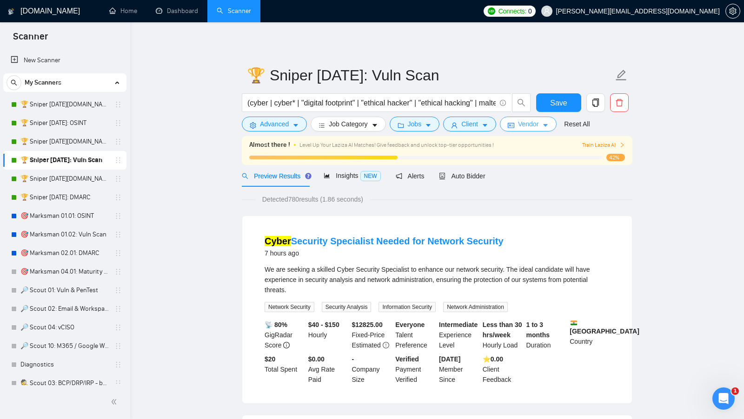
click at [518, 124] on button "Vendor" at bounding box center [528, 124] width 57 height 15
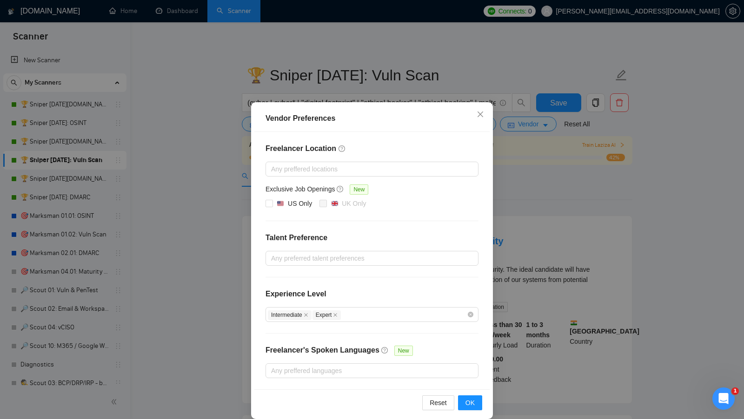
click at [521, 185] on div "Vendor Preferences Freelancer Location Any preffered locations Exclusive Job Op…" at bounding box center [372, 209] width 744 height 419
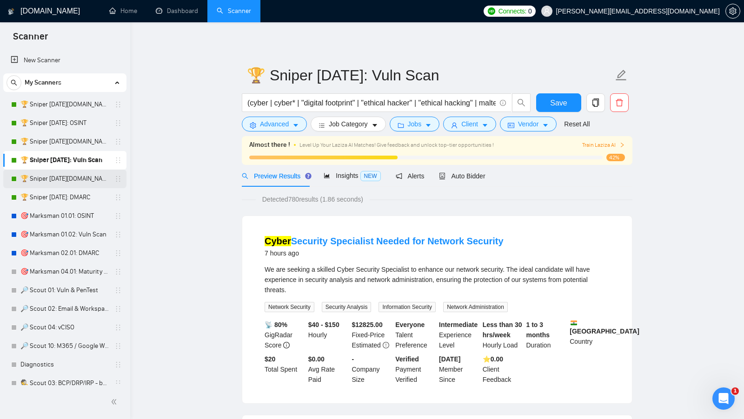
click at [50, 178] on link "🏆 Sniper [DATE][DOMAIN_NAME]: DMARC" at bounding box center [64, 179] width 88 height 19
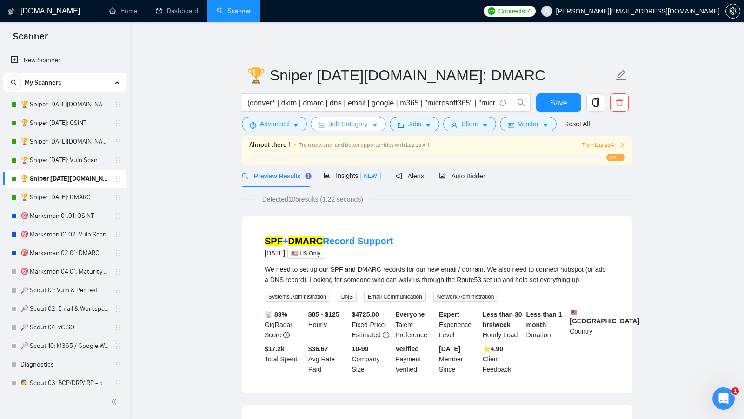
click at [371, 119] on button "Job Category" at bounding box center [347, 124] width 75 height 15
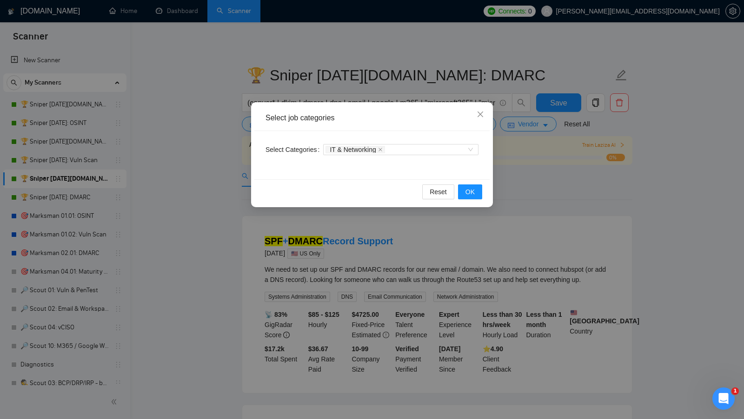
click at [554, 156] on div "Select job categories Select Categories IT & Networking Reset OK" at bounding box center [372, 209] width 744 height 419
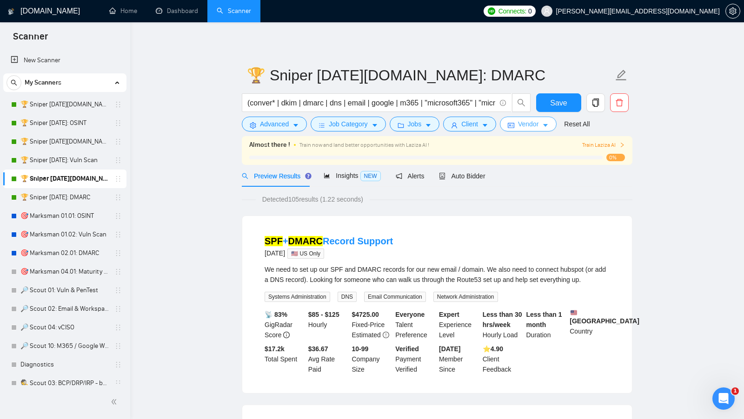
click at [548, 127] on icon "caret-down" at bounding box center [545, 125] width 7 height 7
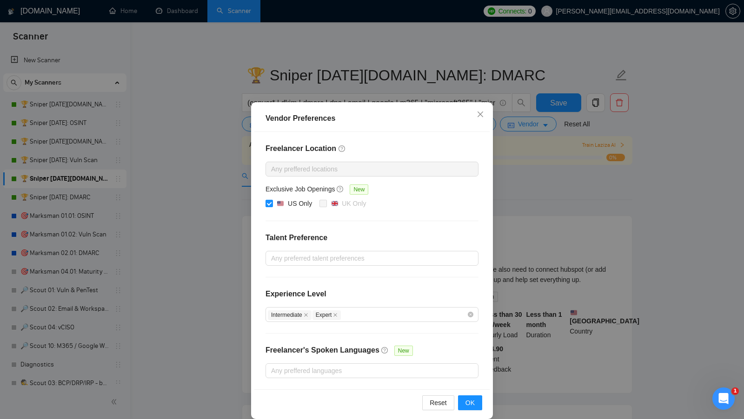
click at [512, 180] on div "Vendor Preferences Freelancer Location Any preffered locations Exclusive Job Op…" at bounding box center [372, 209] width 744 height 419
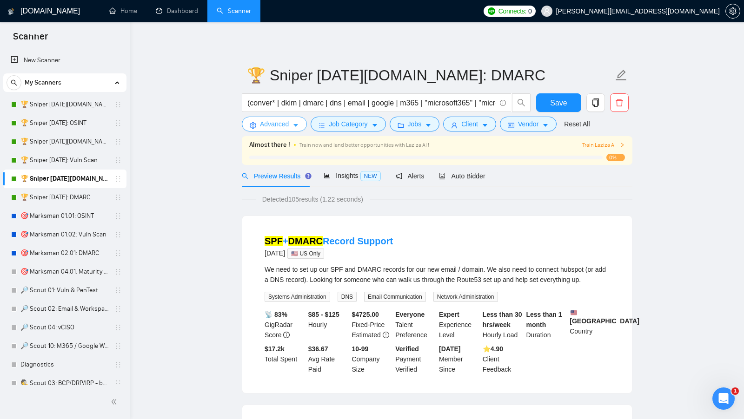
click at [277, 119] on button "Advanced" at bounding box center [274, 124] width 65 height 15
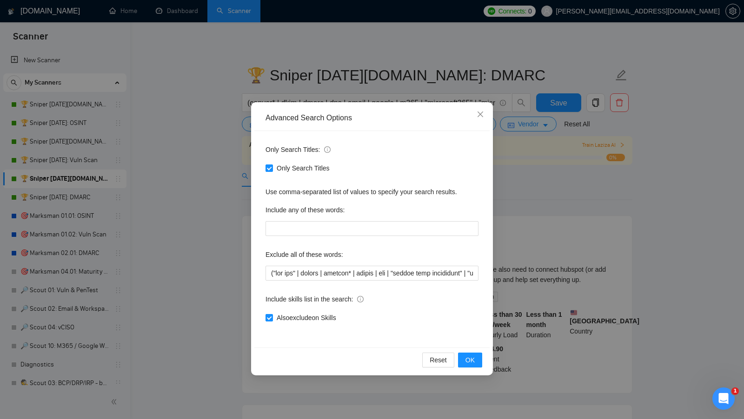
click at [533, 248] on div "Advanced Search Options Only Search Titles: Only Search Titles Use comma-separa…" at bounding box center [372, 209] width 744 height 419
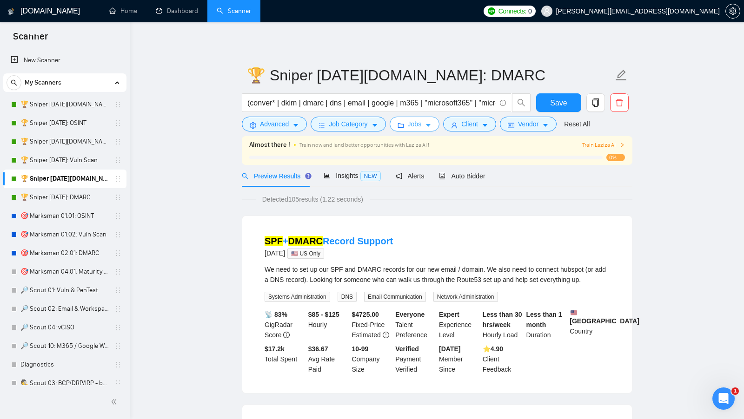
click at [421, 122] on span "Jobs" at bounding box center [415, 124] width 14 height 10
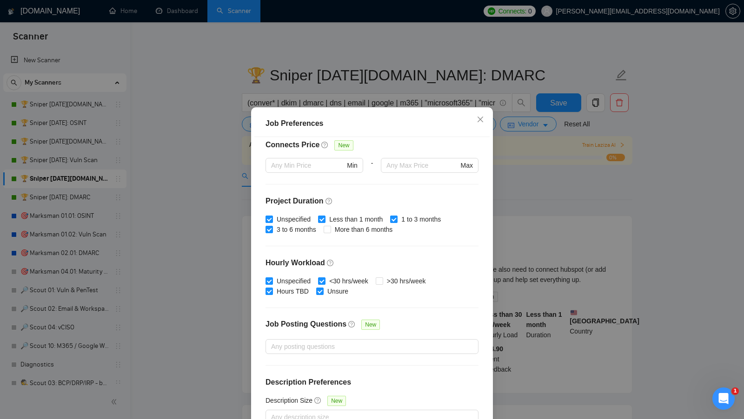
scroll to position [229, 0]
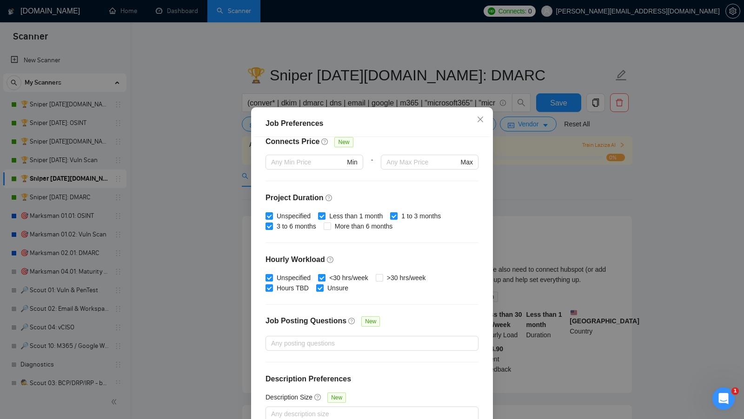
click at [564, 229] on div "Job Preferences Budget Project Type All Fixed Price Hourly Rate Fixed Price Bud…" at bounding box center [372, 209] width 744 height 419
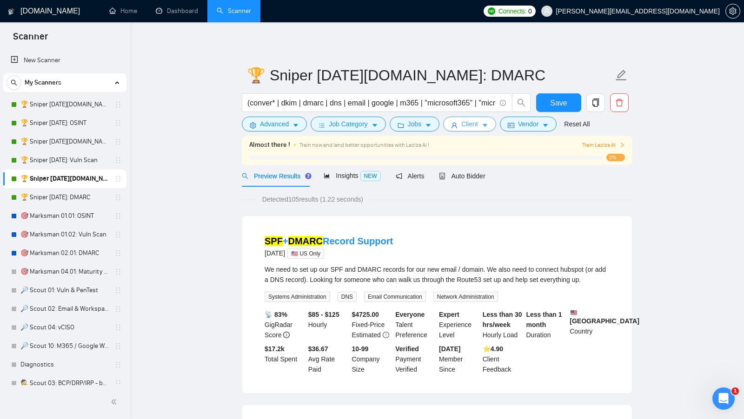
click at [471, 123] on span "Client" at bounding box center [469, 124] width 17 height 10
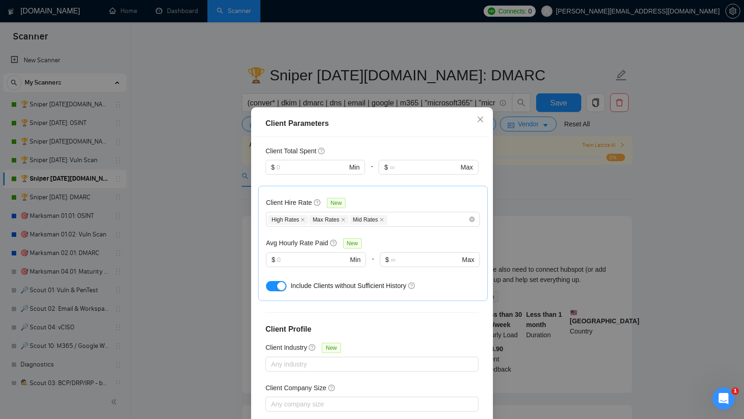
scroll to position [283, 0]
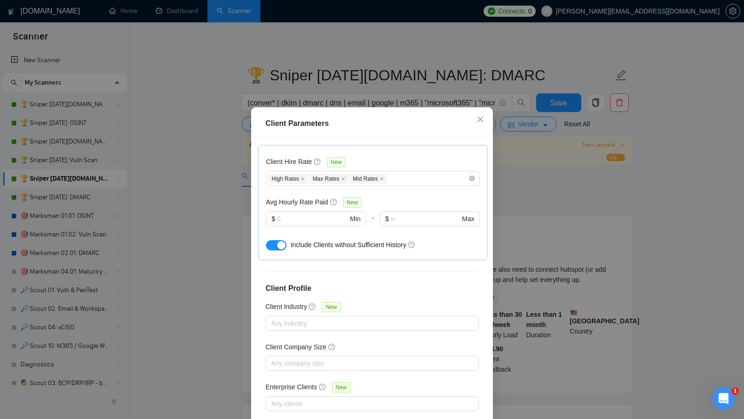
click at [642, 251] on div "Client Parameters Client Location Include Client Countries Select Exclude Clien…" at bounding box center [372, 209] width 744 height 419
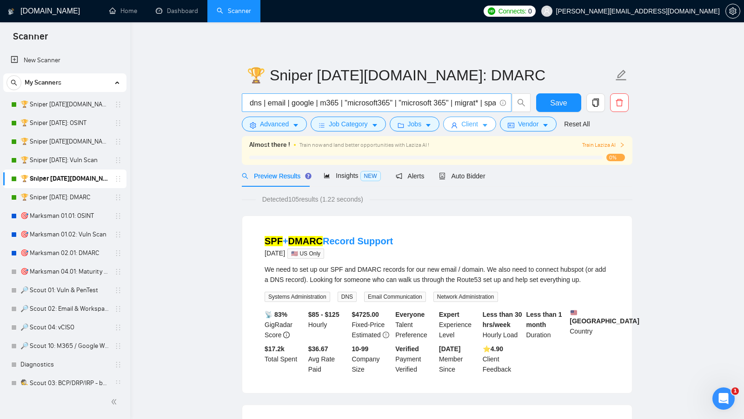
scroll to position [0, 0]
click at [48, 196] on link "🏆 Sniper [DATE]: DMARC" at bounding box center [64, 197] width 88 height 19
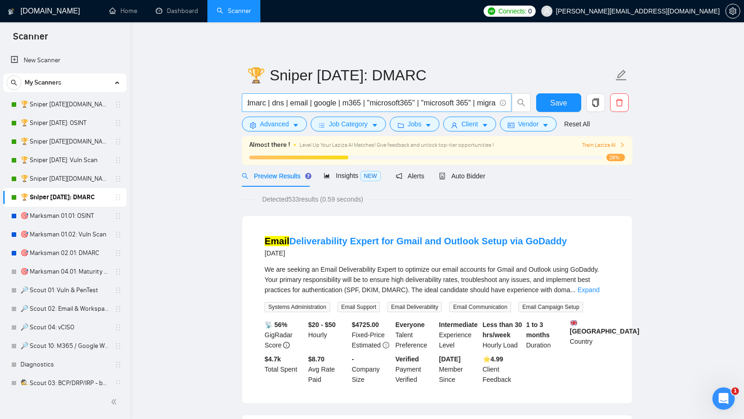
scroll to position [0, 117]
click at [73, 163] on link "🏆 Sniper [DATE]: Vuln Scan" at bounding box center [64, 160] width 88 height 19
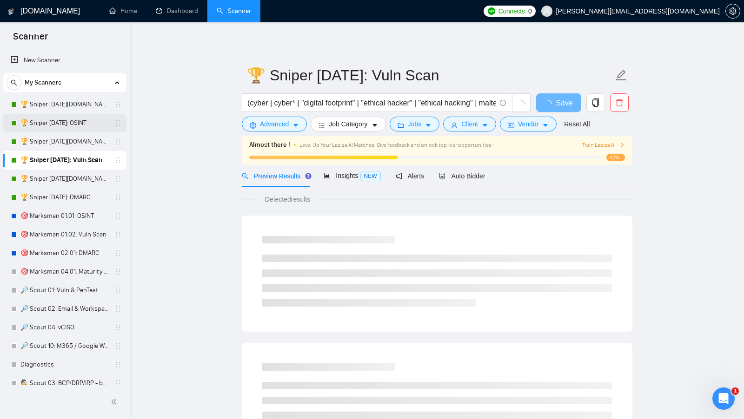
click at [87, 115] on link "🏆 Sniper [DATE]: OSINT" at bounding box center [64, 123] width 88 height 19
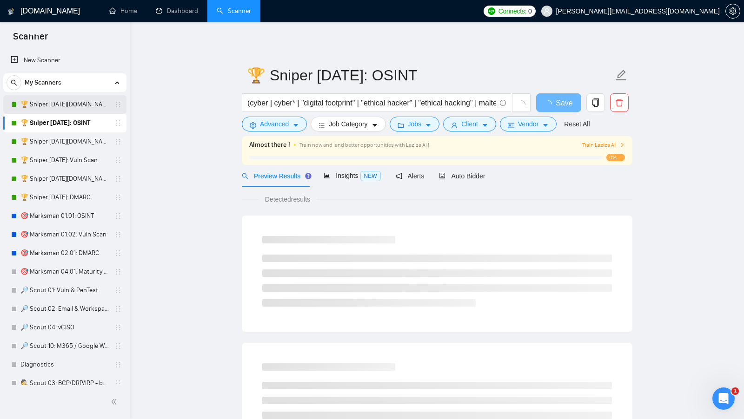
click at [89, 112] on link "🏆 Sniper [DATE][DOMAIN_NAME]: OSINT" at bounding box center [64, 104] width 88 height 19
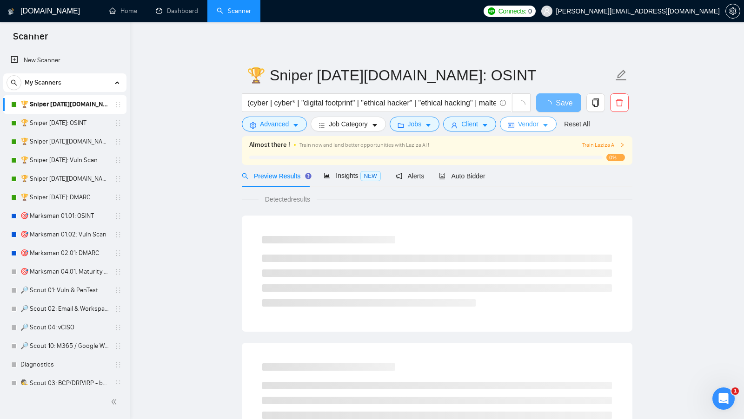
click at [538, 120] on span "Vendor" at bounding box center [528, 124] width 20 height 10
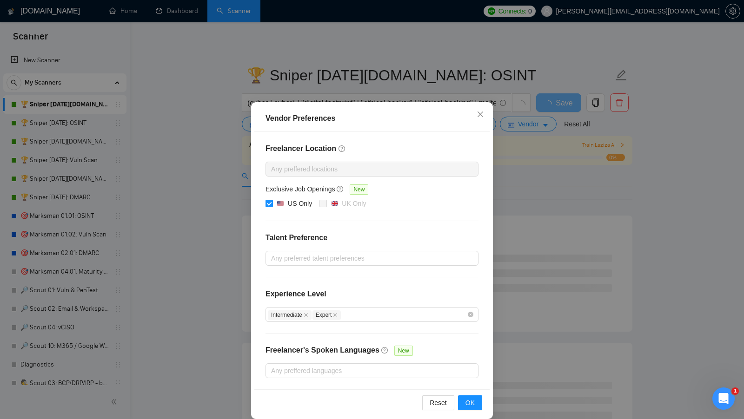
click at [555, 134] on div "Vendor Preferences Freelancer Location Any preffered locations Exclusive Job Op…" at bounding box center [372, 209] width 744 height 419
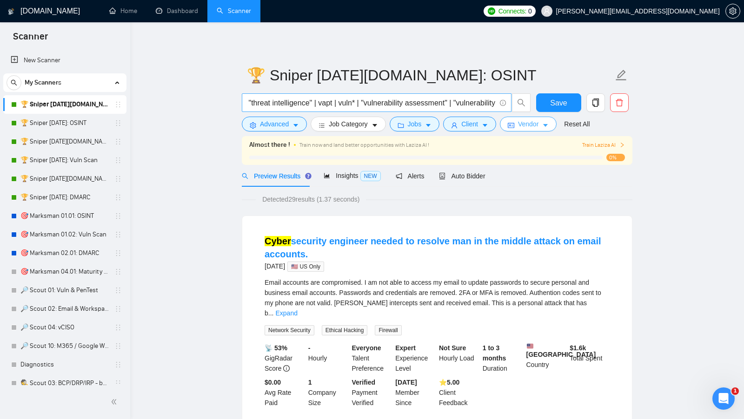
scroll to position [0, 1433]
click at [287, 124] on span "Advanced" at bounding box center [274, 124] width 29 height 10
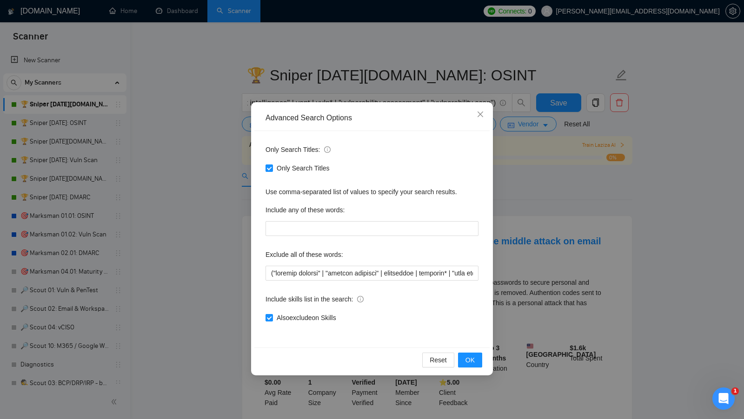
click at [510, 239] on div "Advanced Search Options Only Search Titles: Only Search Titles Use comma-separa…" at bounding box center [372, 209] width 744 height 419
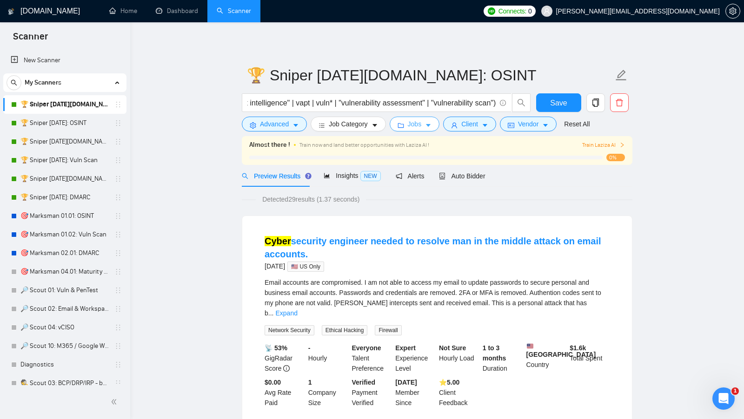
click at [415, 124] on span "Jobs" at bounding box center [415, 124] width 14 height 10
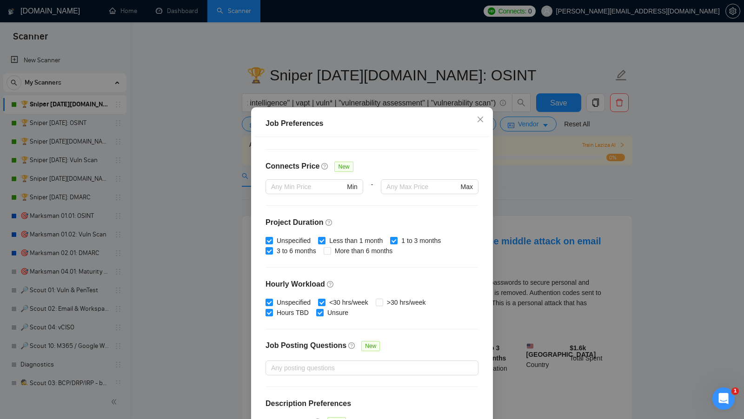
scroll to position [229, 0]
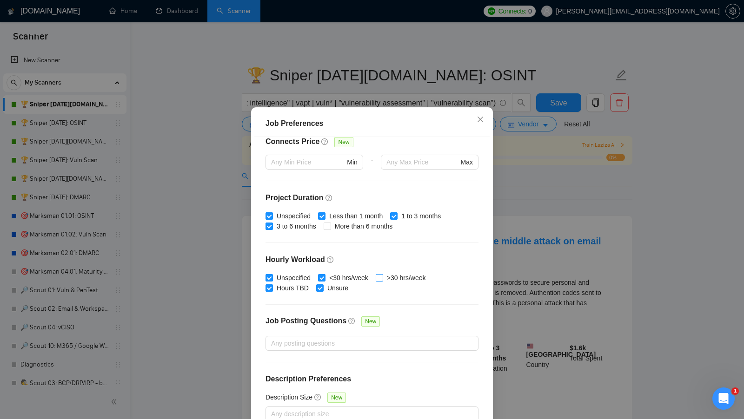
click at [382, 275] on input ">30 hrs/week" at bounding box center [378, 277] width 7 height 7
checkbox input "true"
click at [516, 247] on div "Job Preferences Budget Project Type All Fixed Price Hourly Rate Fixed Price Bud…" at bounding box center [372, 209] width 744 height 419
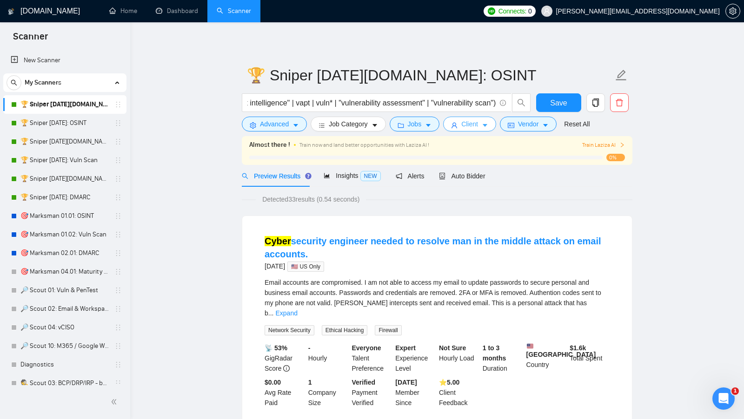
click at [472, 129] on button "Client" at bounding box center [469, 124] width 53 height 15
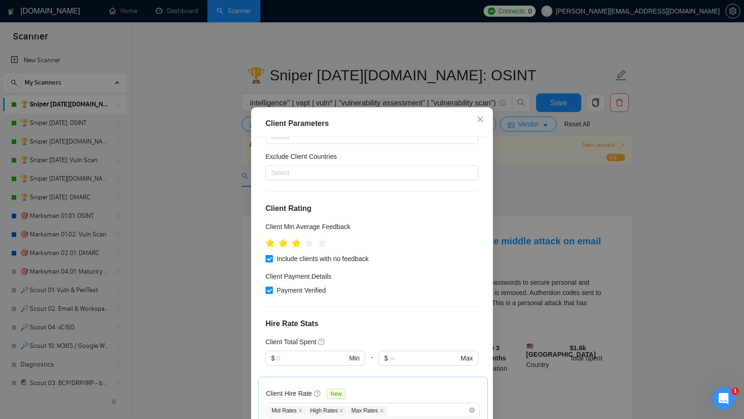
scroll to position [0, 0]
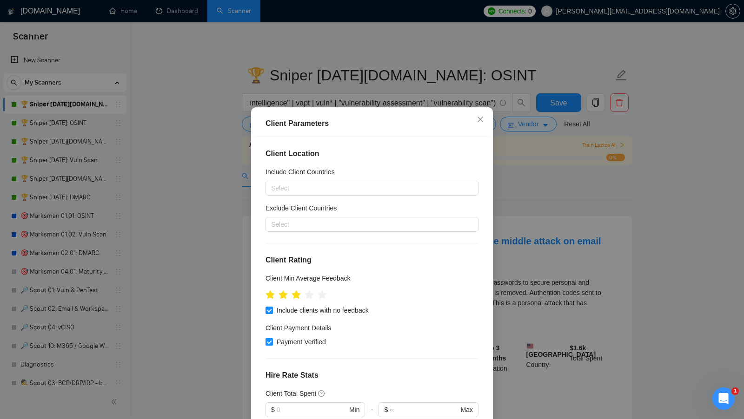
click at [479, 212] on div "Client Location Include Client Countries Select Exclude Client Countries Select…" at bounding box center [371, 283] width 235 height 293
click at [515, 188] on div "Client Parameters Client Location Include Client Countries Select Exclude Clien…" at bounding box center [372, 209] width 744 height 419
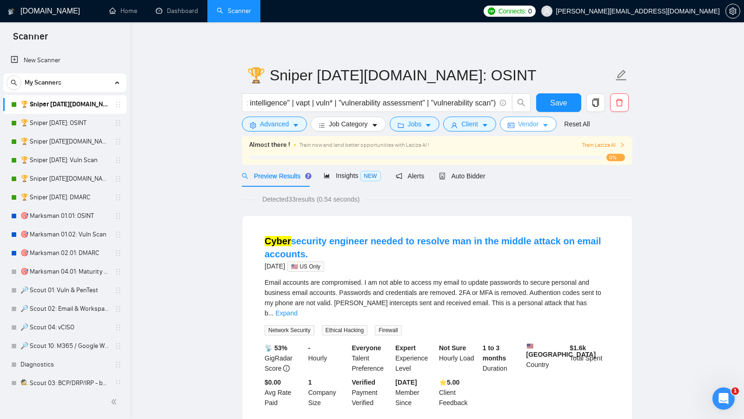
click at [521, 128] on span "Vendor" at bounding box center [528, 124] width 20 height 10
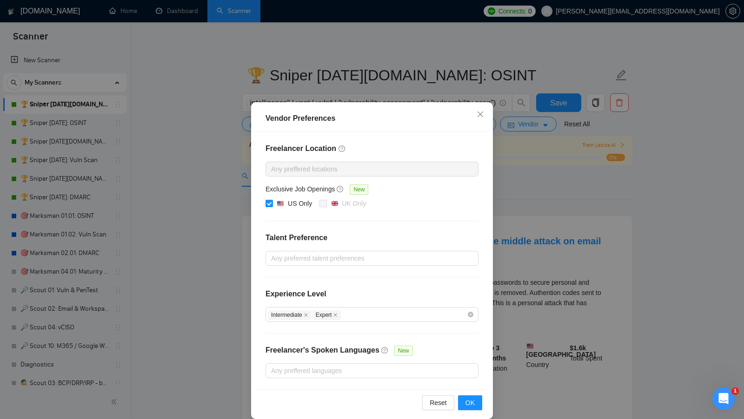
click at [514, 171] on div "Vendor Preferences Freelancer Location Any preffered locations Exclusive Job Op…" at bounding box center [372, 209] width 744 height 419
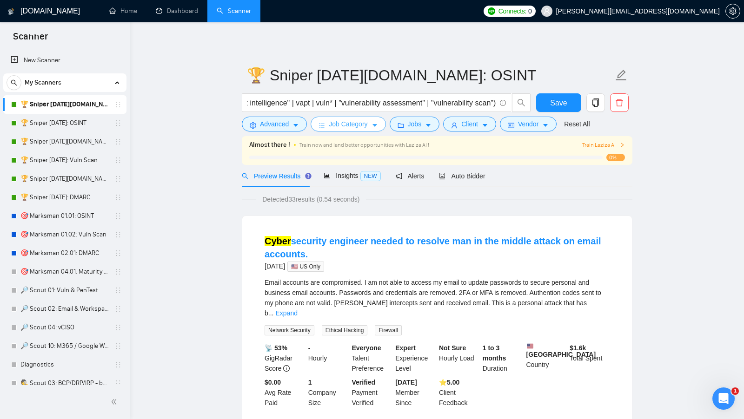
click at [350, 117] on button "Job Category" at bounding box center [347, 124] width 75 height 15
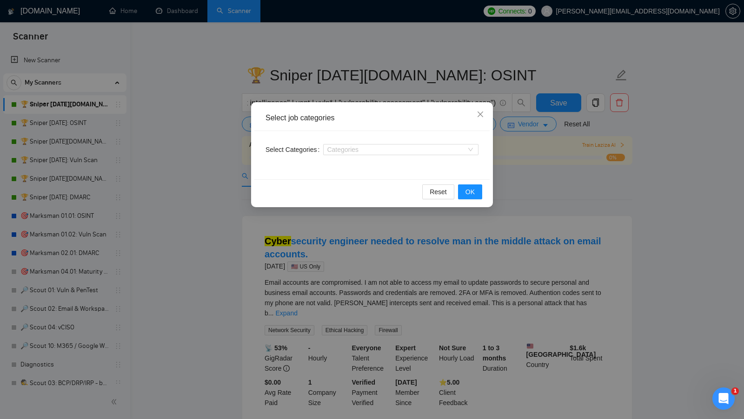
click at [508, 222] on div "Select job categories Select Categories Categories Reset OK" at bounding box center [372, 209] width 744 height 419
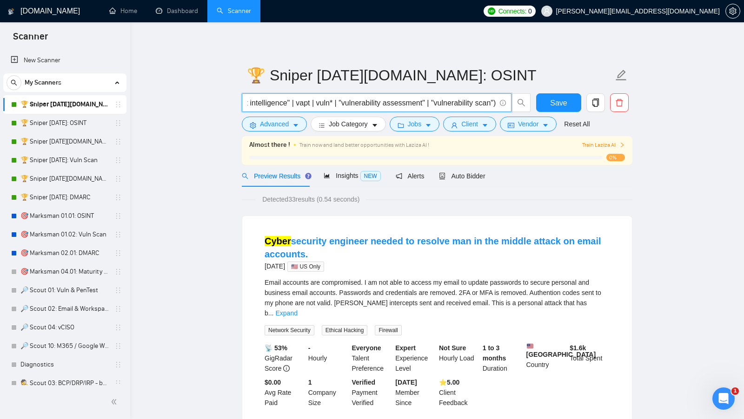
click at [370, 97] on input "(cyber | cyber* | "digital footprint" | "ethical hacker" | "ethical hacking" | …" at bounding box center [371, 103] width 248 height 12
click at [365, 101] on input "(cyber | cyber* | "digital footprint" | "ethical hacker" | "ethical hacking" | …" at bounding box center [371, 103] width 248 height 12
click at [364, 102] on input "(cyber | cyber* | "digital footprint" | "ethical hacker" | "ethical hacking" | …" at bounding box center [371, 103] width 248 height 12
click at [363, 102] on input "(cyber | cyber* | "digital footprint" | "ethical hacker" | "ethical hacking" | …" at bounding box center [371, 103] width 248 height 12
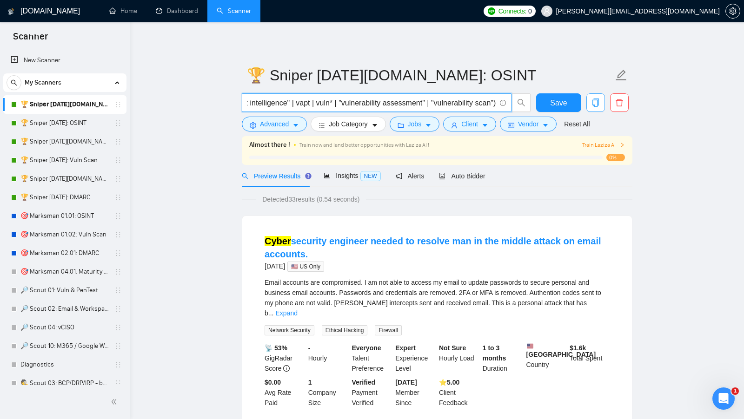
click at [592, 105] on icon "copy" at bounding box center [595, 103] width 8 height 8
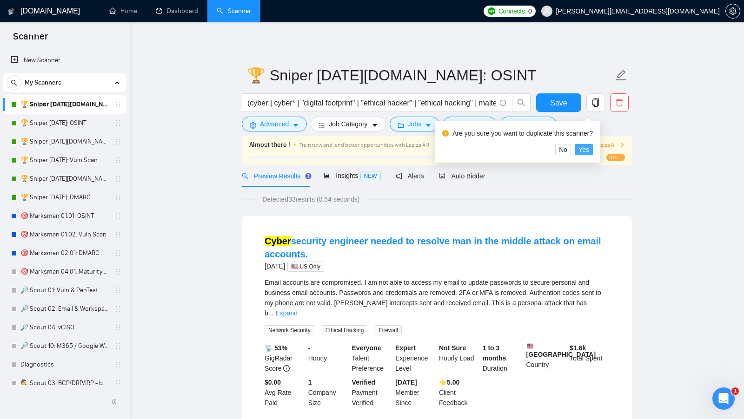
click at [585, 148] on span "Yes" at bounding box center [583, 150] width 11 height 10
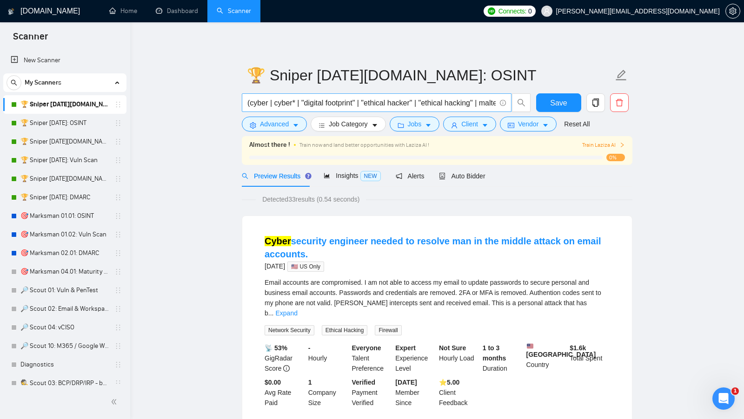
click at [388, 103] on input "(cyber | cyber* | "digital footprint" | "ethical hacker" | "ethical hacking" | …" at bounding box center [371, 103] width 248 height 12
click at [79, 59] on link "New Scanner" at bounding box center [65, 60] width 108 height 19
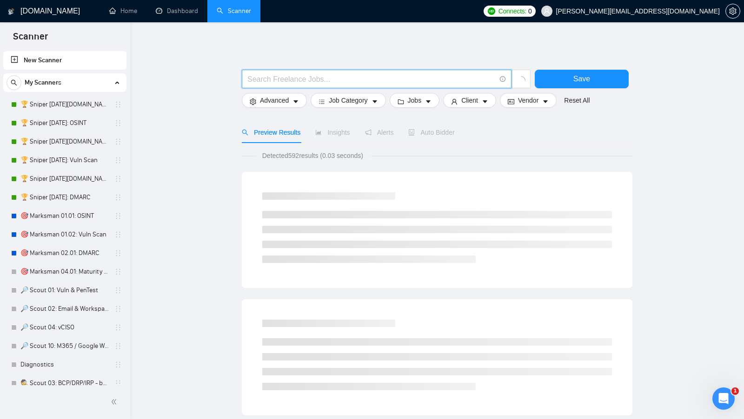
click at [425, 83] on input "text" at bounding box center [371, 79] width 248 height 12
paste input "(cyber | cyber* | "digital footprint" | "ethical hacker" | "ethical hacking" | …"
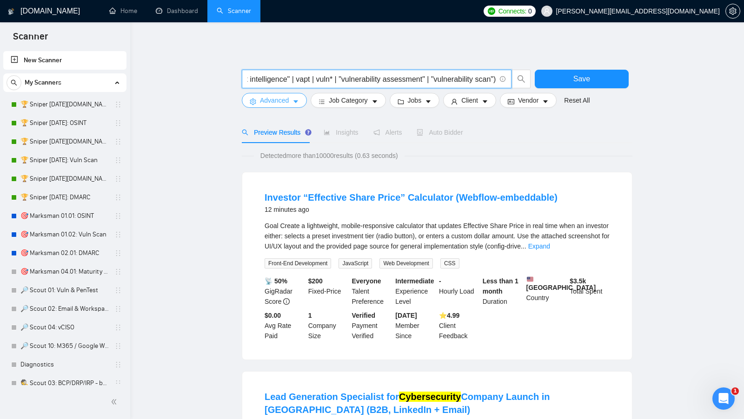
type input "(cyber | cyber* | "digital footprint" | "ethical hacker" | "ethical hacking" | …"
click at [300, 100] on button "Advanced" at bounding box center [274, 100] width 65 height 15
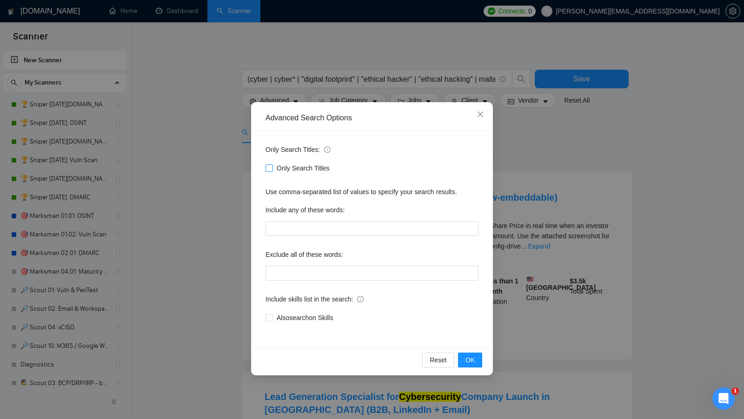
click at [297, 164] on span "Only Search Titles" at bounding box center [303, 168] width 60 height 10
click at [272, 165] on input "Only Search Titles" at bounding box center [268, 168] width 7 height 7
checkbox input "true"
click at [461, 358] on button "OK" at bounding box center [470, 360] width 24 height 15
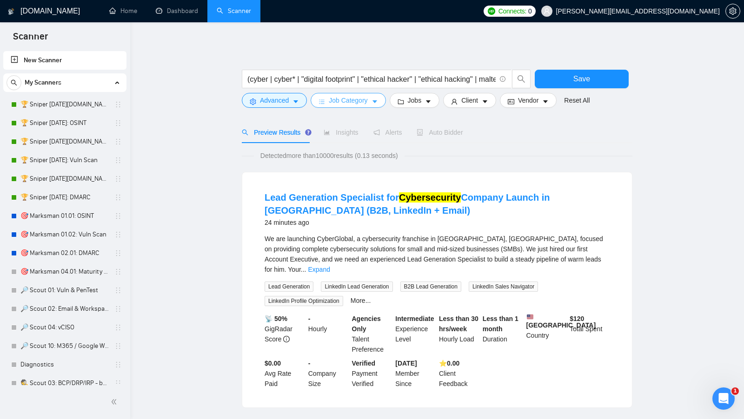
click at [332, 97] on span "Job Category" at bounding box center [348, 100] width 39 height 10
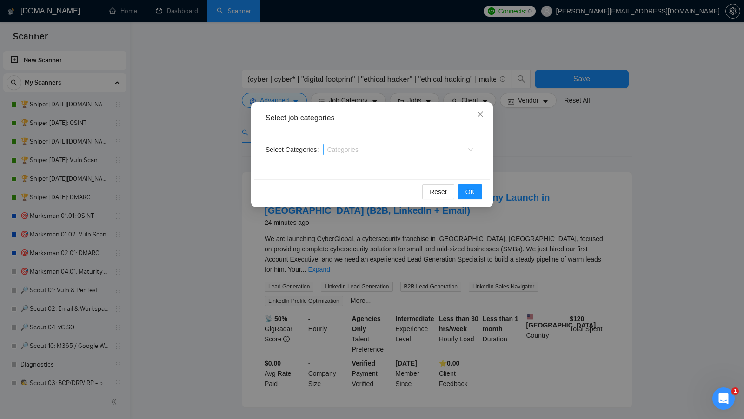
click at [369, 149] on div at bounding box center [395, 149] width 141 height 7
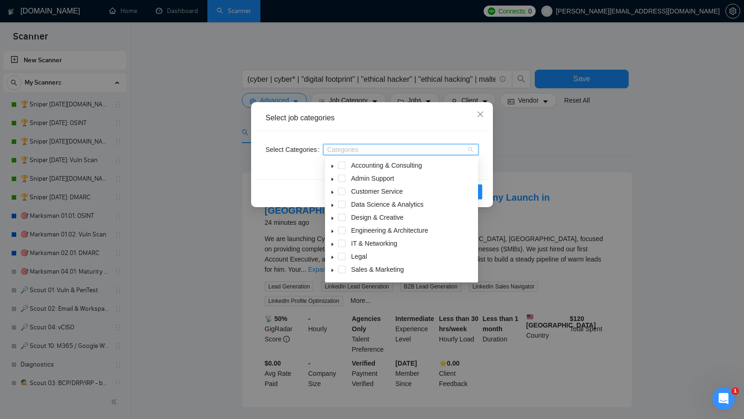
click at [501, 131] on div "Select job categories Select Categories Categories Reset OK" at bounding box center [372, 209] width 744 height 419
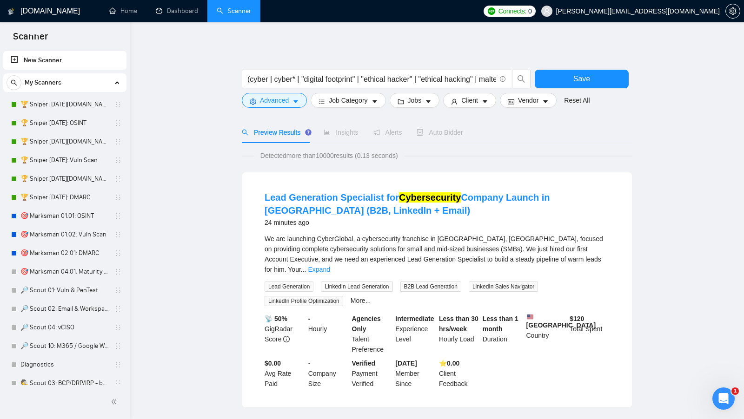
click at [526, 110] on form "(cyber | cyber* | "digital footprint" | "ethical hacker" | "ethical hacking" | …" at bounding box center [437, 86] width 390 height 52
click at [527, 108] on form "(cyber | cyber* | "digital footprint" | "ethical hacker" | "ethical hacking" | …" at bounding box center [437, 86] width 390 height 52
click at [529, 105] on span "Vendor" at bounding box center [528, 100] width 20 height 10
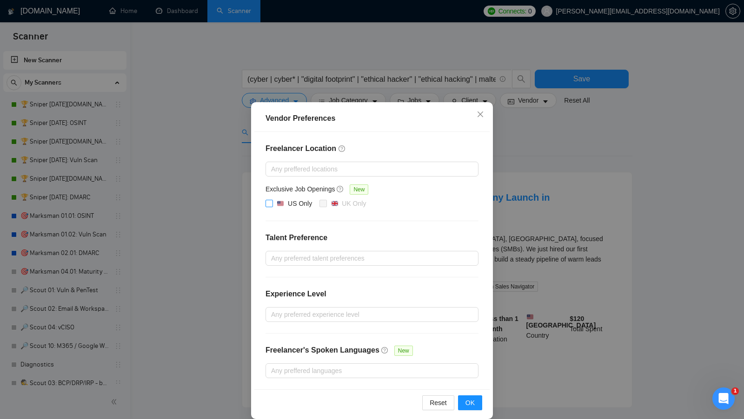
click at [282, 206] on div "US Only" at bounding box center [294, 203] width 35 height 10
click at [272, 206] on input "US Only" at bounding box center [268, 203] width 7 height 7
checkbox input "true"
click at [465, 395] on button "OK" at bounding box center [470, 402] width 24 height 15
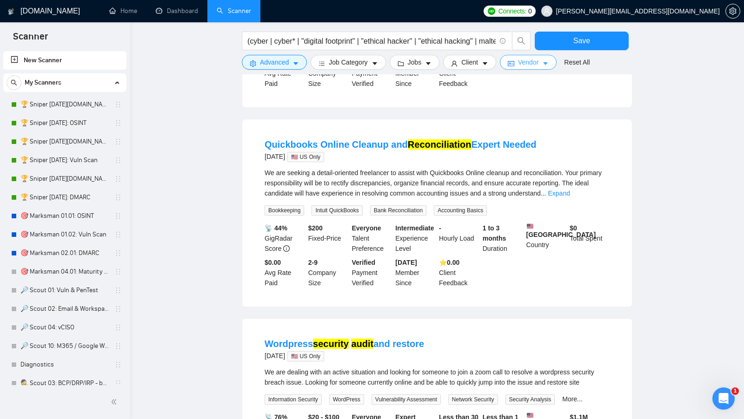
scroll to position [253, 0]
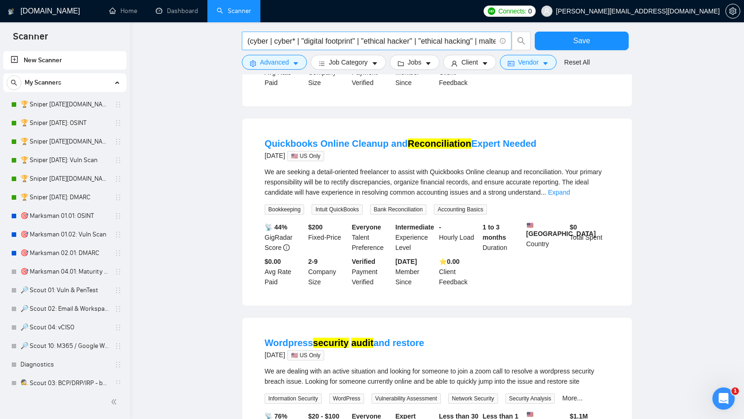
click at [359, 47] on span "(cyber | cyber* | "digital footprint" | "ethical hacker" | "ethical hacking" | …" at bounding box center [377, 41] width 270 height 19
click at [357, 55] on button "Job Category" at bounding box center [347, 62] width 75 height 15
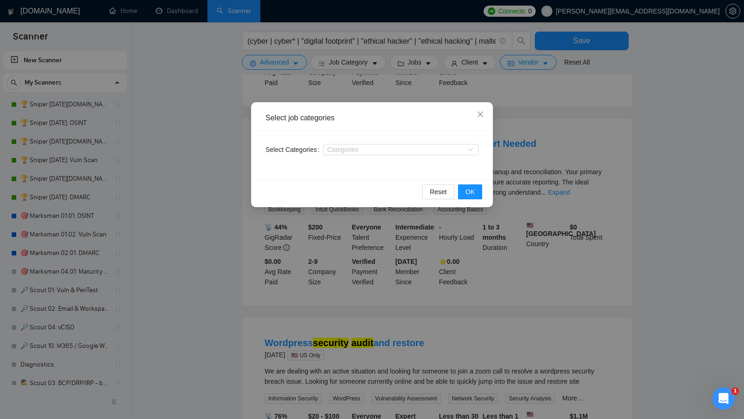
click at [357, 56] on div "Select job categories Select Categories Categories Reset OK" at bounding box center [372, 209] width 744 height 419
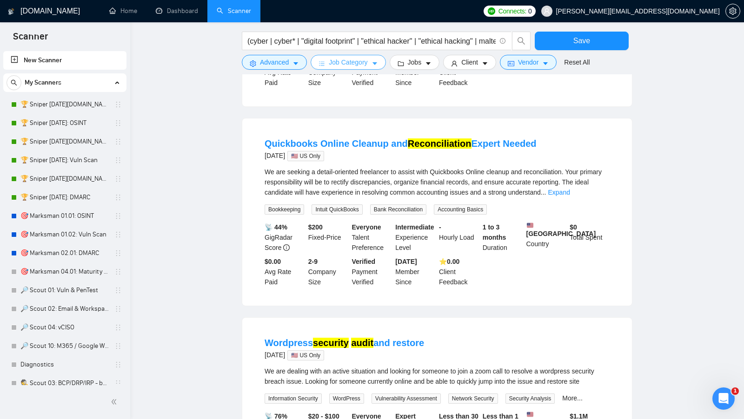
click at [356, 56] on button "Job Category" at bounding box center [347, 62] width 75 height 15
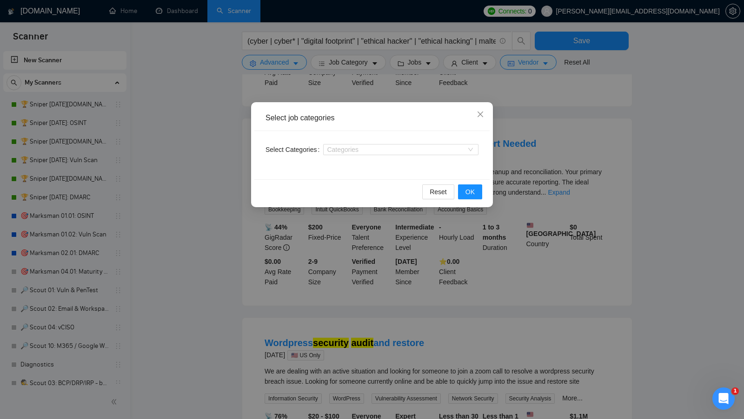
click at [360, 157] on div "Select Categories Categories" at bounding box center [371, 155] width 235 height 48
click at [360, 152] on div at bounding box center [395, 149] width 141 height 7
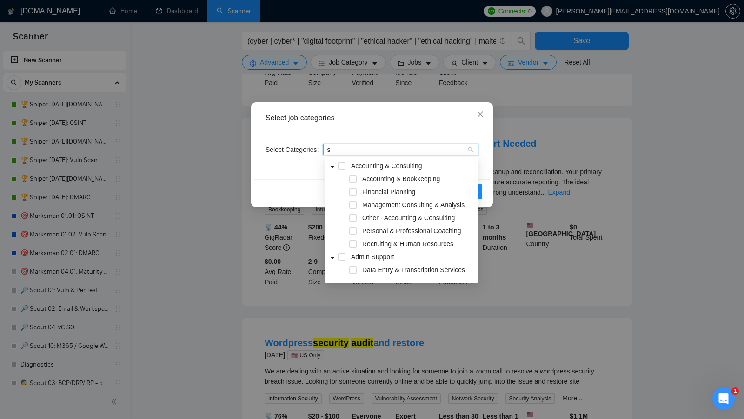
type input "se"
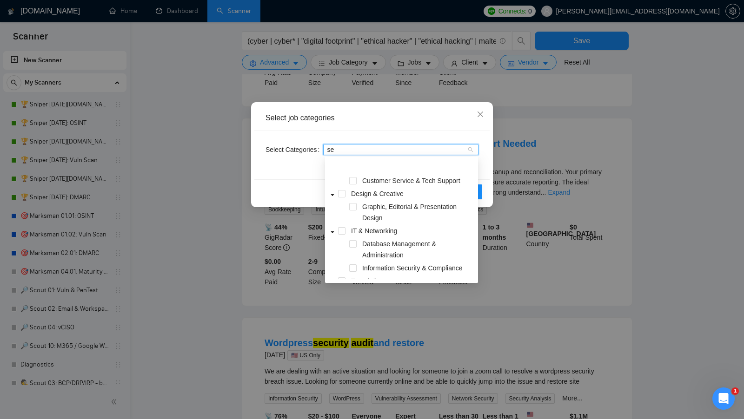
scroll to position [78, 0]
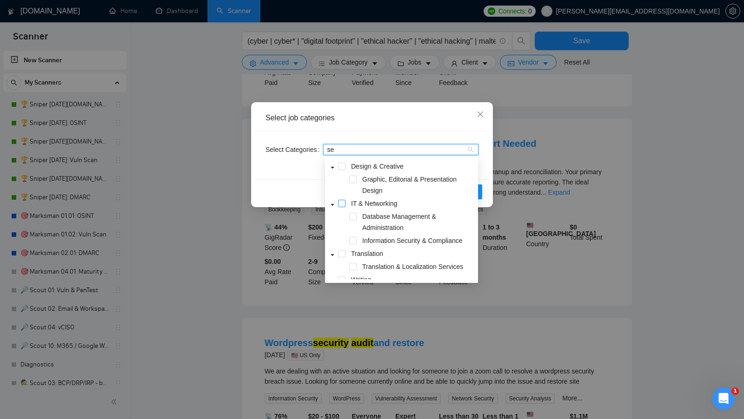
click at [343, 205] on span at bounding box center [341, 203] width 7 height 7
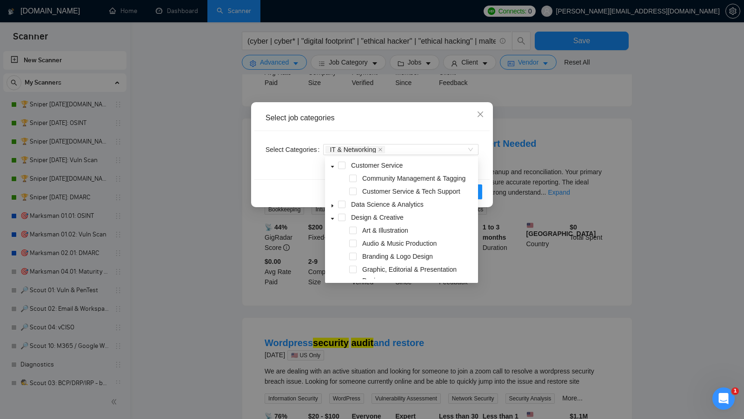
click at [296, 181] on div "Reset OK" at bounding box center [371, 191] width 235 height 25
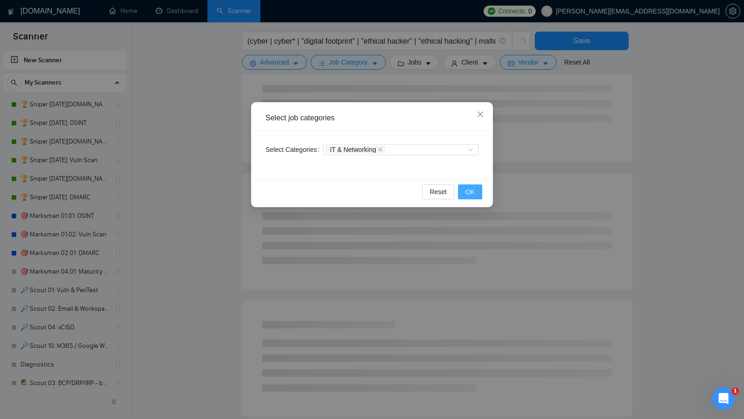
click at [473, 196] on span "OK" at bounding box center [469, 192] width 9 height 10
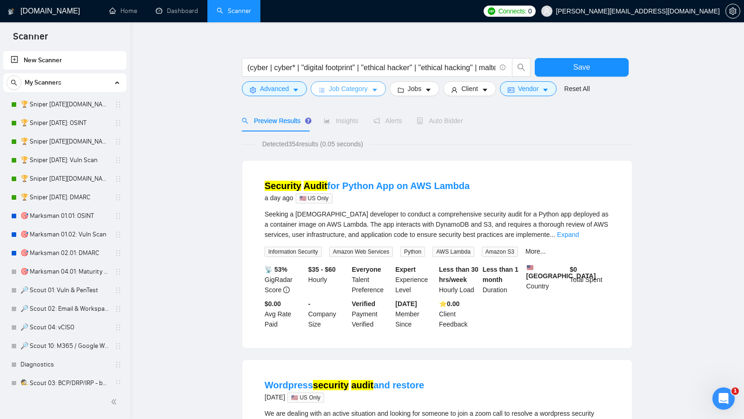
scroll to position [16, 0]
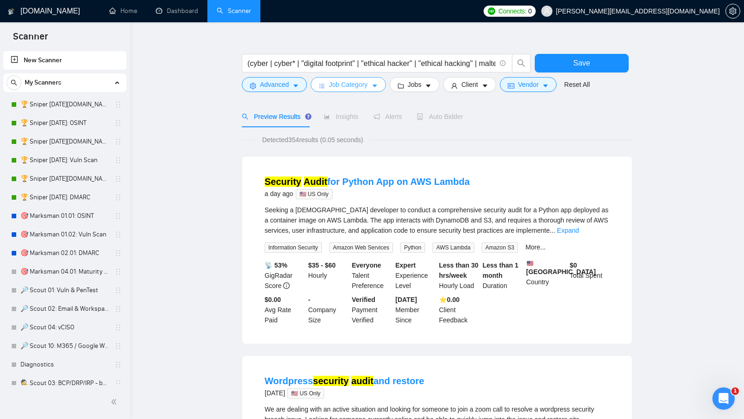
click at [340, 79] on button "Job Category" at bounding box center [347, 84] width 75 height 15
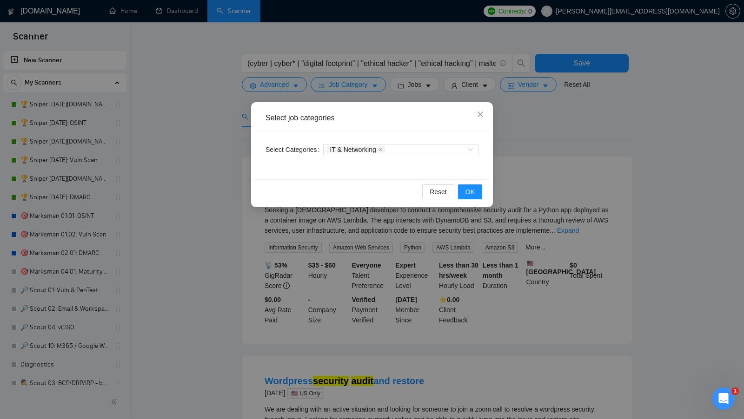
click at [396, 144] on div "IT & Networking" at bounding box center [400, 149] width 155 height 15
click at [396, 148] on div "IT & Networking" at bounding box center [395, 149] width 141 height 9
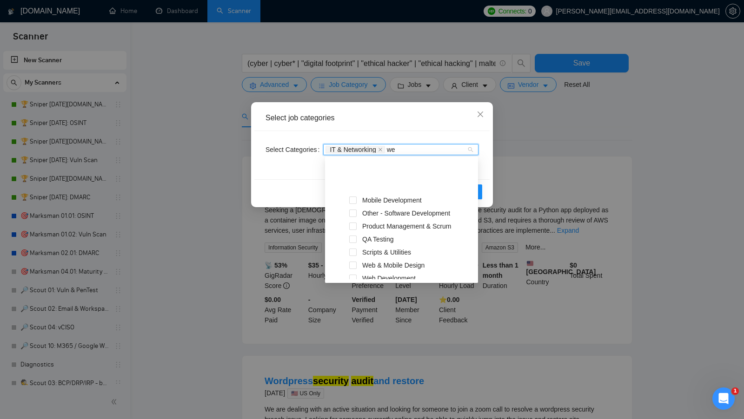
scroll to position [39, 0]
type input "web"
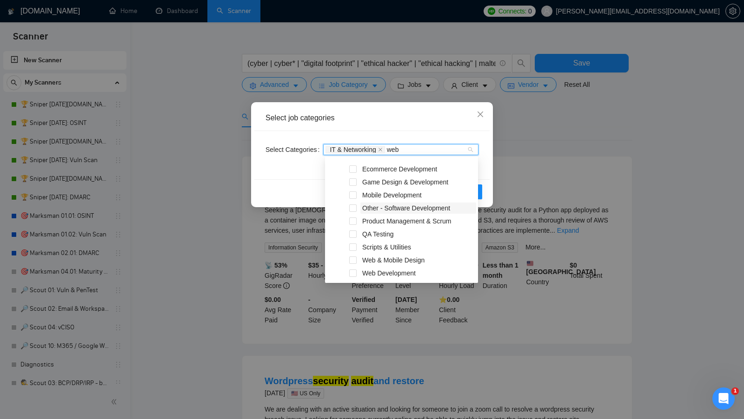
scroll to position [0, 0]
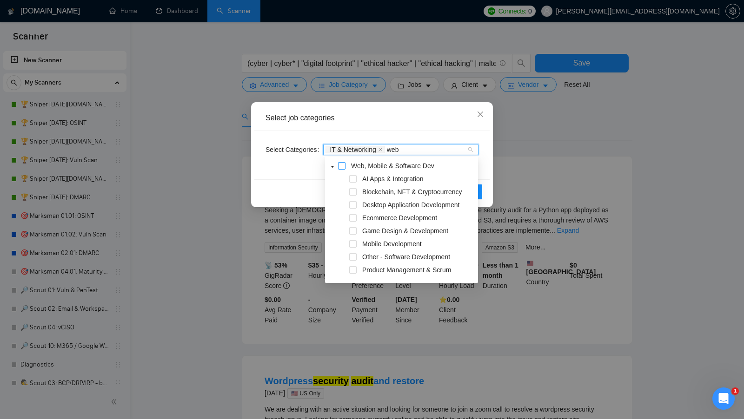
click at [342, 165] on span at bounding box center [341, 165] width 7 height 7
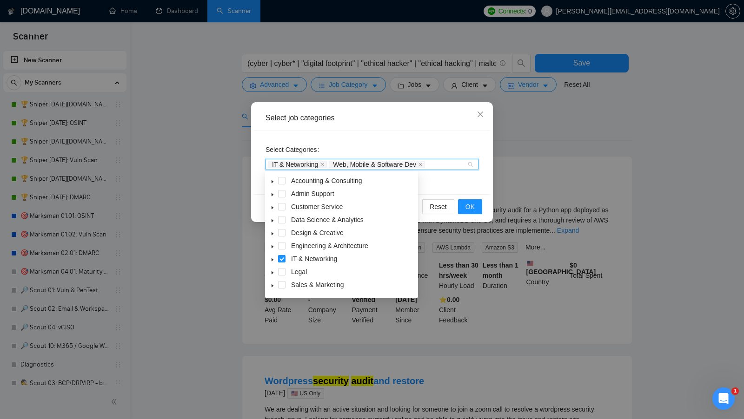
click at [283, 165] on span "IT & Networking" at bounding box center [295, 164] width 46 height 7
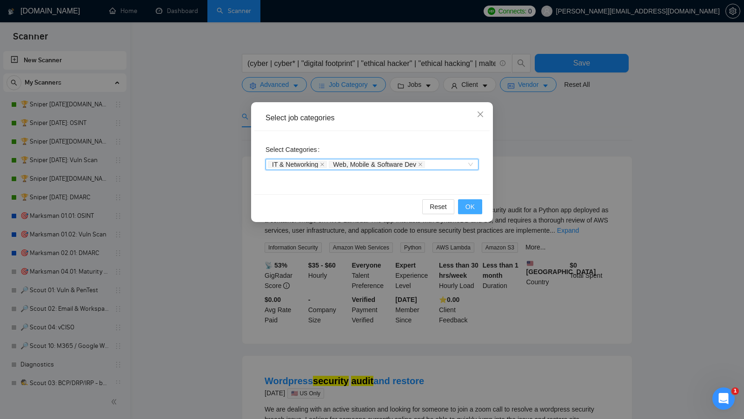
click at [478, 204] on button "OK" at bounding box center [470, 206] width 24 height 15
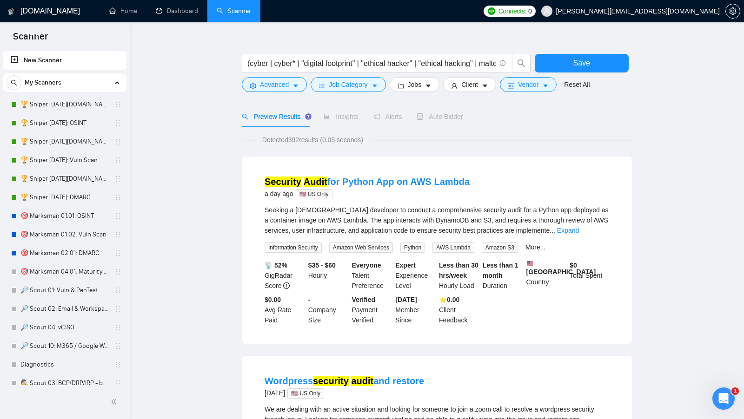
click at [384, 90] on div "Job Category" at bounding box center [348, 84] width 79 height 15
click at [376, 85] on icon "caret-down" at bounding box center [374, 86] width 5 height 3
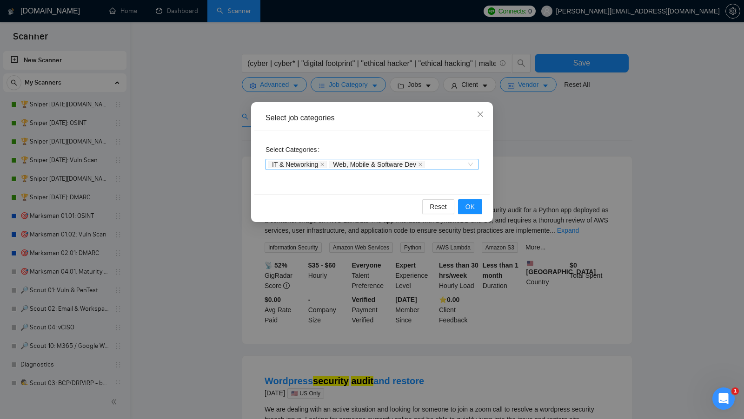
click at [454, 161] on div "IT & Networking Web, Mobile & Software Dev" at bounding box center [367, 164] width 199 height 9
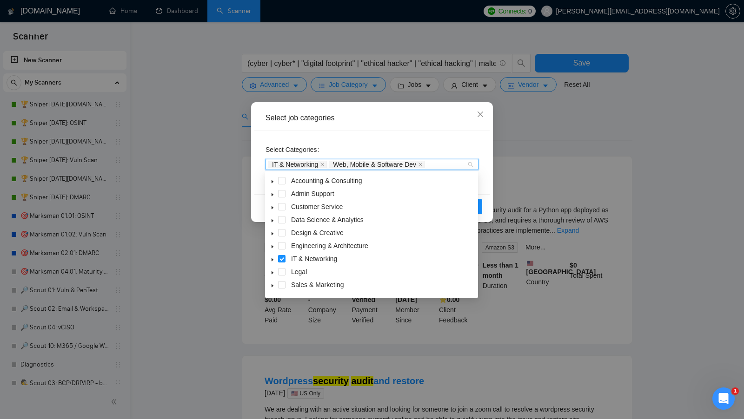
click at [269, 178] on span at bounding box center [272, 180] width 11 height 11
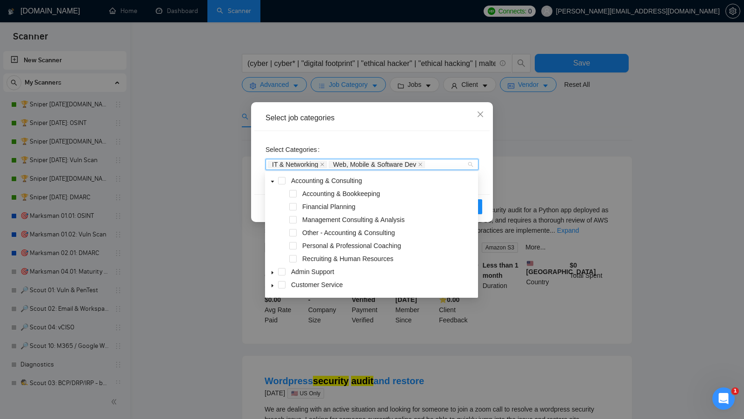
click at [268, 178] on span at bounding box center [272, 180] width 11 height 11
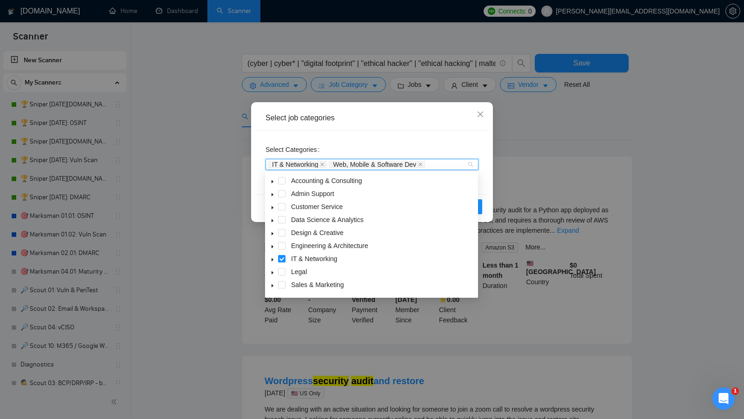
click at [270, 192] on icon "caret-down" at bounding box center [272, 194] width 5 height 5
click at [283, 192] on span at bounding box center [281, 193] width 7 height 7
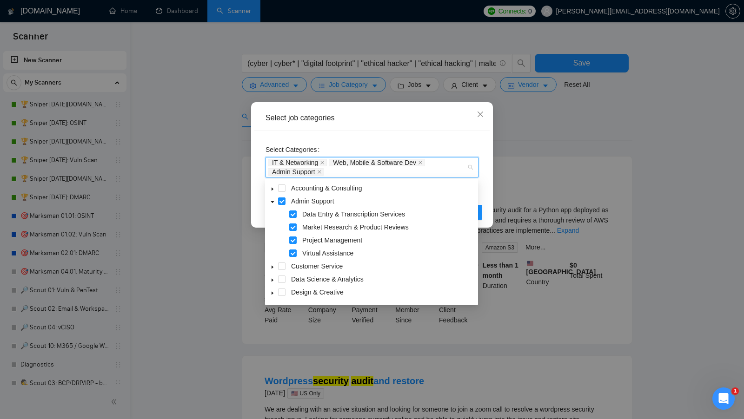
click at [439, 148] on div "Select Categories IT & Networking Web, Mobile & Software Dev Admin Support" at bounding box center [371, 159] width 213 height 35
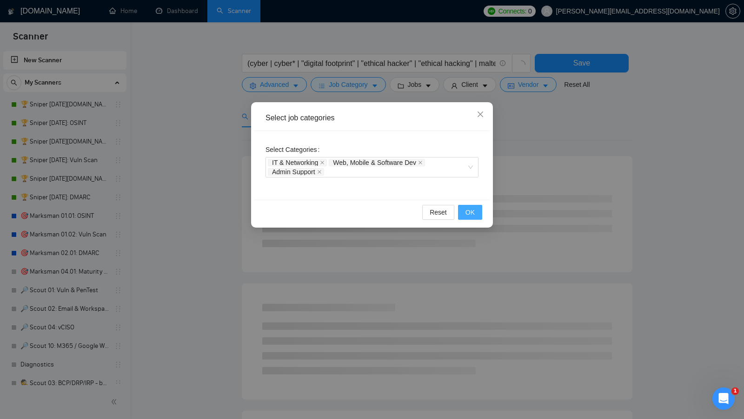
click at [463, 208] on button "OK" at bounding box center [470, 212] width 24 height 15
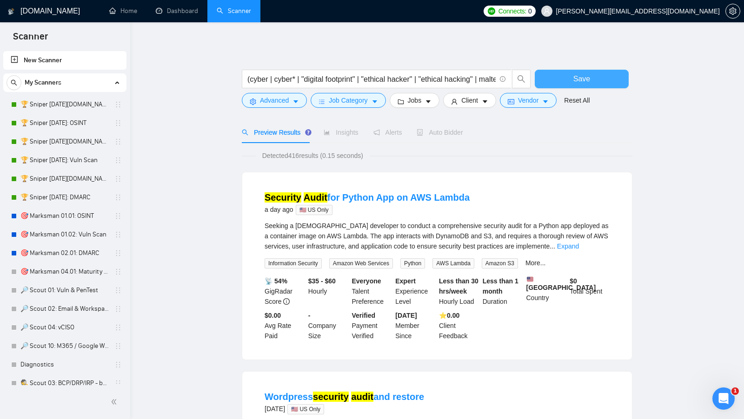
click at [587, 84] on span "Save" at bounding box center [581, 79] width 17 height 12
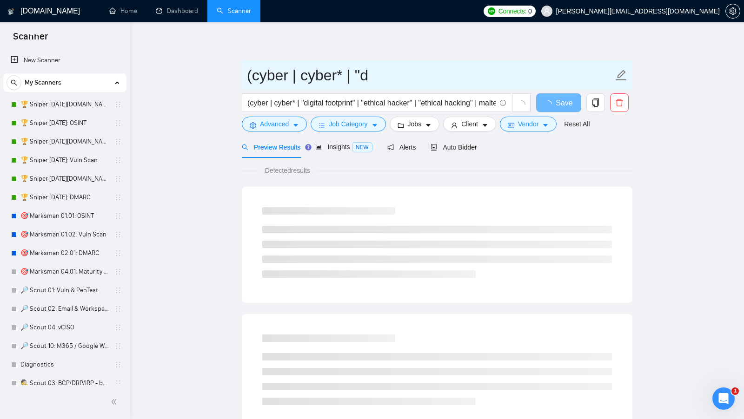
click at [482, 68] on input "(cyber | cyber* | "d" at bounding box center [430, 75] width 366 height 23
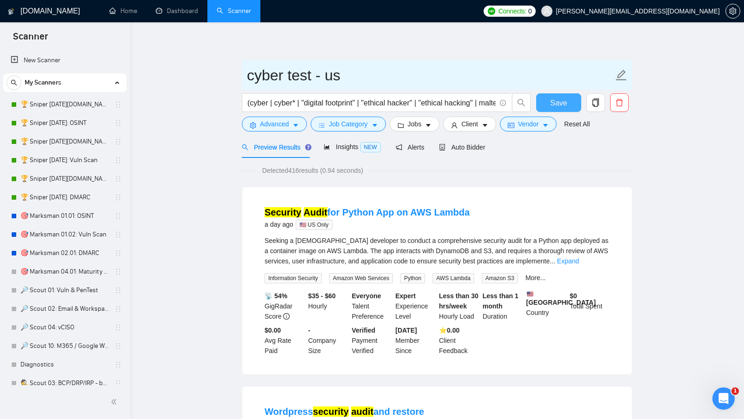
type input "cyber test - us"
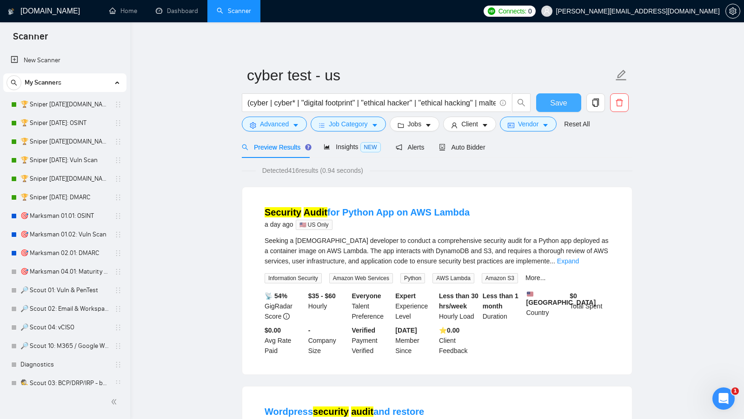
click at [568, 106] on button "Save" at bounding box center [558, 102] width 45 height 19
click at [346, 150] on span "Insights NEW" at bounding box center [351, 146] width 57 height 7
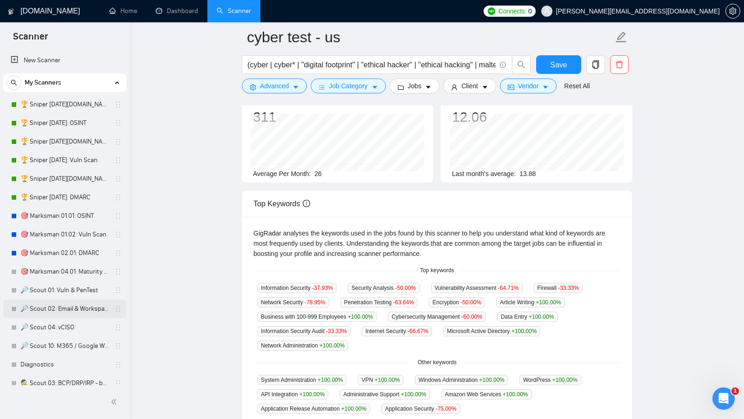
scroll to position [174, 0]
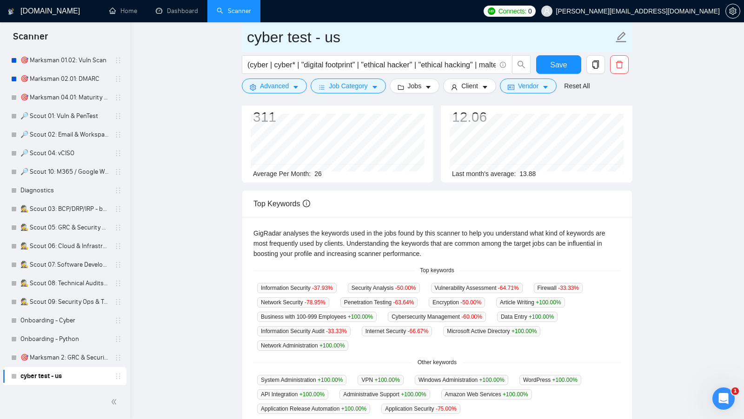
click at [406, 45] on input "cyber test - us" at bounding box center [430, 37] width 366 height 23
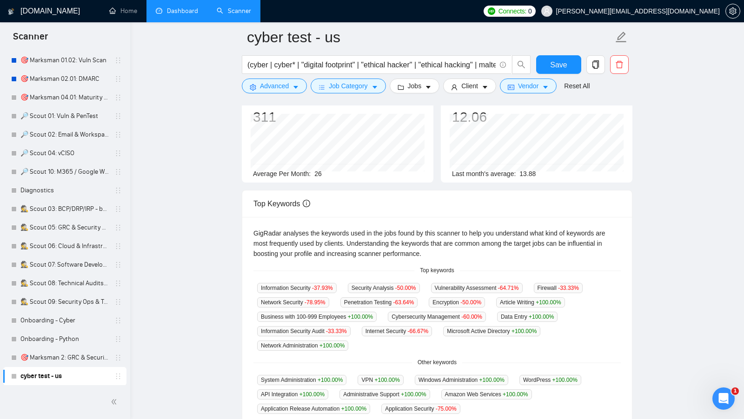
click at [175, 22] on li "Dashboard" at bounding box center [176, 11] width 61 height 22
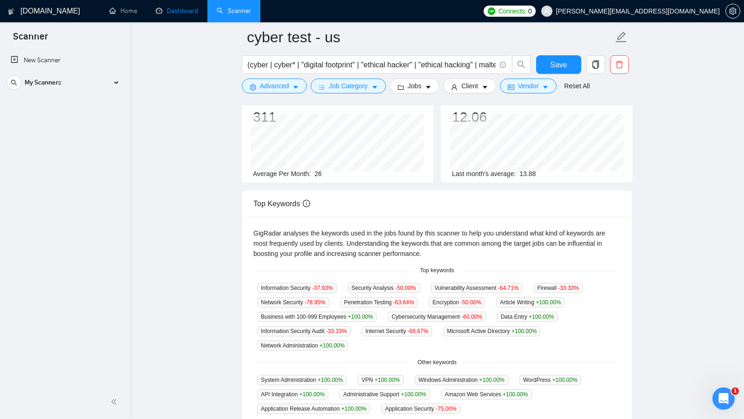
scroll to position [0, 0]
click at [176, 14] on link "Dashboard" at bounding box center [177, 11] width 42 height 8
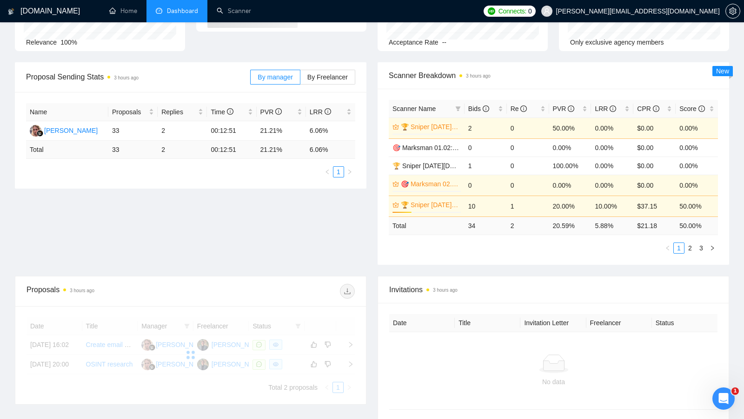
scroll to position [152, 0]
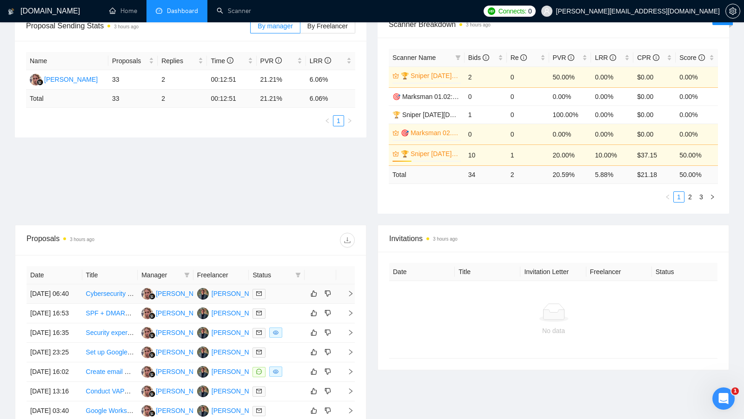
click at [288, 291] on div at bounding box center [276, 294] width 48 height 11
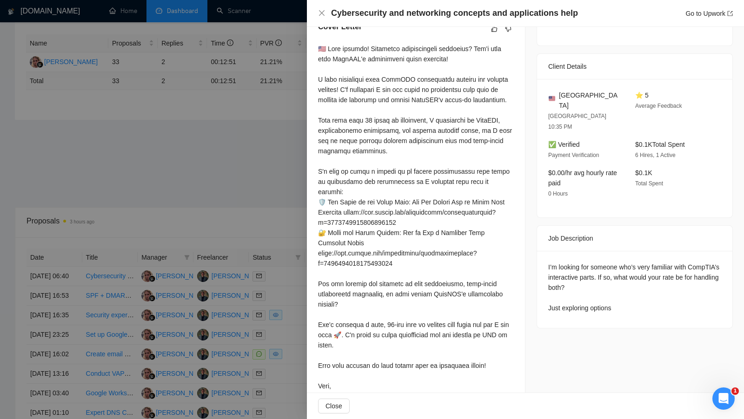
scroll to position [250, 0]
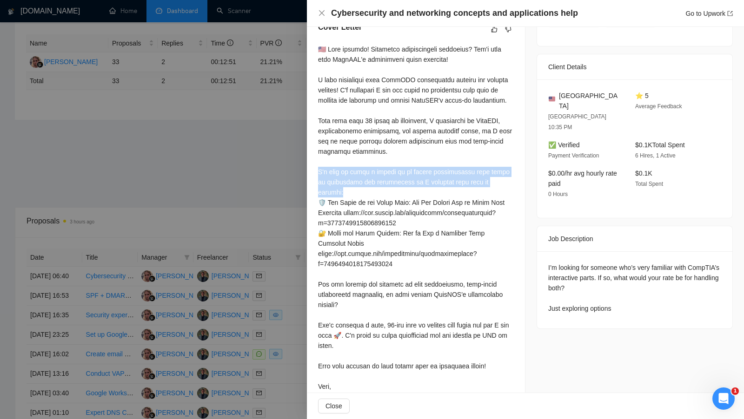
copy div "d like to share a couple of my recent publications that share my experience and…"
drag, startPoint x: 316, startPoint y: 191, endPoint x: 503, endPoint y: 202, distance: 187.2
click at [503, 202] on div "Cover Letter" at bounding box center [416, 219] width 218 height 416
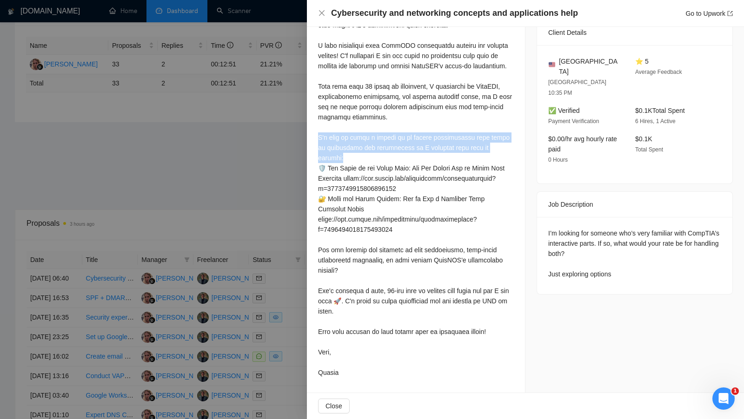
scroll to position [293, 0]
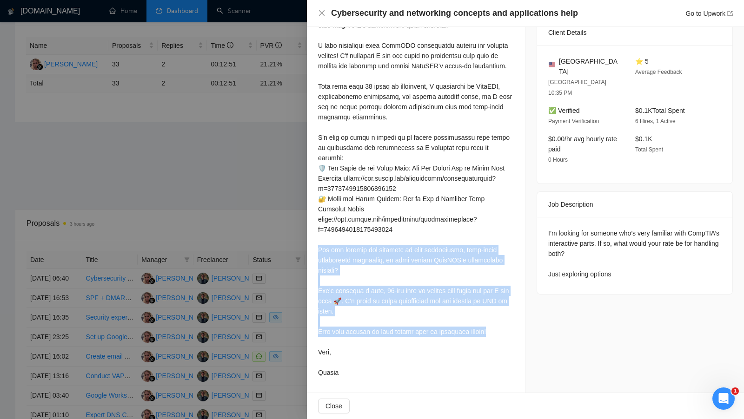
copy div "you looking for guidance on exam simulations, real-world application scenarios,…"
drag, startPoint x: 315, startPoint y: 248, endPoint x: 503, endPoint y: 331, distance: 205.8
click at [503, 331] on div "Cover Letter" at bounding box center [416, 184] width 218 height 416
